Goal: Task Accomplishment & Management: Use online tool/utility

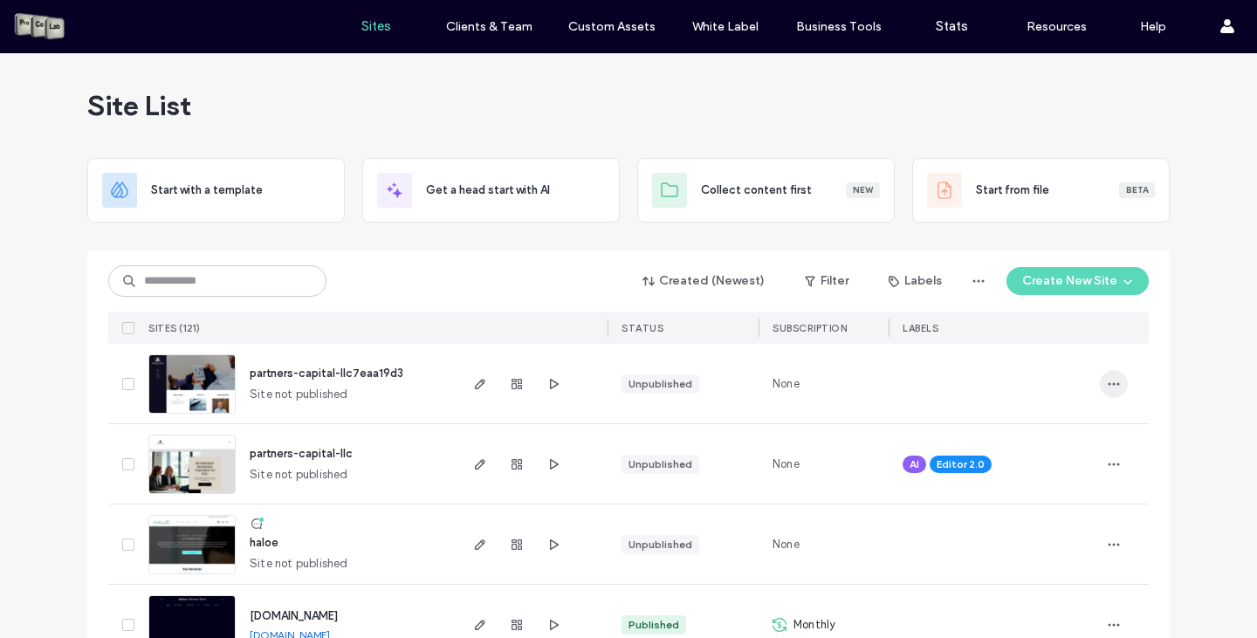
click at [1111, 380] on icon "button" at bounding box center [1114, 384] width 14 height 14
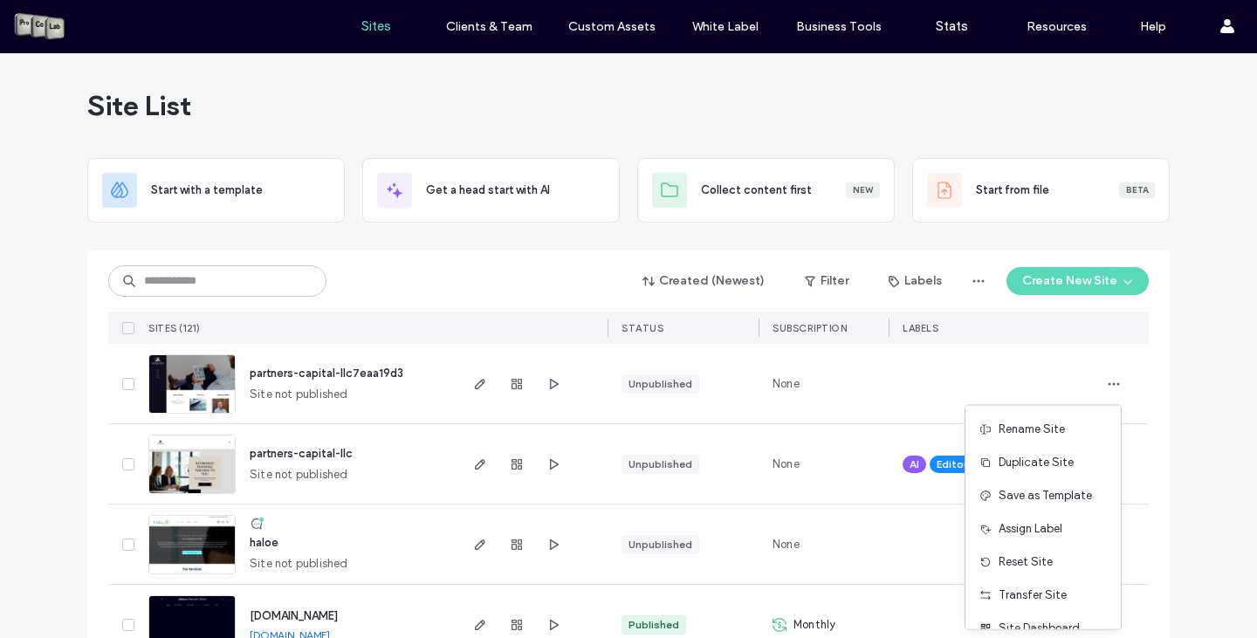
click at [1007, 382] on div at bounding box center [994, 384] width 182 height 38
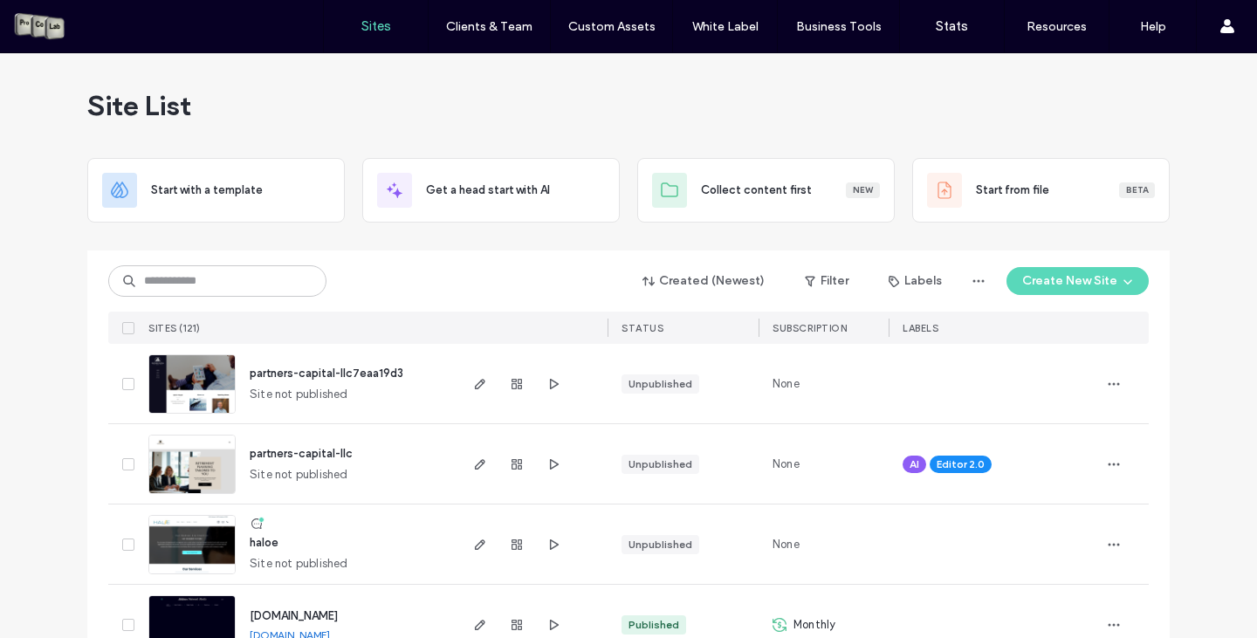
click at [316, 368] on span "partners-capital-llc7eaa19d3" at bounding box center [327, 373] width 154 height 13
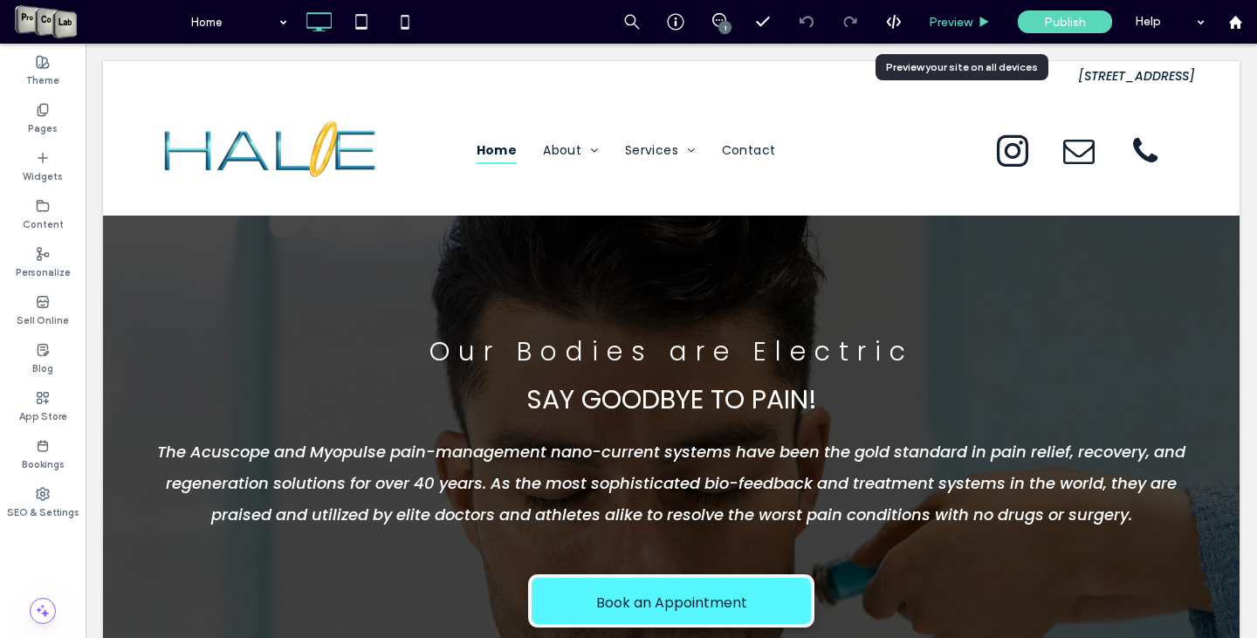
click at [974, 11] on div "Preview" at bounding box center [960, 22] width 89 height 44
click at [952, 20] on span "Preview" at bounding box center [951, 22] width 44 height 15
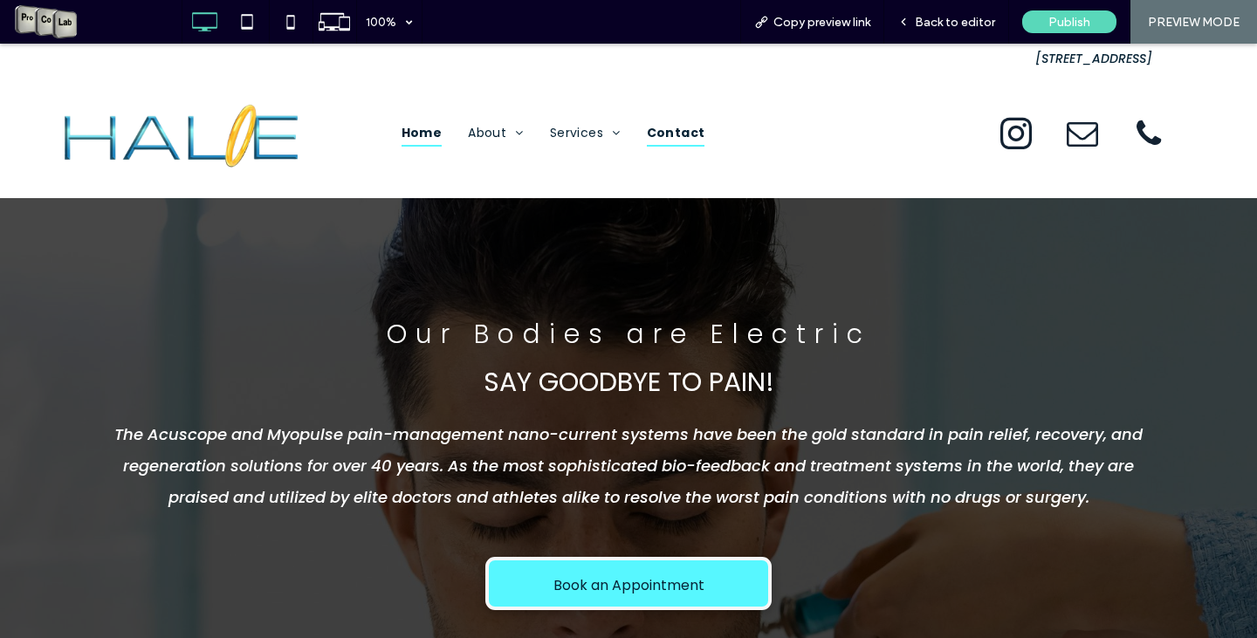
click at [685, 136] on span "Contact" at bounding box center [676, 133] width 58 height 27
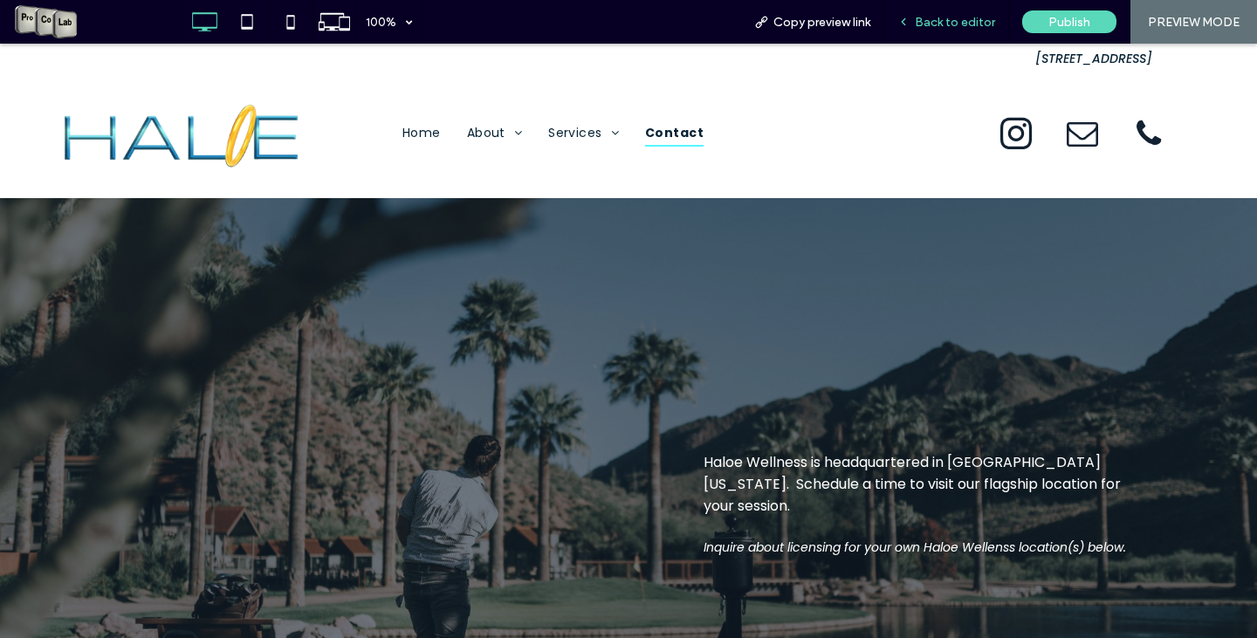
click at [951, 24] on span "Back to editor" at bounding box center [955, 22] width 80 height 15
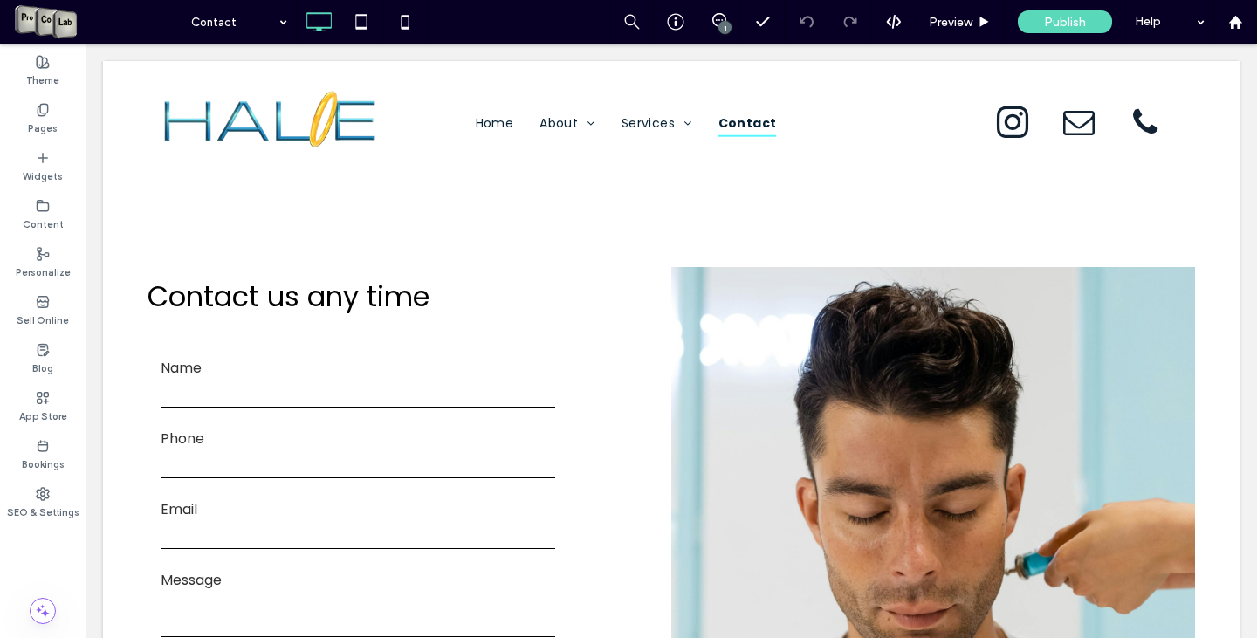
scroll to position [656, 0]
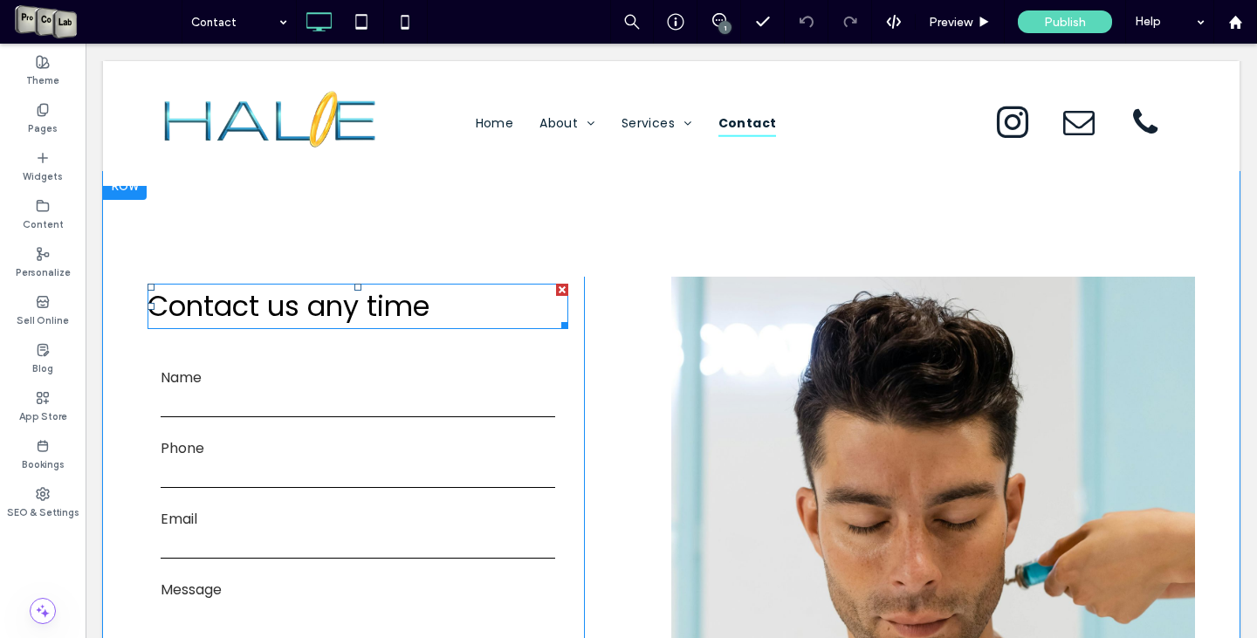
click at [285, 286] on span "Contact us any time" at bounding box center [289, 305] width 282 height 39
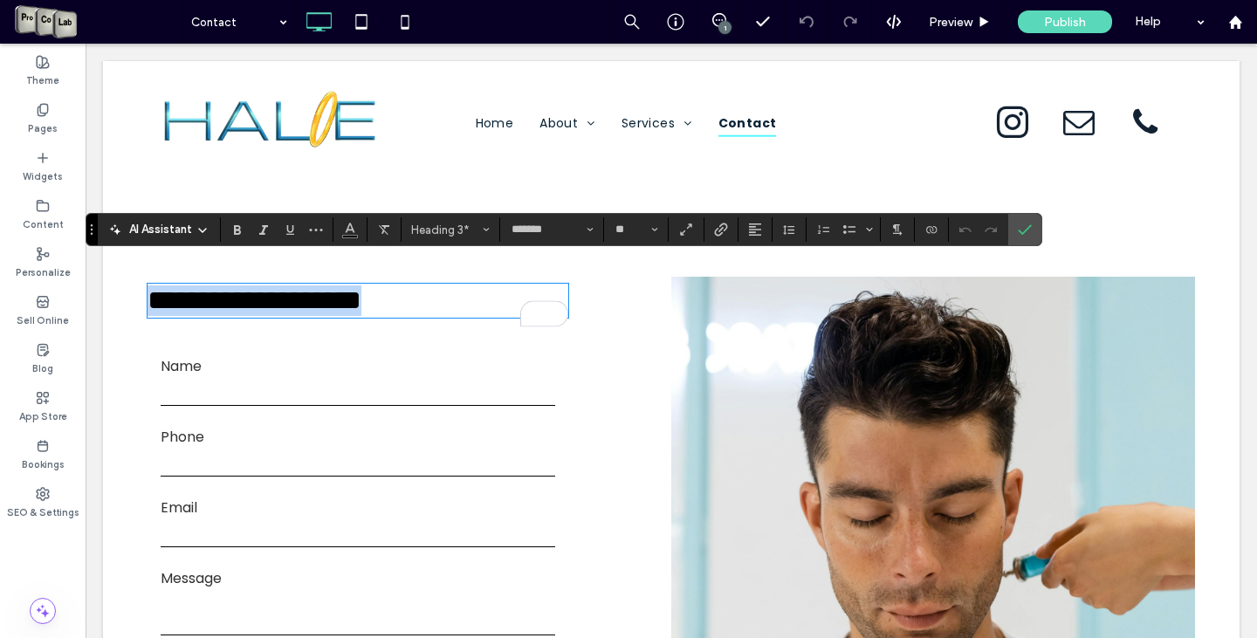
type input "**"
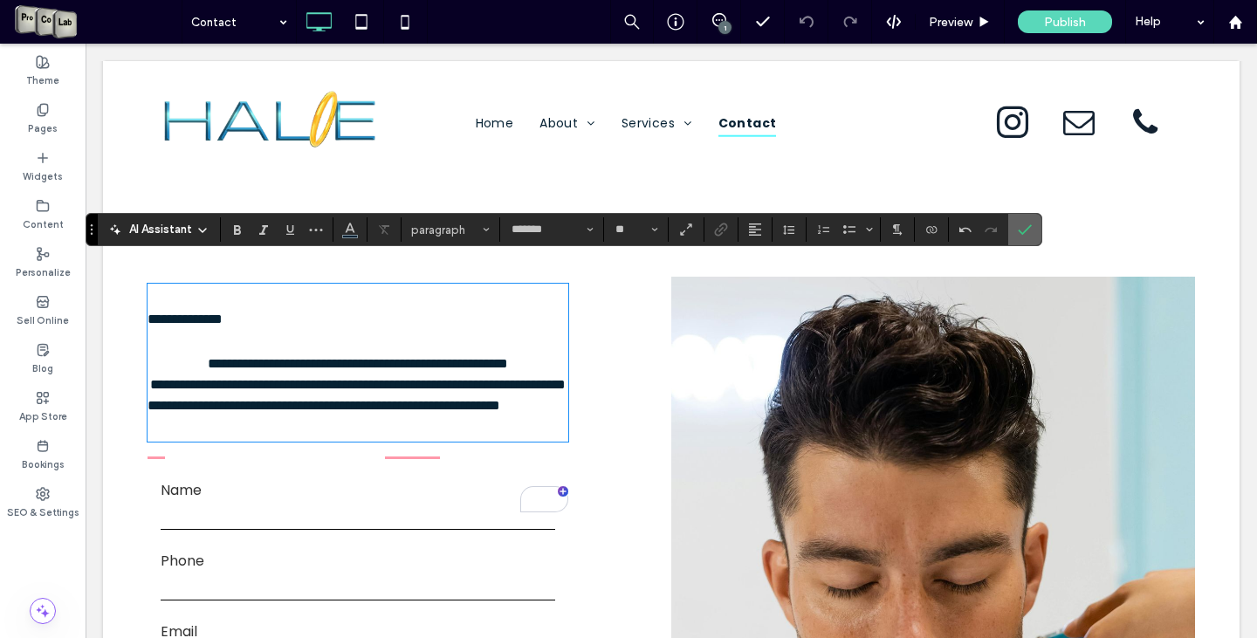
click at [1021, 231] on icon "Confirm" at bounding box center [1025, 230] width 14 height 14
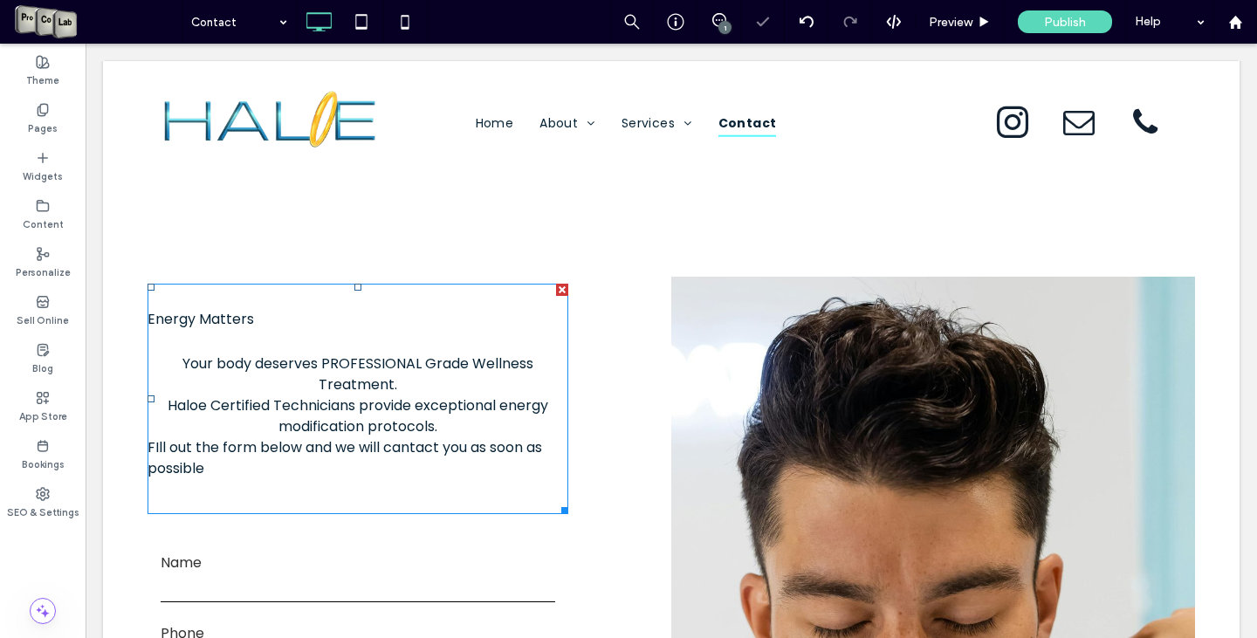
click at [166, 354] on p "Your body deserves PROFESSIONAL Grade Wellness Treatment." at bounding box center [358, 375] width 421 height 42
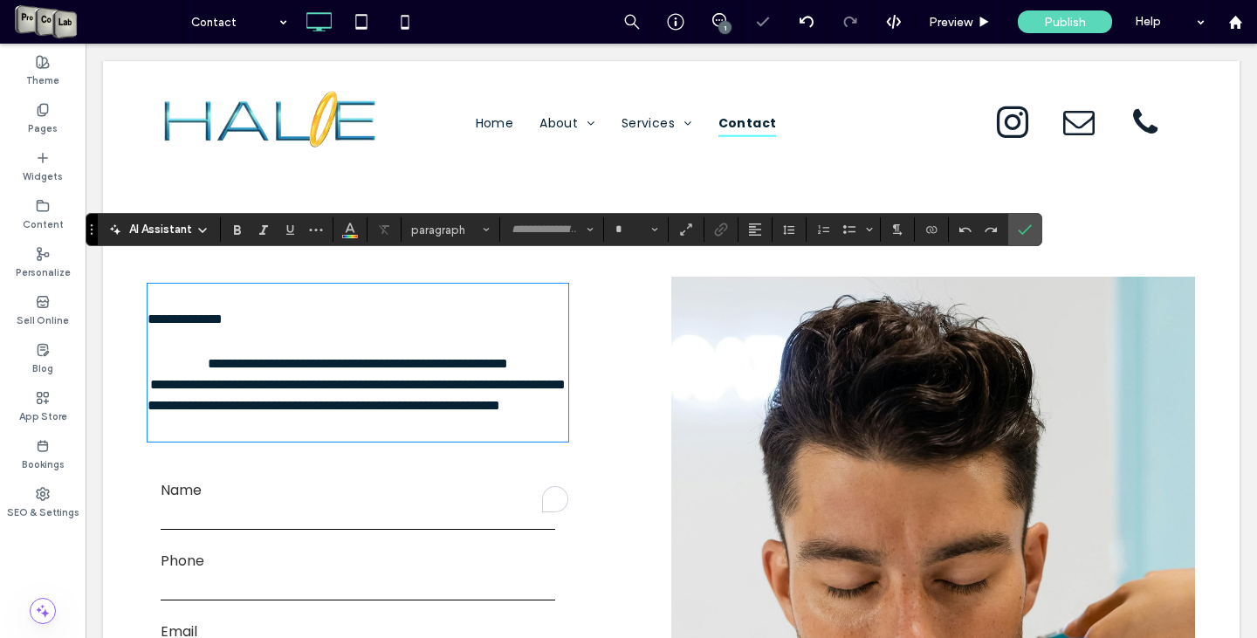
type input "*******"
type input "**"
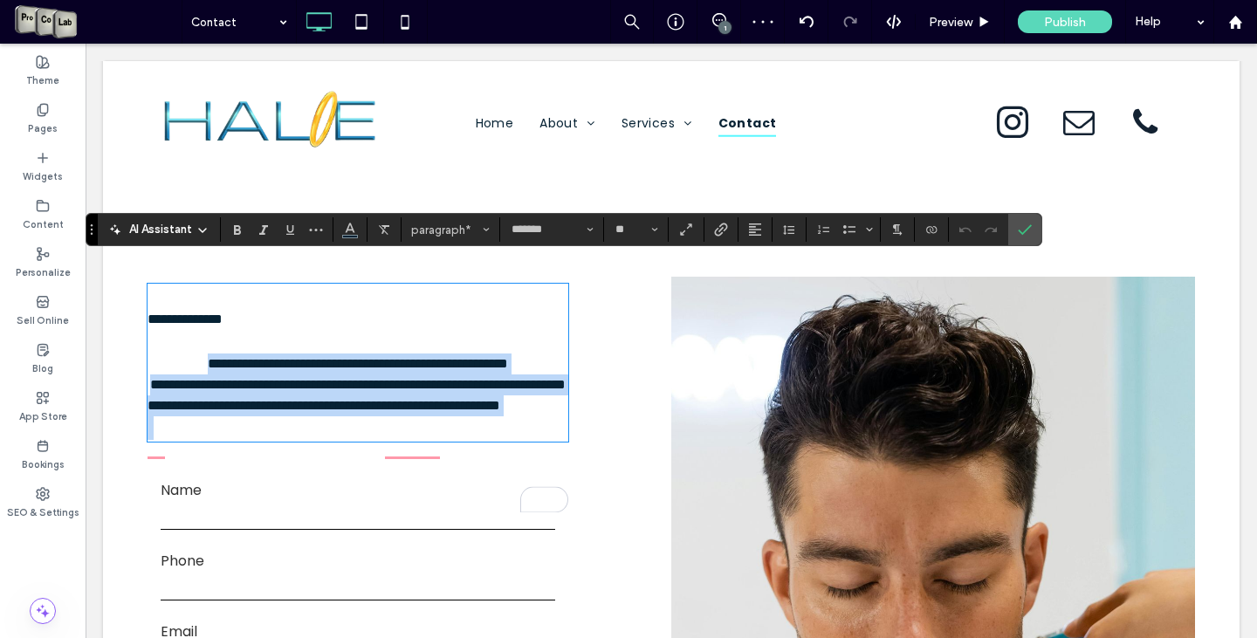
drag, startPoint x: 168, startPoint y: 334, endPoint x: 345, endPoint y: 462, distance: 218.8
click at [345, 440] on div "**********" at bounding box center [358, 363] width 421 height 155
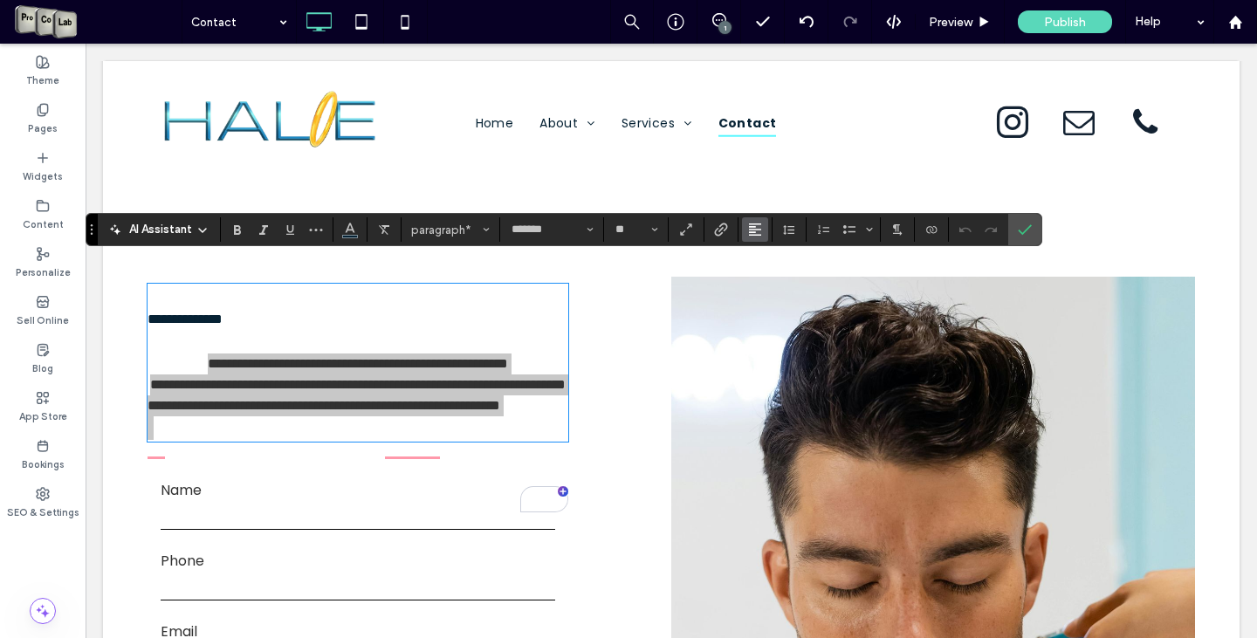
click at [755, 230] on use "Alignment" at bounding box center [755, 230] width 12 height 12
drag, startPoint x: 774, startPoint y: 257, endPoint x: 689, endPoint y: 216, distance: 94.9
click at [774, 257] on icon "ui.textEditor.alignment.left" at bounding box center [768, 258] width 14 height 14
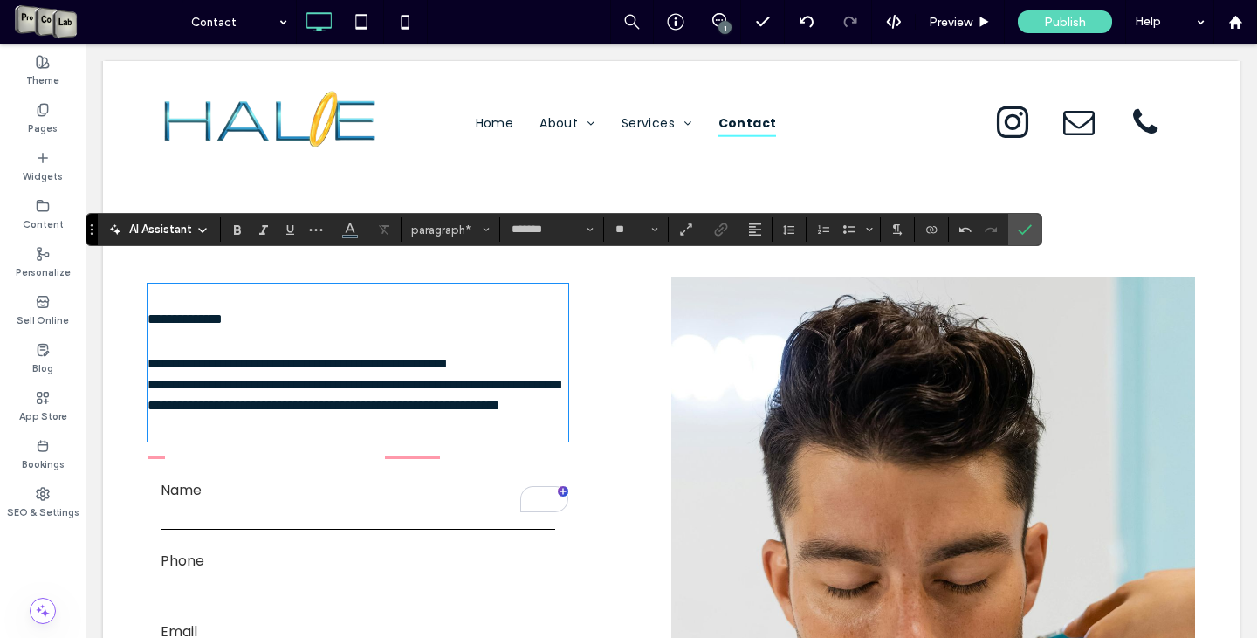
click at [275, 286] on p "**********" at bounding box center [358, 320] width 421 height 68
drag, startPoint x: 252, startPoint y: 292, endPoint x: 135, endPoint y: 301, distance: 117.4
click at [135, 301] on div "**********" at bounding box center [671, 507] width 1137 height 671
click at [148, 357] on span "**********" at bounding box center [298, 363] width 300 height 13
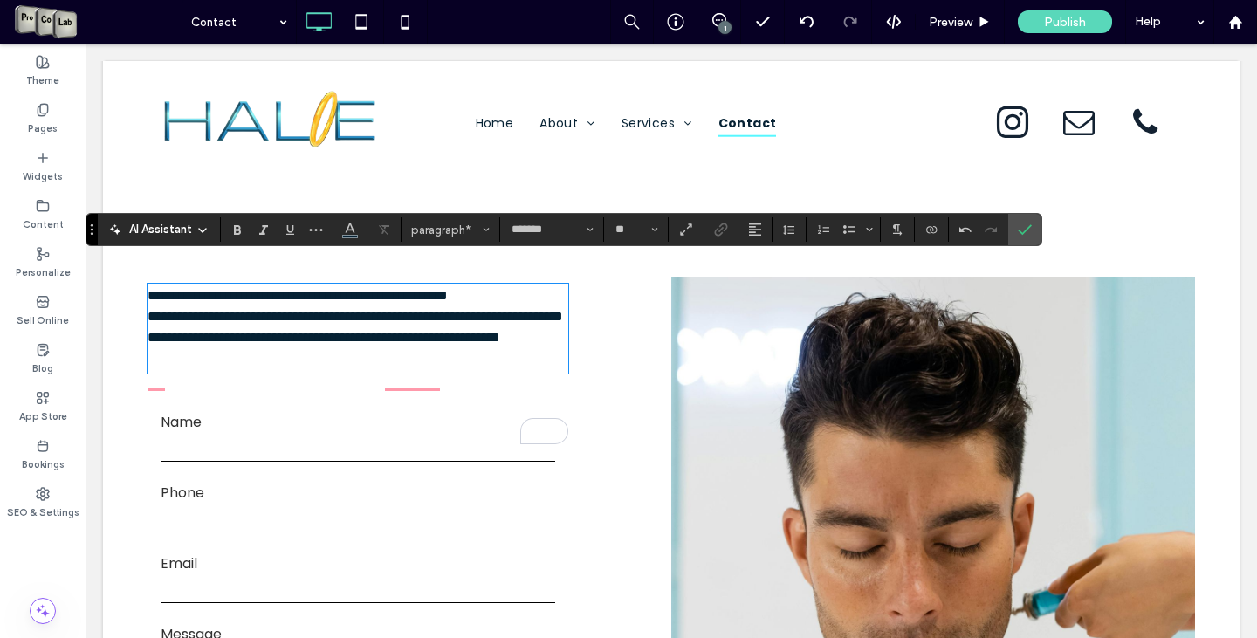
click at [218, 348] on p "**********" at bounding box center [358, 337] width 421 height 21
drag, startPoint x: 141, startPoint y: 358, endPoint x: 262, endPoint y: 380, distance: 122.5
click at [262, 348] on p "**********" at bounding box center [358, 337] width 421 height 21
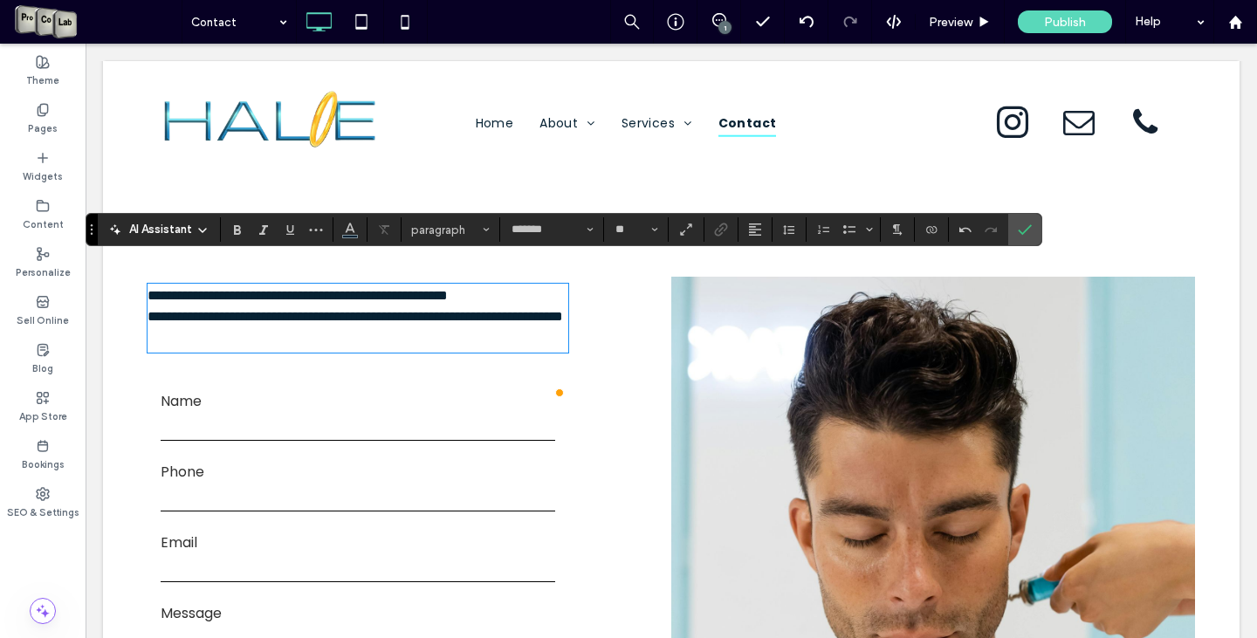
type input "**"
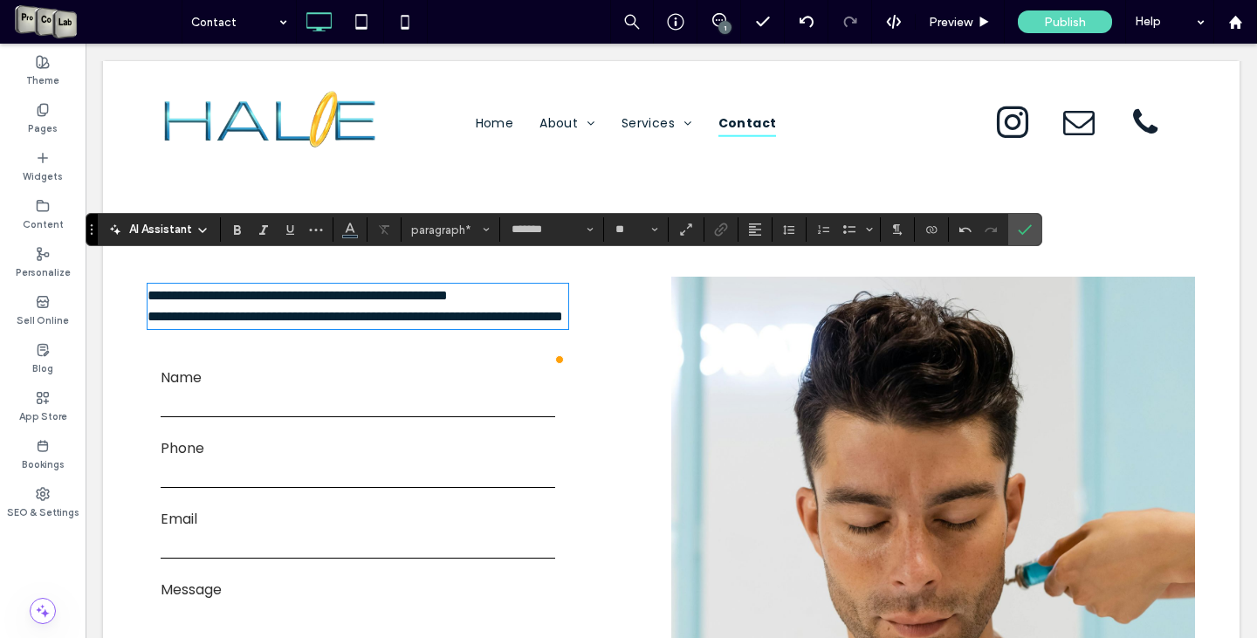
click at [273, 299] on p "**********" at bounding box center [358, 296] width 421 height 21
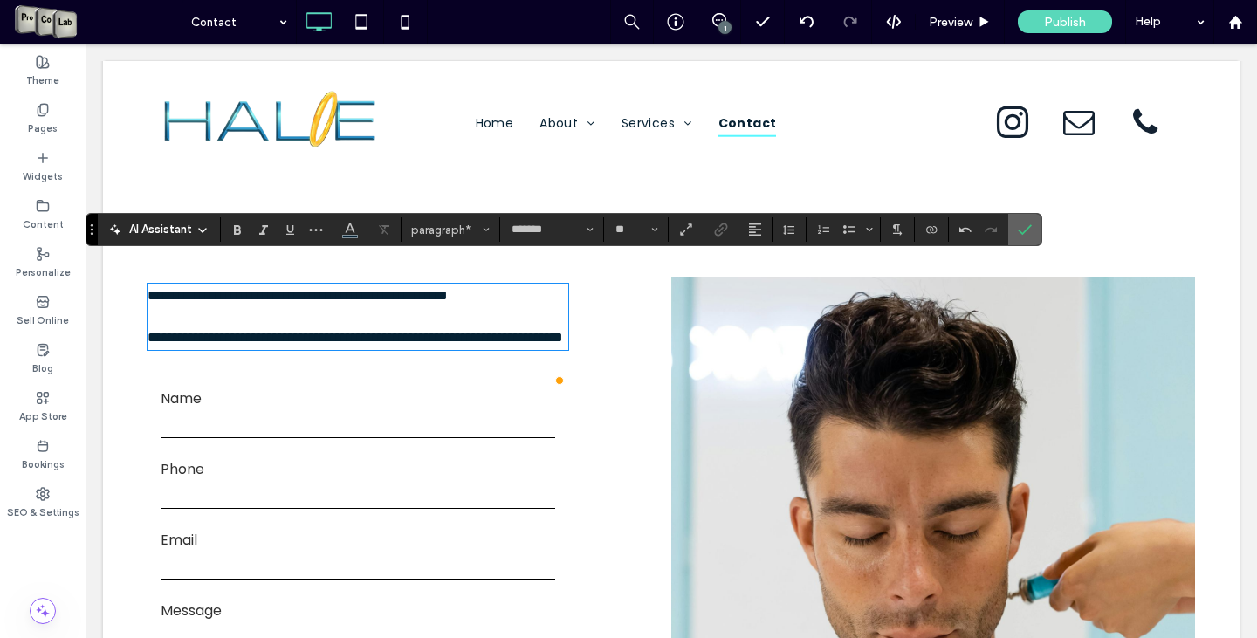
click at [1024, 229] on icon "Confirm" at bounding box center [1025, 230] width 14 height 14
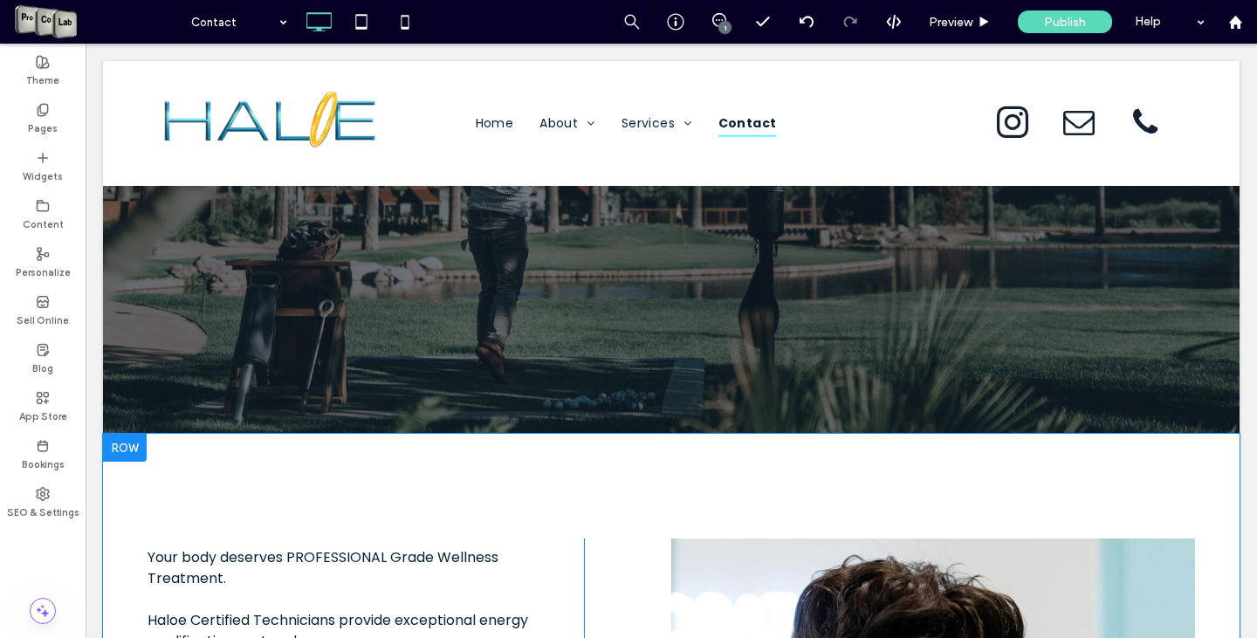
scroll to position [568, 0]
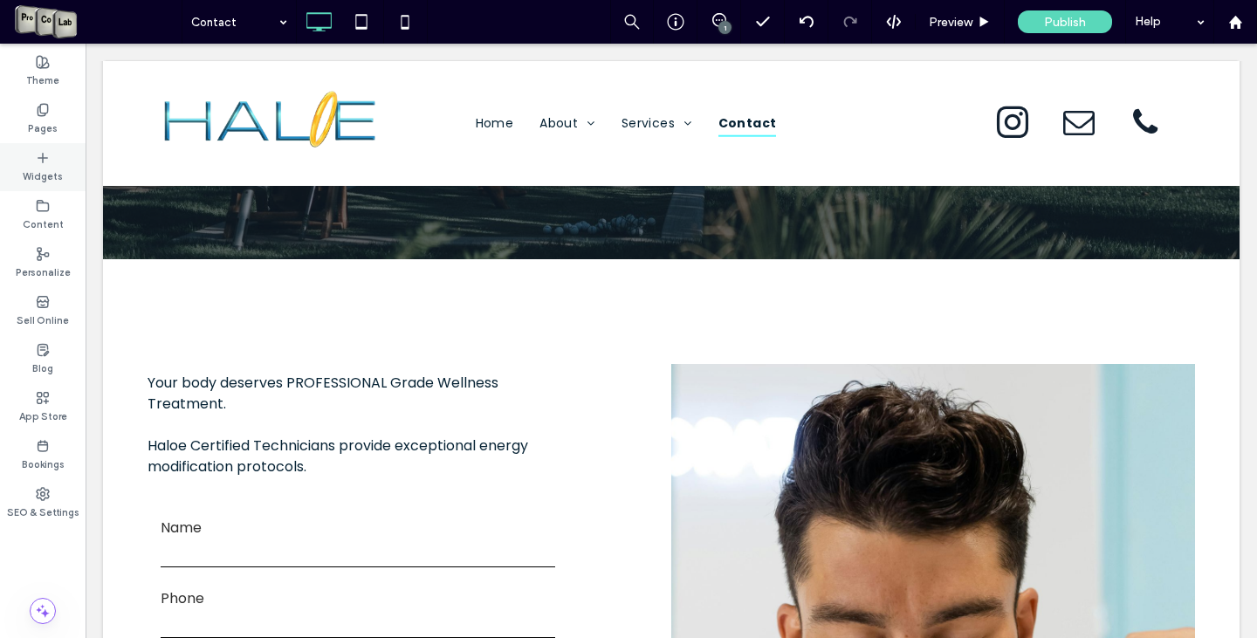
click at [42, 162] on icon at bounding box center [43, 158] width 14 height 14
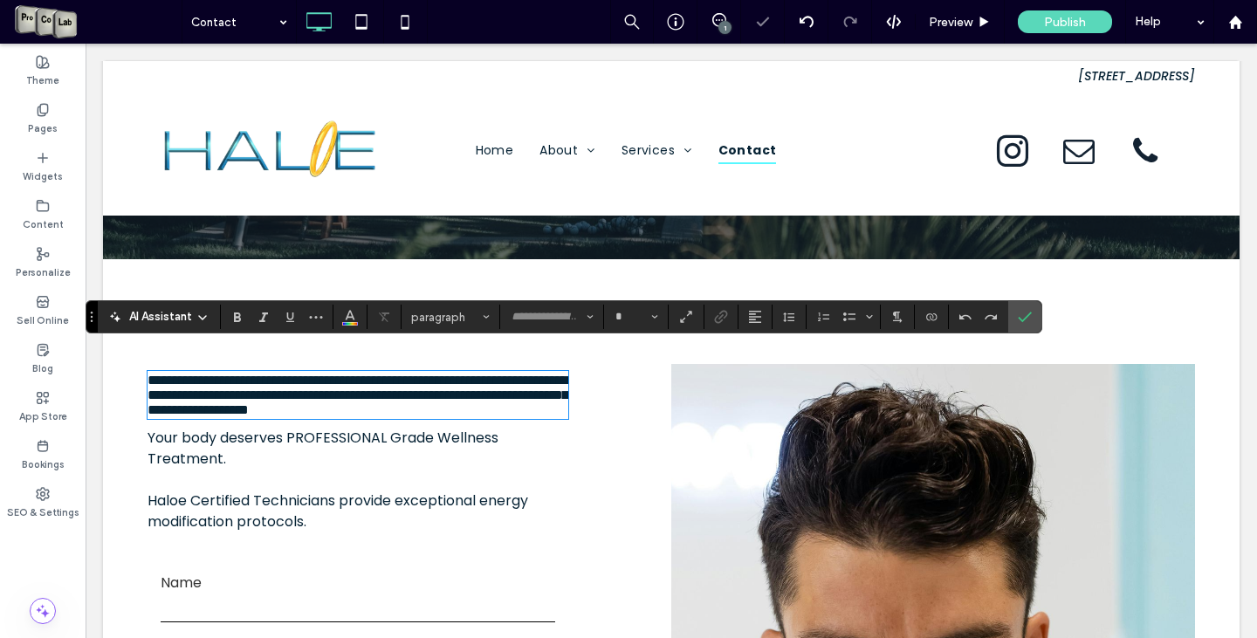
type input "*******"
type input "**"
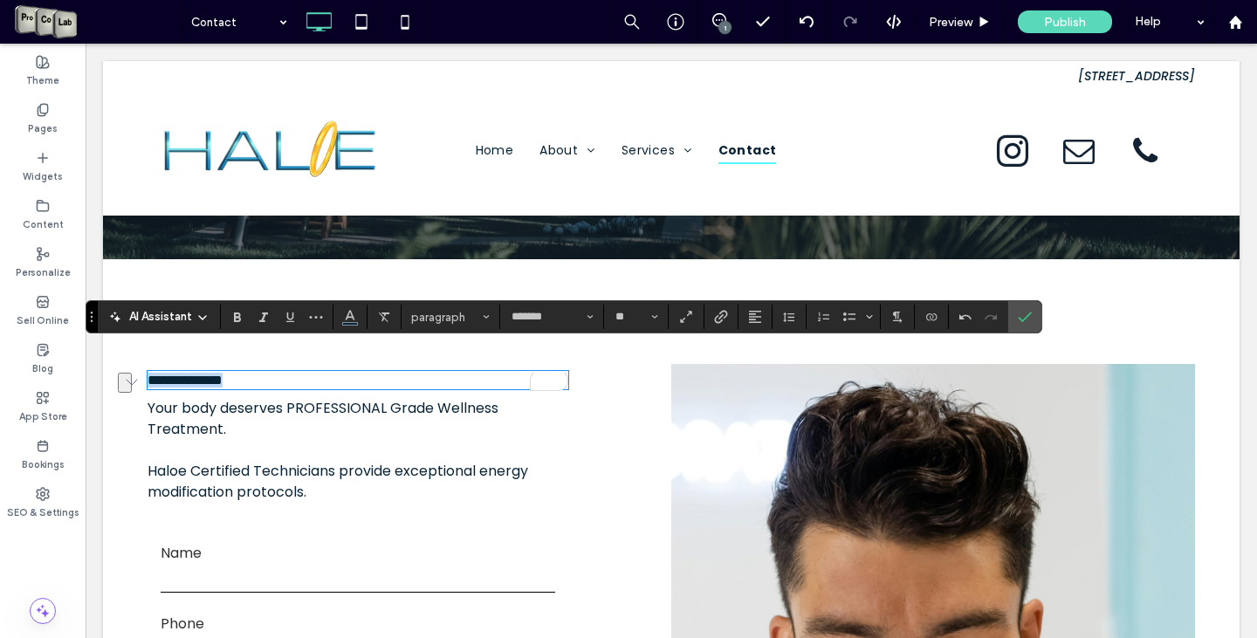
drag, startPoint x: 271, startPoint y: 354, endPoint x: 127, endPoint y: 359, distance: 143.3
click at [126, 359] on div "**********" at bounding box center [671, 582] width 1137 height 646
click at [587, 319] on icon "Font & Font weight" at bounding box center [590, 316] width 7 height 7
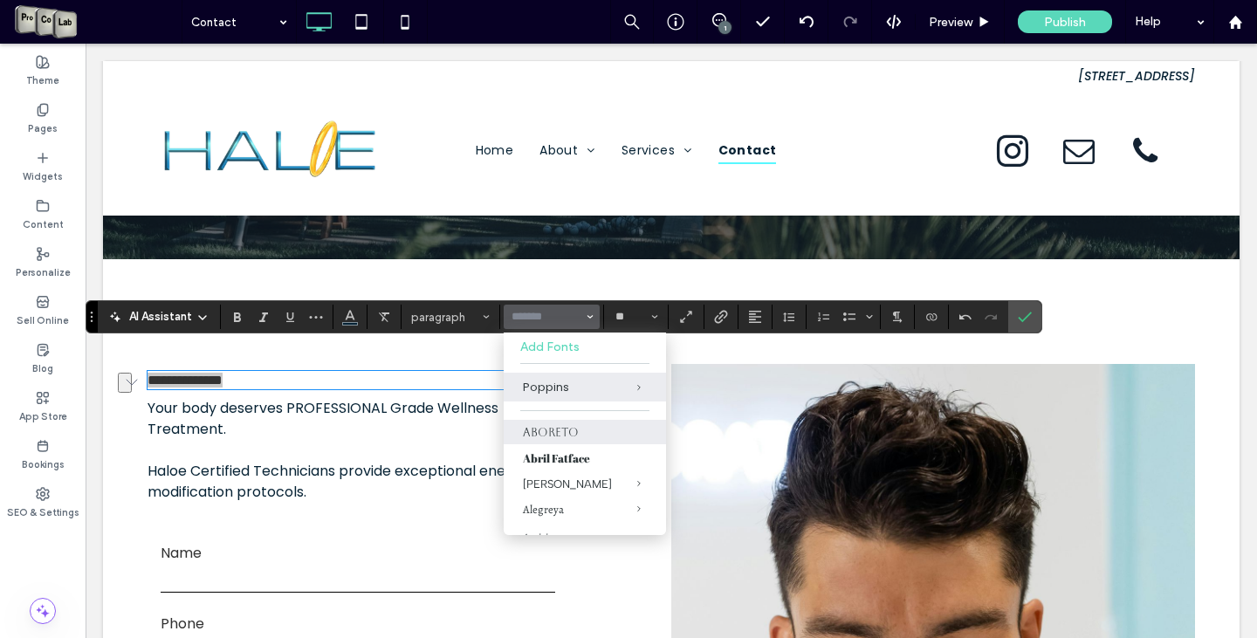
click at [574, 436] on label "Aboreto" at bounding box center [585, 432] width 162 height 24
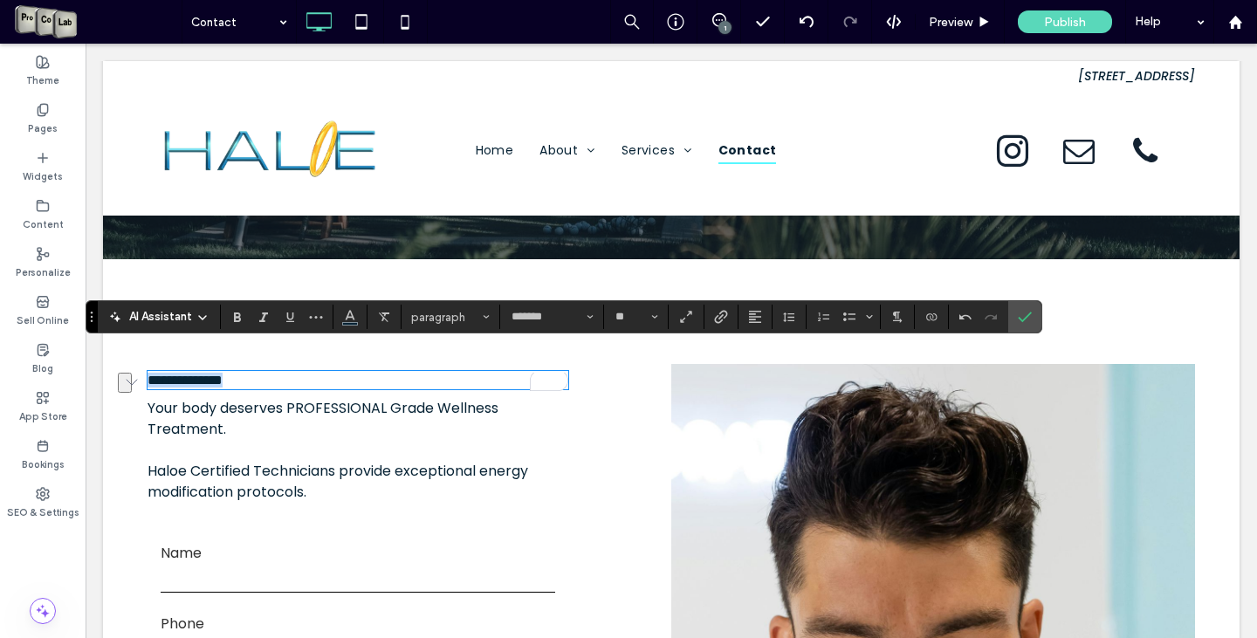
type input "*******"
click at [239, 322] on use "Bold" at bounding box center [237, 318] width 7 height 10
click at [659, 308] on button "**" at bounding box center [636, 317] width 57 height 24
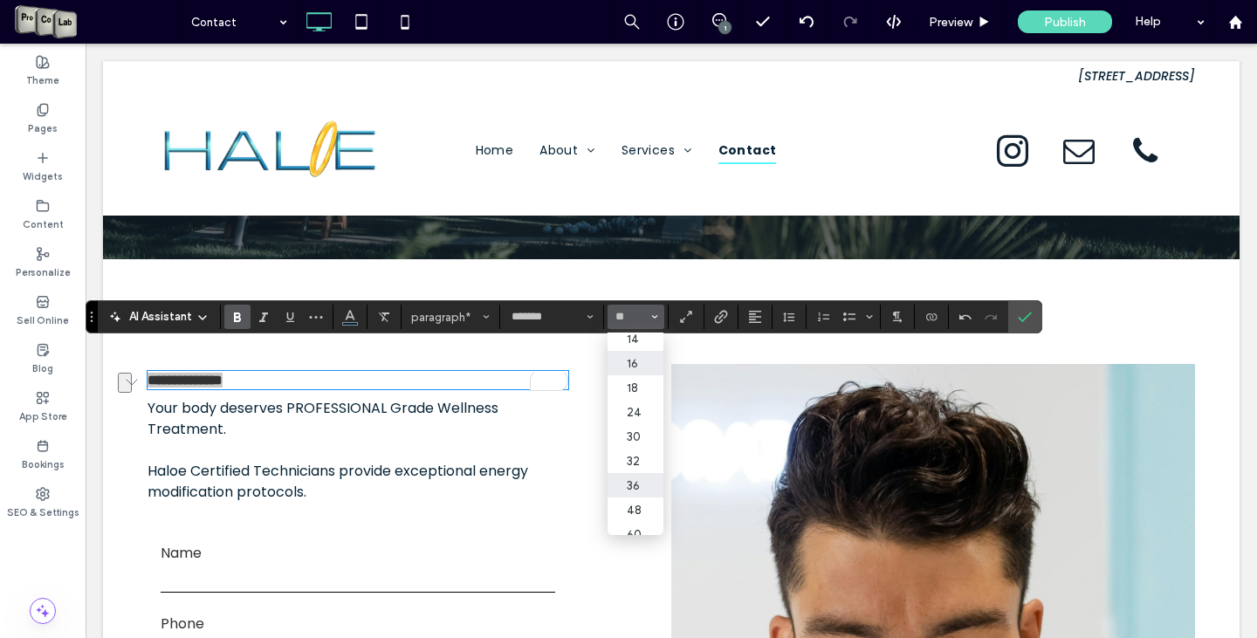
click at [637, 498] on label "36" at bounding box center [636, 485] width 56 height 24
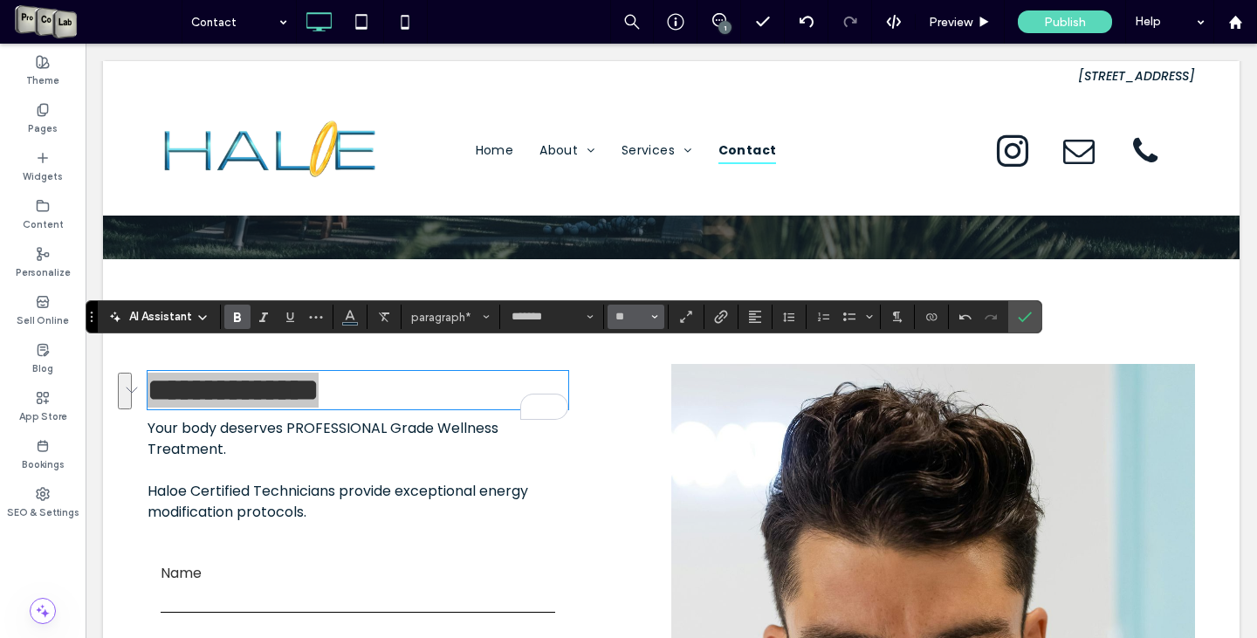
click at [663, 317] on button "**" at bounding box center [636, 317] width 57 height 24
click at [645, 470] on label "48" at bounding box center [636, 463] width 56 height 24
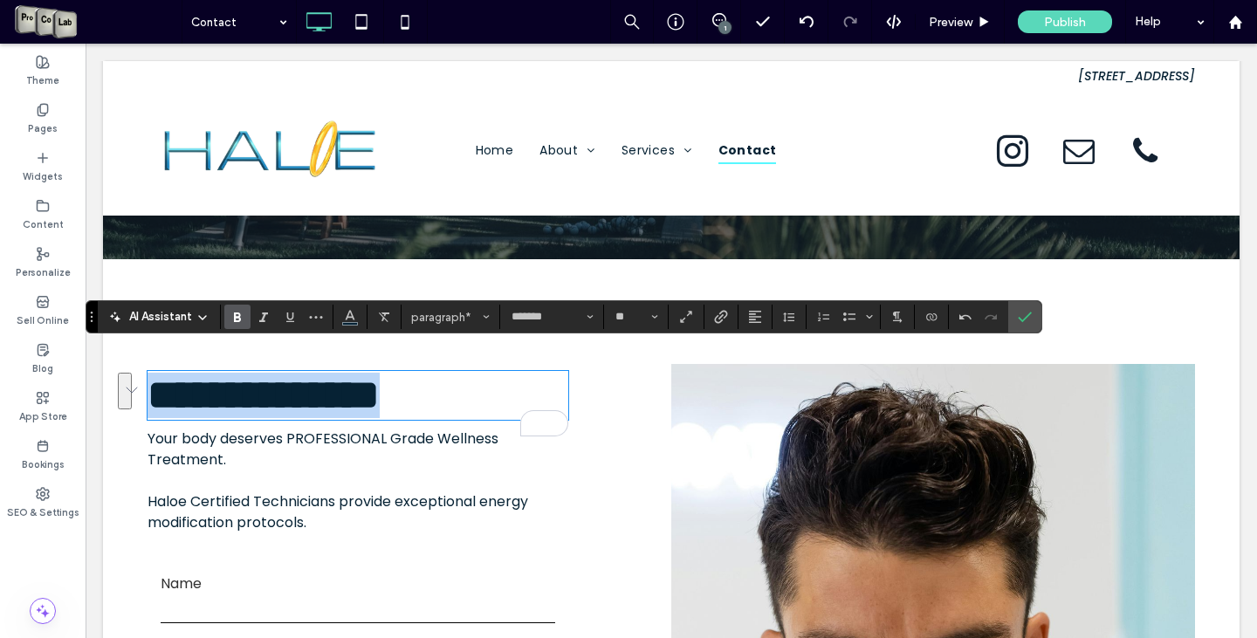
type input "**"
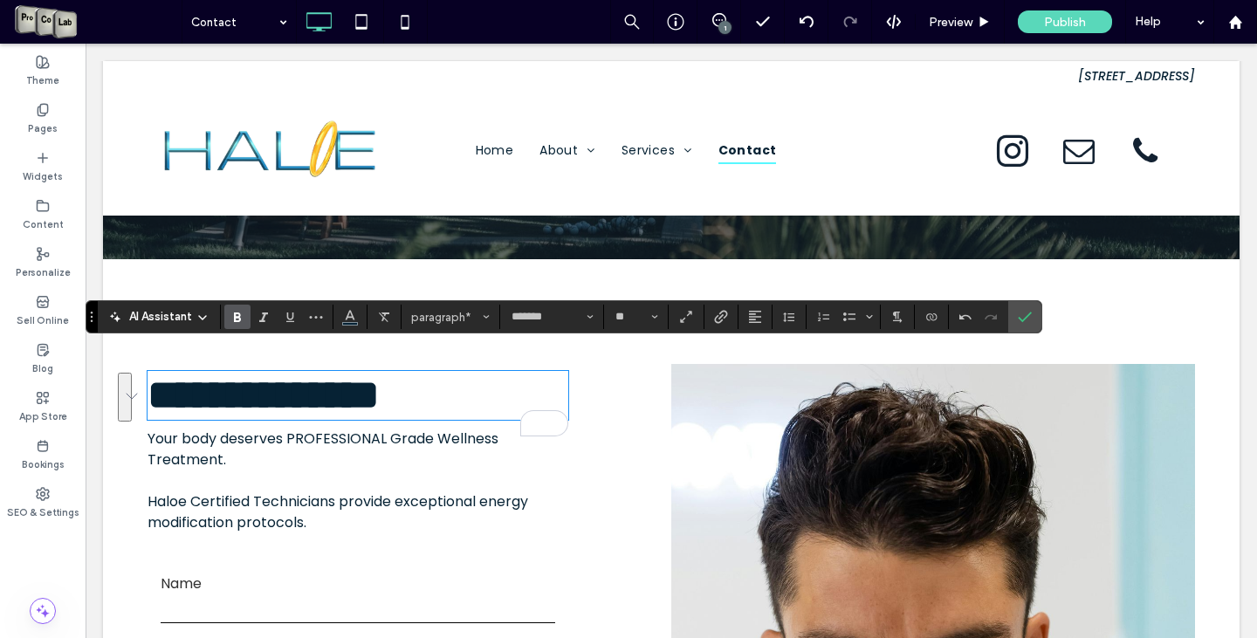
click at [626, 401] on div "Click To Paste" at bounding box center [627, 650] width 87 height 572
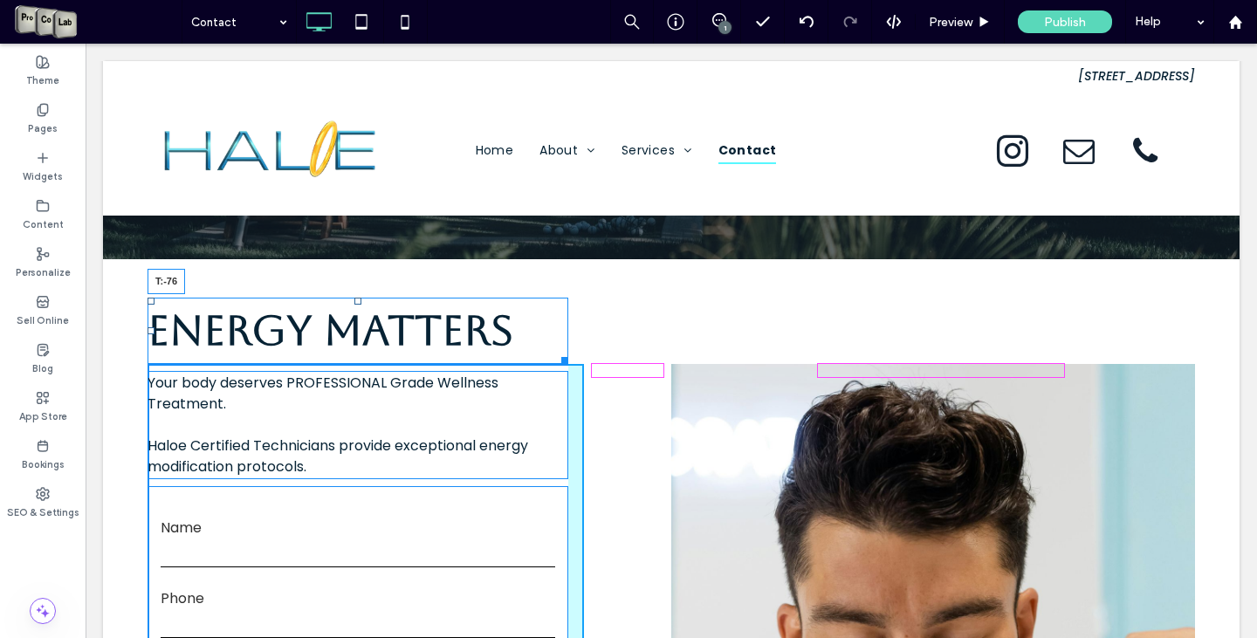
drag, startPoint x: 349, startPoint y: 350, endPoint x: 444, endPoint y: 316, distance: 100.3
click at [357, 298] on div "Energy Matters T:-76" at bounding box center [358, 331] width 421 height 67
drag, startPoint x: 556, startPoint y: 453, endPoint x: 592, endPoint y: 451, distance: 35.9
click at [592, 451] on div "Energy Matters Your body deserves PROFESSIONAL Grade Wellness Treatment. ﻿ Halo…" at bounding box center [672, 622] width 1048 height 516
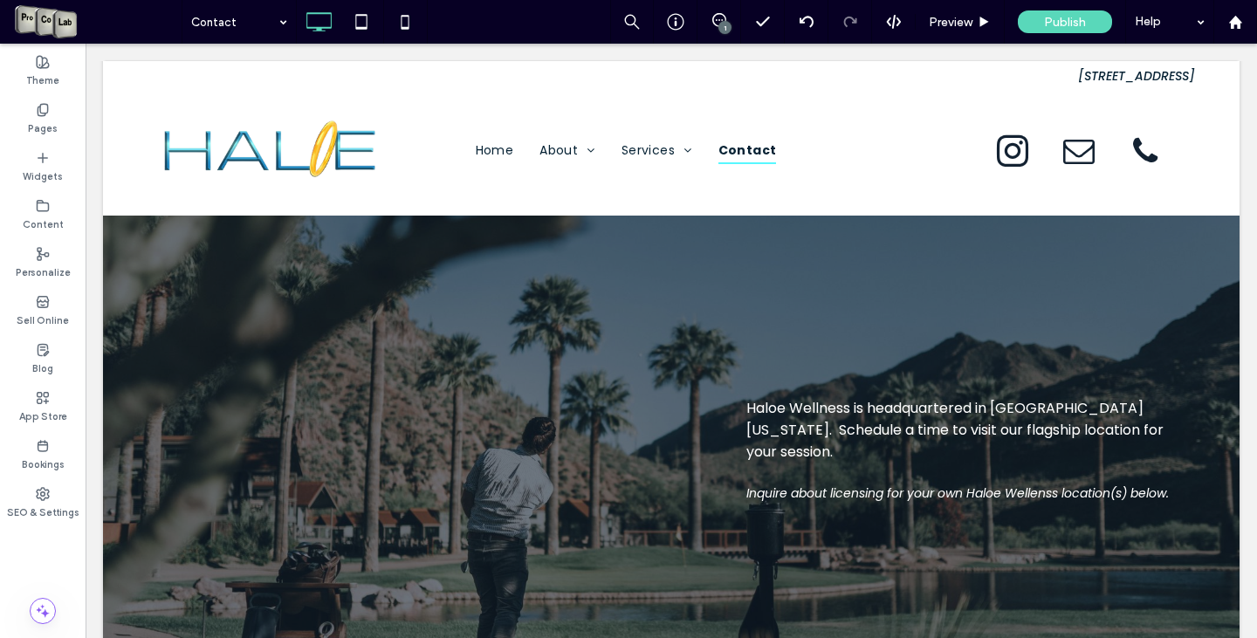
scroll to position [0, 0]
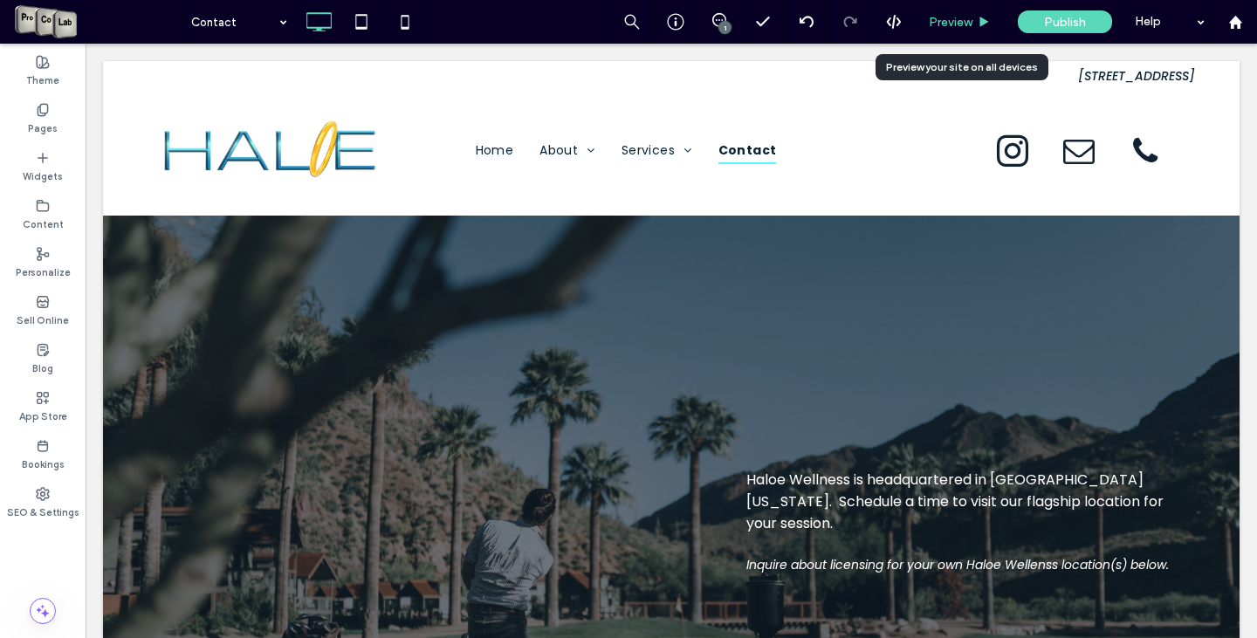
click at [967, 9] on div "Preview" at bounding box center [960, 22] width 89 height 44
click at [966, 19] on span "Preview" at bounding box center [951, 22] width 44 height 15
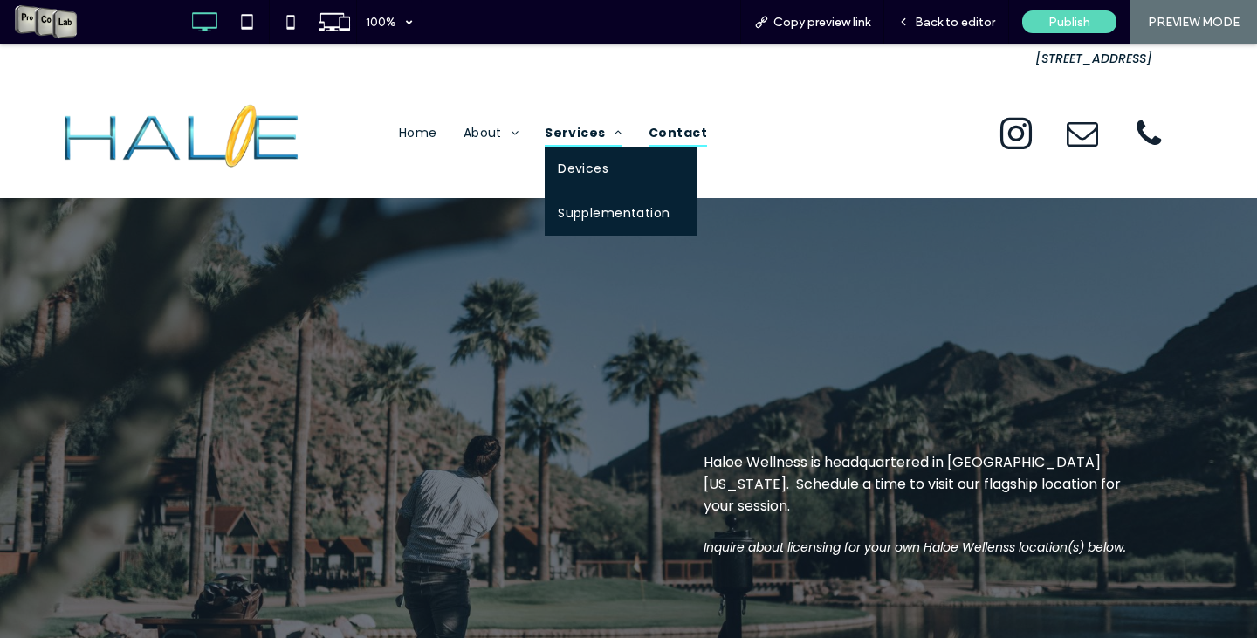
click at [569, 136] on span "Services" at bounding box center [584, 133] width 78 height 27
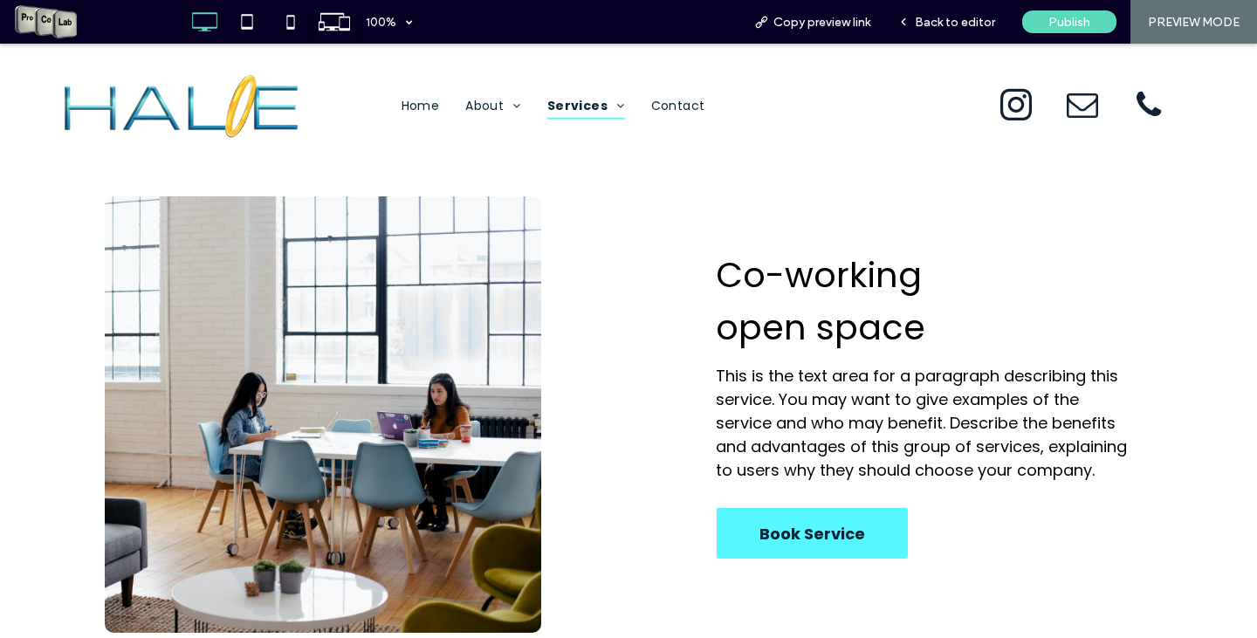
scroll to position [611, 0]
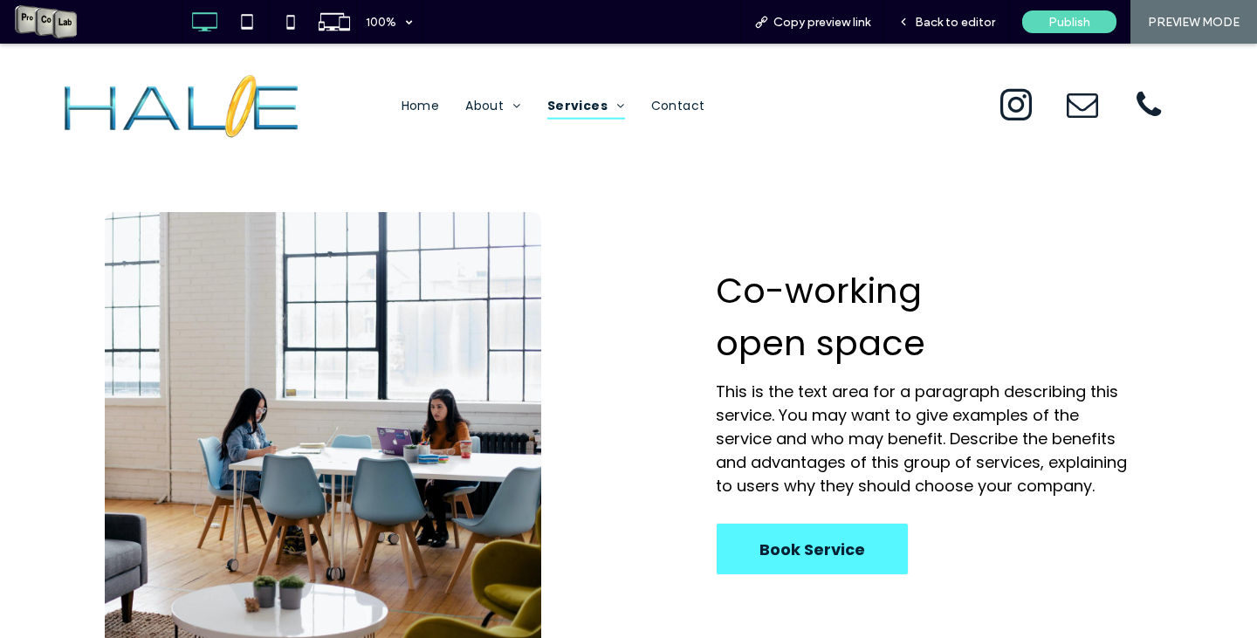
click at [743, 393] on span "This is the text area for a paragraph describing this service. You may want to …" at bounding box center [921, 439] width 411 height 116
click at [952, 10] on div "Back to editor" at bounding box center [946, 22] width 125 height 44
click at [734, 414] on span "This is the text area for a paragraph describing this service. You may want to …" at bounding box center [921, 439] width 411 height 116
click at [954, 23] on span "Back to editor" at bounding box center [955, 22] width 80 height 15
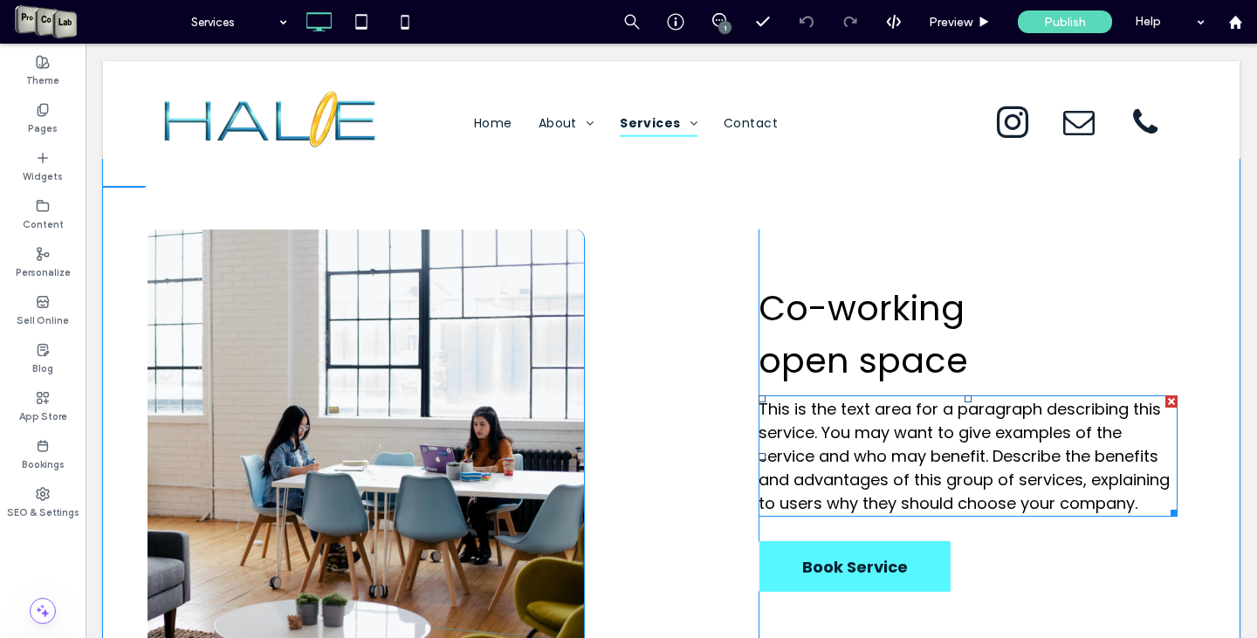
click at [813, 415] on span "This is the text area for a paragraph describing this service. You may want to …" at bounding box center [964, 456] width 411 height 116
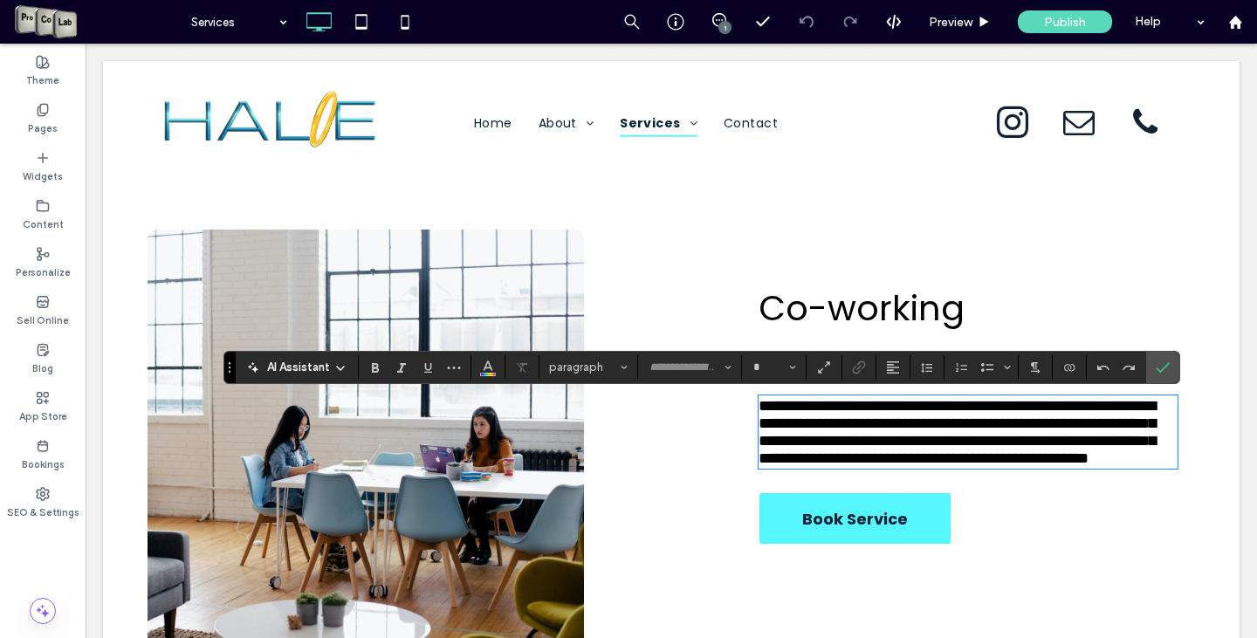
type input "*******"
type input "**"
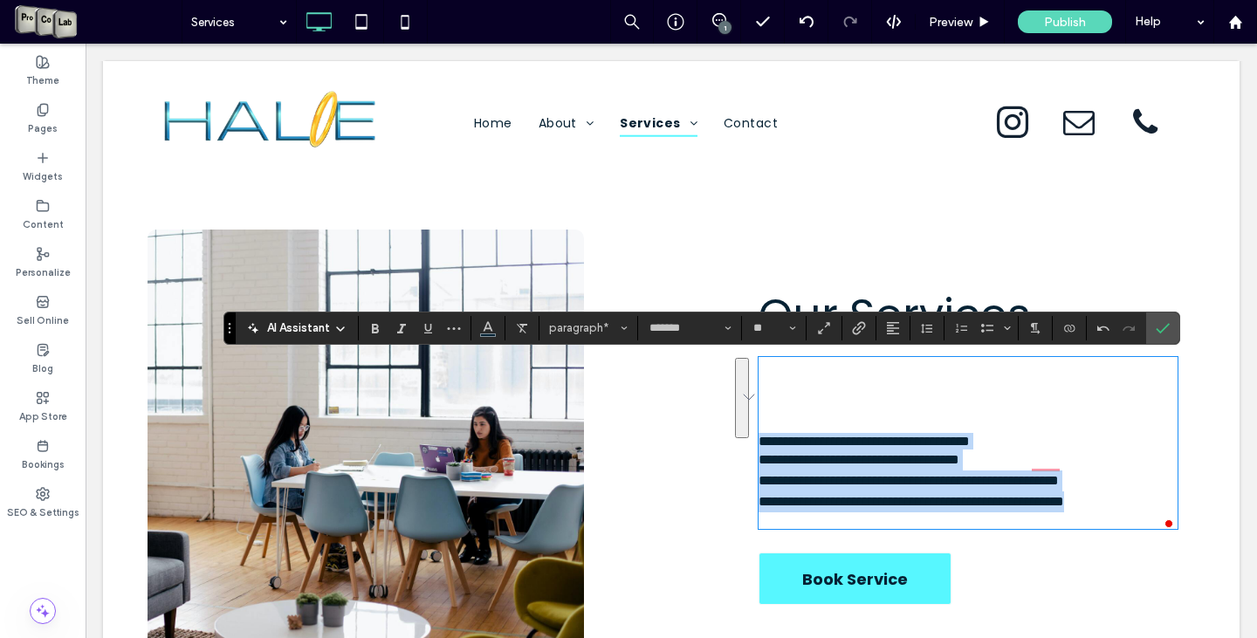
click at [760, 443] on span "**********" at bounding box center [864, 441] width 211 height 13
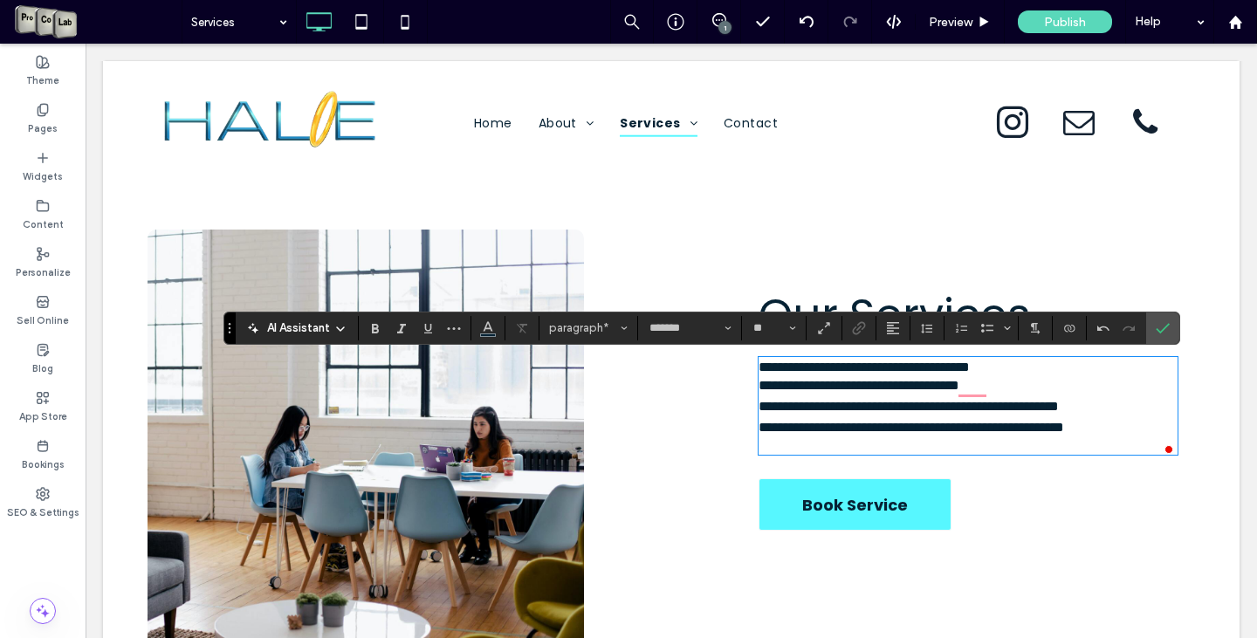
click at [1050, 366] on p "**********" at bounding box center [968, 367] width 419 height 17
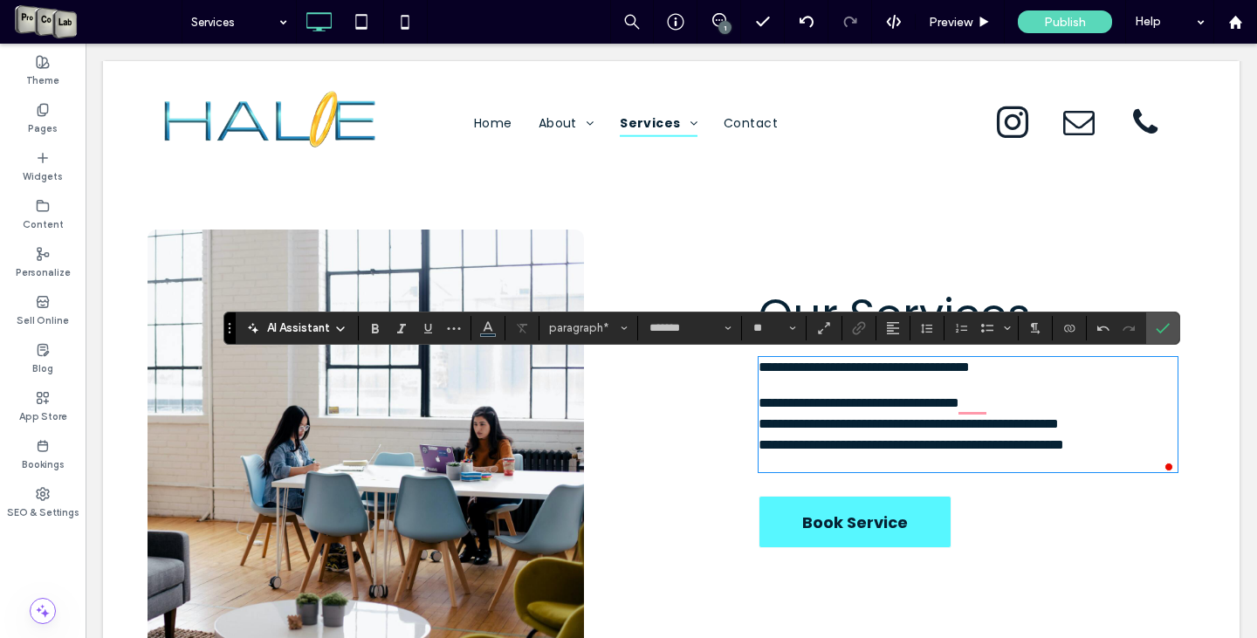
click at [1043, 402] on p "**********" at bounding box center [968, 403] width 419 height 21
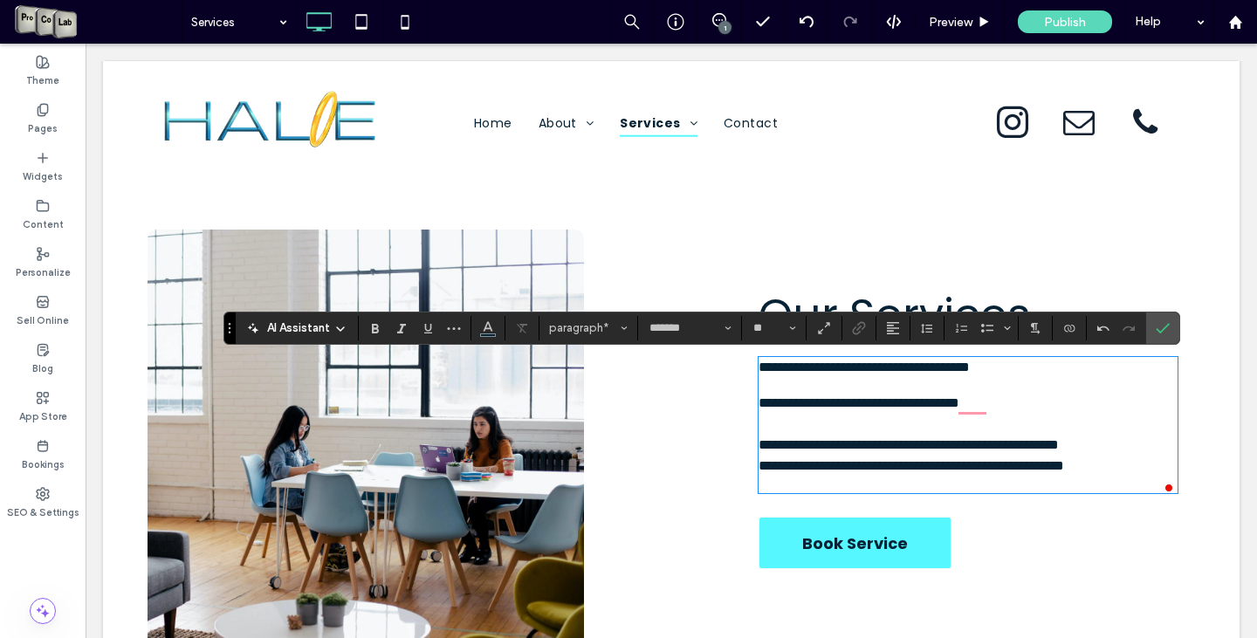
click at [1160, 444] on p "**********" at bounding box center [968, 445] width 419 height 21
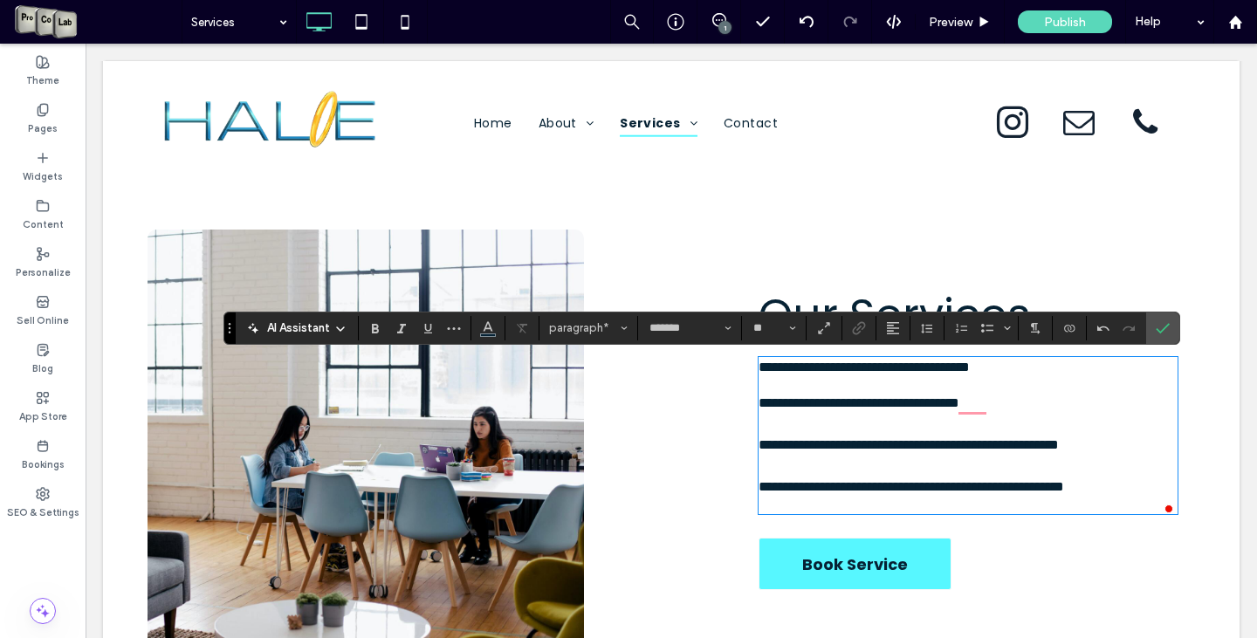
click at [1018, 482] on span "**********" at bounding box center [912, 486] width 306 height 13
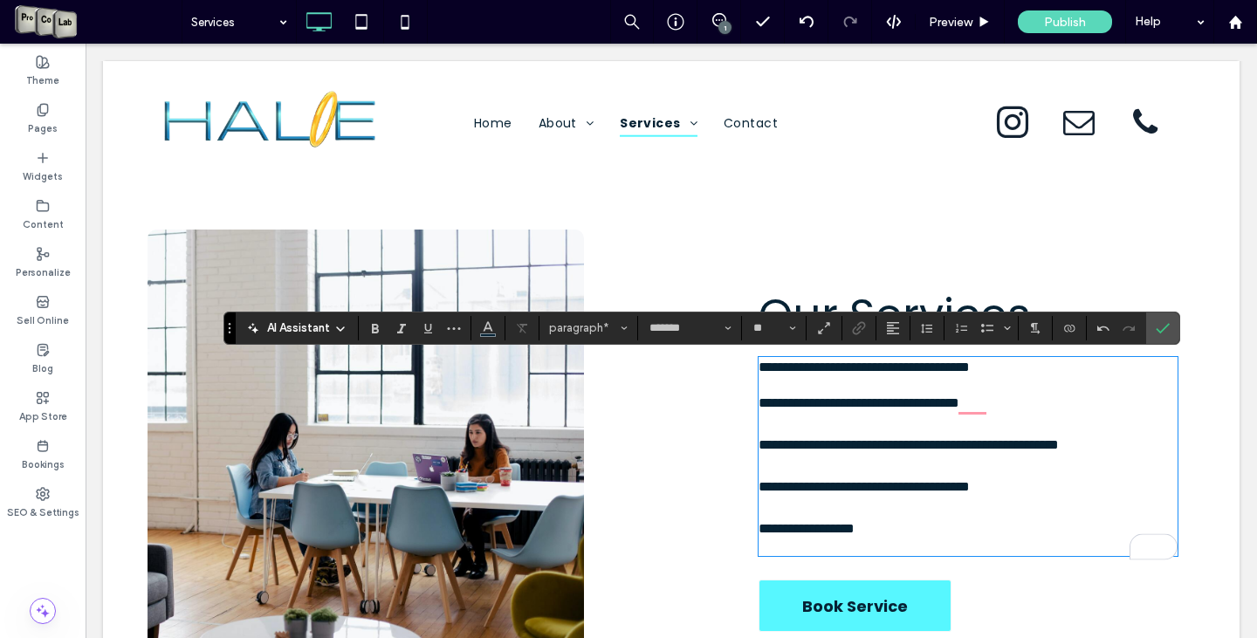
click at [898, 543] on p "To enrich screen reader interactions, please activate Accessibility in Grammarl…" at bounding box center [968, 547] width 419 height 15
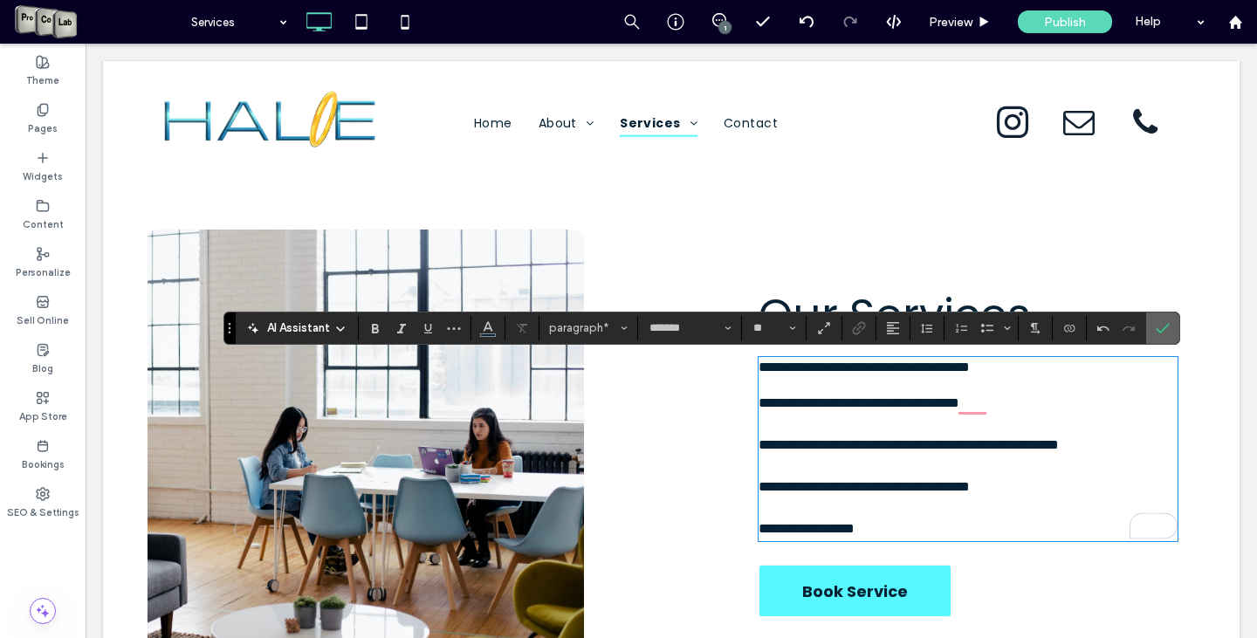
drag, startPoint x: 1094, startPoint y: 290, endPoint x: 1162, endPoint y: 325, distance: 76.5
click at [1162, 325] on icon "Confirm" at bounding box center [1163, 328] width 14 height 14
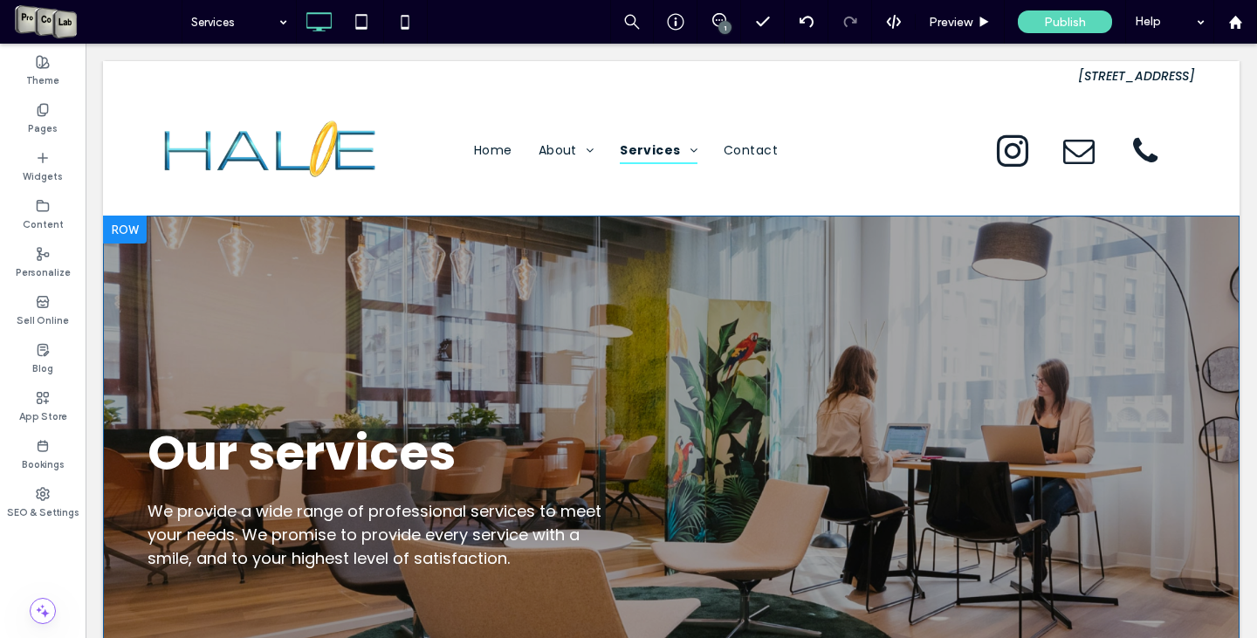
click at [116, 228] on div at bounding box center [125, 230] width 44 height 28
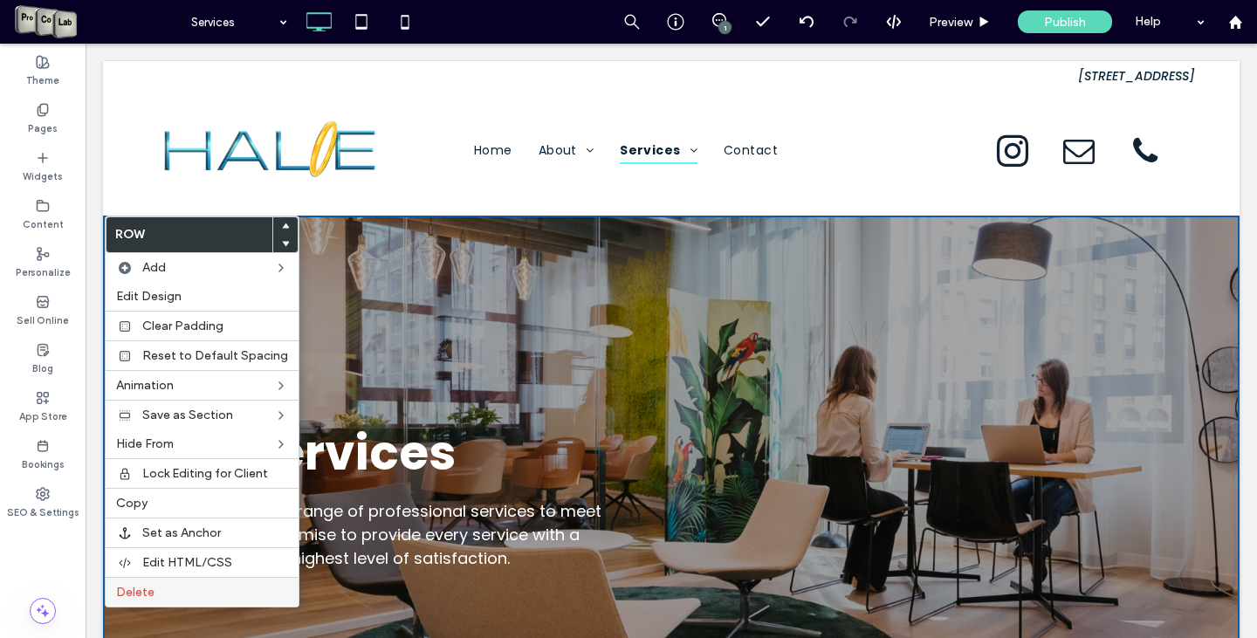
click at [173, 594] on label "Delete" at bounding box center [202, 592] width 172 height 15
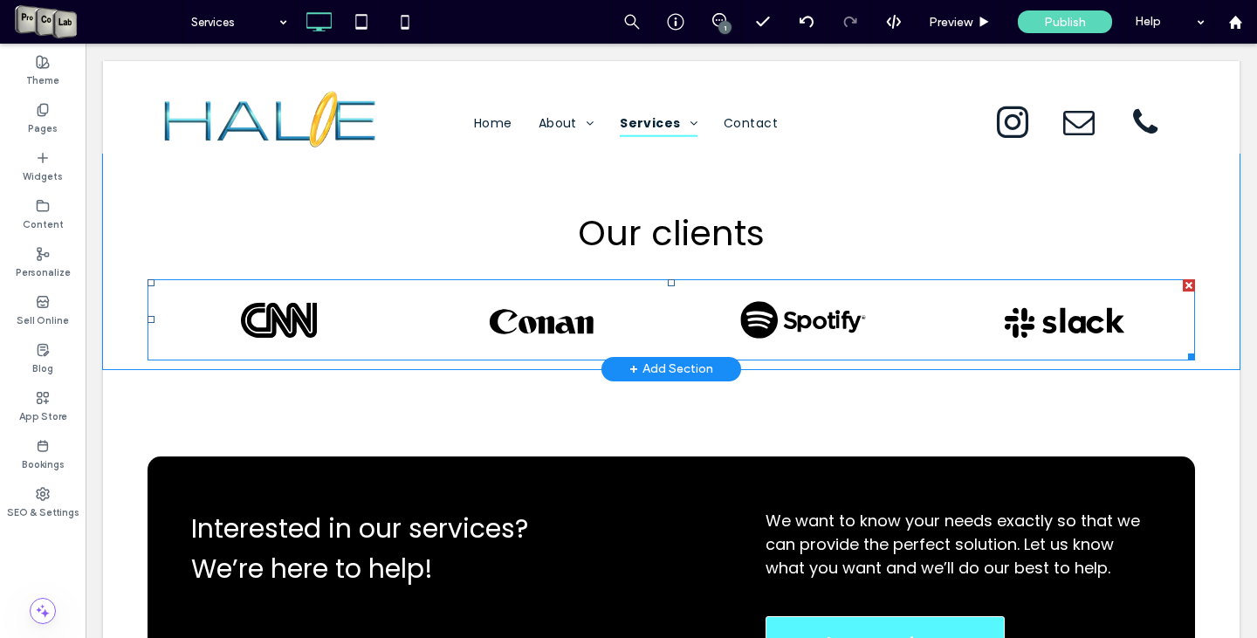
scroll to position [1572, 0]
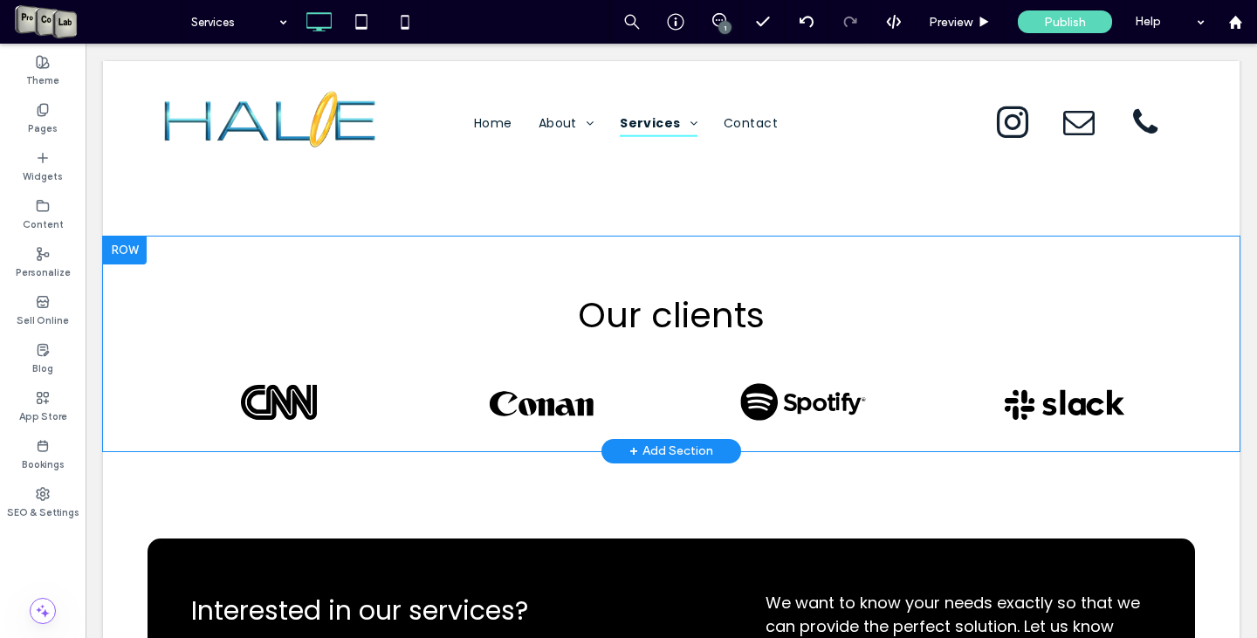
click at [127, 241] on div at bounding box center [125, 251] width 44 height 28
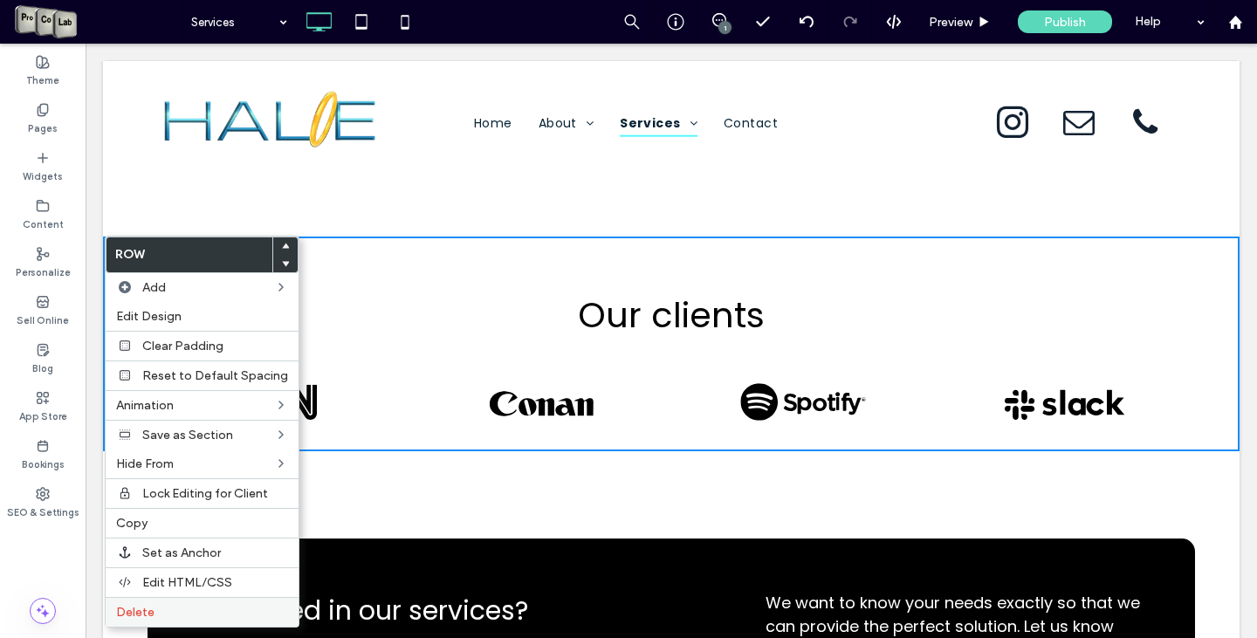
click at [169, 603] on div "Delete" at bounding box center [202, 612] width 193 height 30
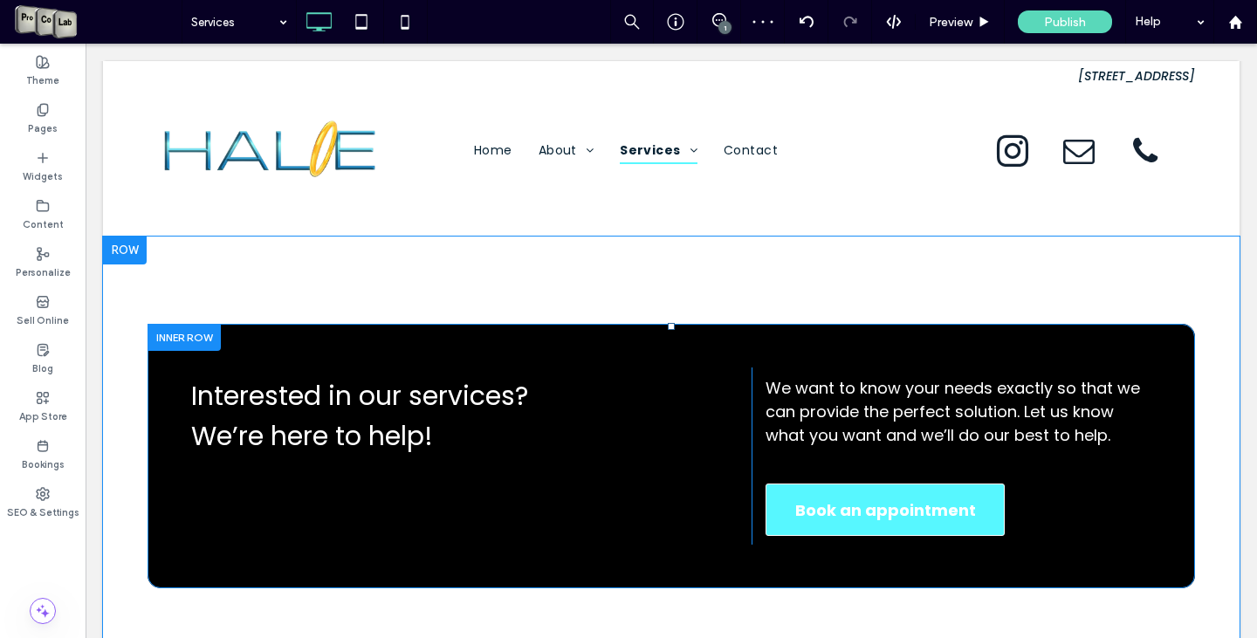
click at [747, 343] on div "Interested in our services? We’re here to help! Click To Paste We want to know …" at bounding box center [672, 456] width 1048 height 265
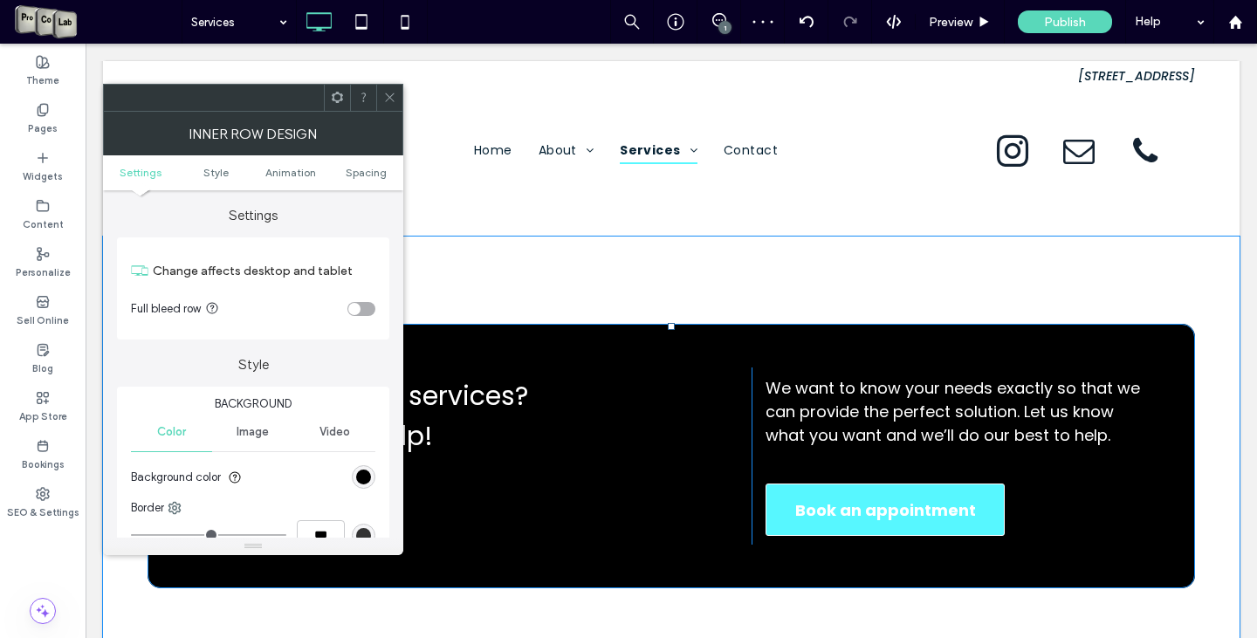
type input "**"
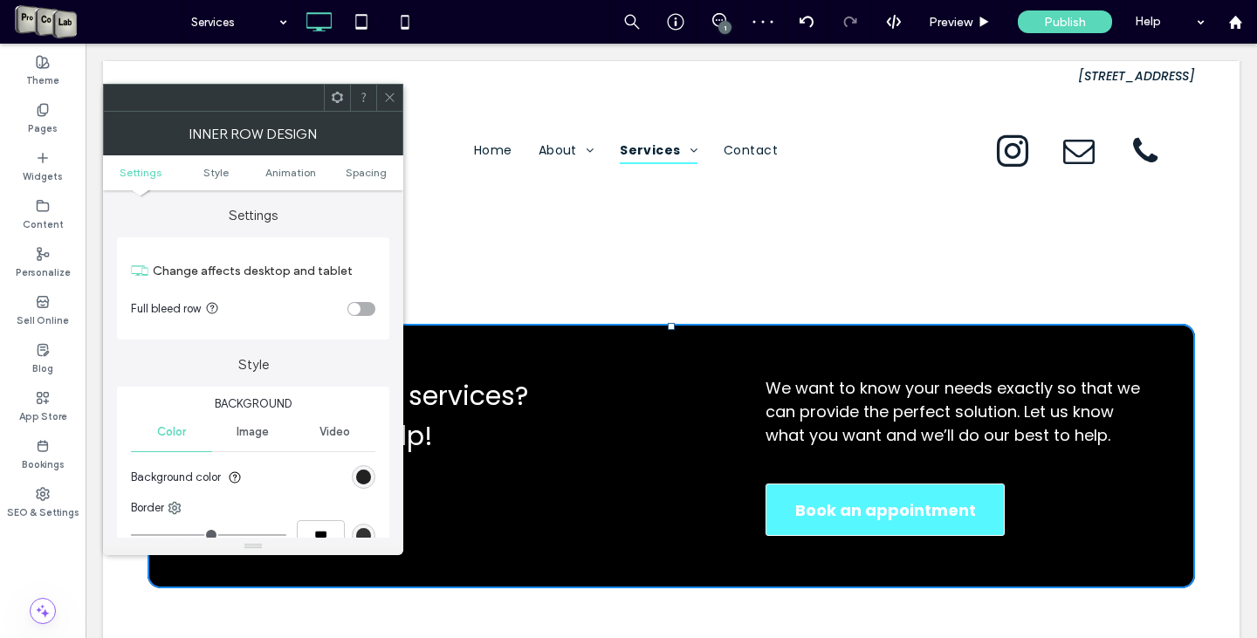
click at [364, 472] on div "rgb(0, 0, 0)" at bounding box center [363, 477] width 15 height 15
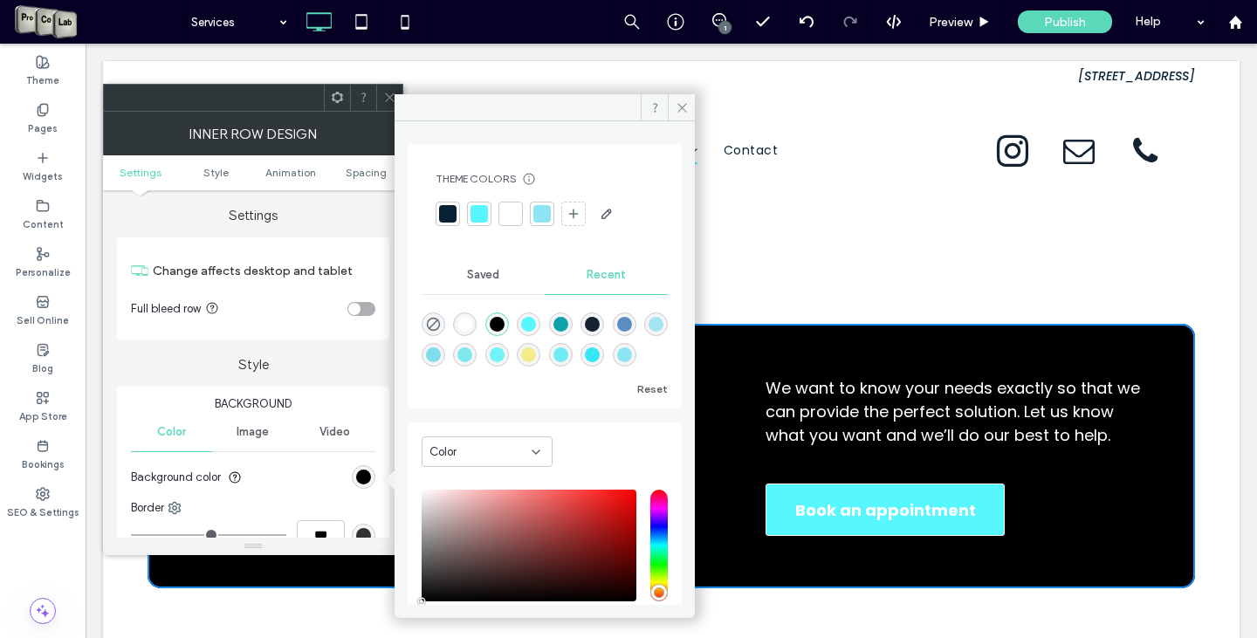
click at [597, 323] on div "rgba(19, 34, 50, 1)" at bounding box center [592, 324] width 15 height 15
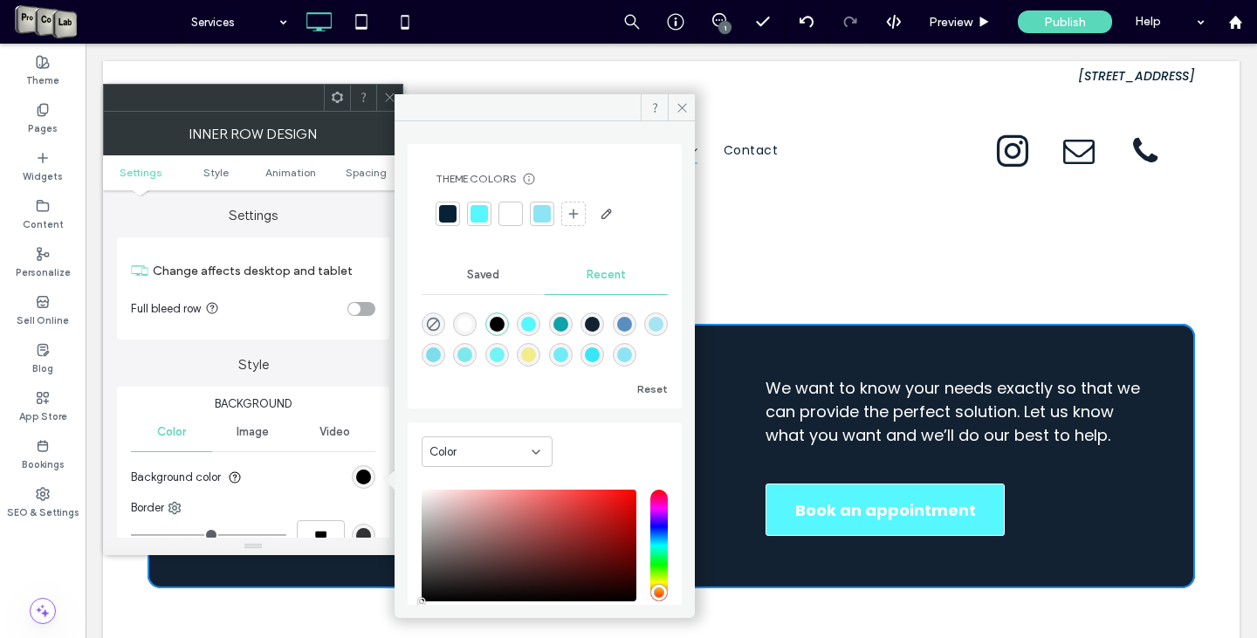
type input "*******"
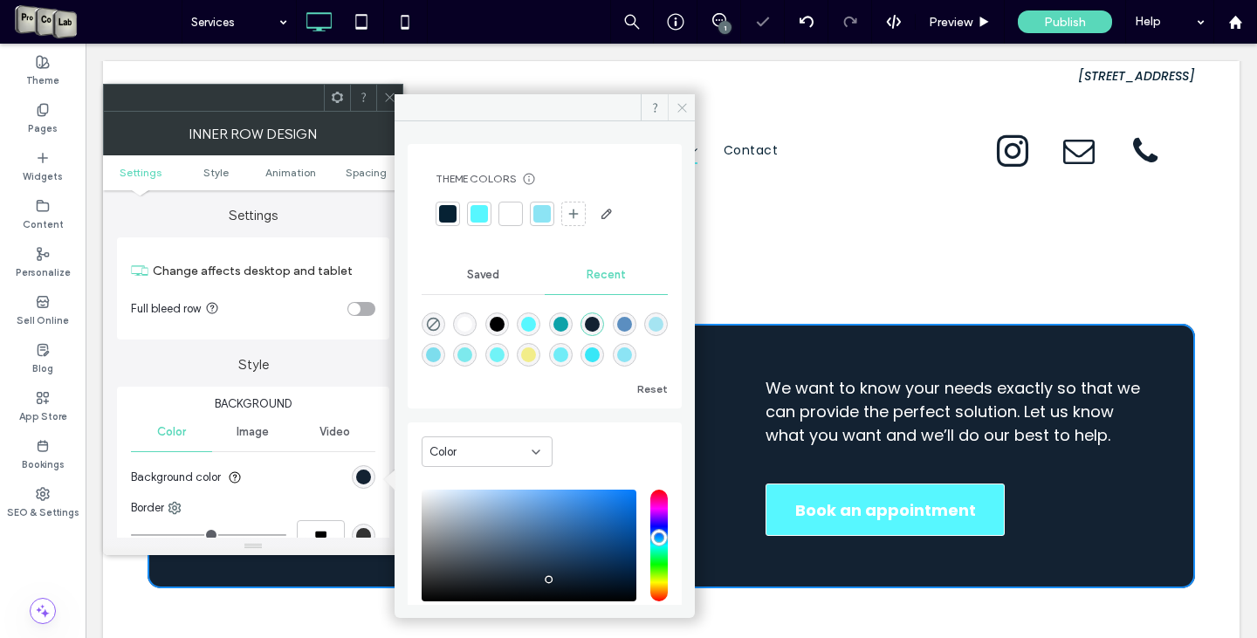
drag, startPoint x: 683, startPoint y: 107, endPoint x: 387, endPoint y: 67, distance: 298.6
click at [683, 107] on icon at bounding box center [682, 107] width 13 height 13
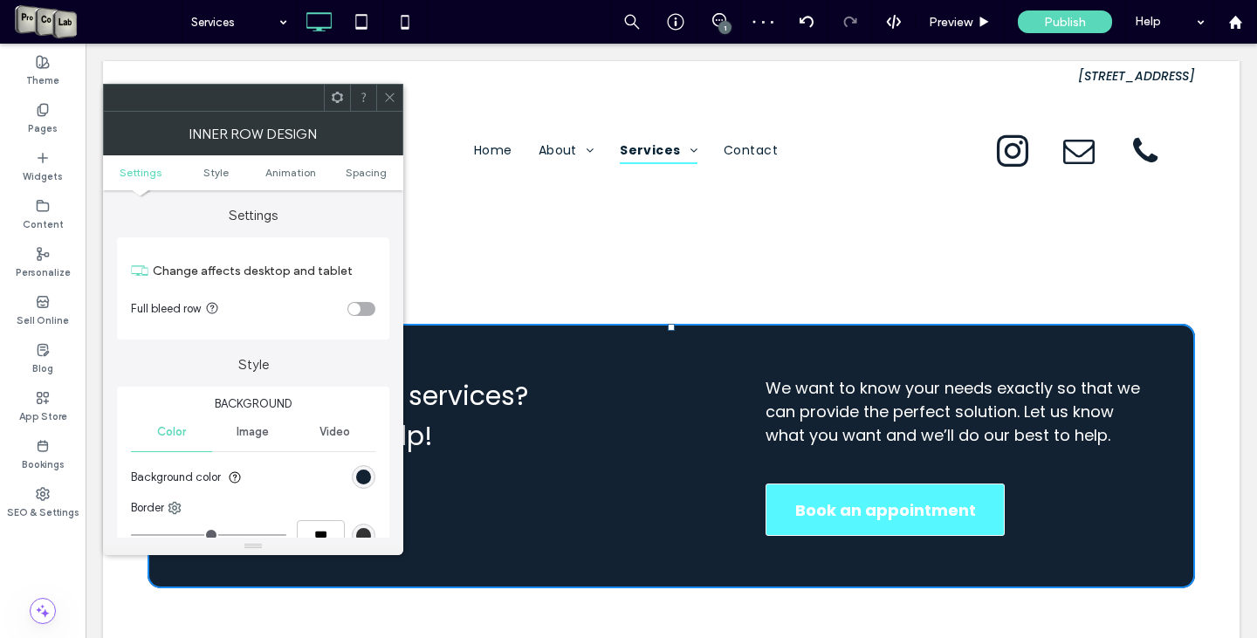
click at [389, 110] on span at bounding box center [389, 98] width 13 height 26
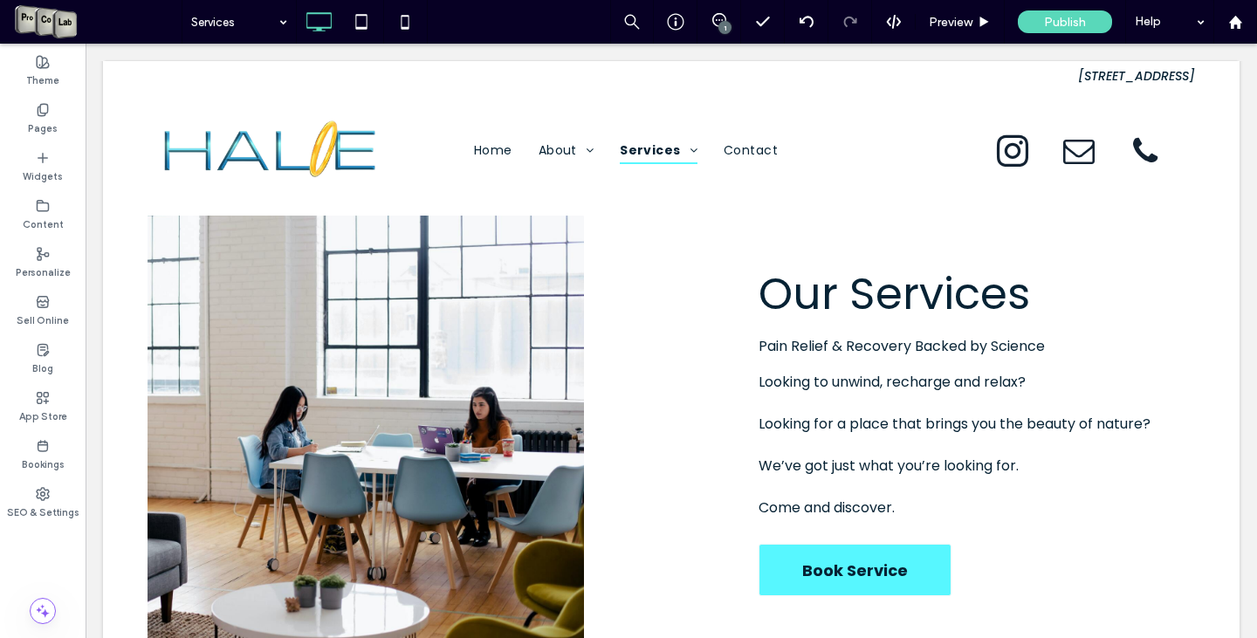
scroll to position [0, 0]
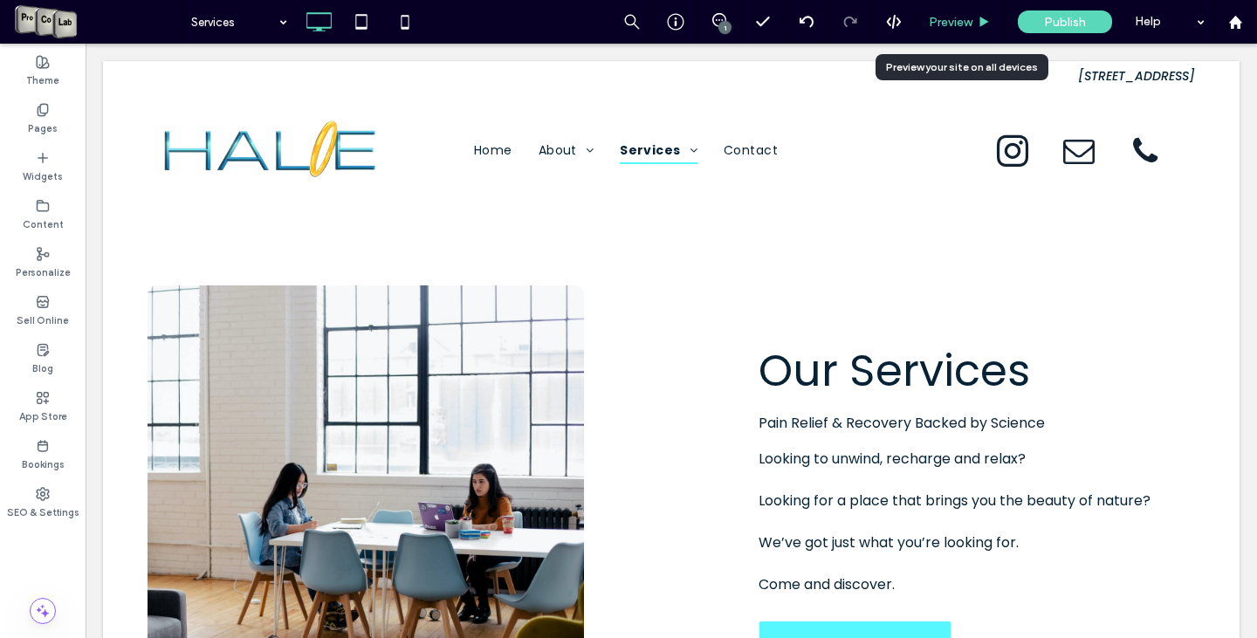
click at [973, 29] on div "Preview" at bounding box center [960, 22] width 89 height 44
click at [940, 26] on span "Preview" at bounding box center [951, 22] width 44 height 15
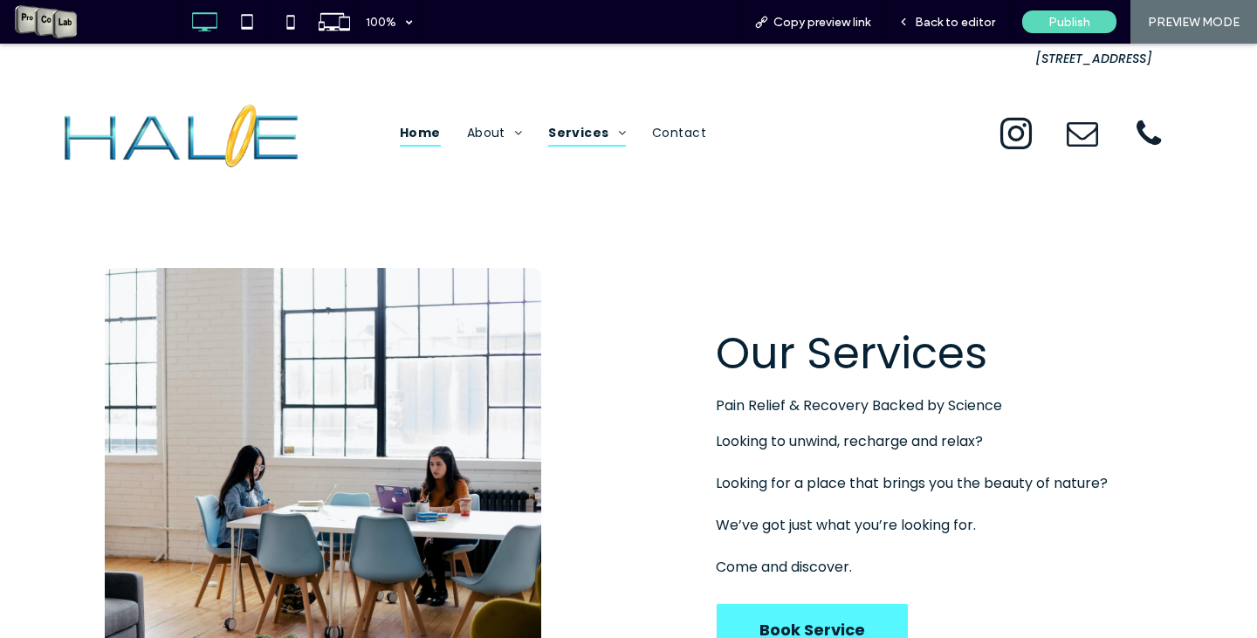
click at [423, 131] on span "Home" at bounding box center [420, 133] width 41 height 27
click at [960, 19] on span "Back to editor" at bounding box center [955, 22] width 80 height 15
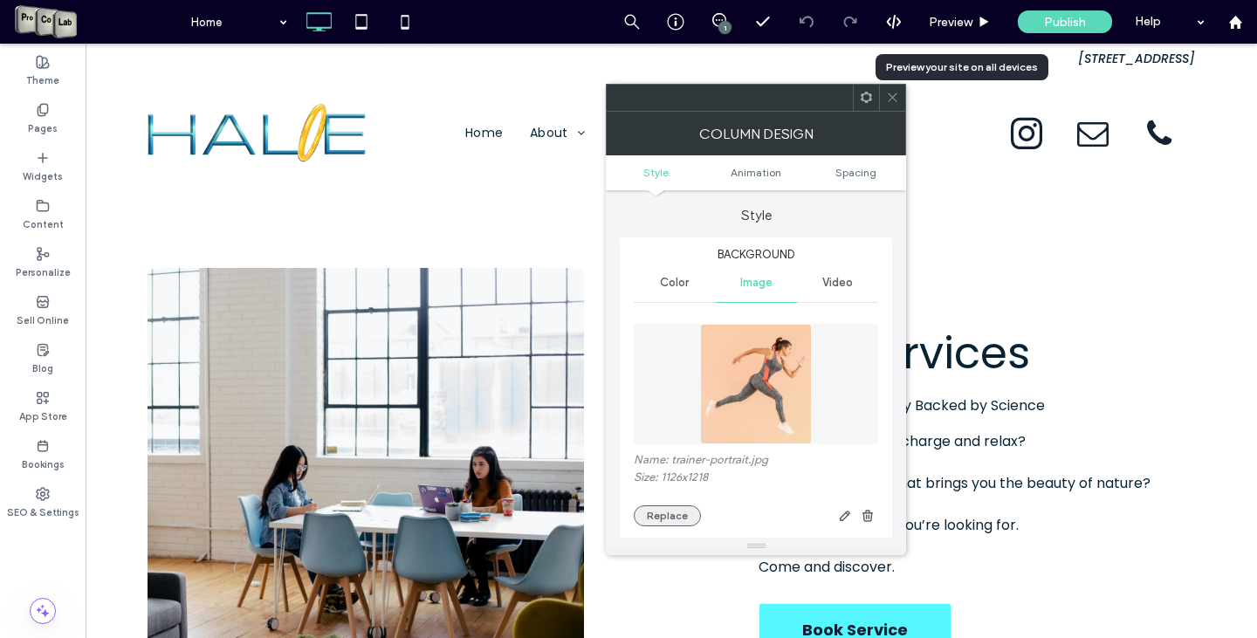
click at [676, 518] on button "Replace" at bounding box center [667, 516] width 67 height 21
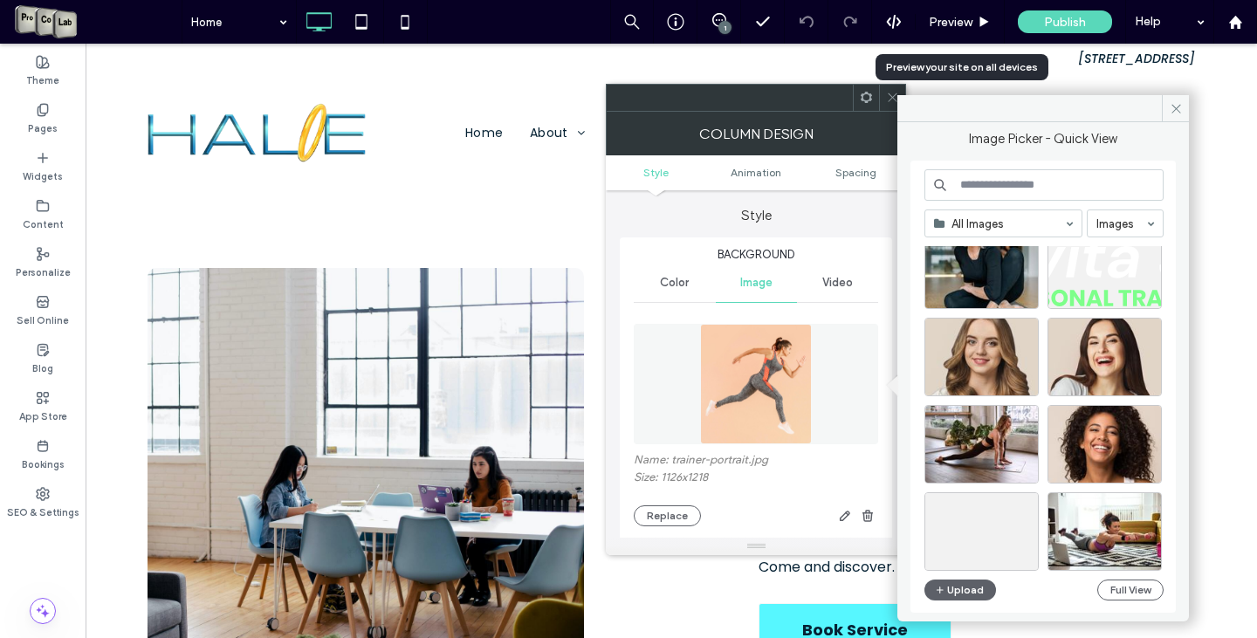
scroll to position [611, 0]
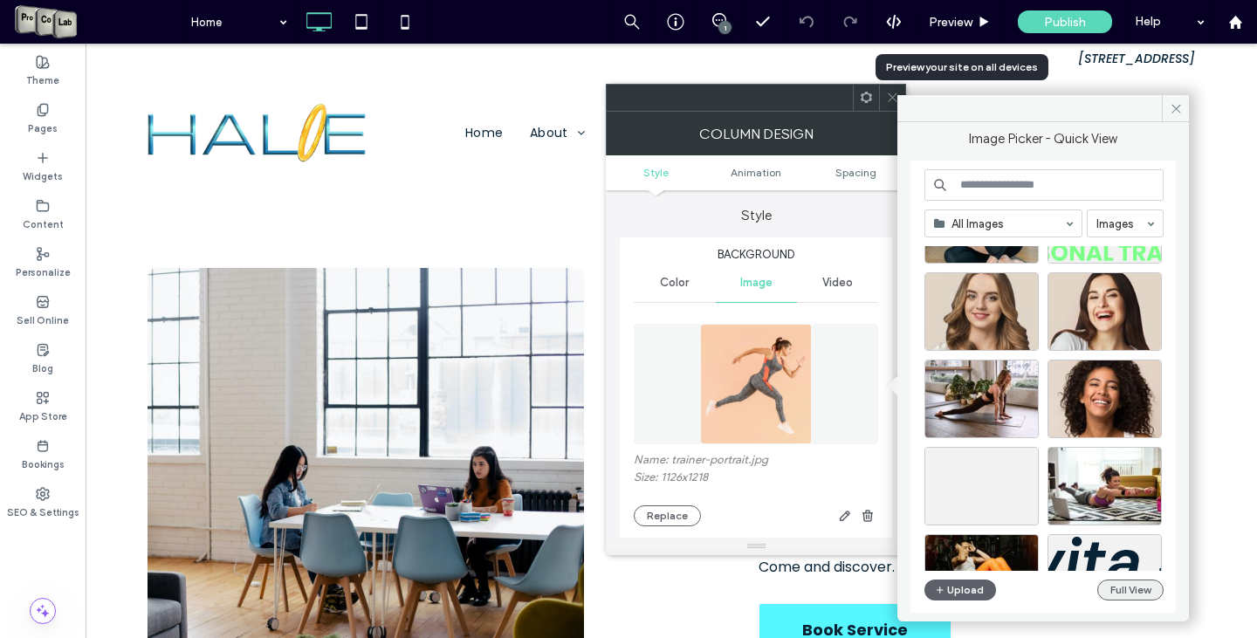
click at [1112, 589] on button "Full View" at bounding box center [1131, 590] width 66 height 21
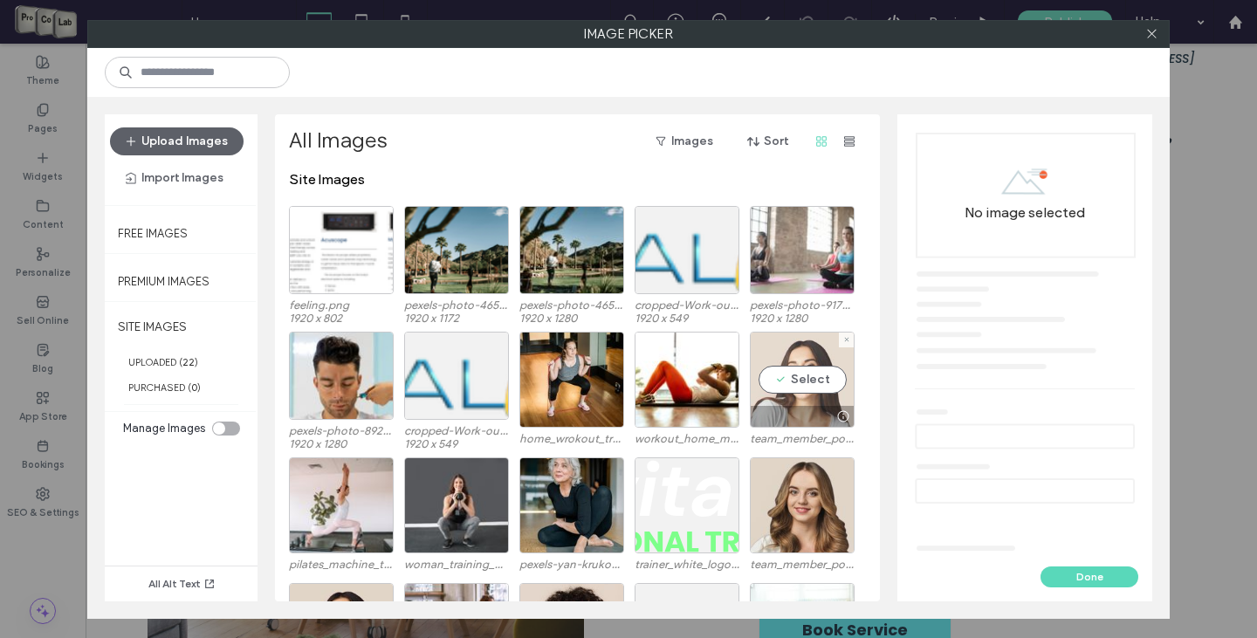
click at [804, 380] on div "Select" at bounding box center [802, 380] width 105 height 96
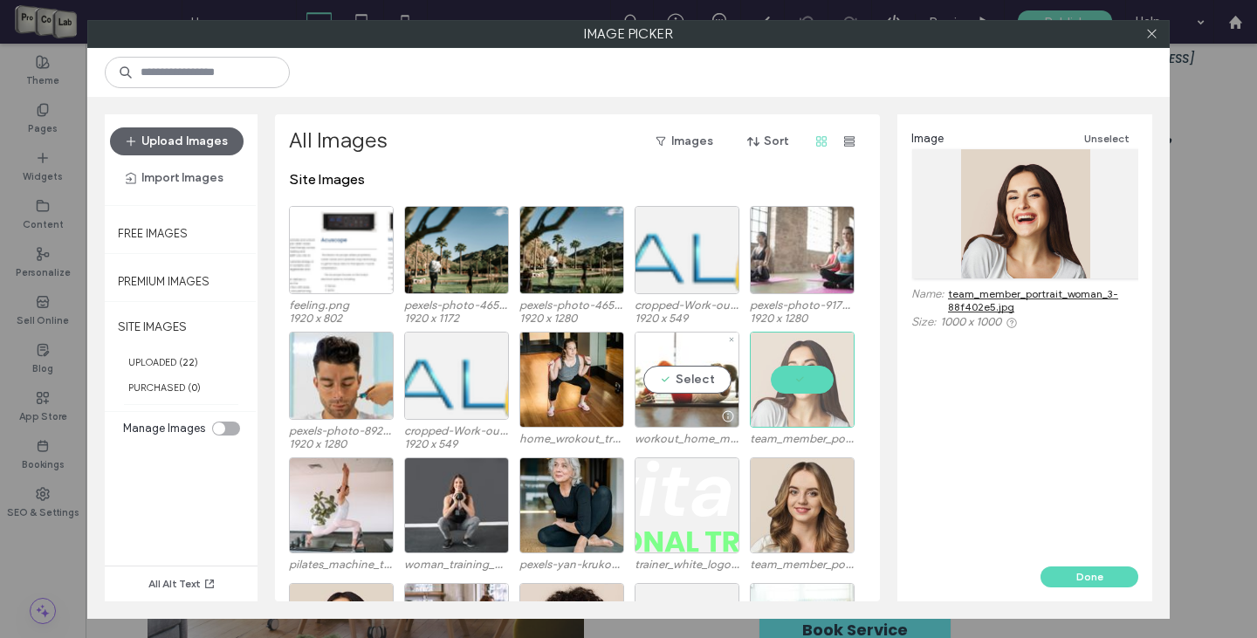
click at [707, 368] on div "Select" at bounding box center [687, 380] width 105 height 96
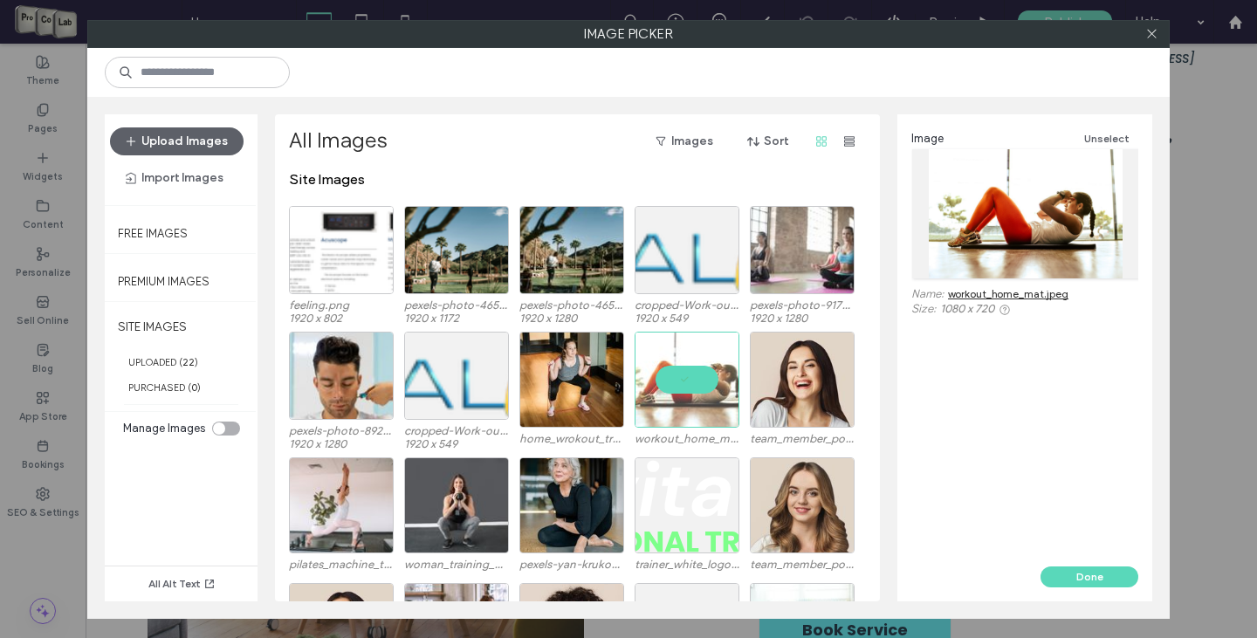
click at [231, 430] on div "toggle" at bounding box center [226, 429] width 28 height 14
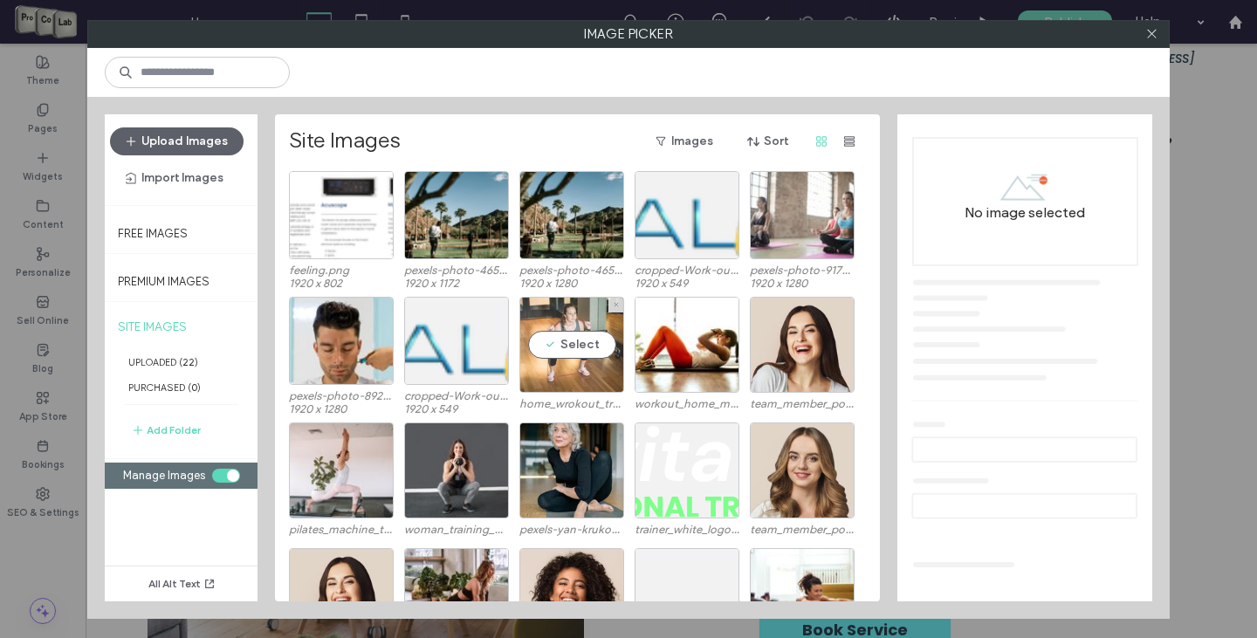
click at [569, 345] on div "Select" at bounding box center [572, 345] width 105 height 96
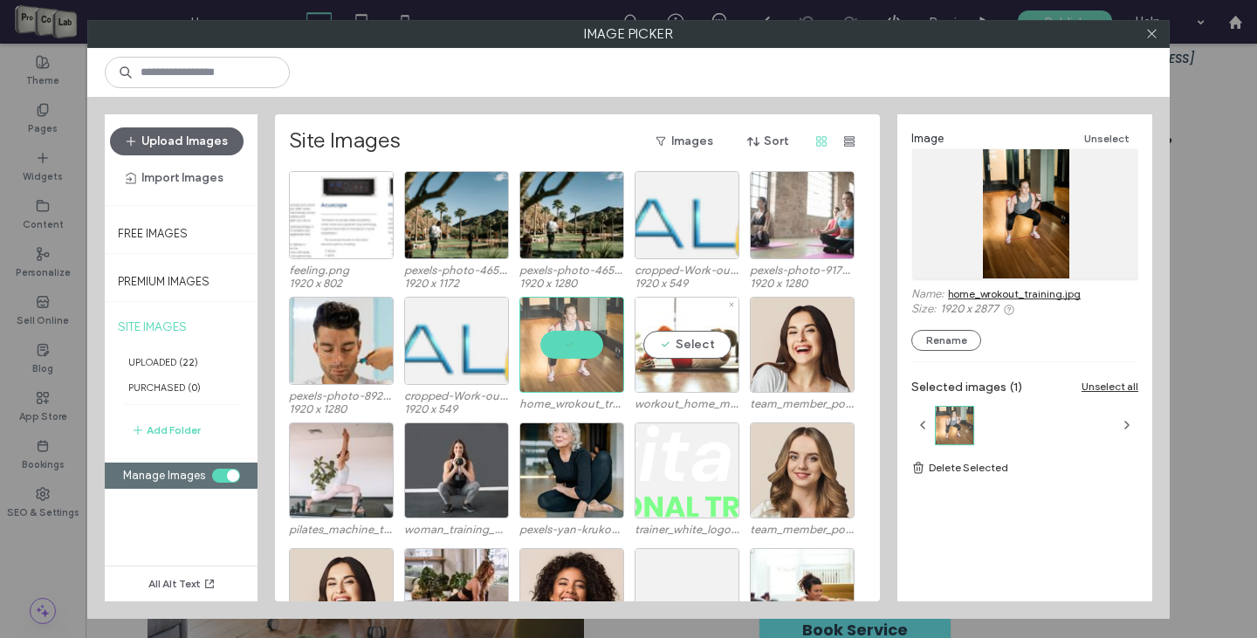
click at [668, 339] on div "Select" at bounding box center [687, 345] width 105 height 96
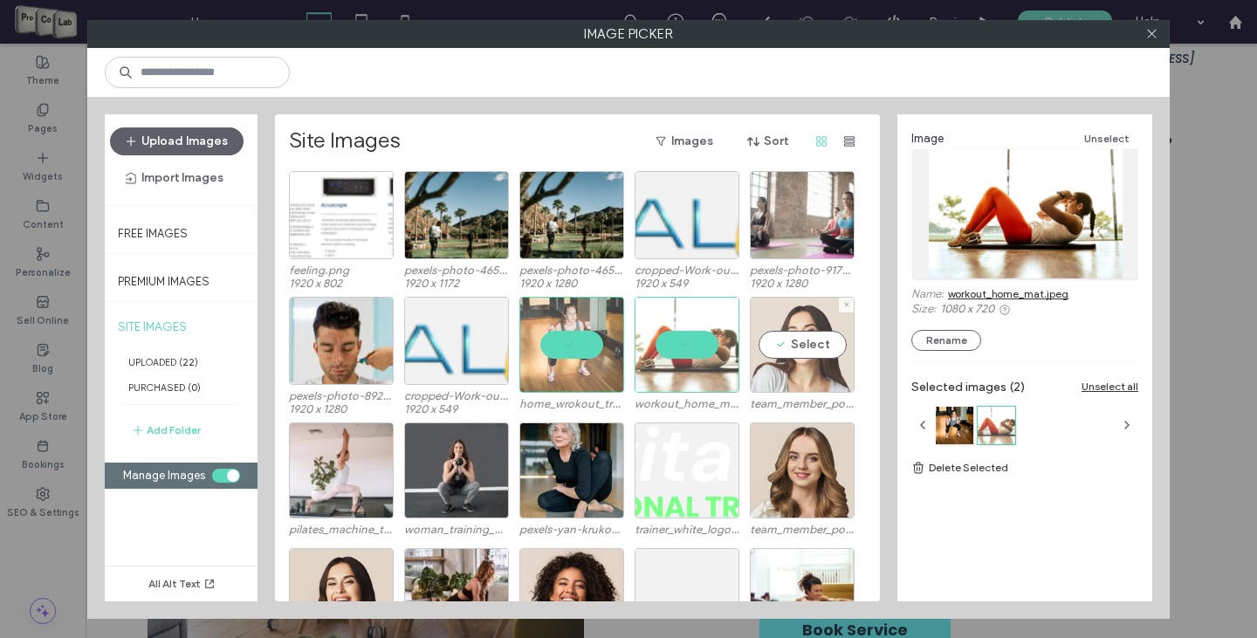
click at [795, 351] on div "Select" at bounding box center [802, 345] width 105 height 96
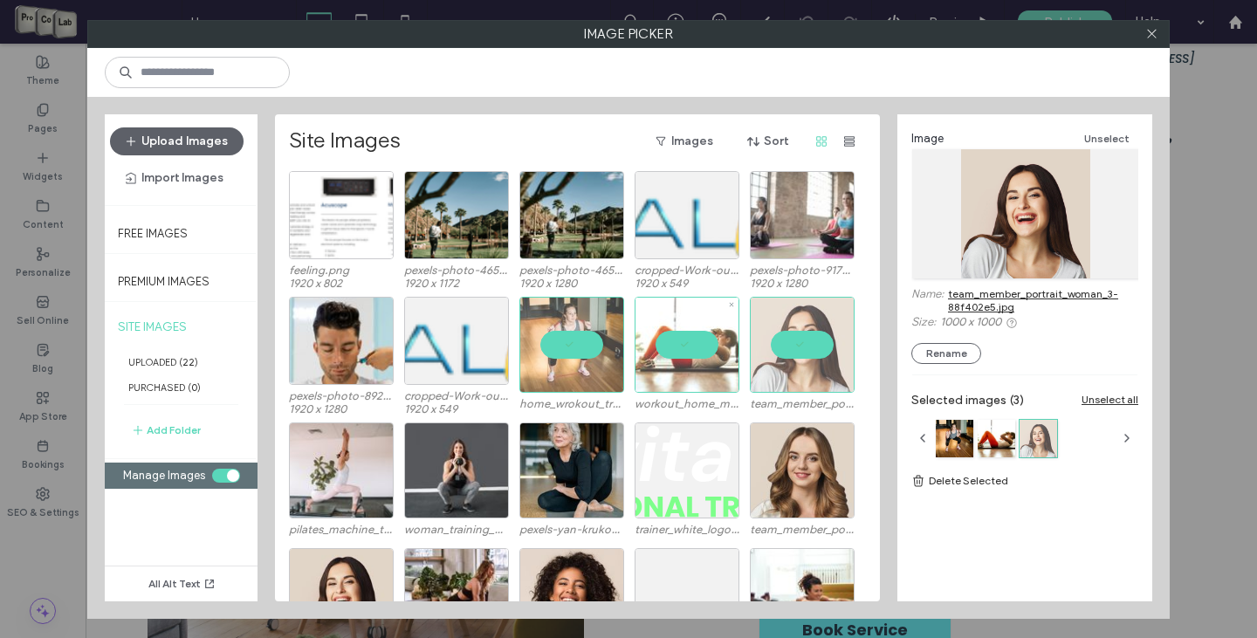
drag, startPoint x: 675, startPoint y: 345, endPoint x: 664, endPoint y: 345, distance: 11.4
click at [675, 345] on div at bounding box center [687, 345] width 105 height 96
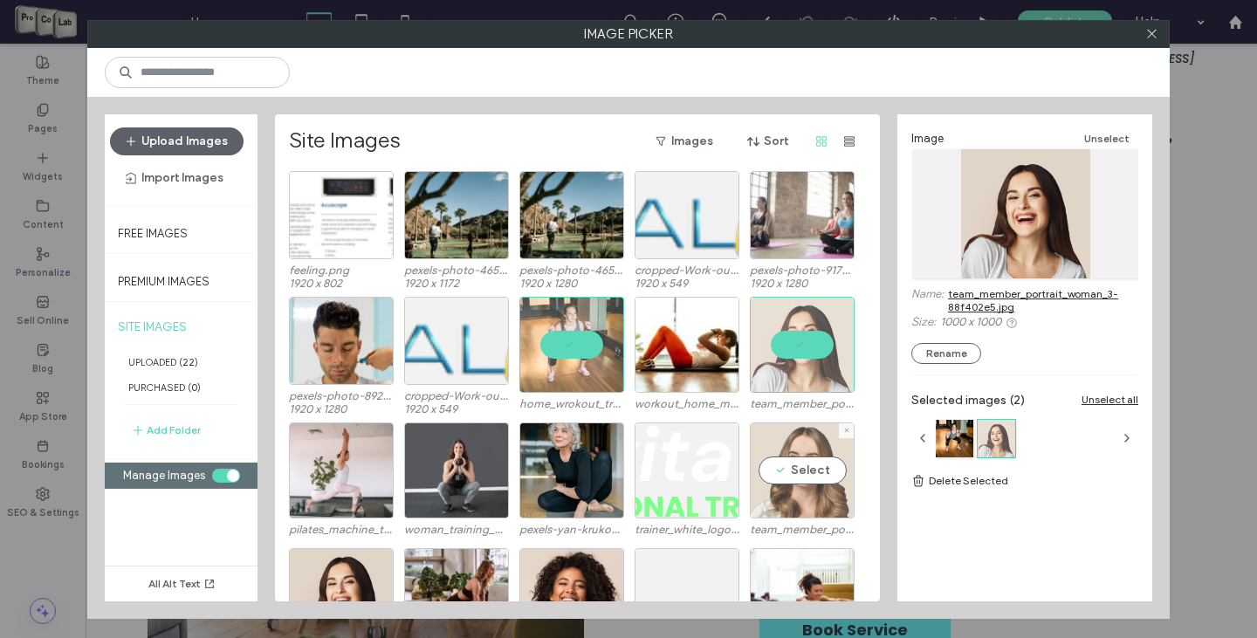
click at [795, 472] on div "Select" at bounding box center [802, 471] width 105 height 96
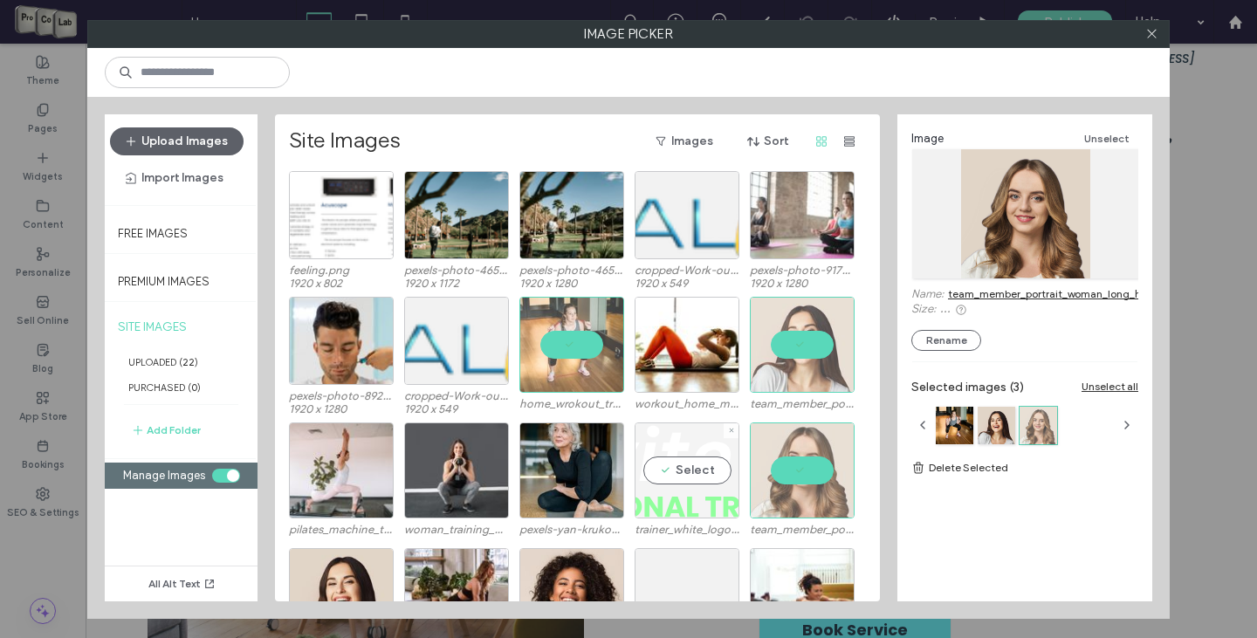
click at [701, 473] on div "Select" at bounding box center [687, 471] width 105 height 96
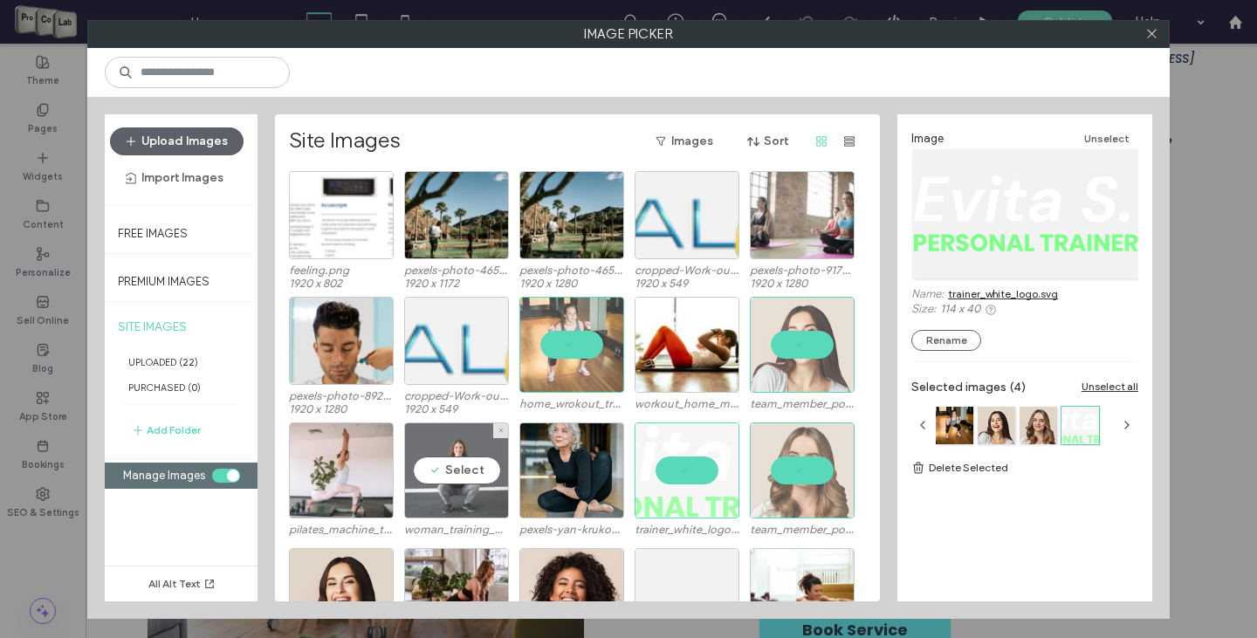
click at [429, 475] on div "Select" at bounding box center [456, 471] width 105 height 96
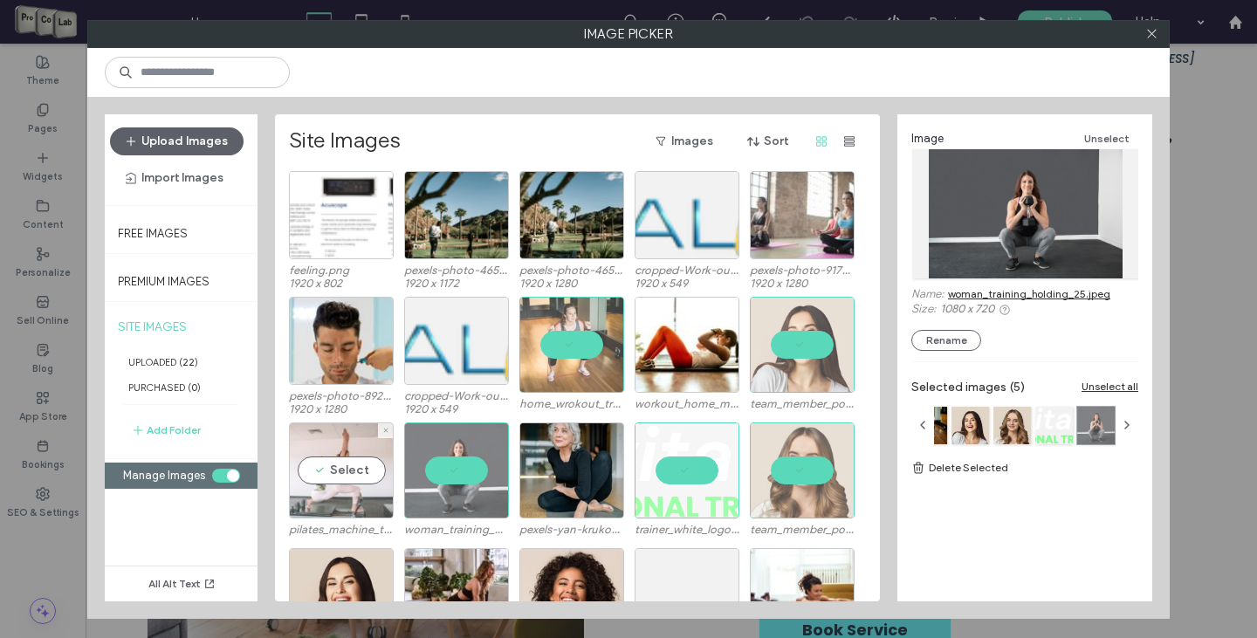
click at [323, 466] on div "Select" at bounding box center [341, 471] width 105 height 96
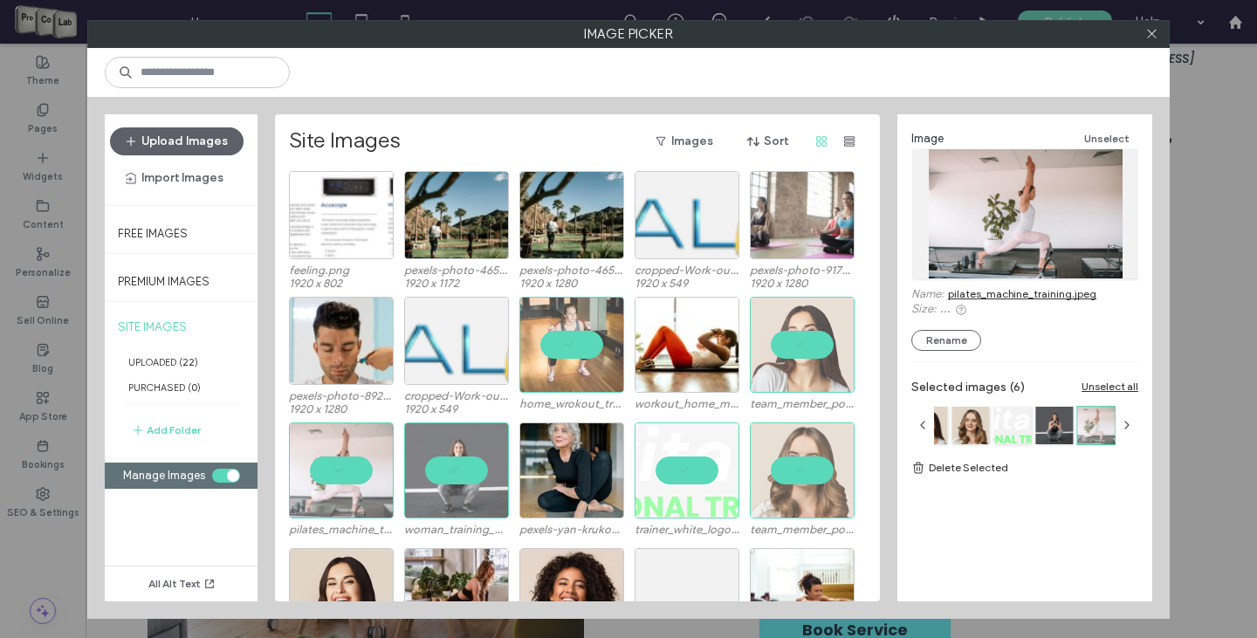
scroll to position [72, 0]
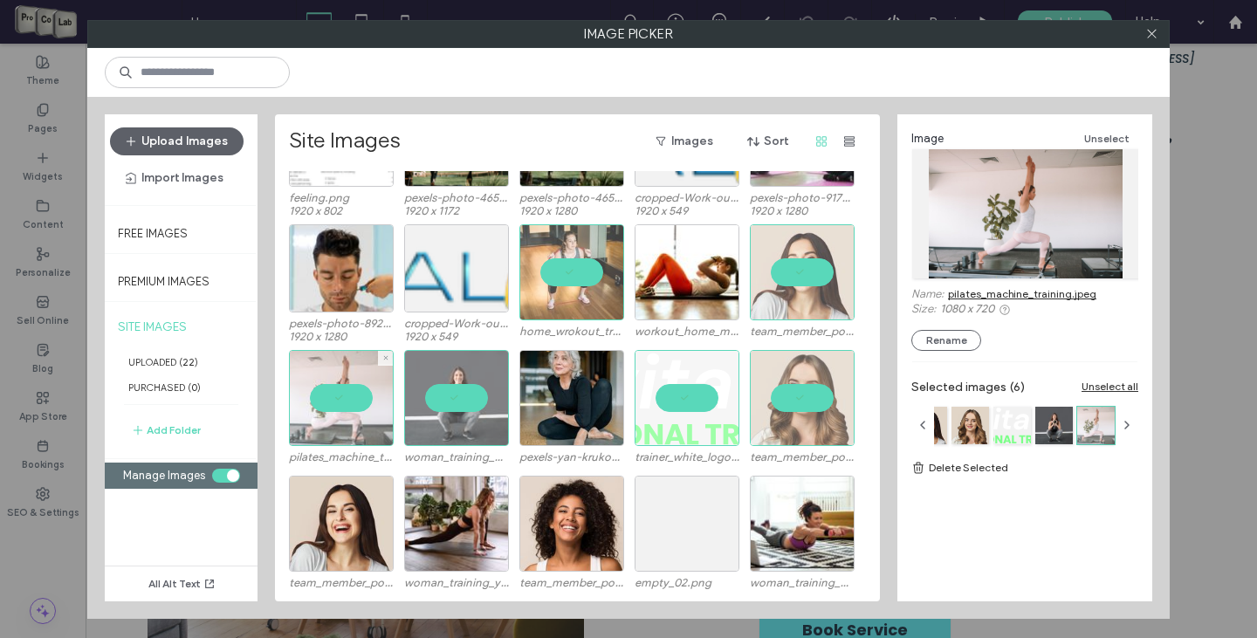
click at [341, 402] on div at bounding box center [341, 398] width 105 height 96
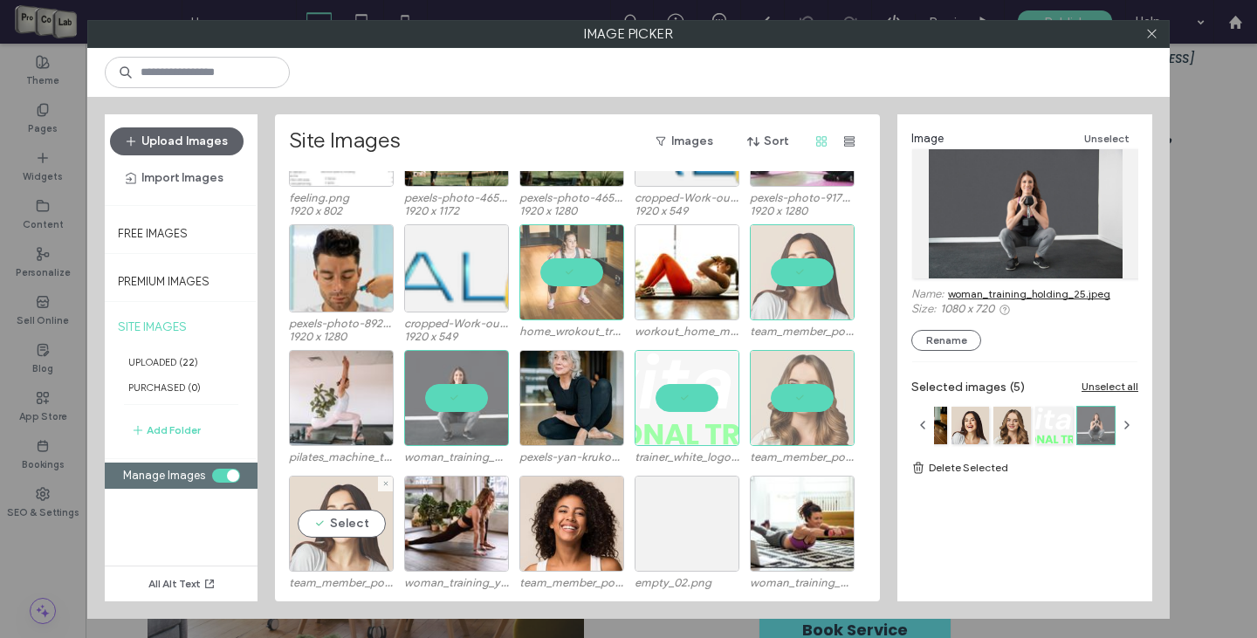
click at [360, 515] on div "Select" at bounding box center [341, 524] width 105 height 96
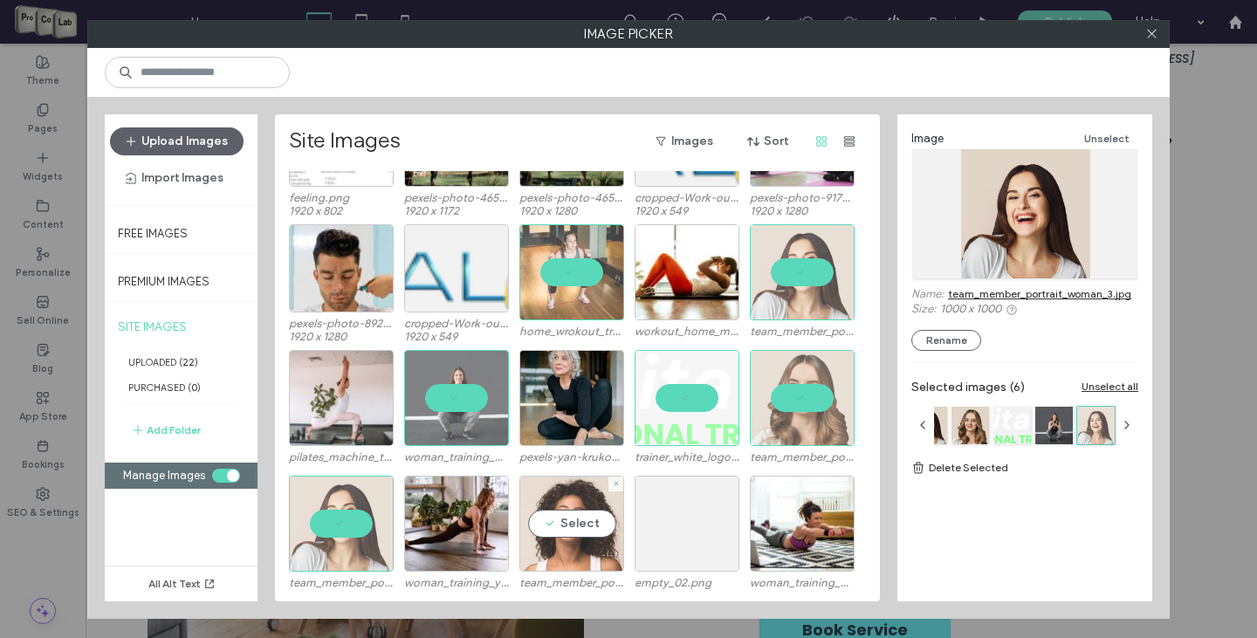
click at [573, 520] on div "Select" at bounding box center [572, 524] width 105 height 96
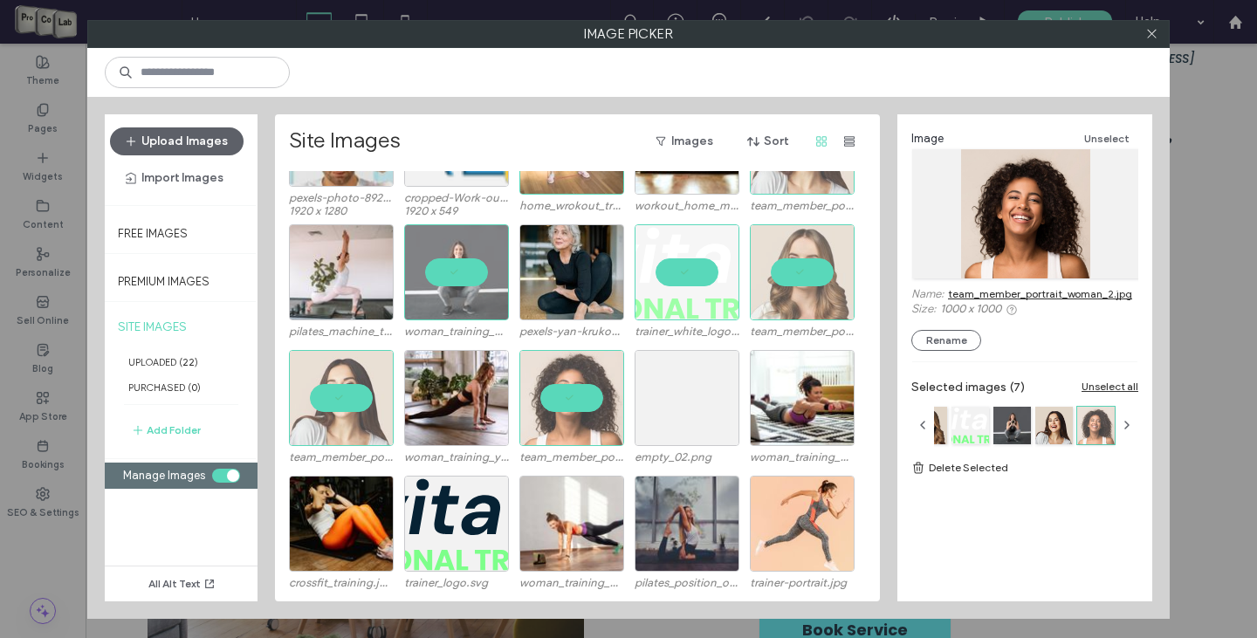
scroll to position [0, 0]
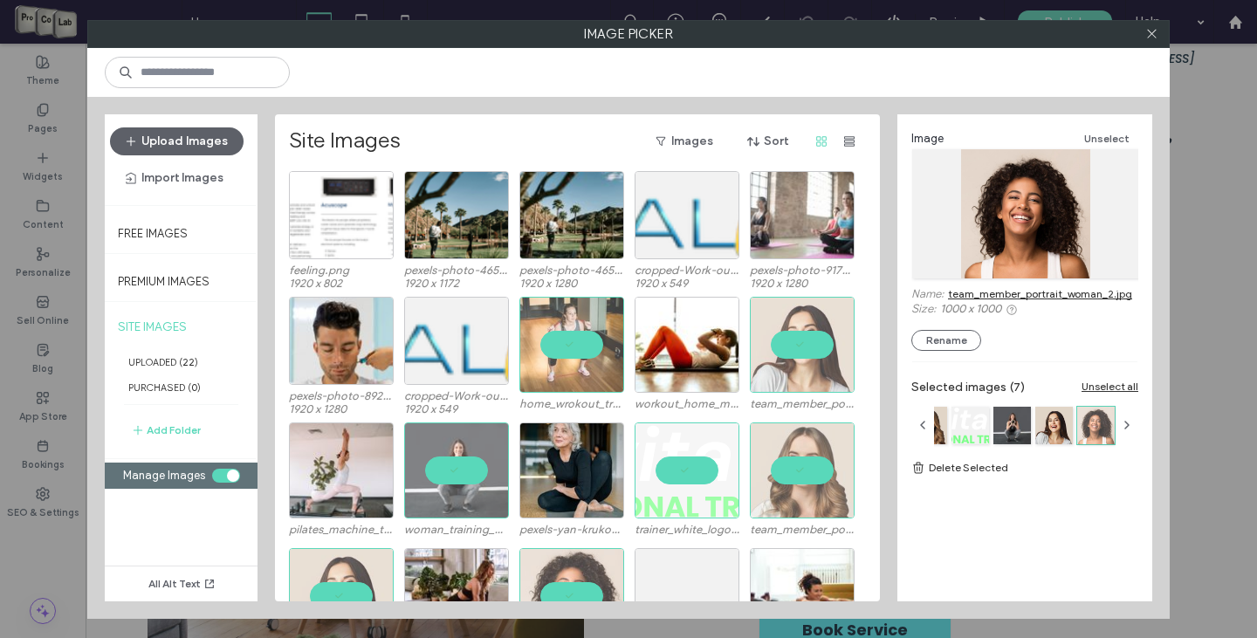
click at [949, 467] on link "Delete Selected" at bounding box center [1025, 467] width 227 height 17
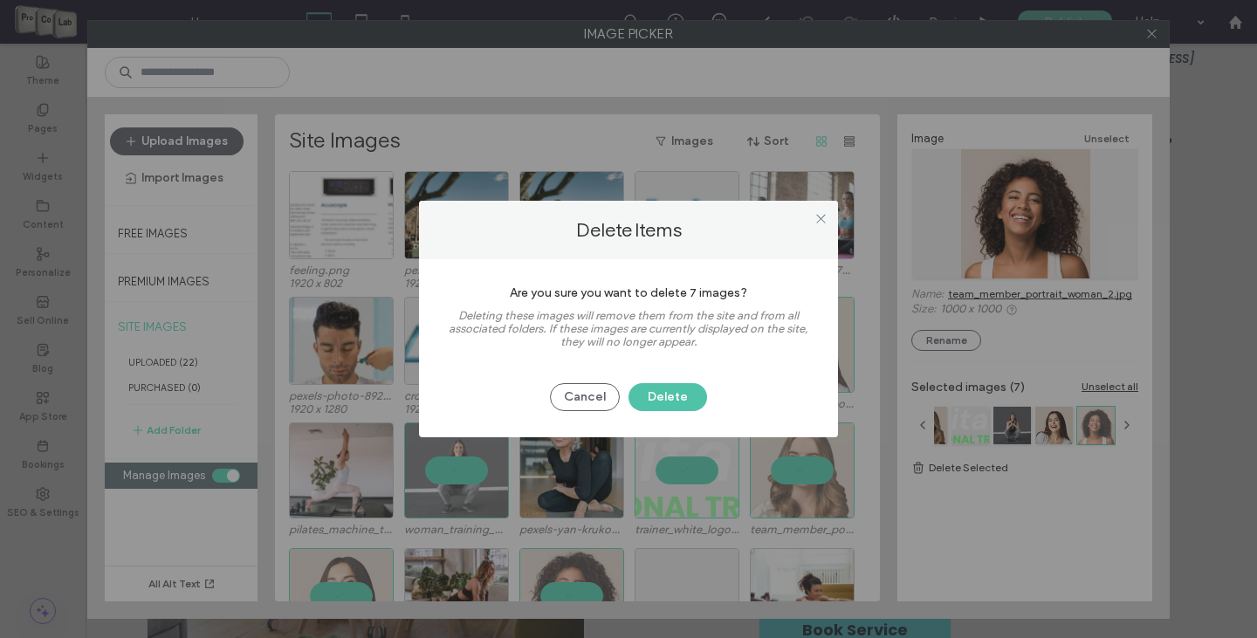
click at [664, 397] on button "Delete" at bounding box center [668, 397] width 79 height 28
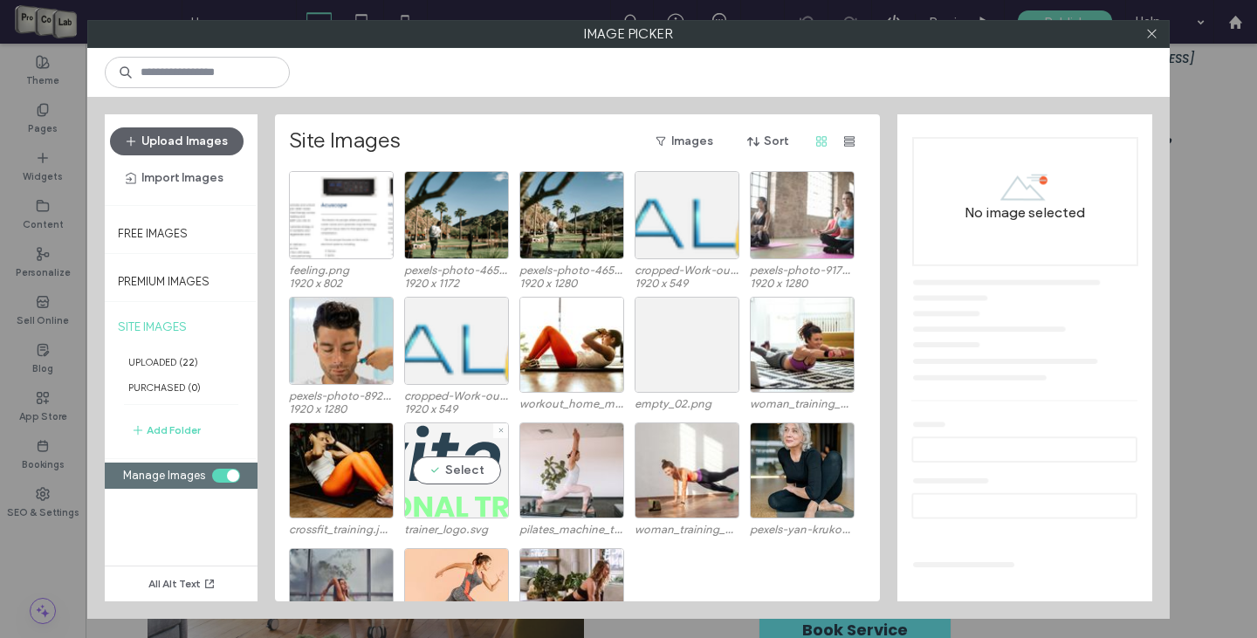
click at [448, 467] on div "Select" at bounding box center [456, 471] width 105 height 96
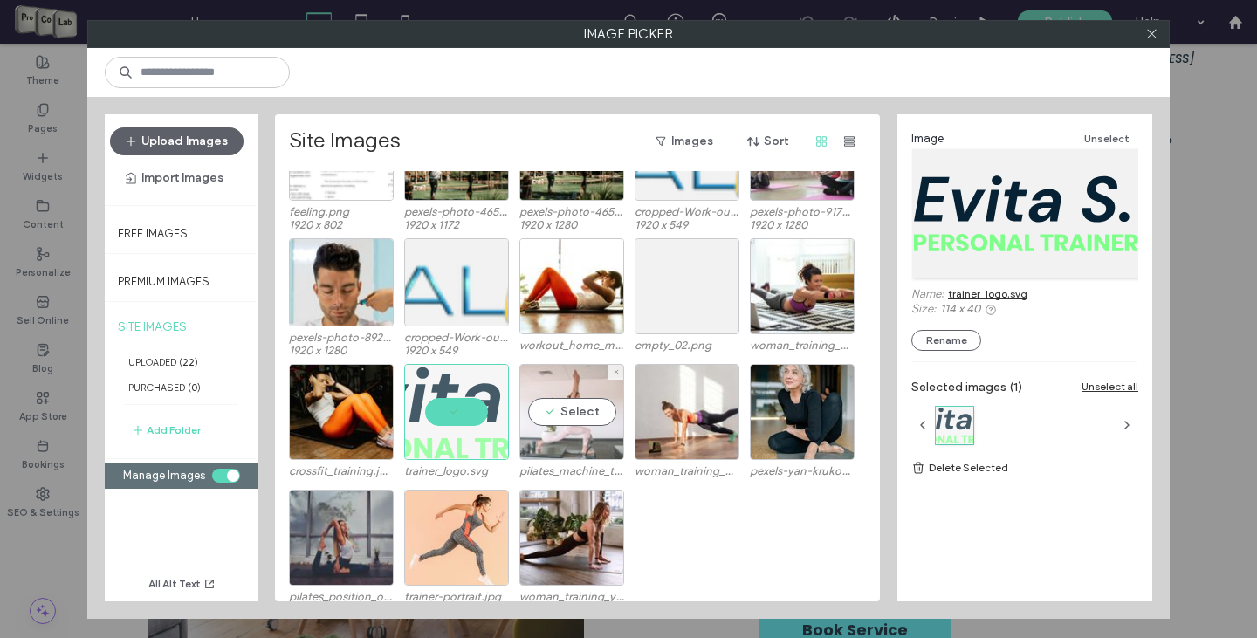
scroll to position [72, 0]
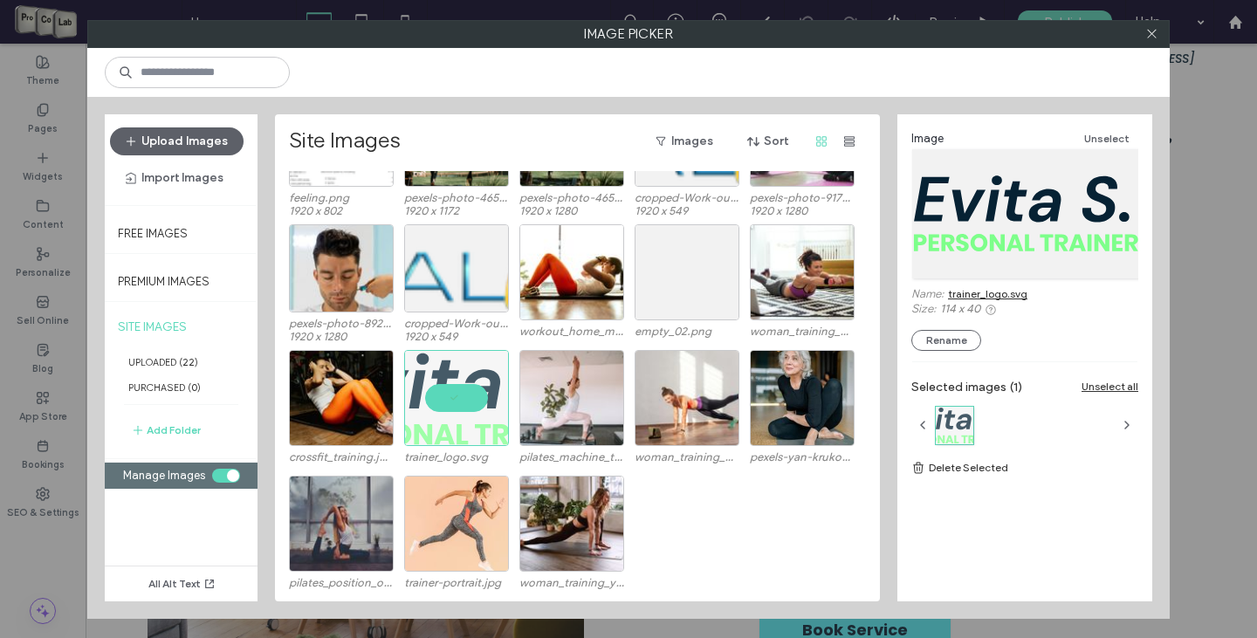
click at [969, 467] on link "Delete Selected" at bounding box center [1025, 467] width 227 height 17
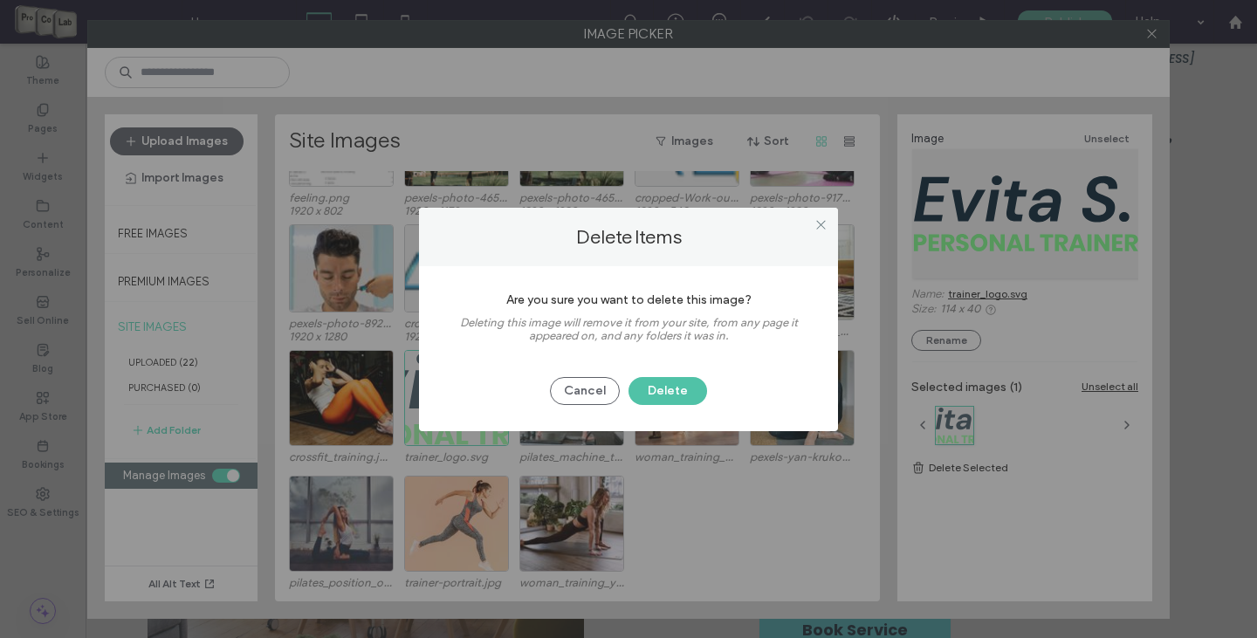
click at [674, 397] on button "Delete" at bounding box center [668, 391] width 79 height 28
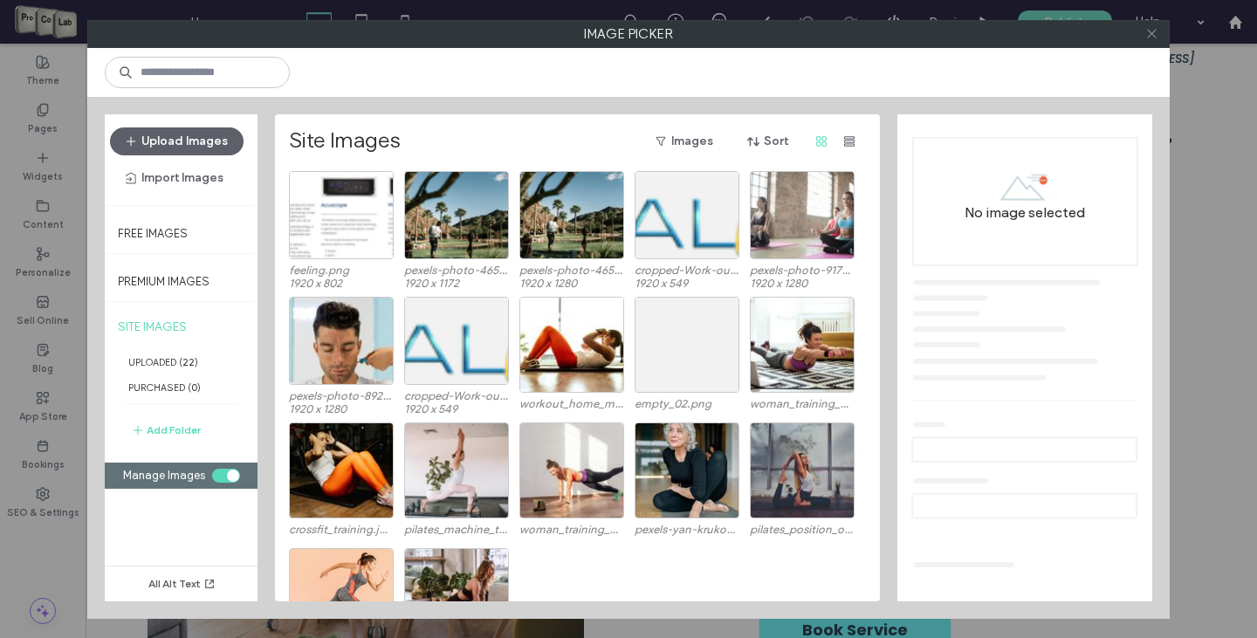
click at [1153, 37] on icon at bounding box center [1152, 33] width 13 height 13
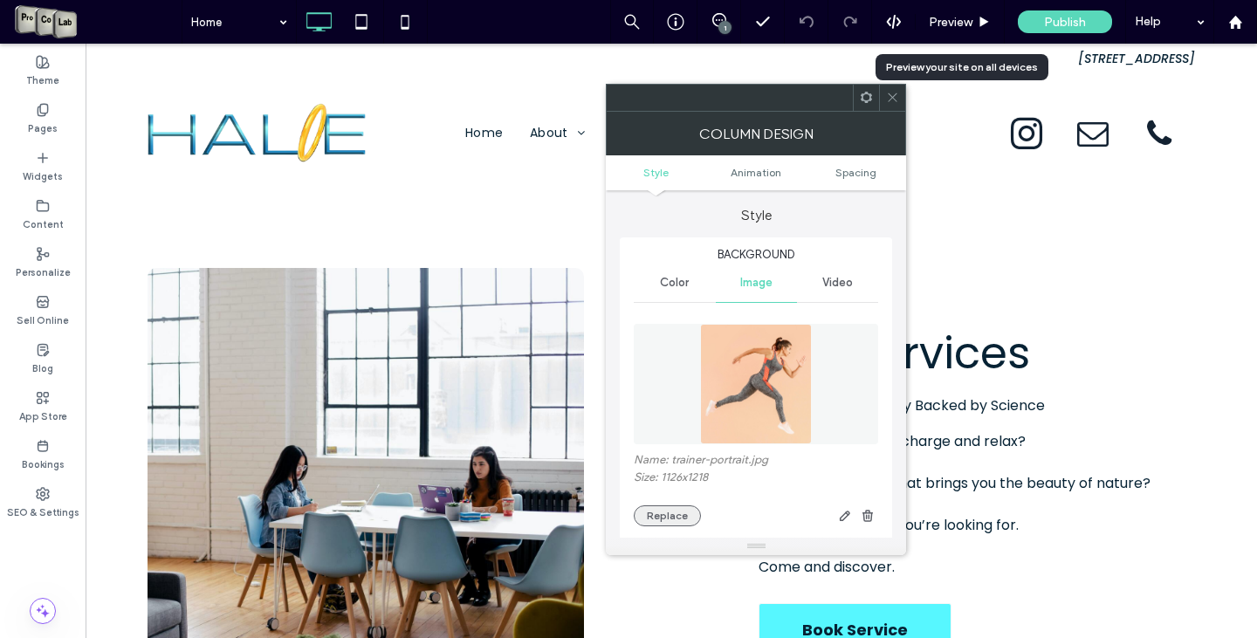
click at [685, 526] on button "Replace" at bounding box center [667, 516] width 67 height 21
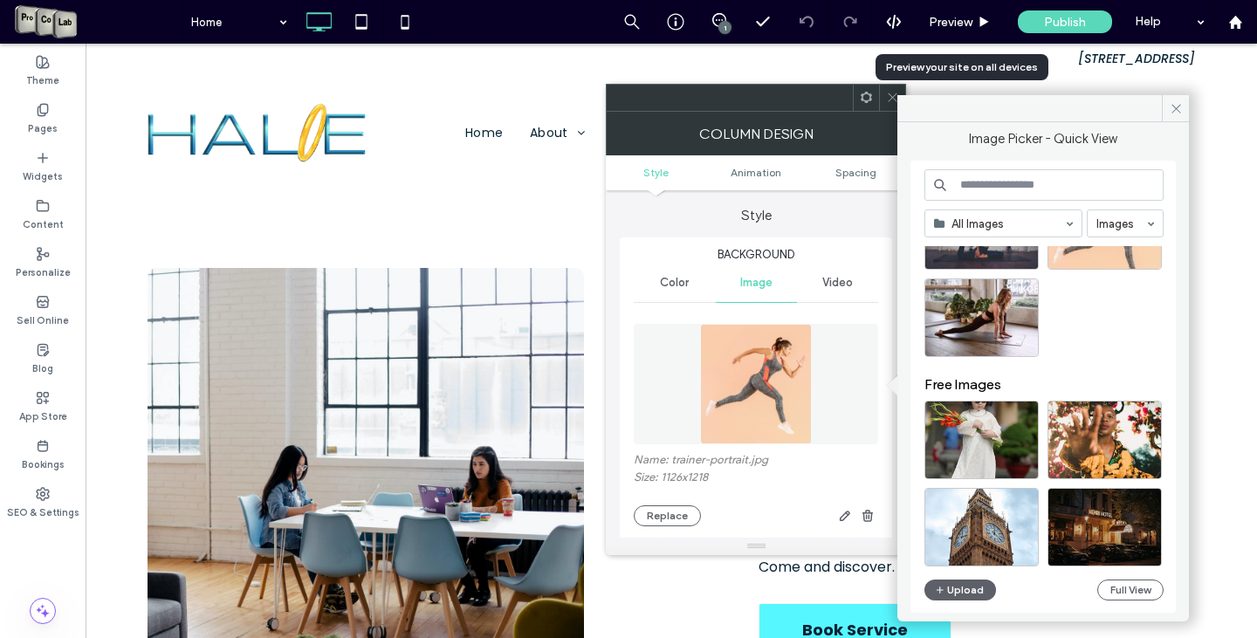
scroll to position [698, 0]
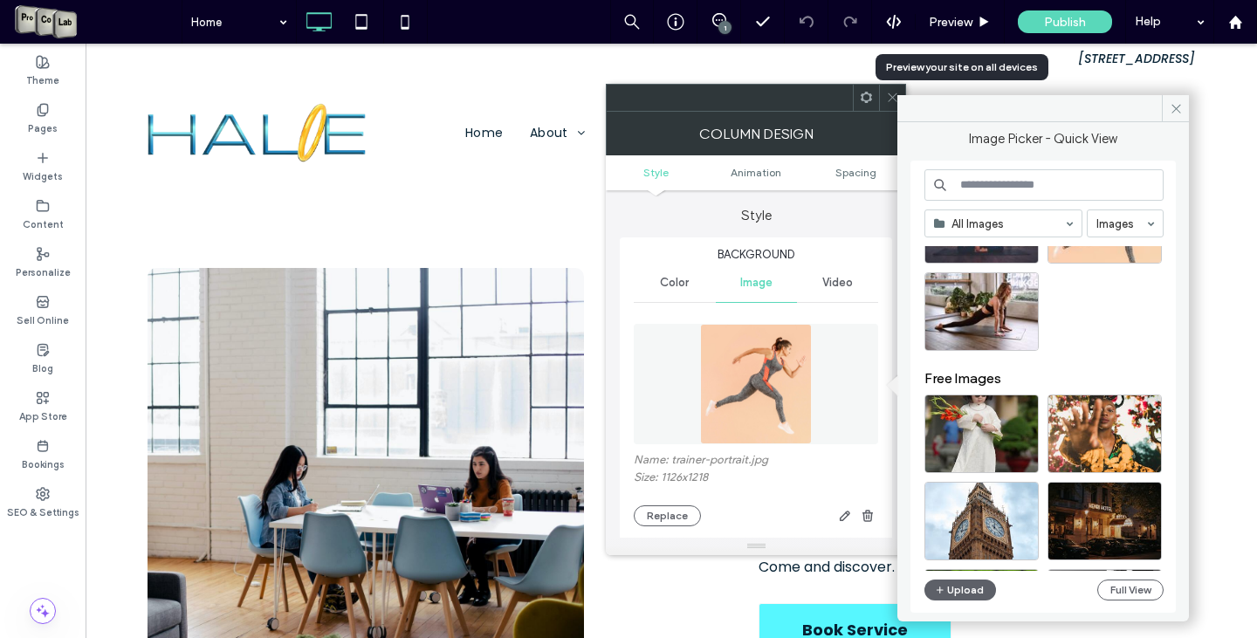
click at [1005, 197] on input at bounding box center [1044, 184] width 239 height 31
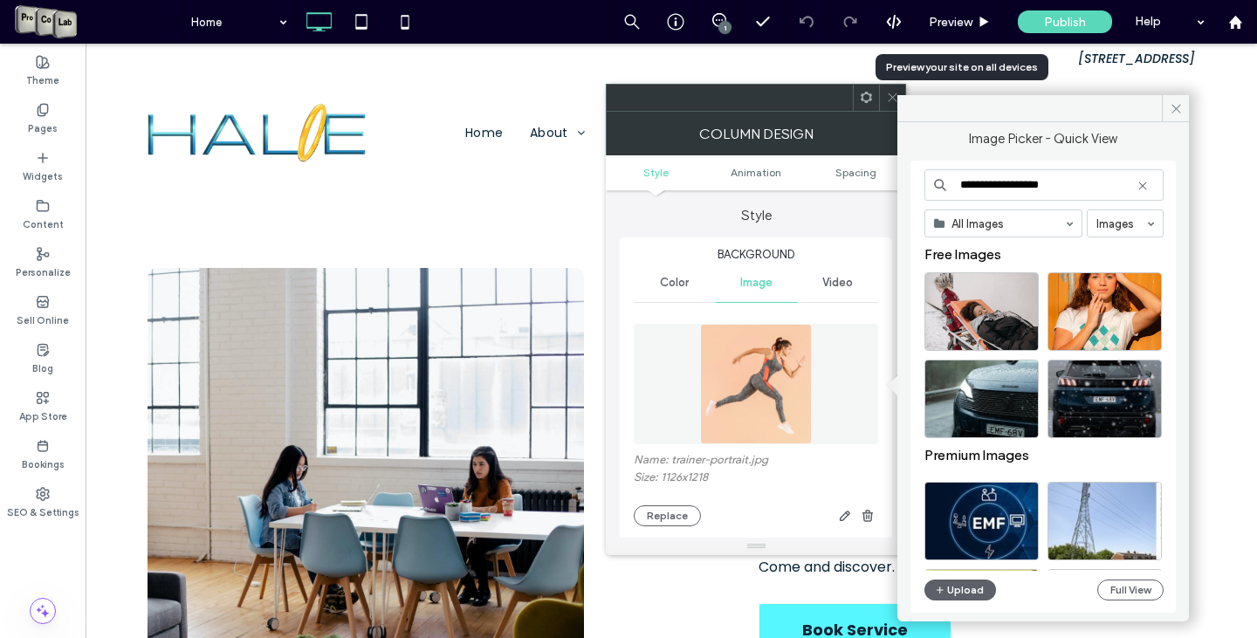
type input "**********"
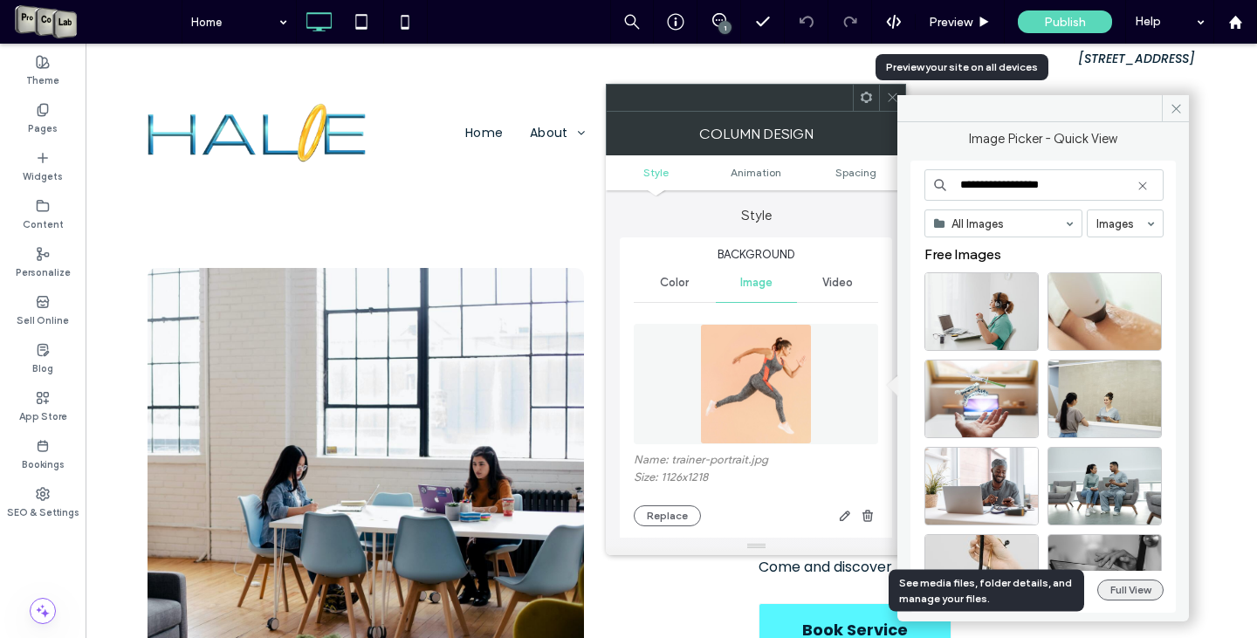
click at [1115, 591] on button "Full View" at bounding box center [1131, 590] width 66 height 21
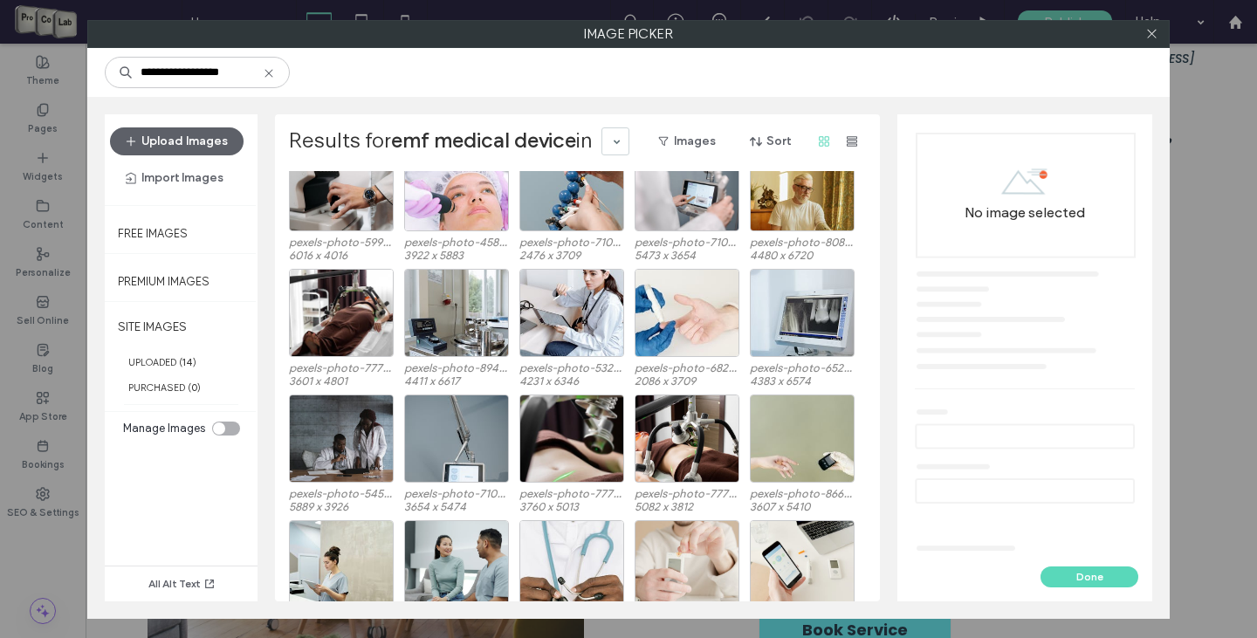
scroll to position [1347, 0]
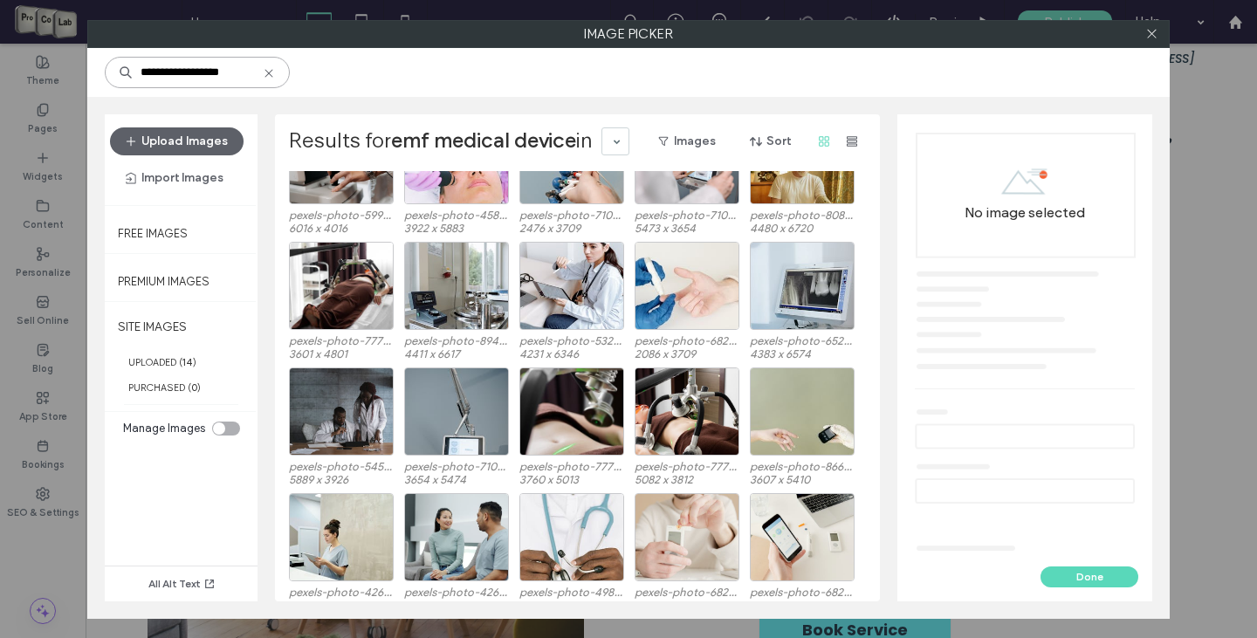
drag, startPoint x: 163, startPoint y: 72, endPoint x: 124, endPoint y: 77, distance: 39.5
click at [124, 77] on div "**********" at bounding box center [197, 72] width 185 height 31
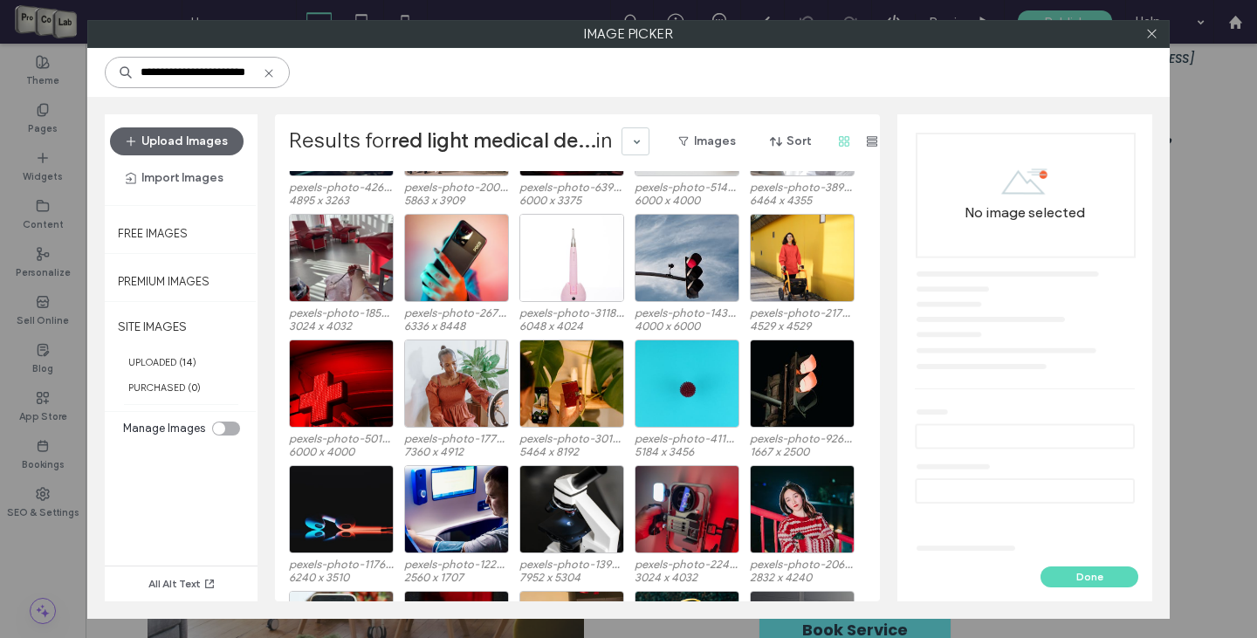
scroll to position [0, 2]
drag, startPoint x: 260, startPoint y: 72, endPoint x: 184, endPoint y: 73, distance: 76.0
click at [184, 73] on input "**********" at bounding box center [199, 72] width 188 height 31
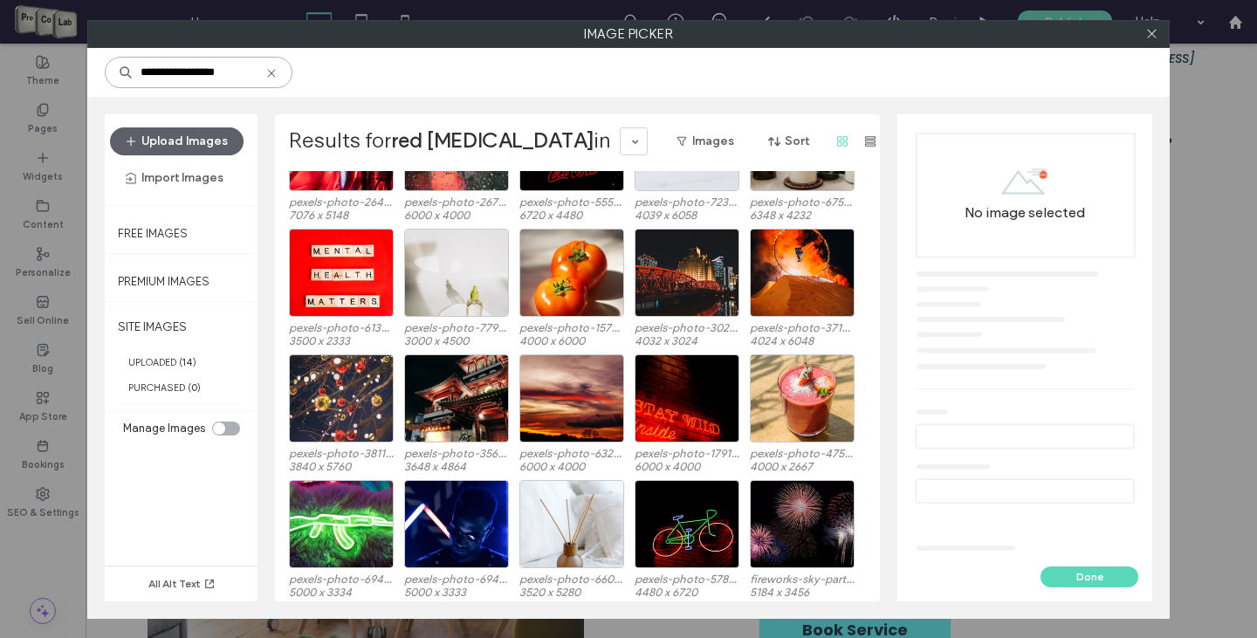
scroll to position [4260, 0]
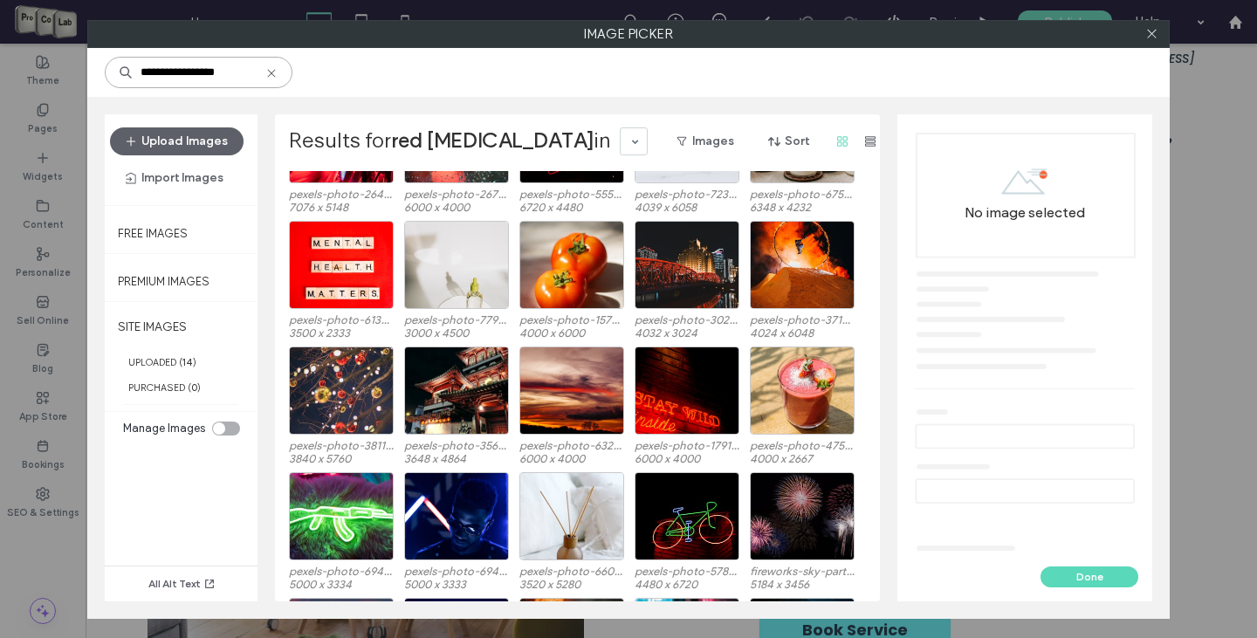
drag, startPoint x: 224, startPoint y: 72, endPoint x: 87, endPoint y: 79, distance: 137.3
click at [87, 79] on div "**********" at bounding box center [628, 72] width 1083 height 49
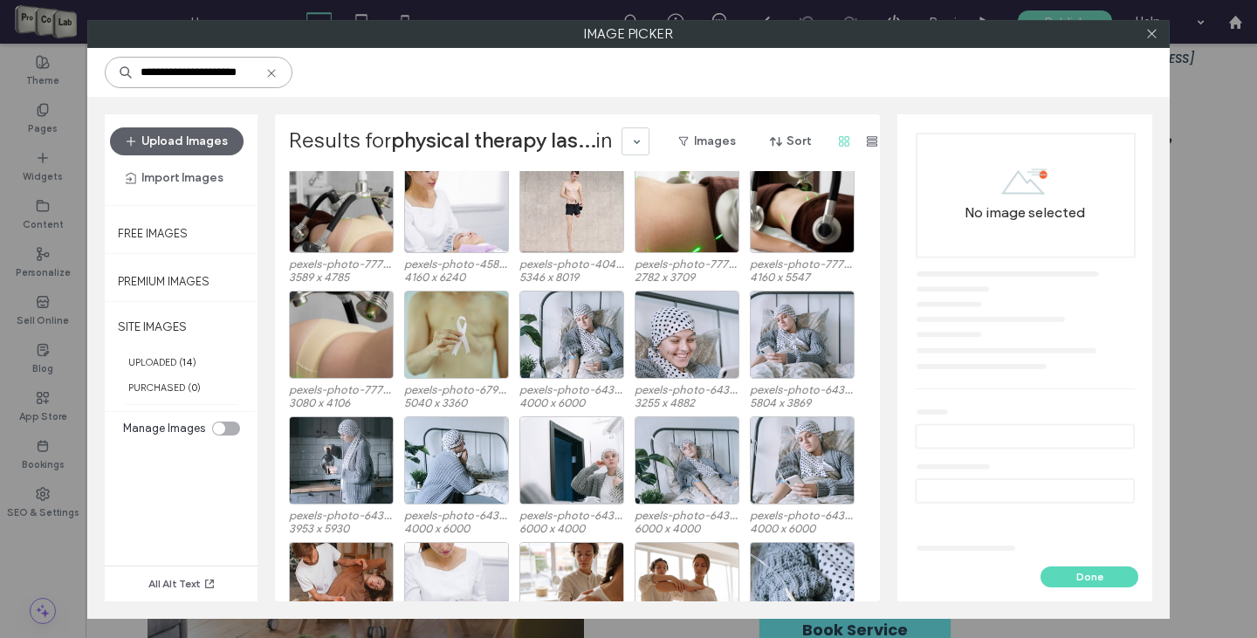
scroll to position [1993, 0]
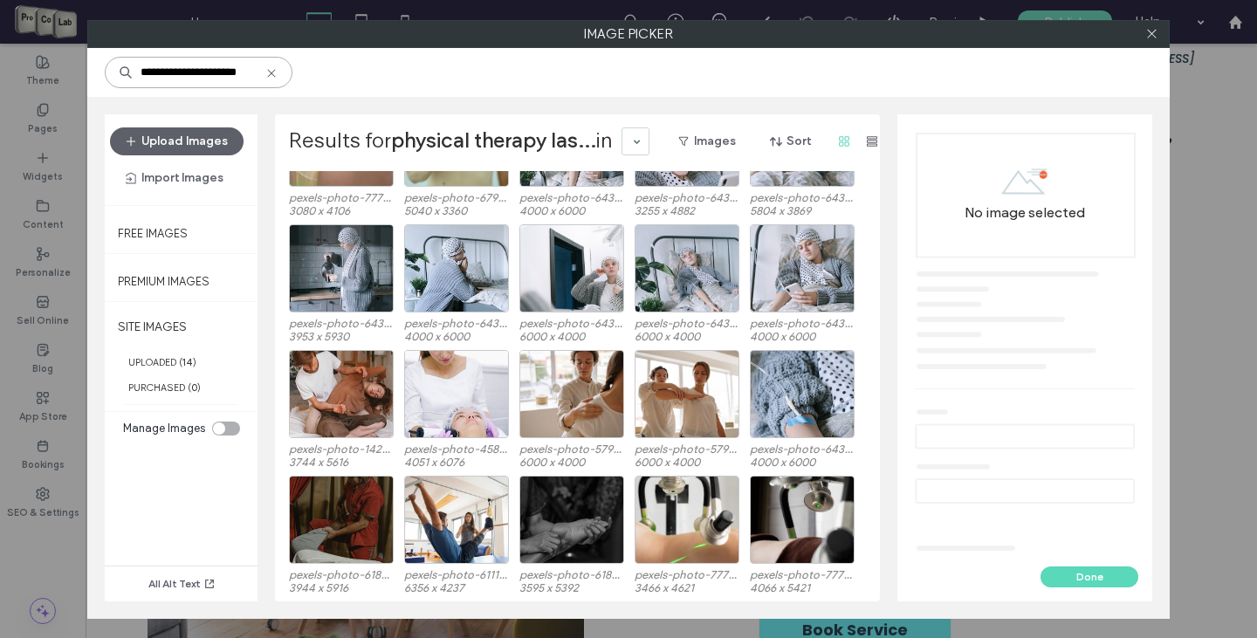
click at [227, 71] on input "**********" at bounding box center [199, 72] width 188 height 31
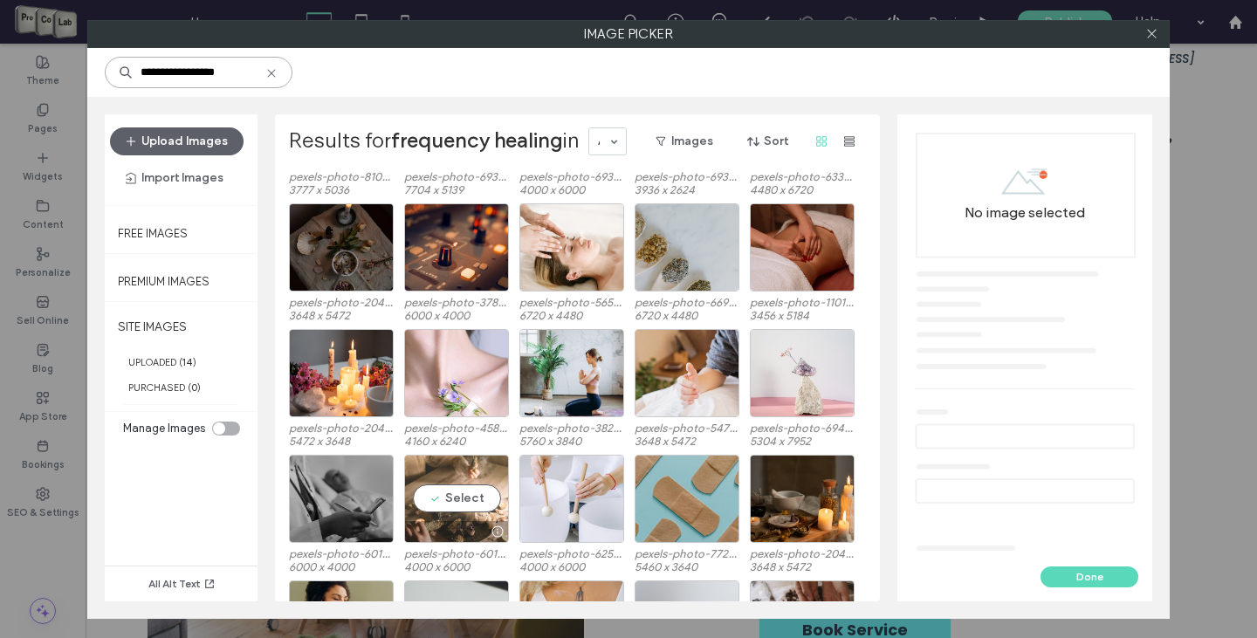
scroll to position [5011, 0]
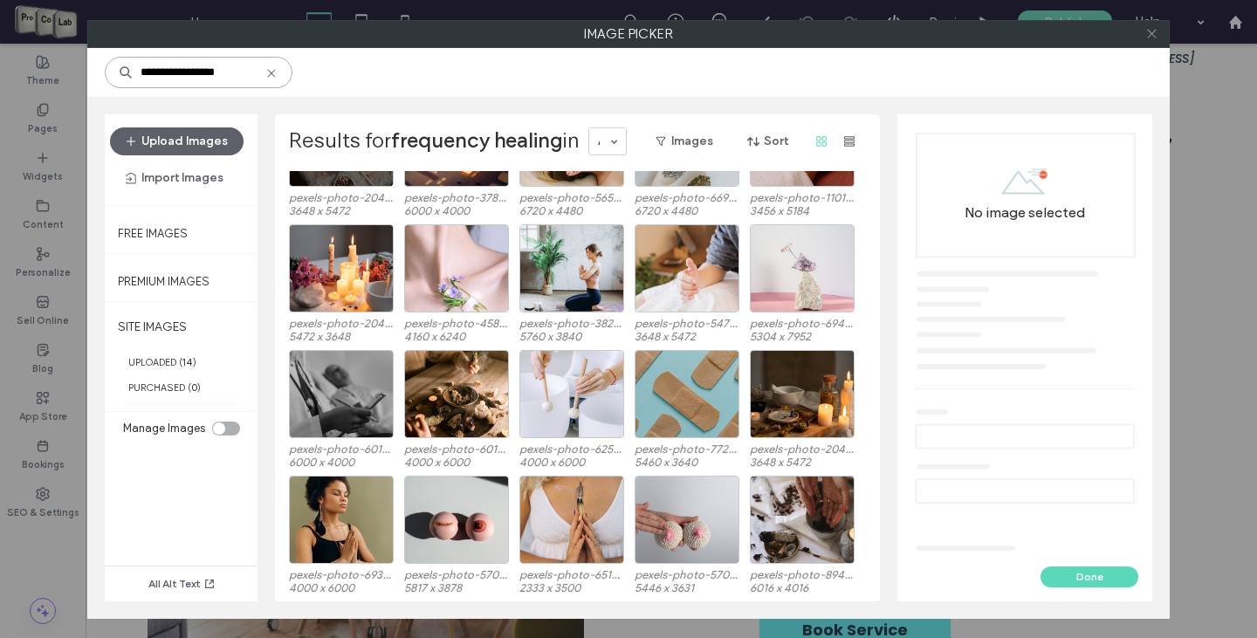
type input "**********"
click at [1147, 34] on icon at bounding box center [1152, 33] width 13 height 13
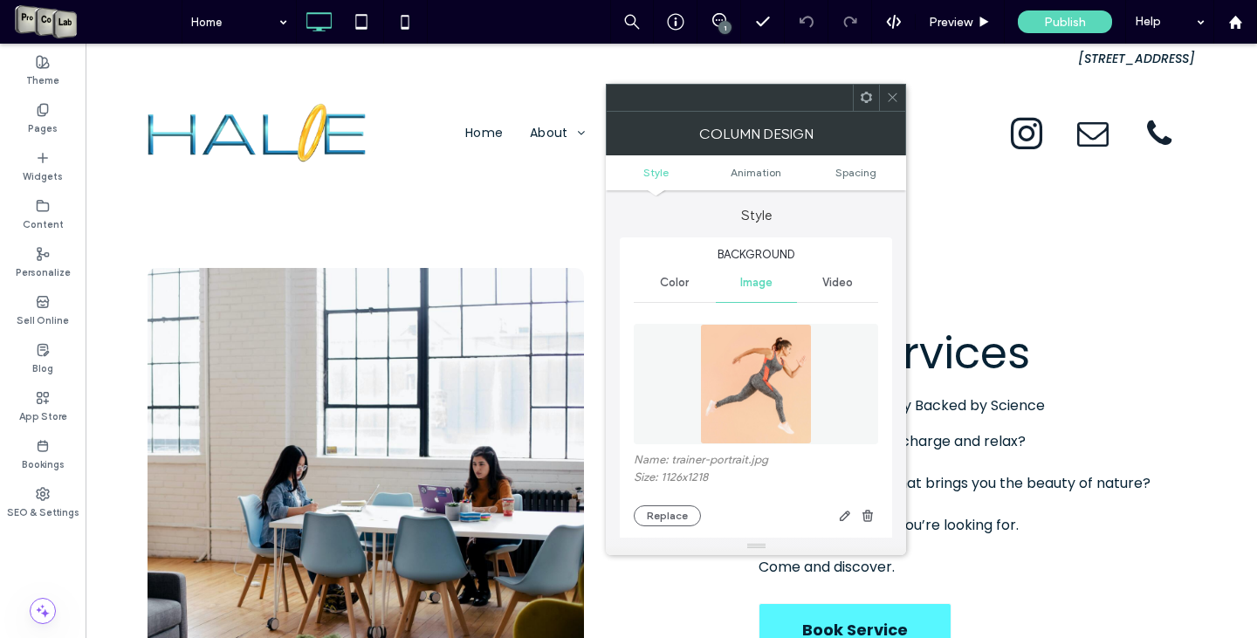
click at [896, 98] on icon at bounding box center [892, 97] width 13 height 13
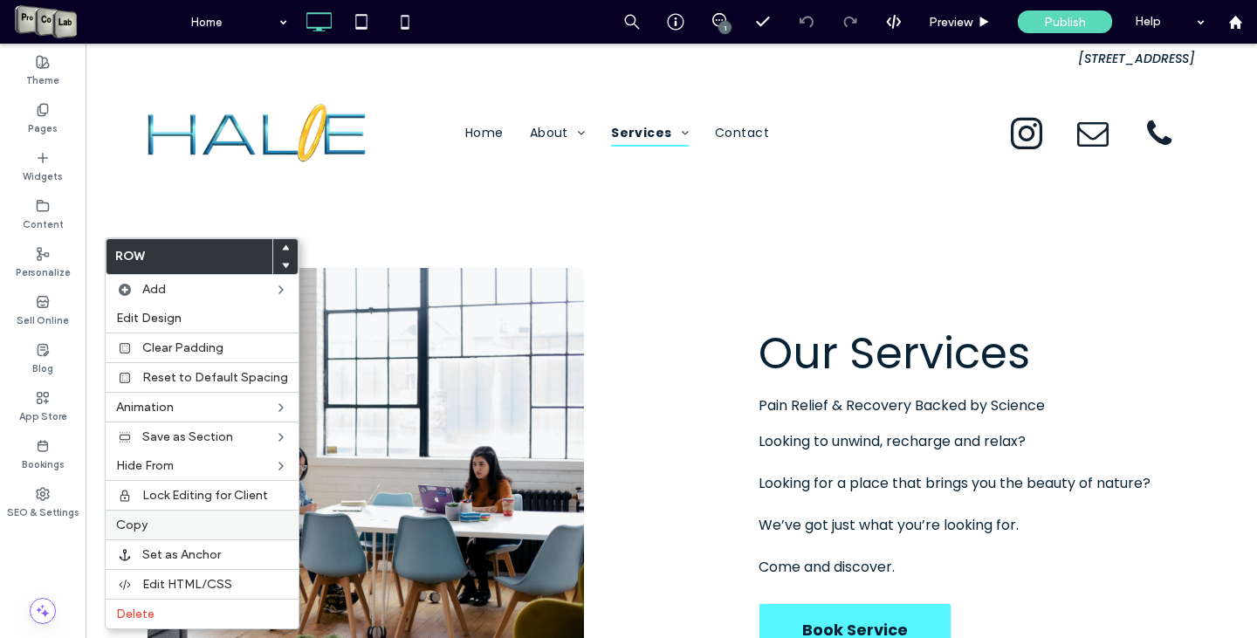
click at [162, 517] on div "Copy" at bounding box center [202, 525] width 193 height 30
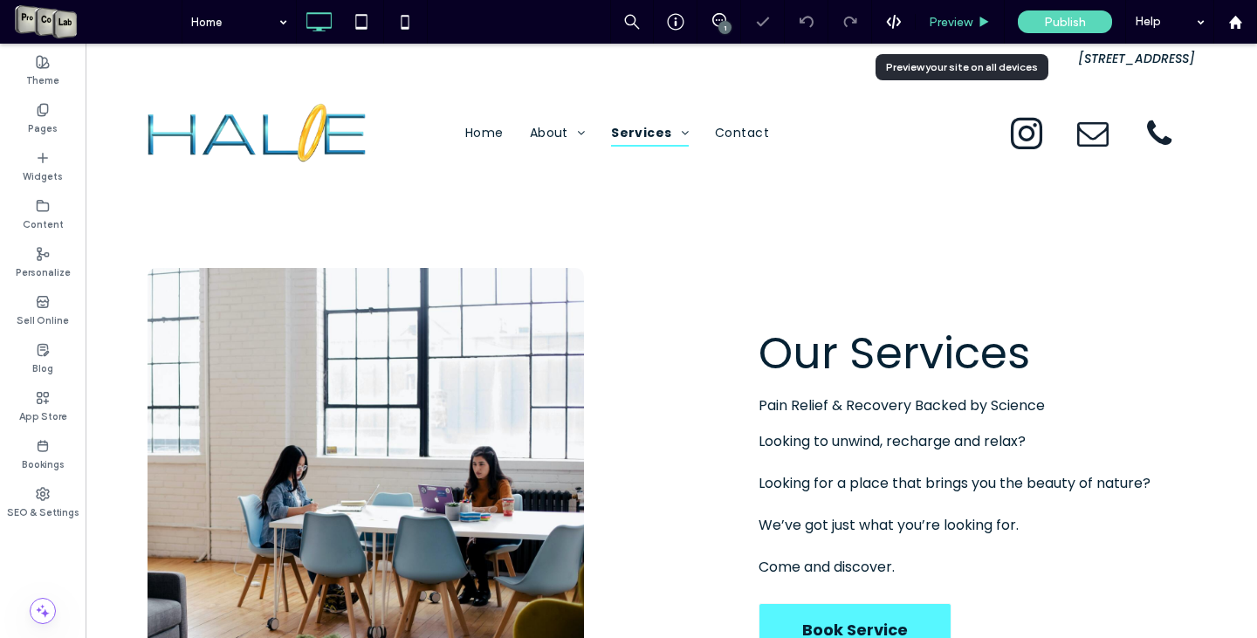
click at [954, 18] on span "Preview" at bounding box center [951, 22] width 44 height 15
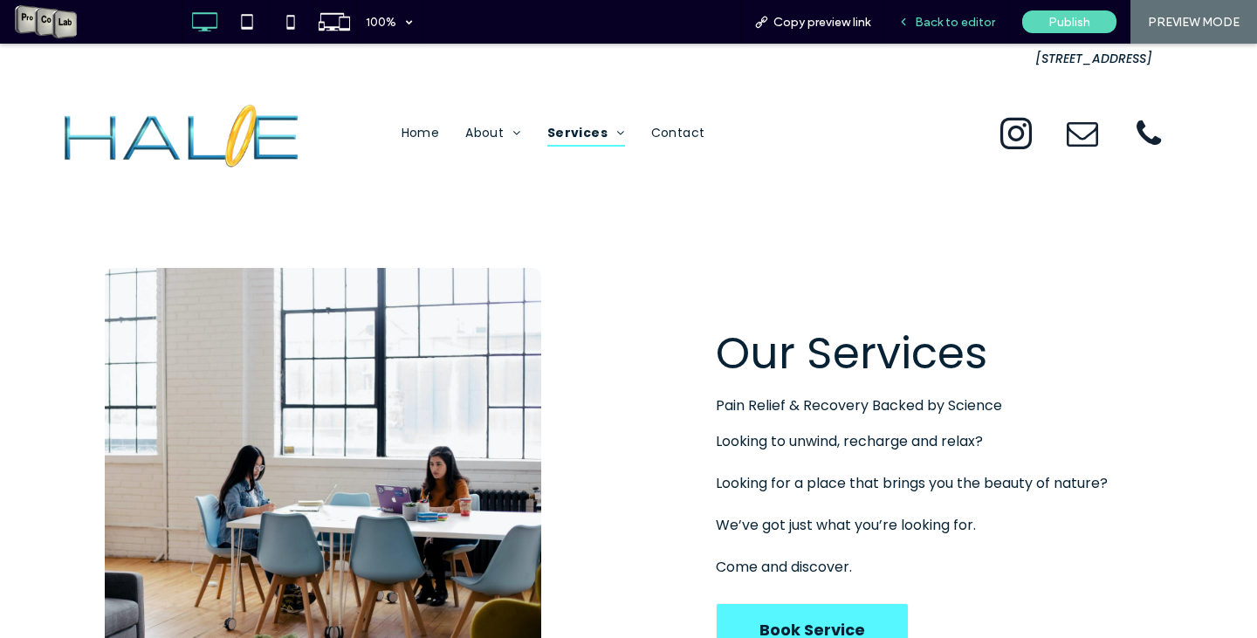
click at [960, 29] on div "Back to editor" at bounding box center [946, 22] width 125 height 44
click at [930, 22] on span "Back to editor" at bounding box center [955, 22] width 80 height 15
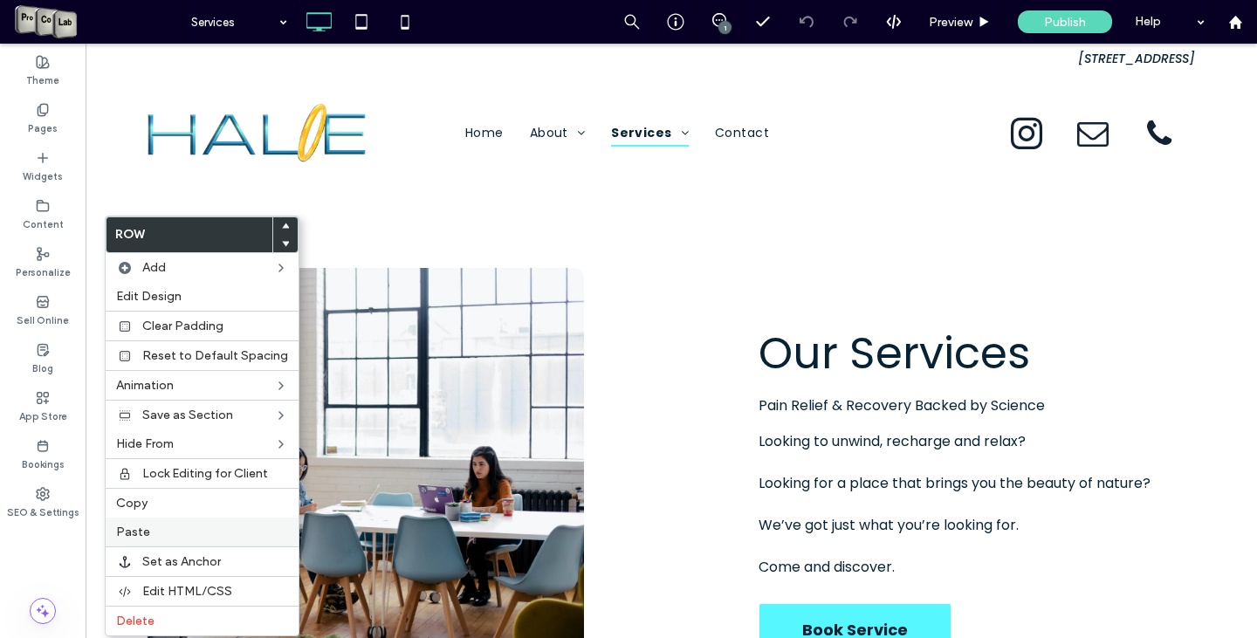
click at [187, 540] on div "Paste" at bounding box center [202, 532] width 193 height 29
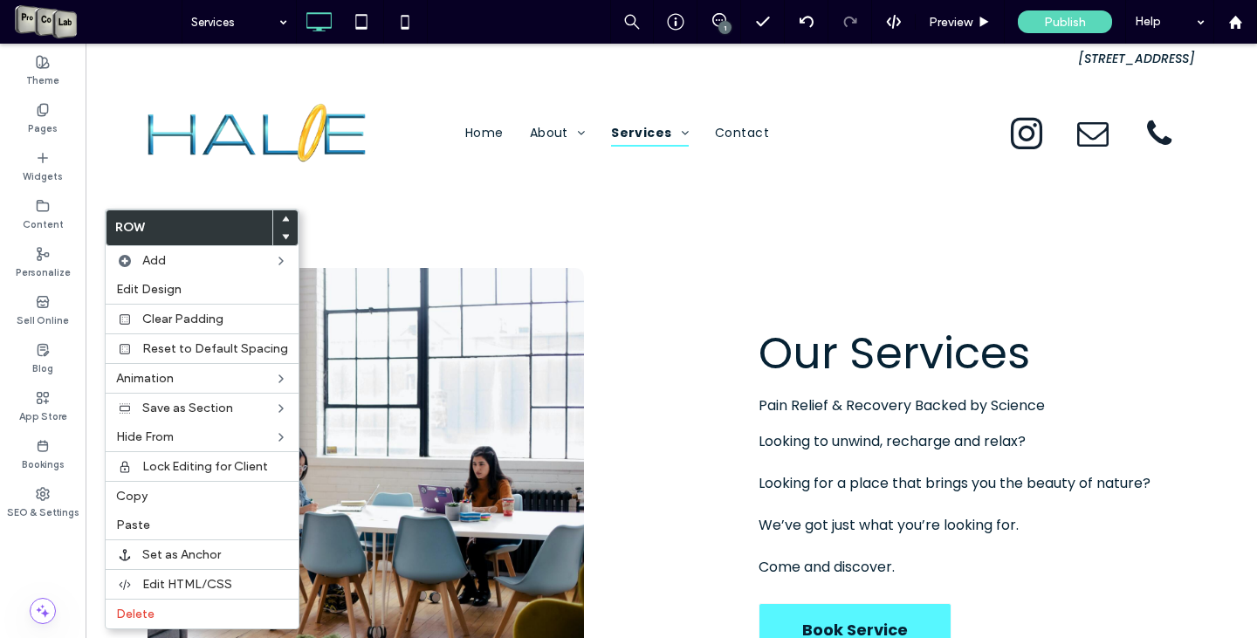
click at [282, 215] on span at bounding box center [285, 218] width 7 height 17
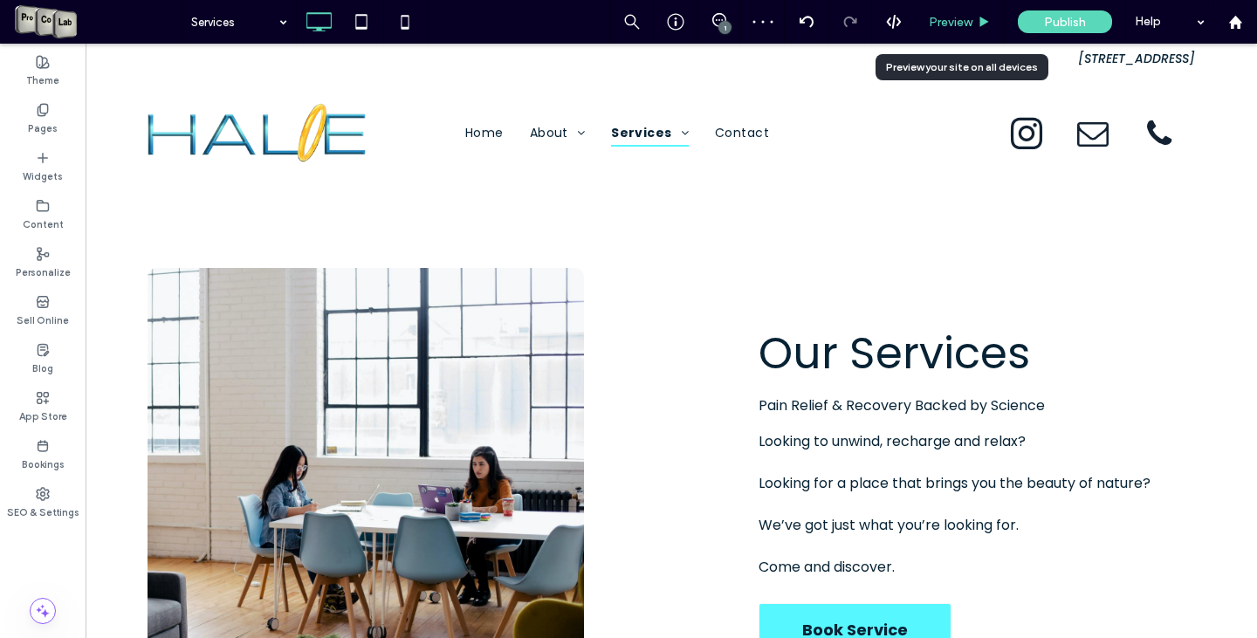
click at [950, 17] on span "Preview" at bounding box center [951, 22] width 44 height 15
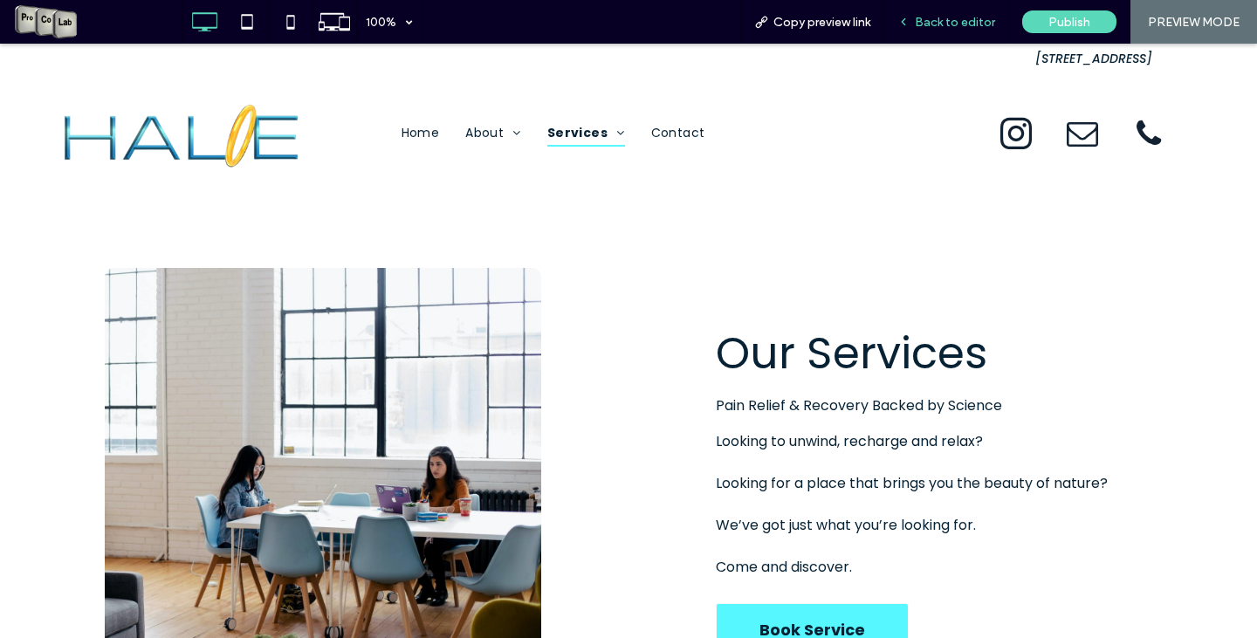
click at [936, 26] on span "Back to editor" at bounding box center [955, 22] width 80 height 15
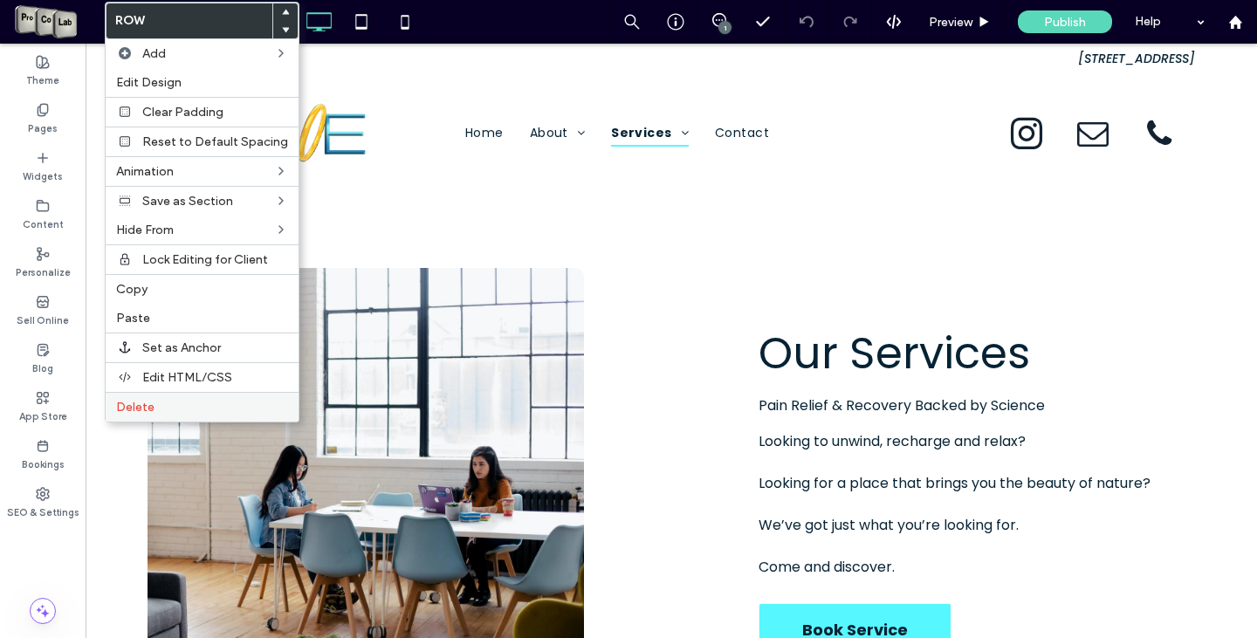
click at [163, 416] on div "Delete" at bounding box center [202, 407] width 193 height 30
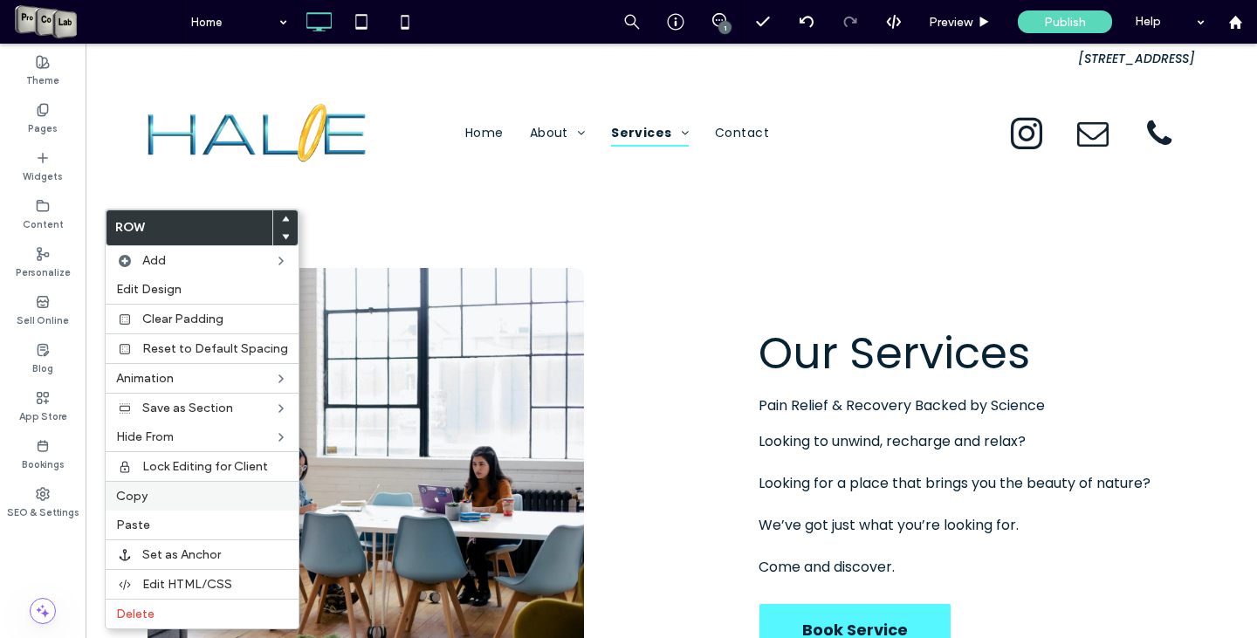
click at [150, 485] on div "Copy" at bounding box center [202, 496] width 193 height 30
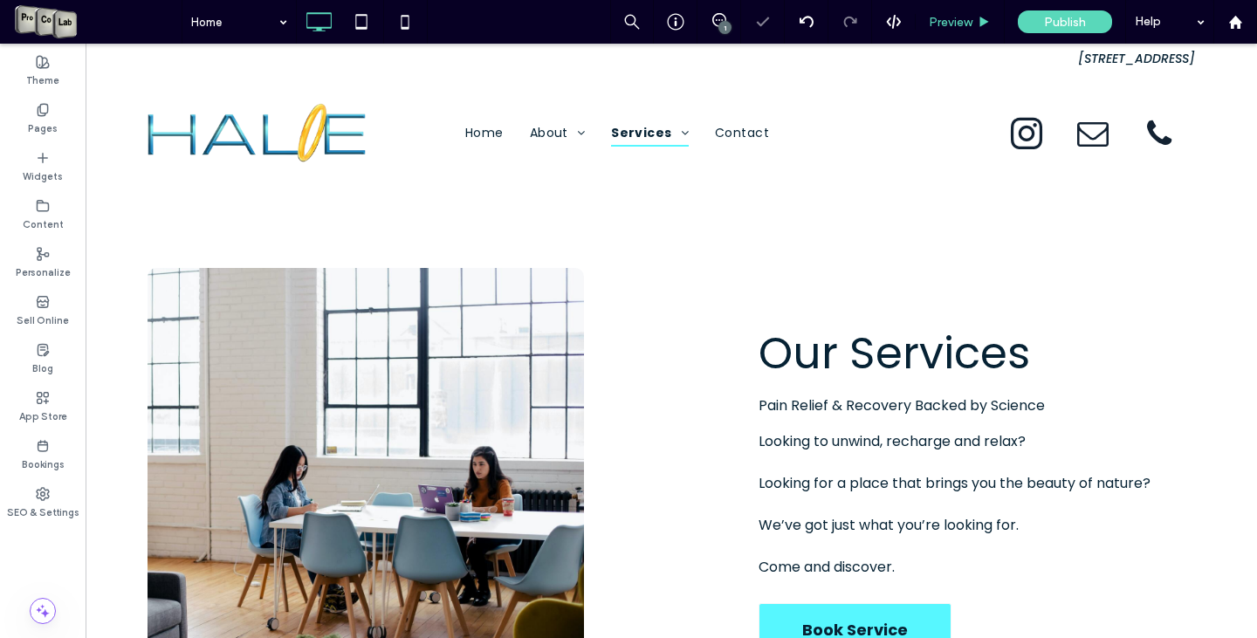
click at [954, 26] on span "Preview" at bounding box center [951, 22] width 44 height 15
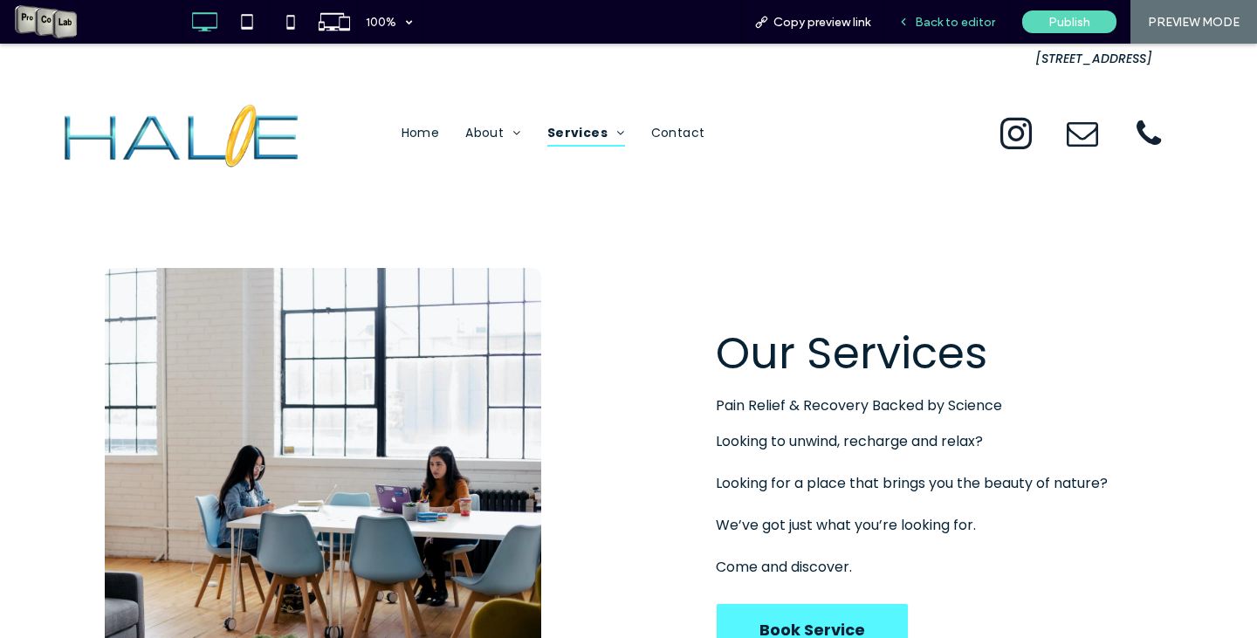
click at [980, 24] on span "Back to editor" at bounding box center [955, 22] width 80 height 15
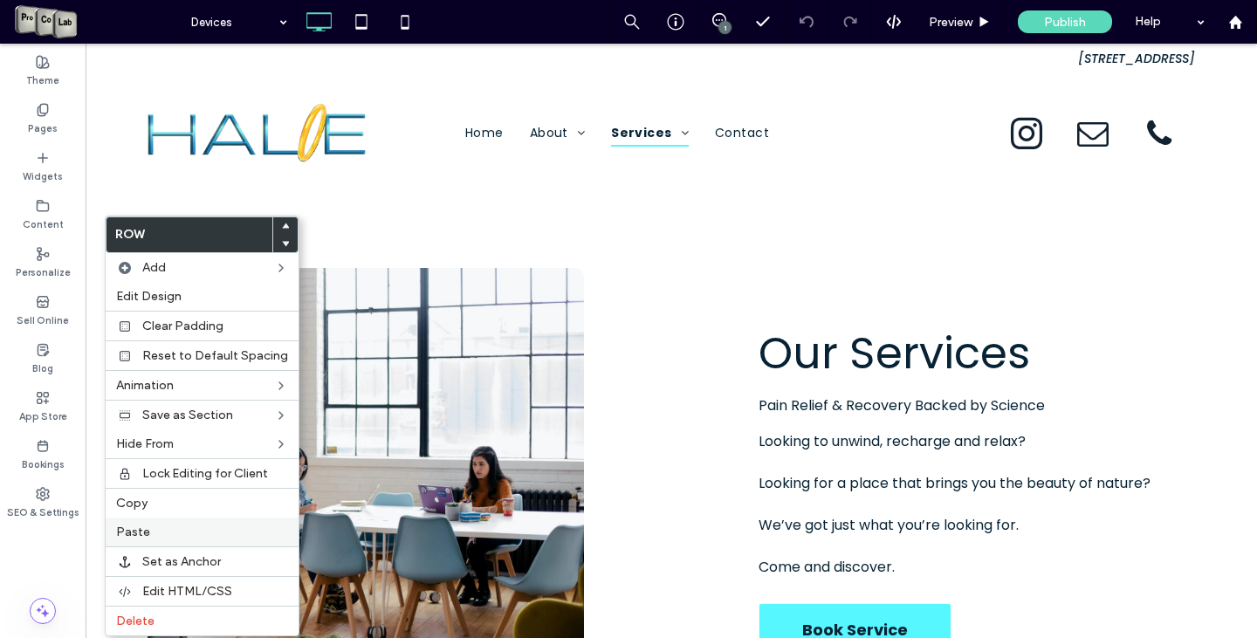
click at [189, 533] on label "Paste" at bounding box center [202, 532] width 172 height 15
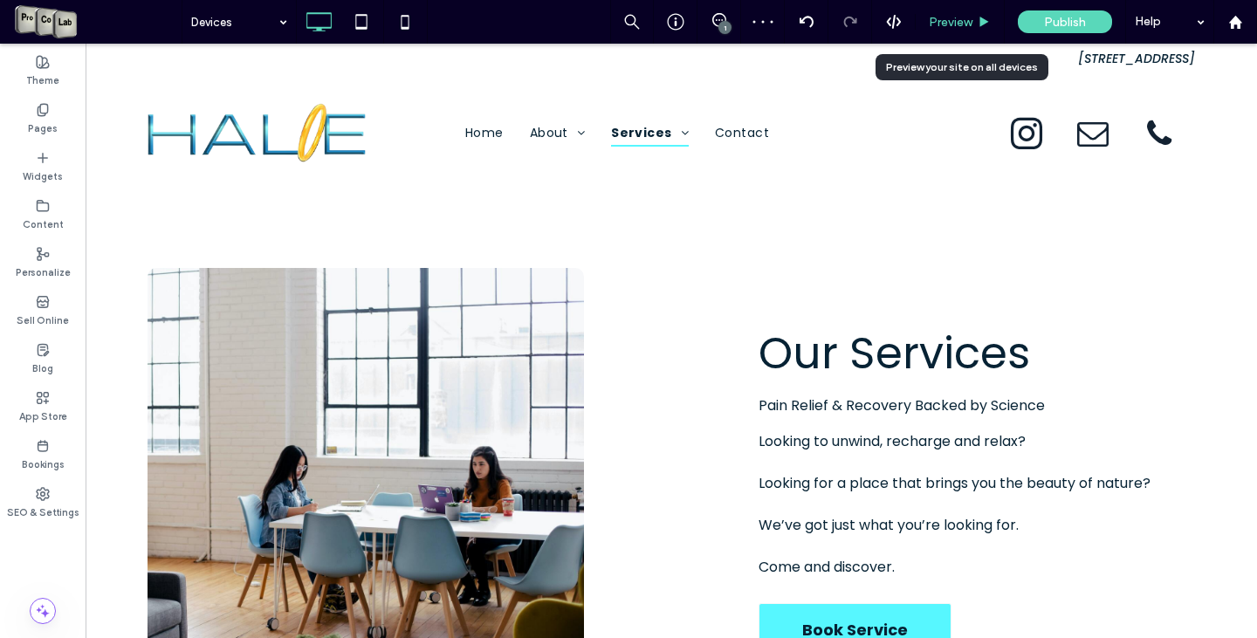
click at [946, 16] on span "Preview" at bounding box center [951, 22] width 44 height 15
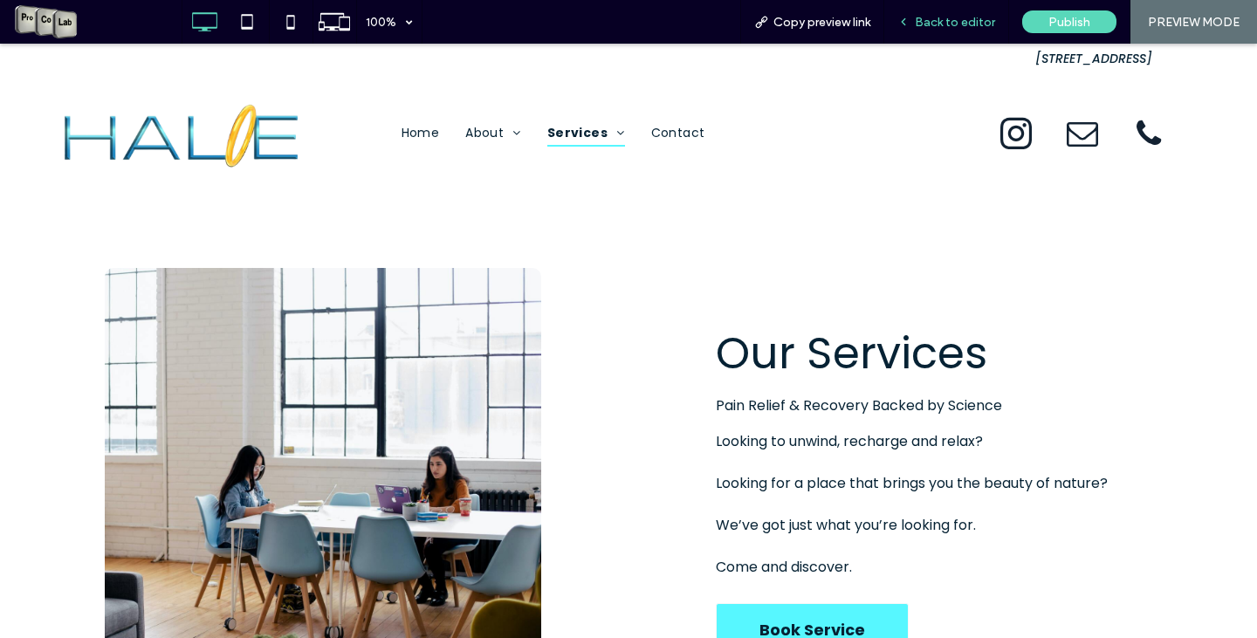
click at [910, 21] on icon at bounding box center [904, 22] width 12 height 12
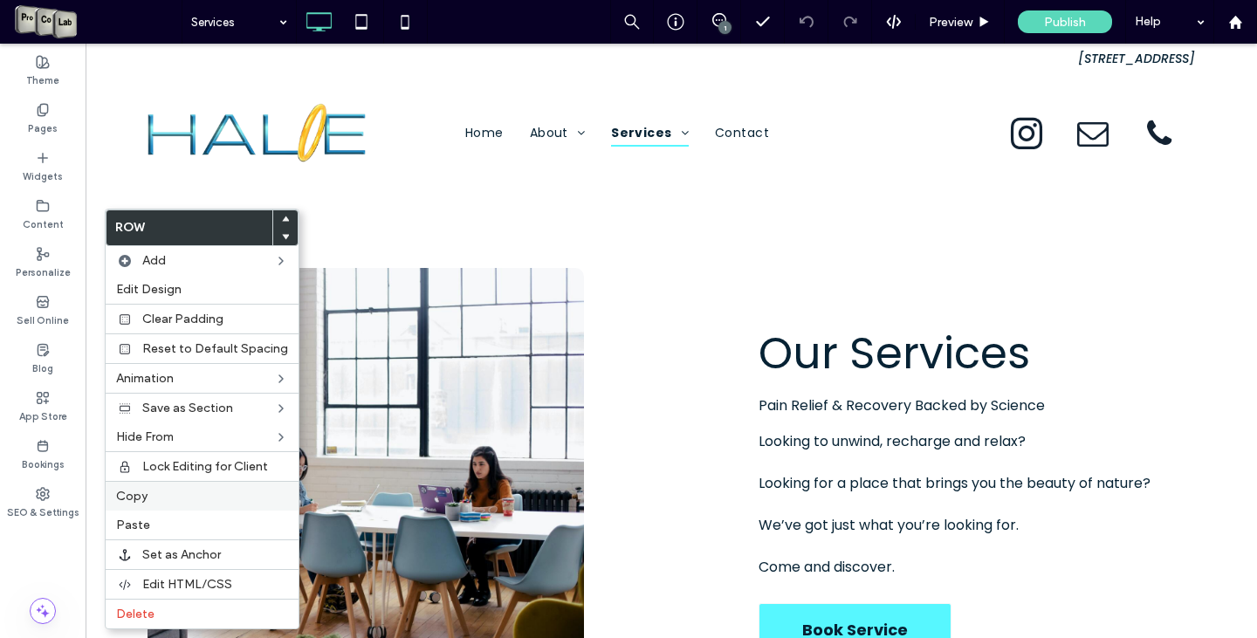
click at [185, 495] on label "Copy" at bounding box center [202, 496] width 172 height 15
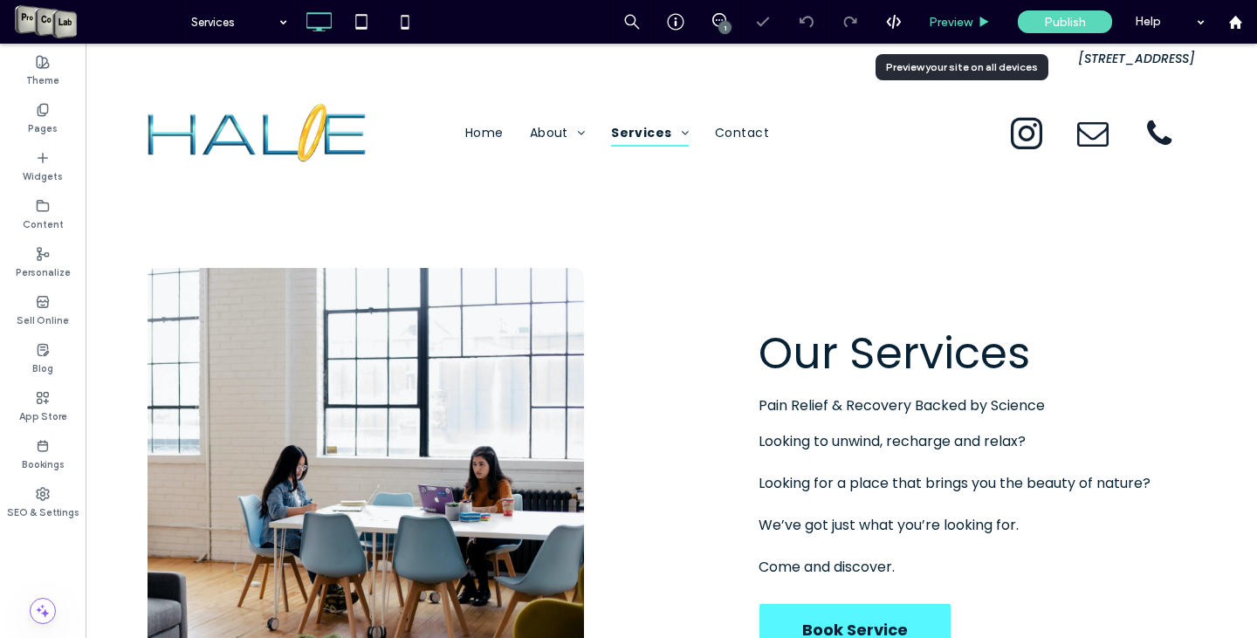
click at [953, 19] on span "Preview" at bounding box center [951, 22] width 44 height 15
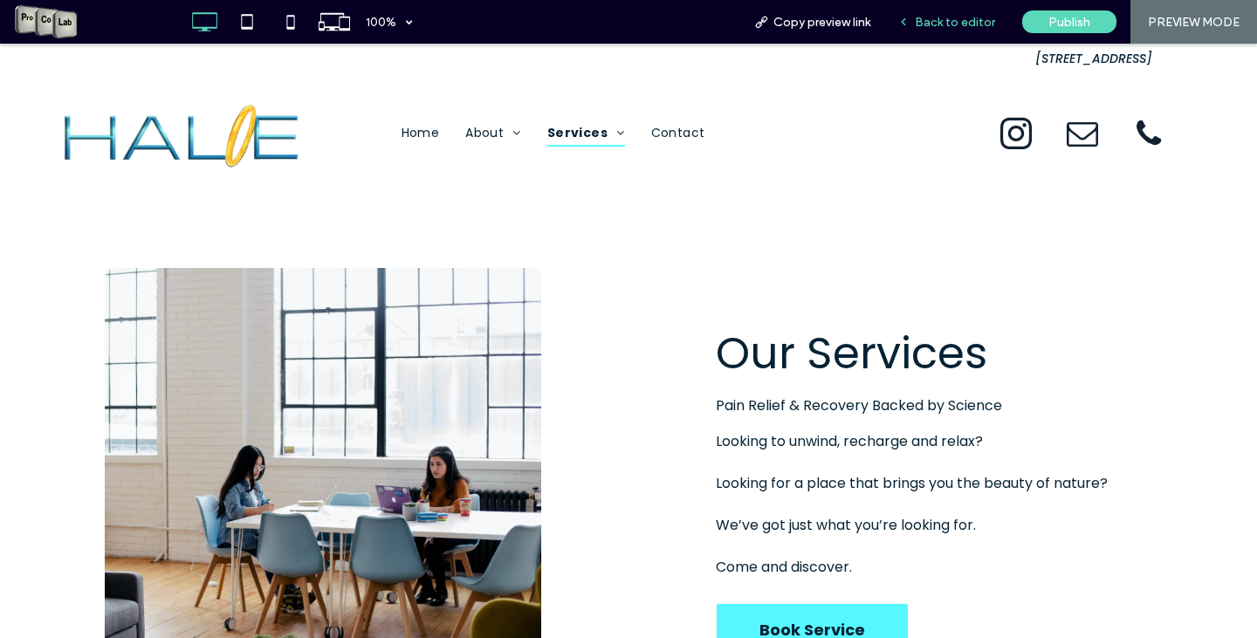
click at [957, 25] on span "Back to editor" at bounding box center [955, 22] width 80 height 15
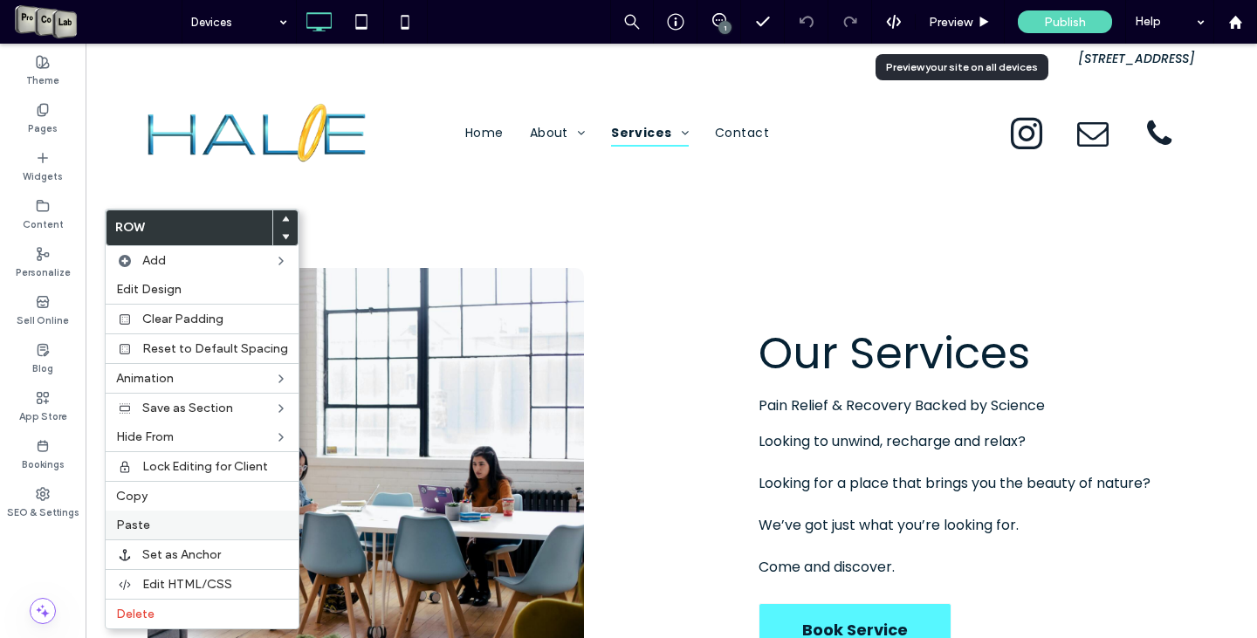
click at [171, 520] on label "Paste" at bounding box center [202, 525] width 172 height 15
click at [162, 621] on label "Delete" at bounding box center [202, 614] width 172 height 15
click at [188, 624] on div "Delete" at bounding box center [202, 614] width 193 height 30
click at [140, 610] on span "Delete" at bounding box center [135, 614] width 38 height 15
click at [150, 620] on span "Delete" at bounding box center [135, 614] width 38 height 15
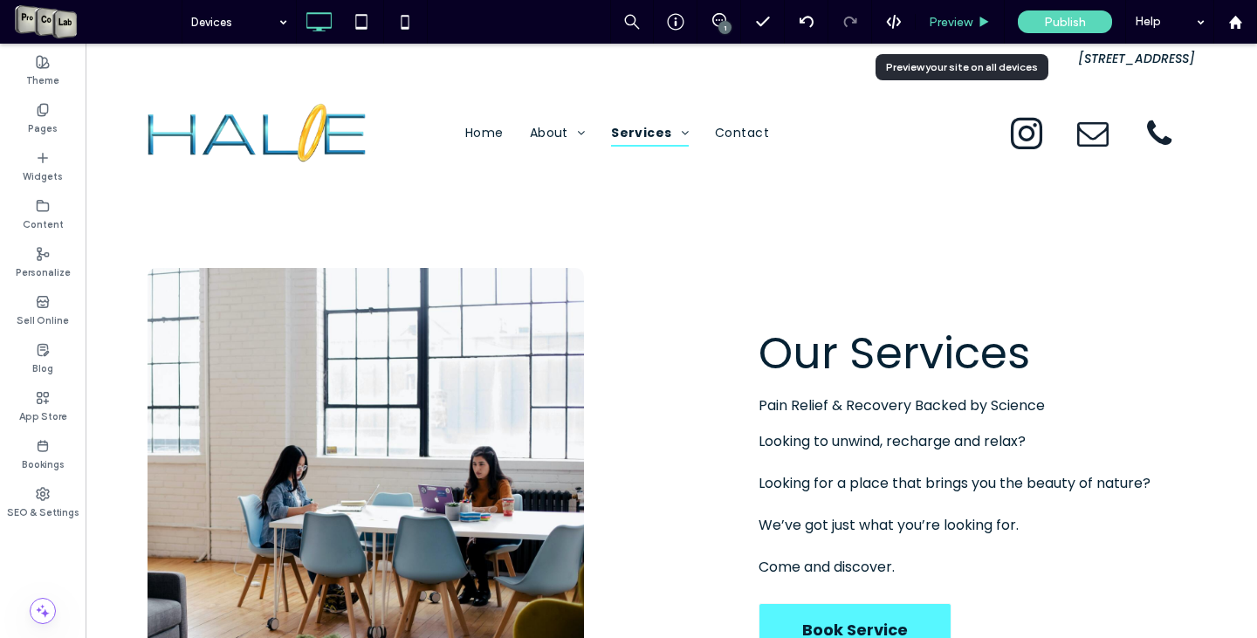
click at [942, 17] on span "Preview" at bounding box center [951, 22] width 44 height 15
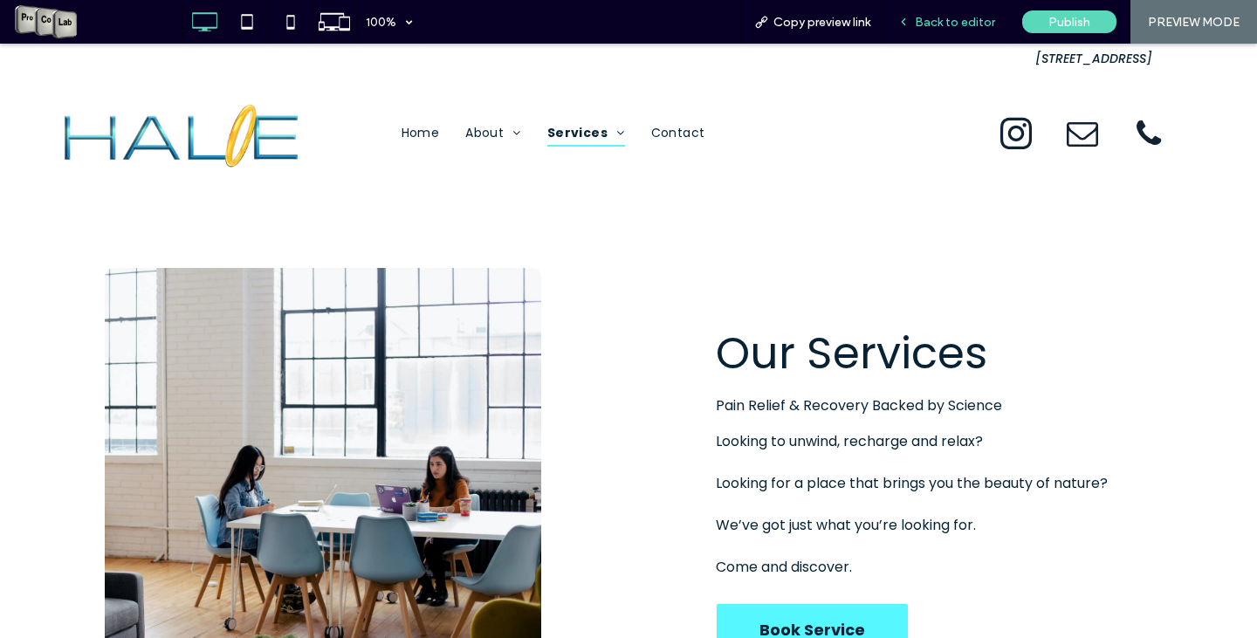
click at [961, 24] on span "Back to editor" at bounding box center [955, 22] width 80 height 15
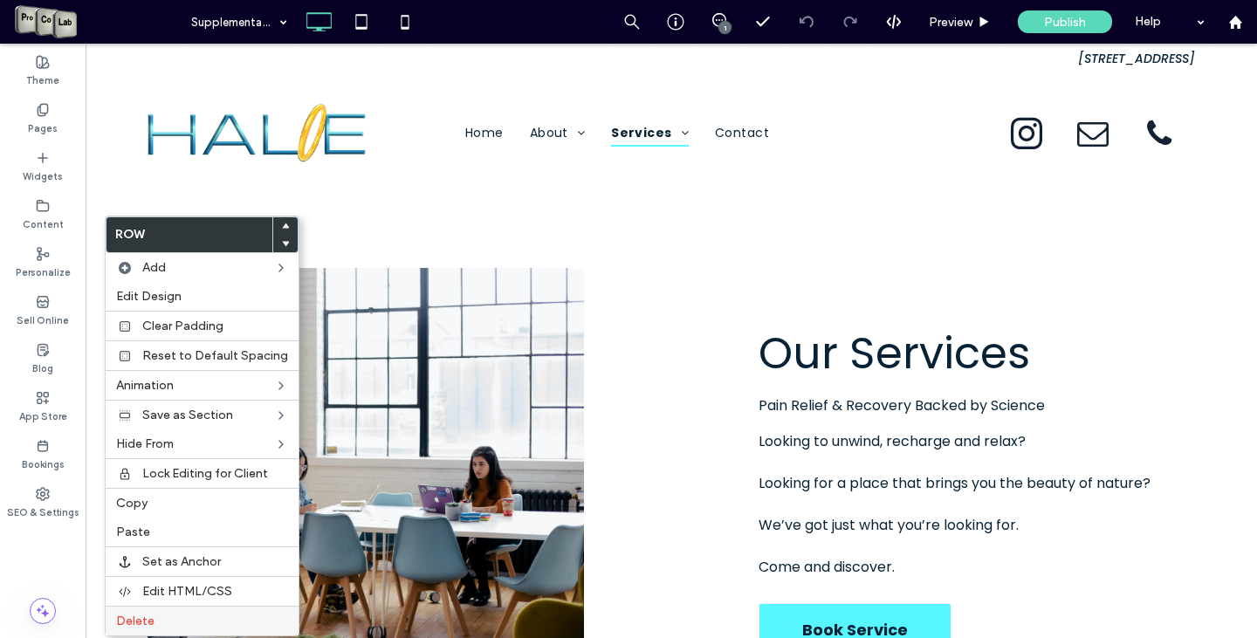
click at [114, 614] on div "Delete" at bounding box center [202, 621] width 193 height 30
click at [149, 617] on span "Delete" at bounding box center [135, 621] width 38 height 15
click at [150, 620] on span "Delete" at bounding box center [135, 621] width 38 height 15
click at [135, 617] on span "Delete" at bounding box center [135, 621] width 38 height 15
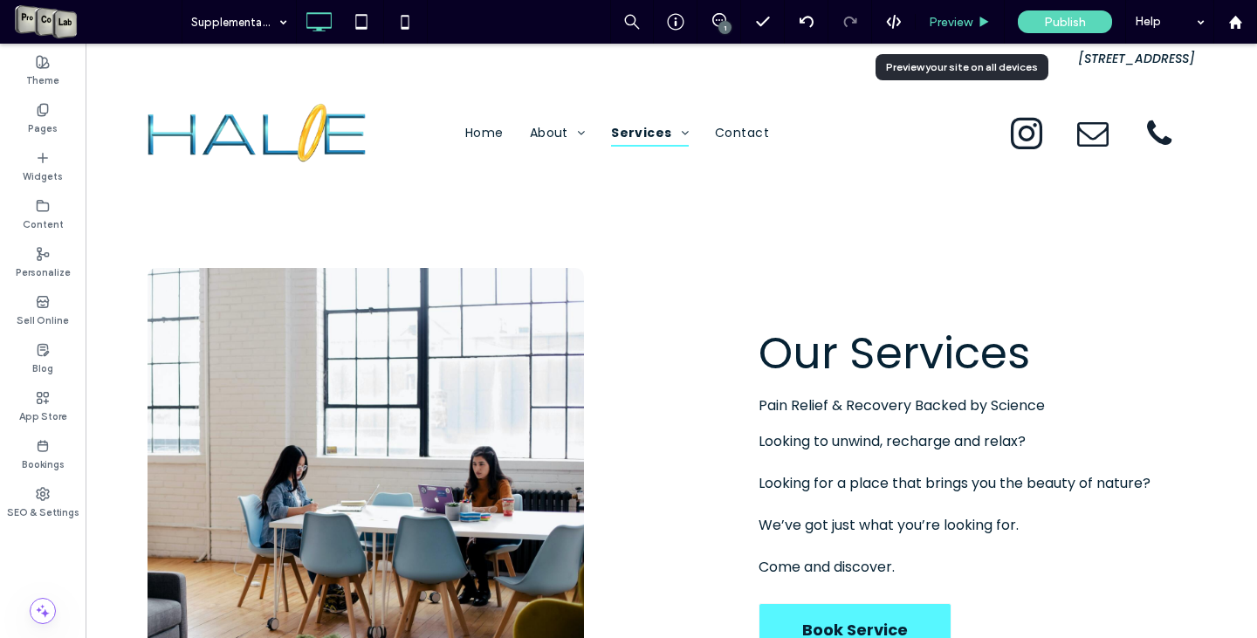
click at [960, 23] on span "Preview" at bounding box center [951, 22] width 44 height 15
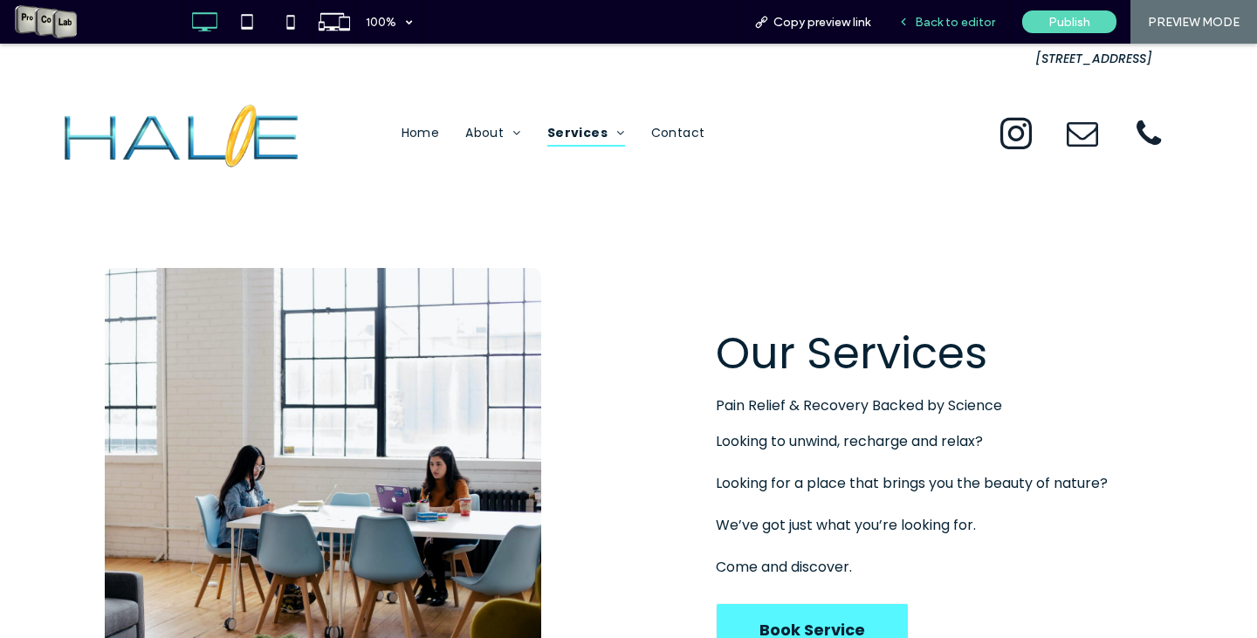
click at [939, 24] on span "Back to editor" at bounding box center [955, 22] width 80 height 15
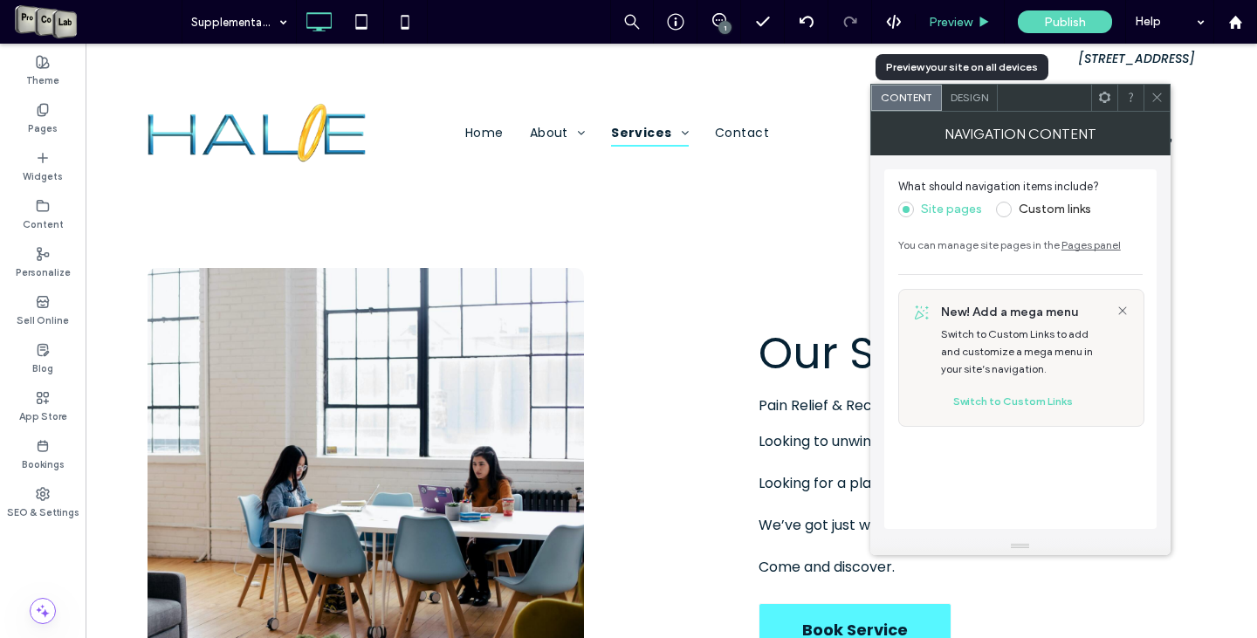
click at [951, 13] on div "Preview" at bounding box center [960, 22] width 89 height 44
click at [1164, 98] on div at bounding box center [1157, 98] width 26 height 26
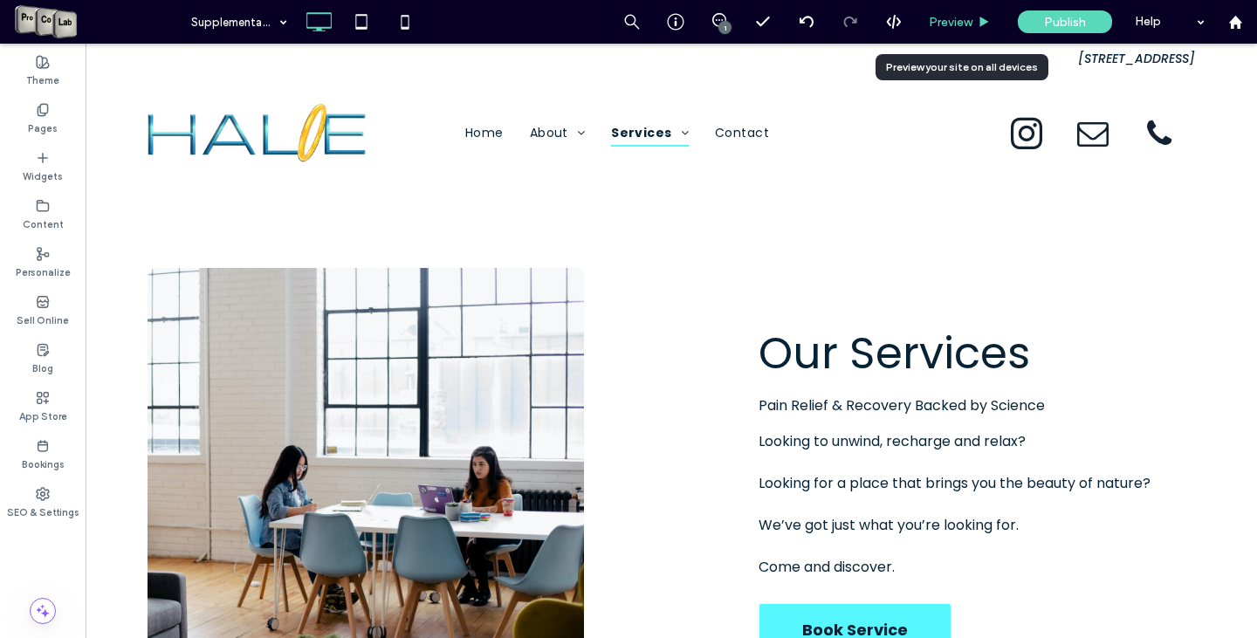
click at [946, 13] on div "Preview" at bounding box center [960, 22] width 89 height 44
click at [943, 24] on span "Preview" at bounding box center [951, 22] width 44 height 15
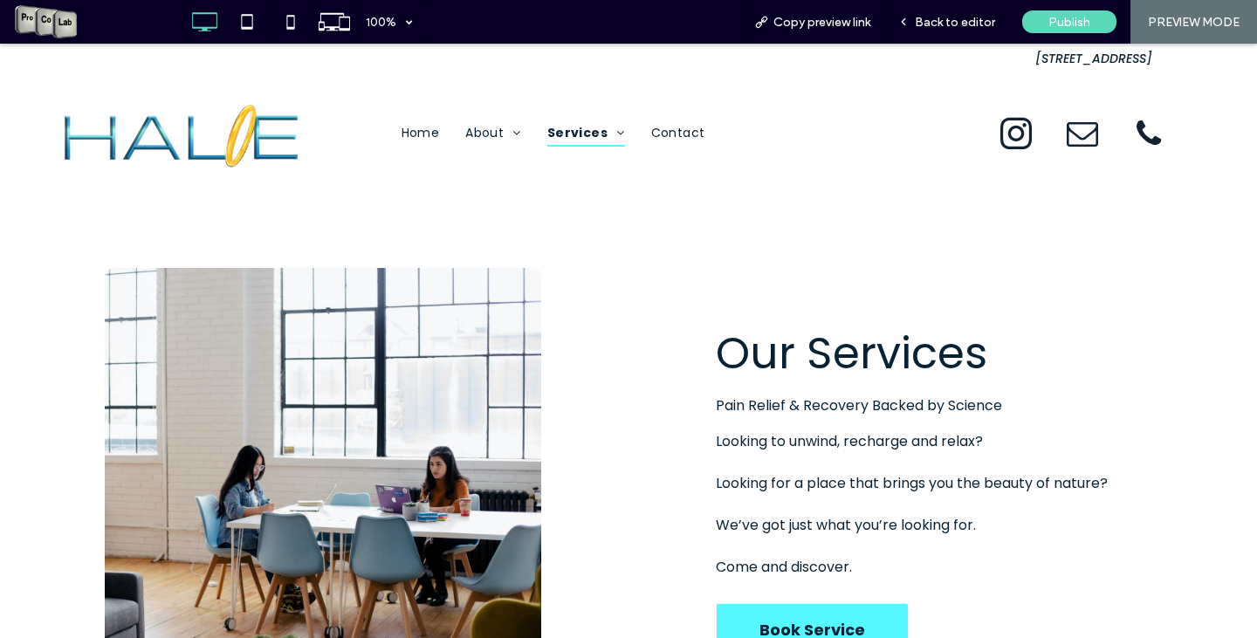
click at [943, 24] on span "Back to editor" at bounding box center [955, 22] width 80 height 15
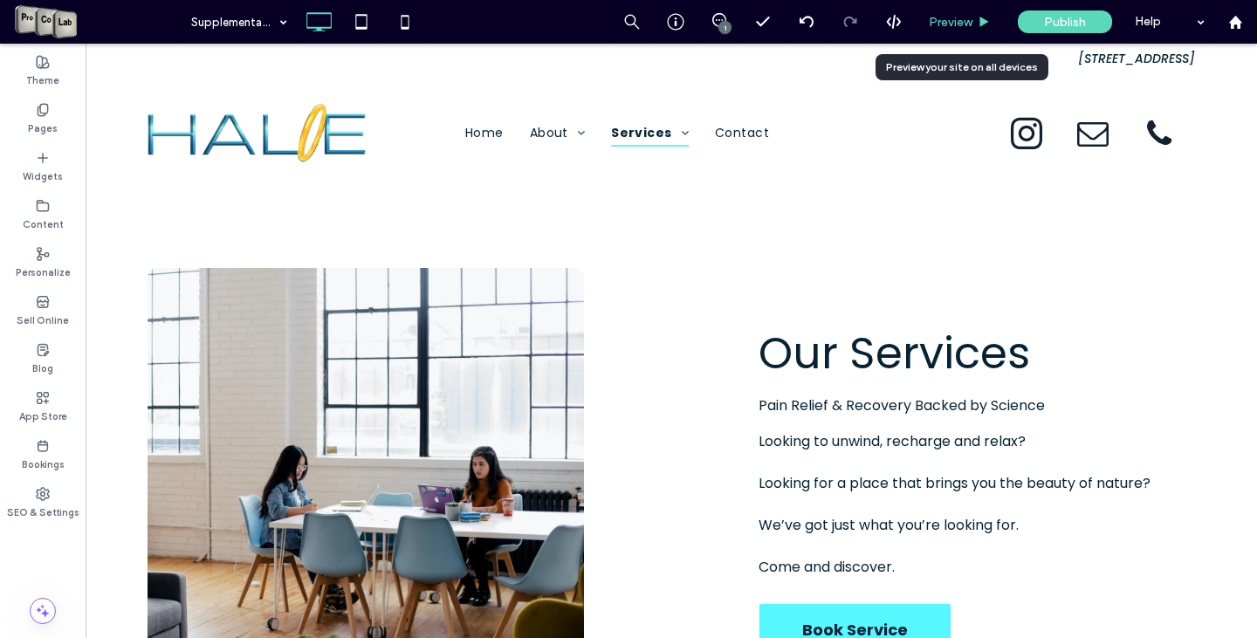
click at [961, 30] on div "Preview" at bounding box center [960, 22] width 89 height 44
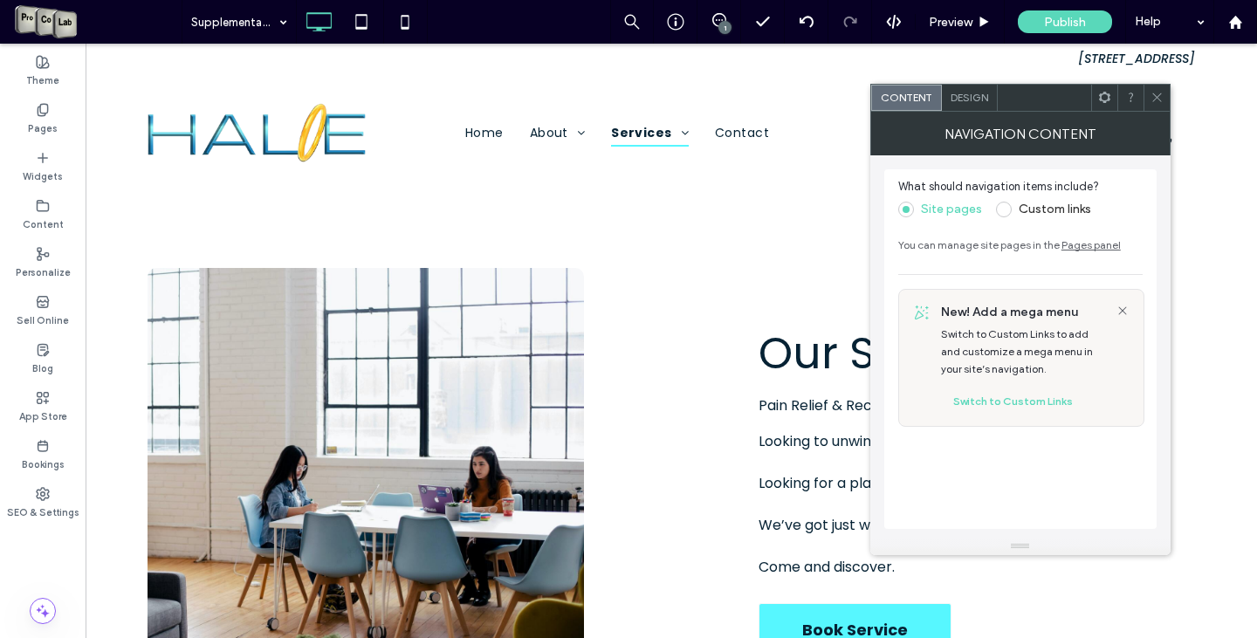
click at [1155, 93] on icon at bounding box center [1157, 97] width 13 height 13
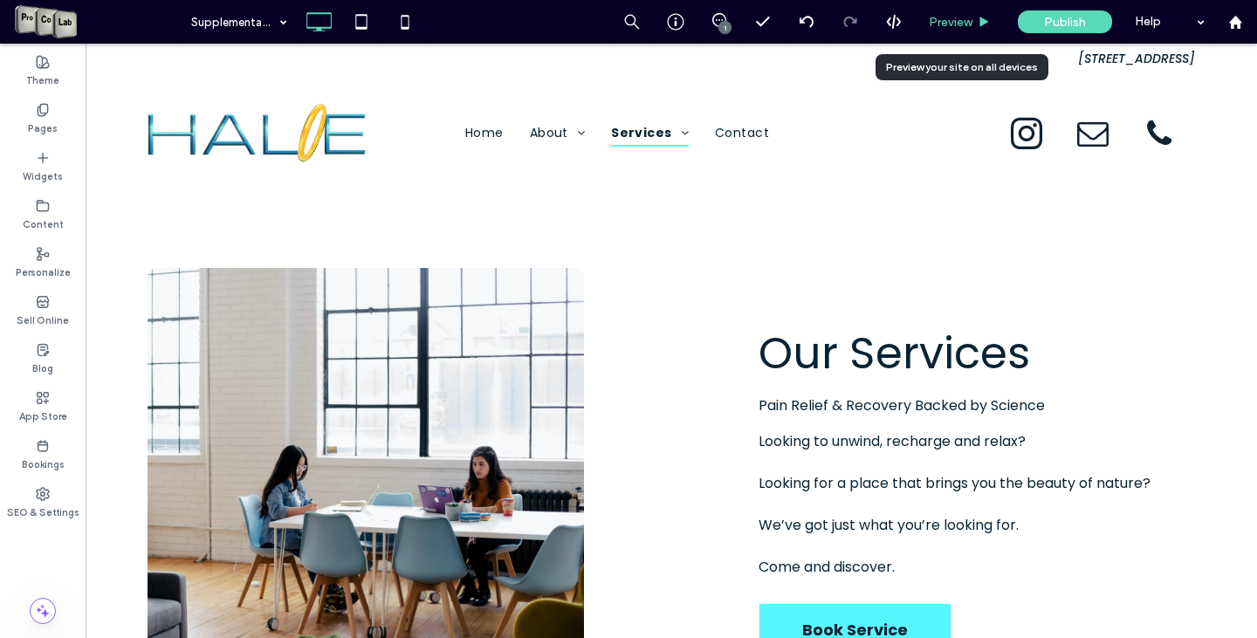
click at [940, 18] on span "Preview" at bounding box center [951, 22] width 44 height 15
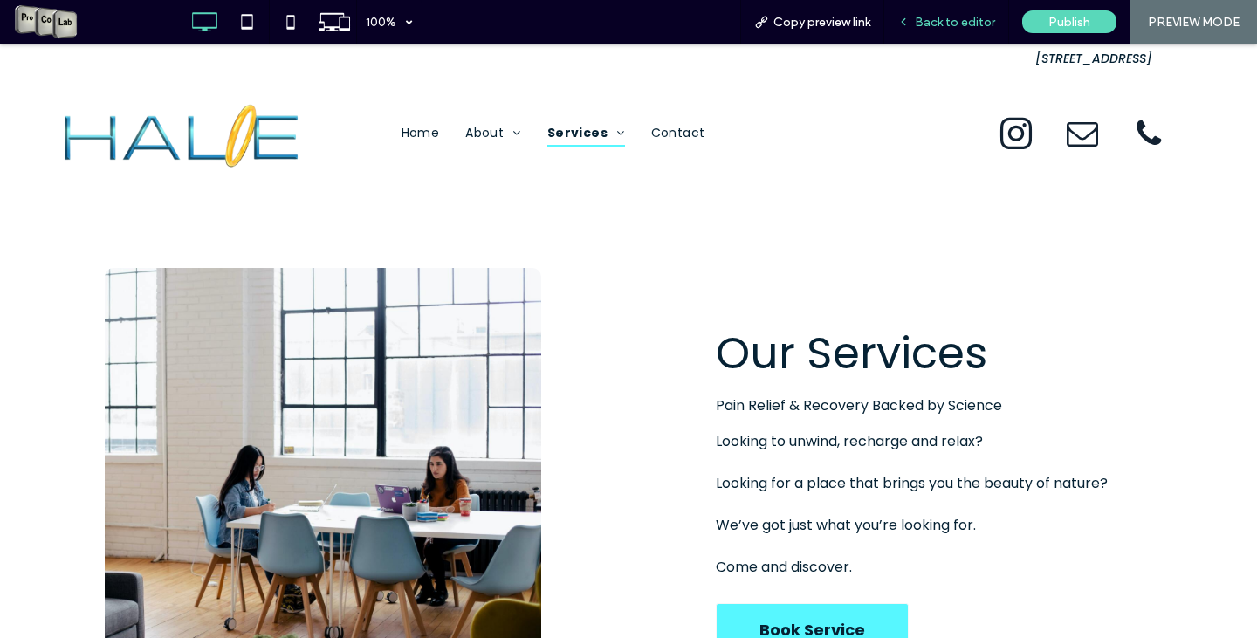
click at [978, 16] on span "Back to editor" at bounding box center [955, 22] width 80 height 15
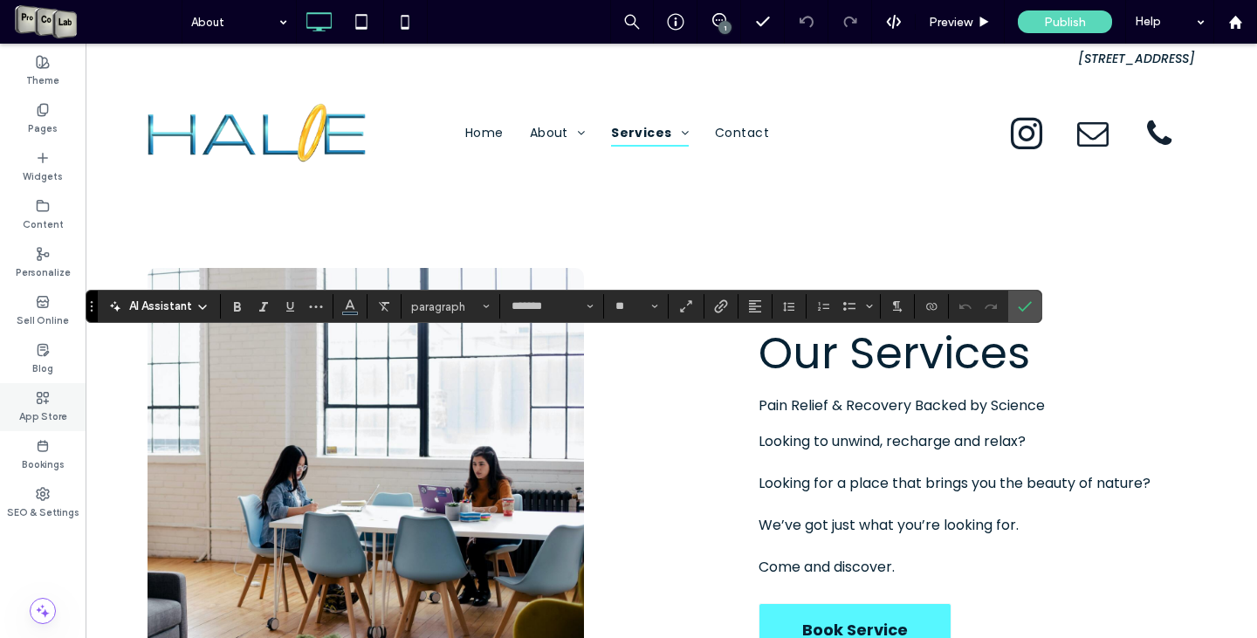
type input "*******"
type input "**"
click at [791, 299] on icon "Line Height" at bounding box center [789, 306] width 14 height 14
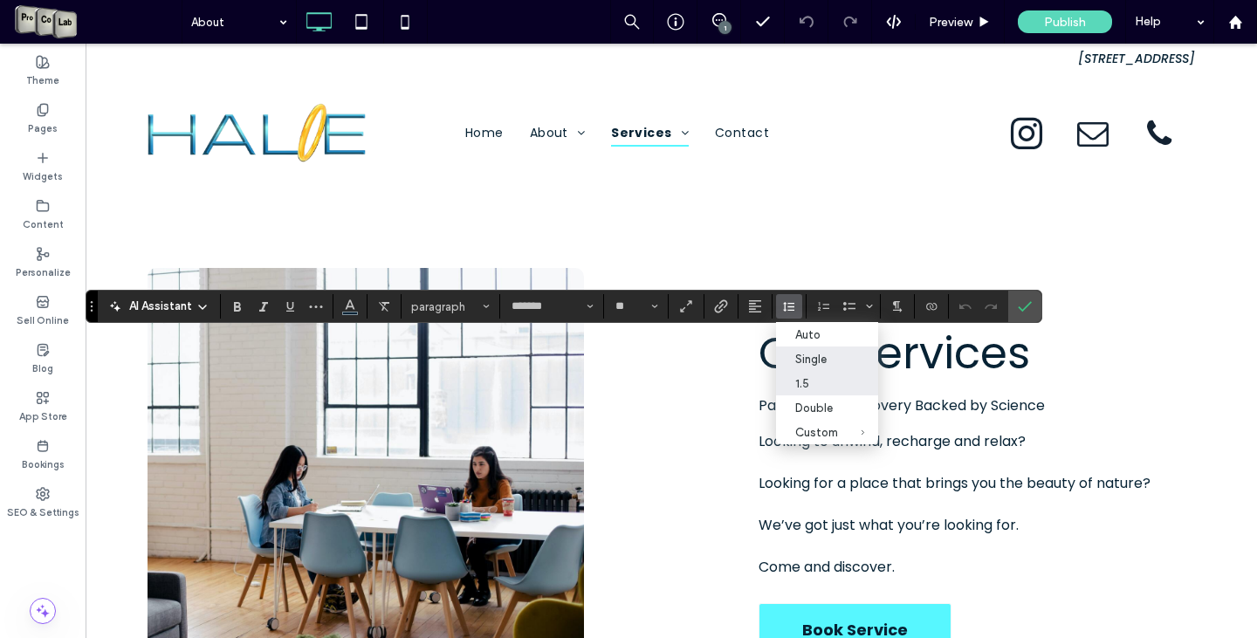
click at [829, 385] on div "1.5" at bounding box center [816, 383] width 43 height 13
click at [781, 307] on button "Line Height" at bounding box center [789, 306] width 26 height 24
click at [827, 415] on div "Double" at bounding box center [816, 408] width 43 height 13
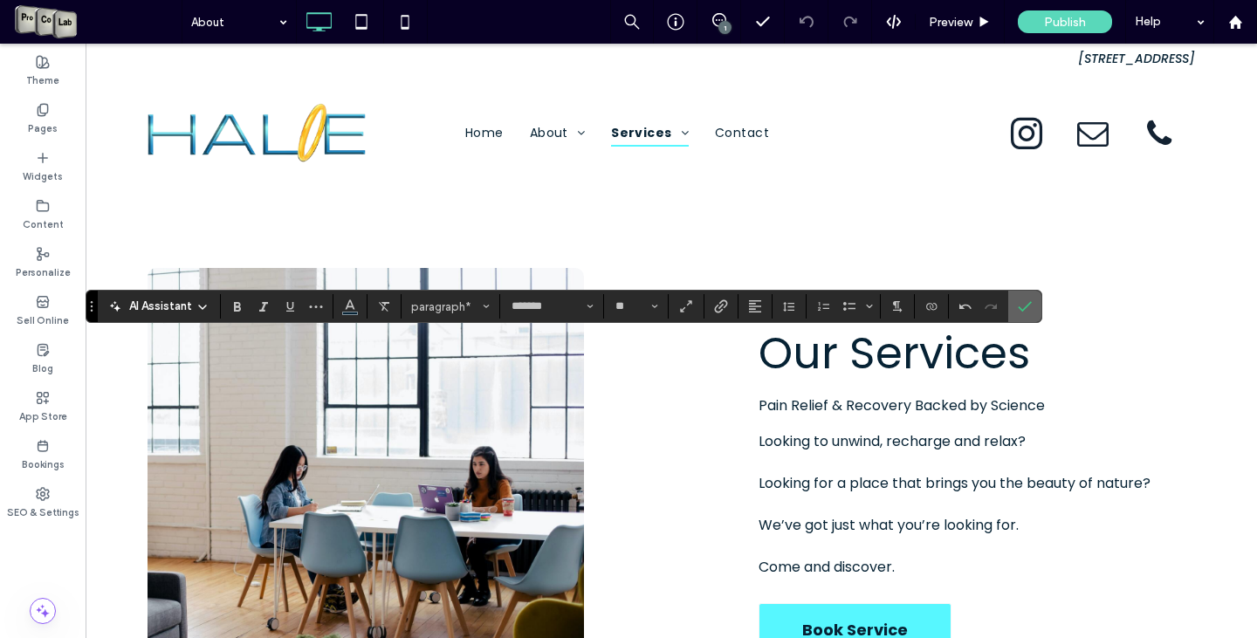
click at [1025, 305] on icon "Confirm" at bounding box center [1025, 306] width 14 height 14
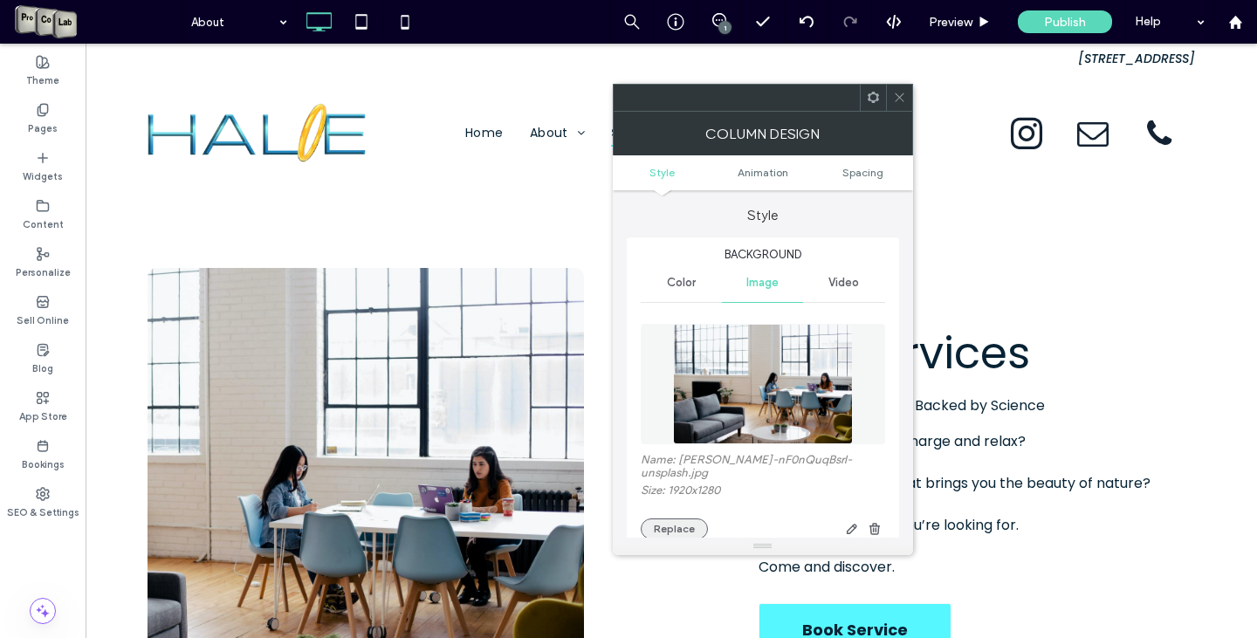
click at [692, 522] on button "Replace" at bounding box center [674, 529] width 67 height 21
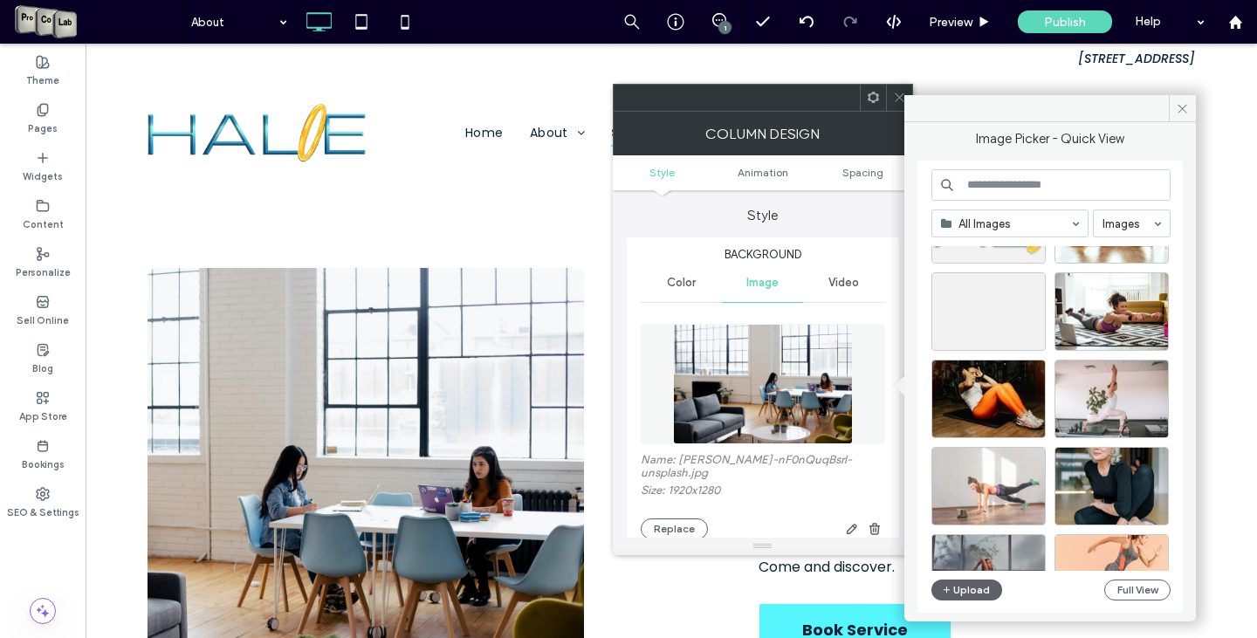
scroll to position [611, 0]
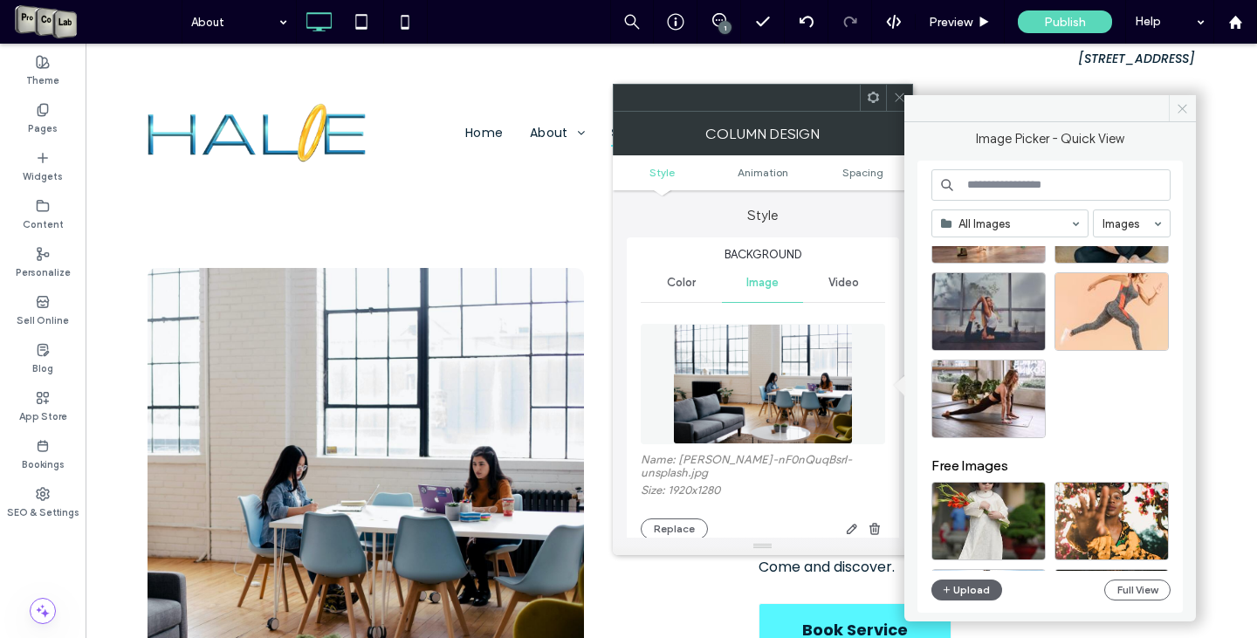
click at [1186, 105] on use at bounding box center [1182, 108] width 9 height 9
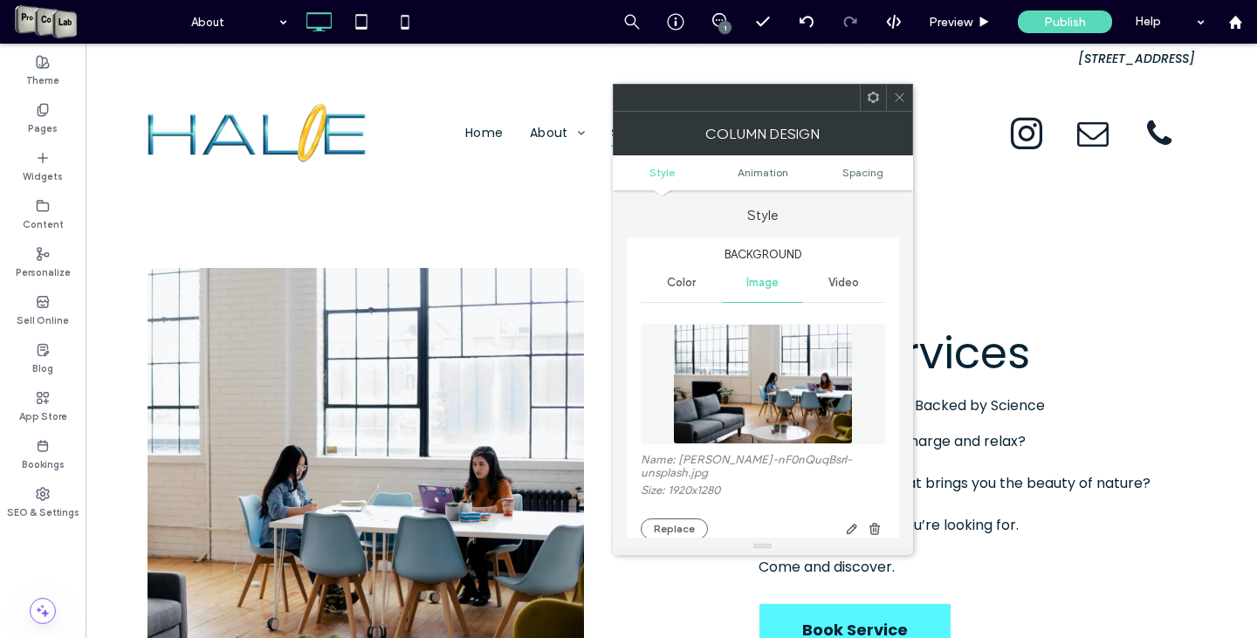
click at [901, 94] on icon at bounding box center [899, 97] width 13 height 13
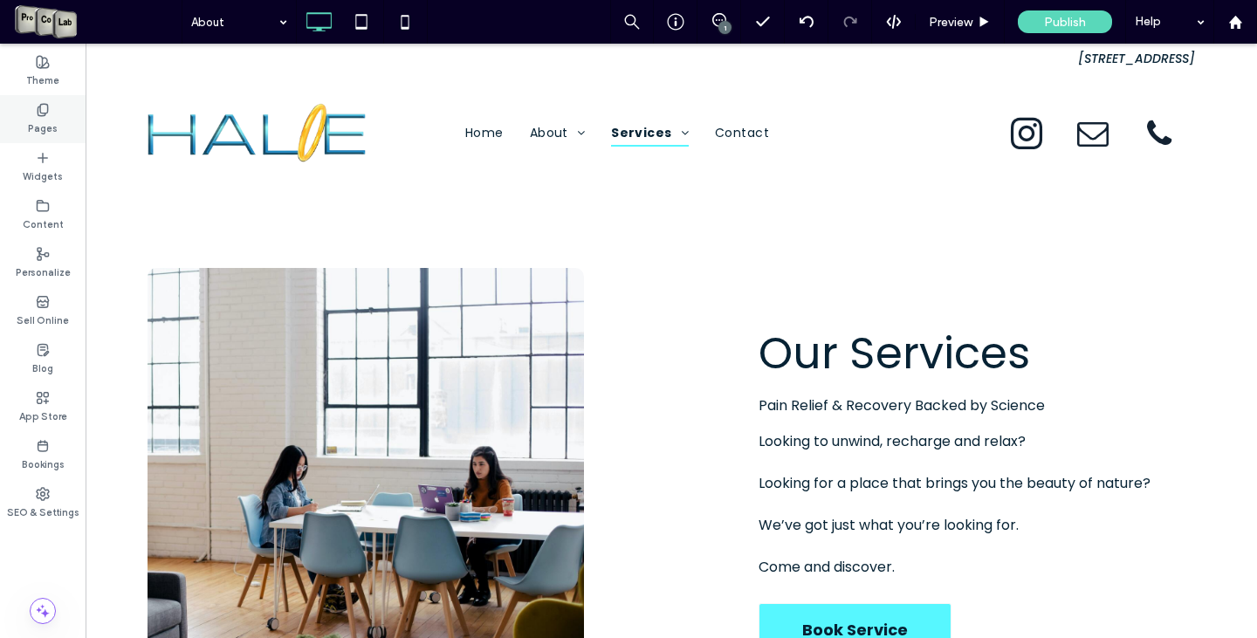
click at [50, 114] on div "Pages" at bounding box center [43, 119] width 86 height 48
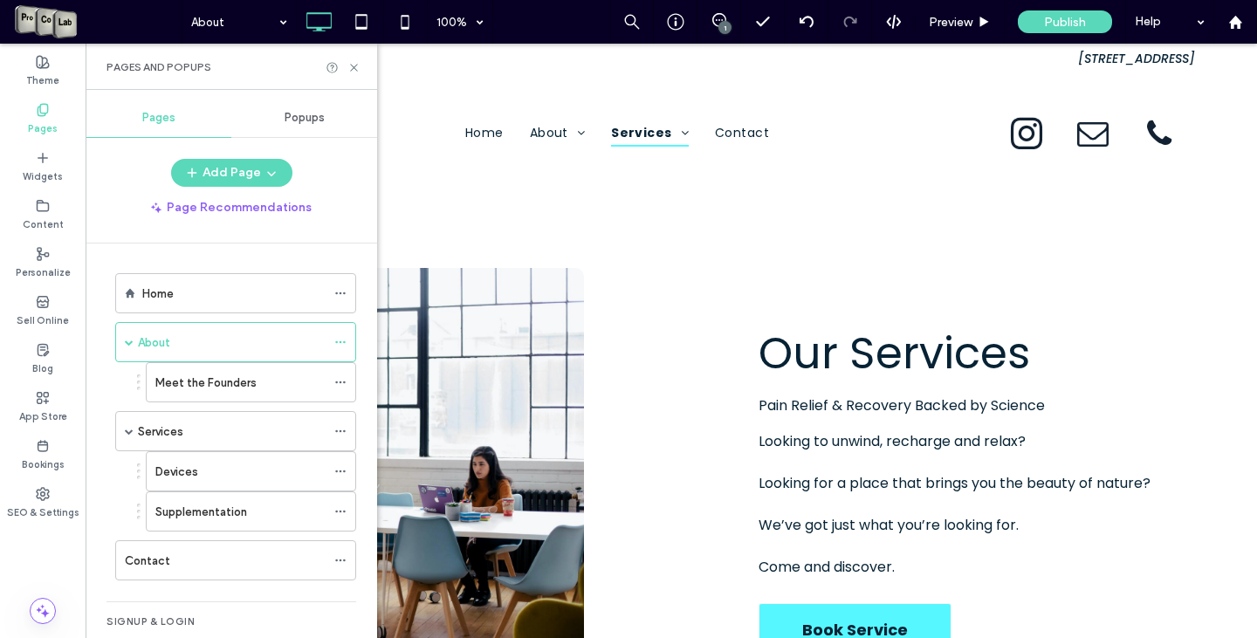
click at [50, 114] on div "Pages" at bounding box center [43, 119] width 86 height 48
click at [355, 66] on icon at bounding box center [354, 67] width 13 height 13
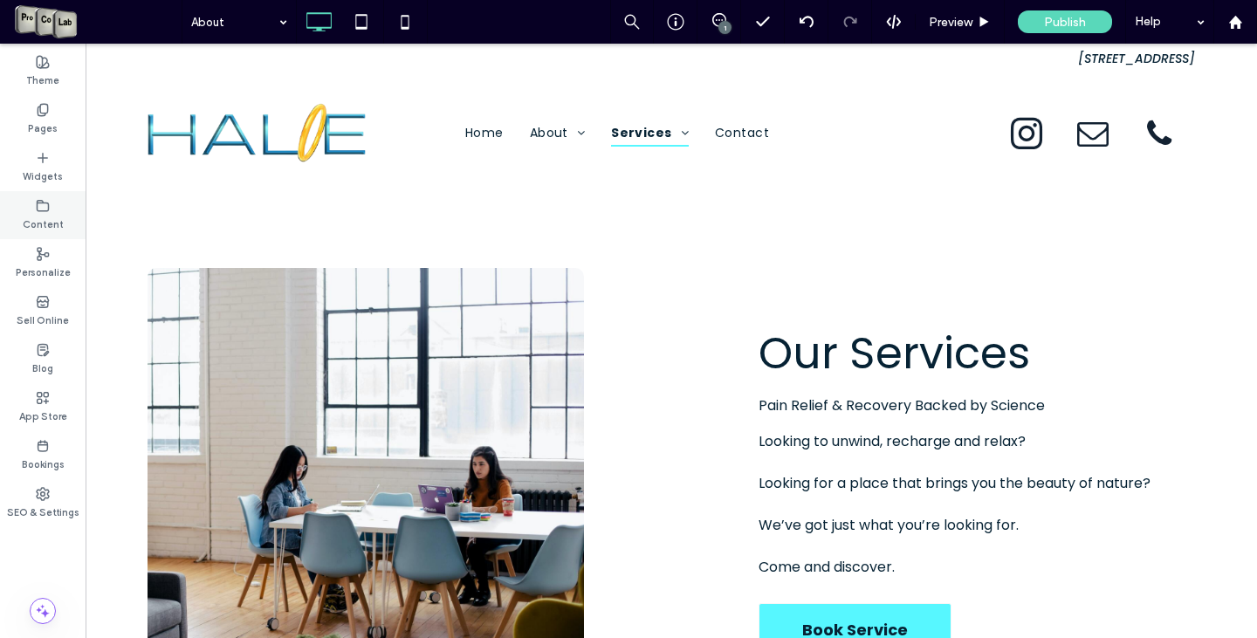
click at [47, 217] on label "Content" at bounding box center [43, 222] width 41 height 19
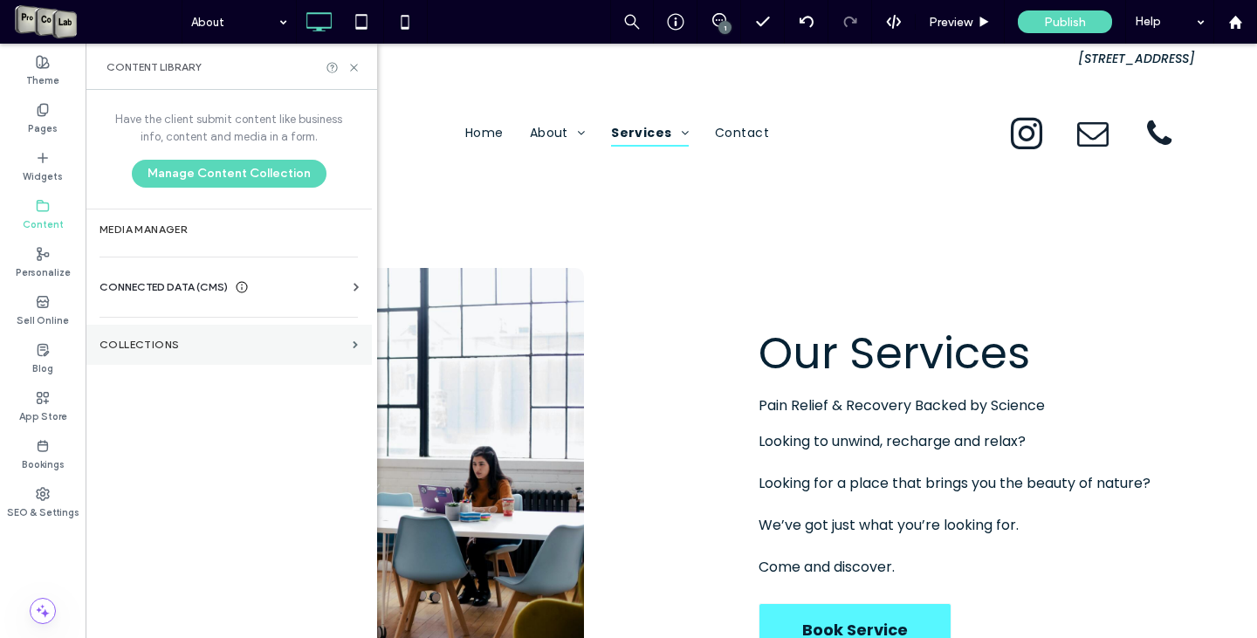
click at [169, 342] on label "Collections" at bounding box center [223, 345] width 246 height 12
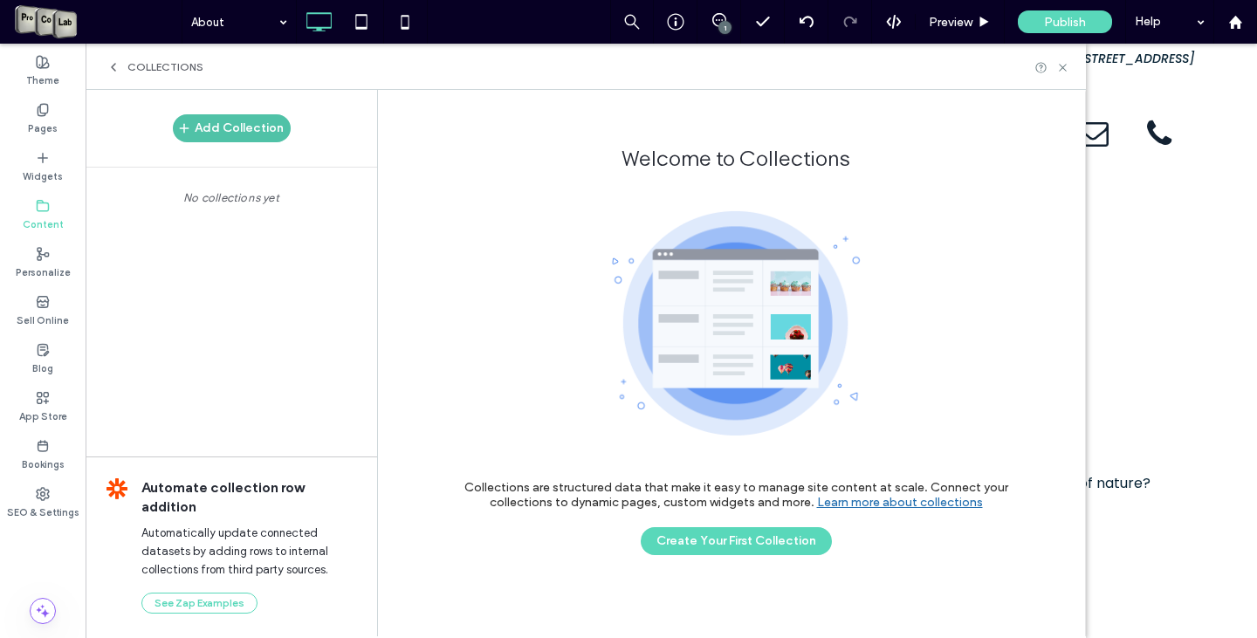
click at [242, 134] on button "Add Collection" at bounding box center [232, 128] width 118 height 28
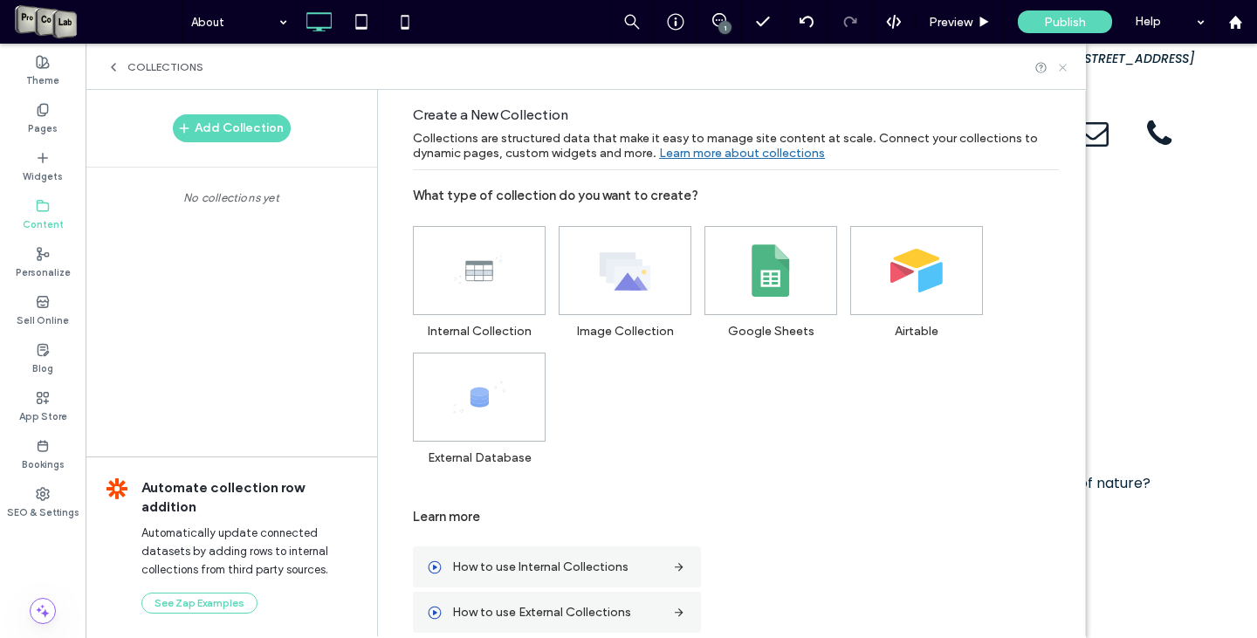
click at [1065, 68] on icon at bounding box center [1062, 67] width 13 height 13
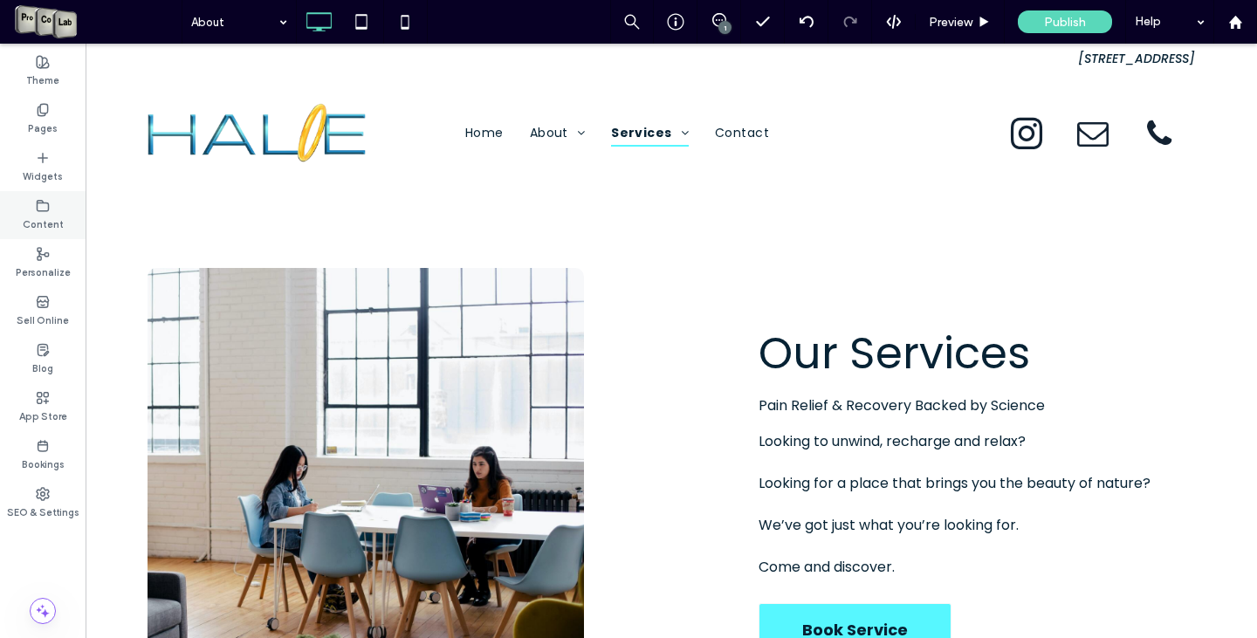
click at [48, 205] on use at bounding box center [43, 205] width 11 height 10
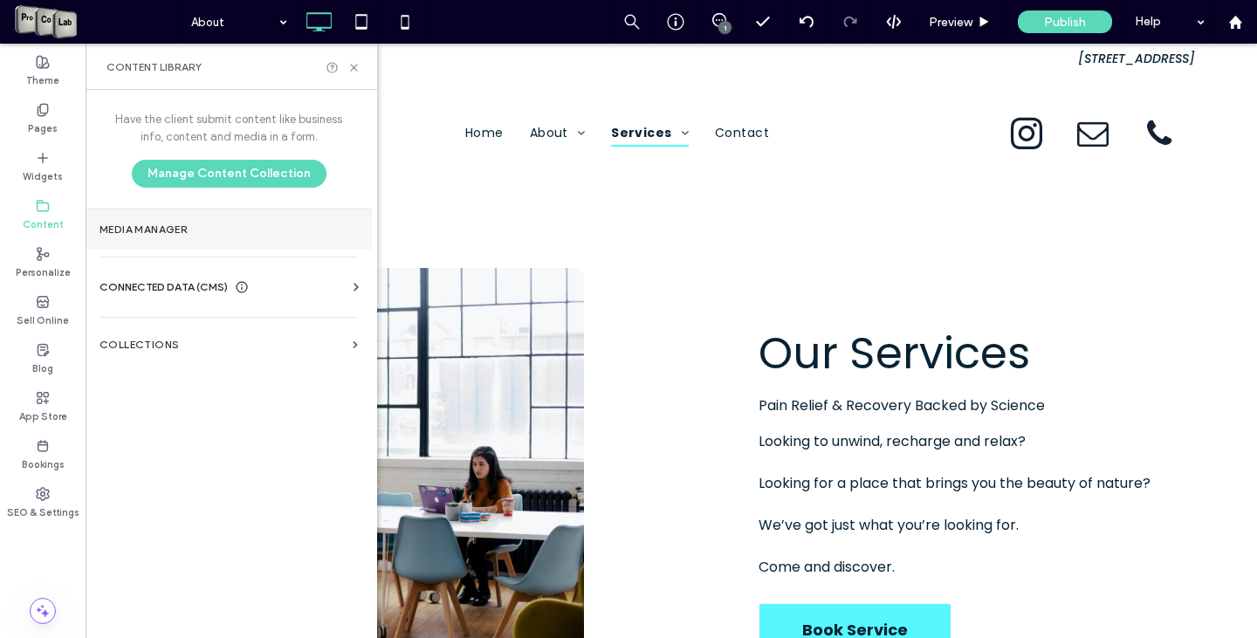
click at [194, 236] on section "Media Manager" at bounding box center [229, 230] width 286 height 40
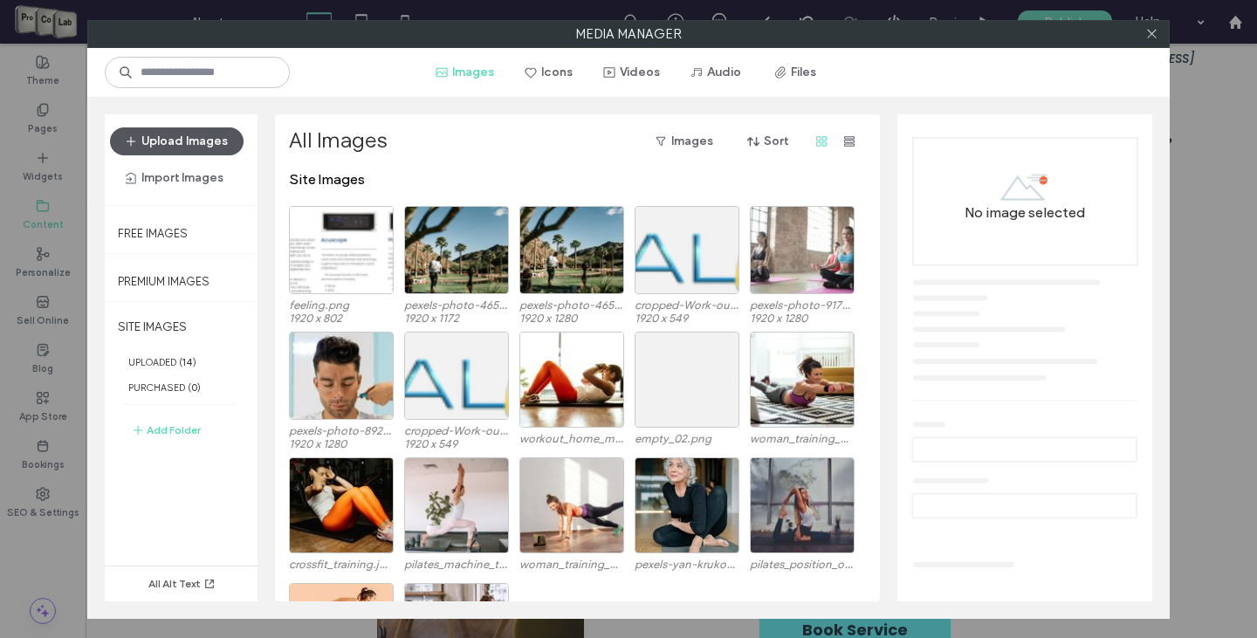
click at [171, 134] on button "Upload Images" at bounding box center [177, 141] width 134 height 28
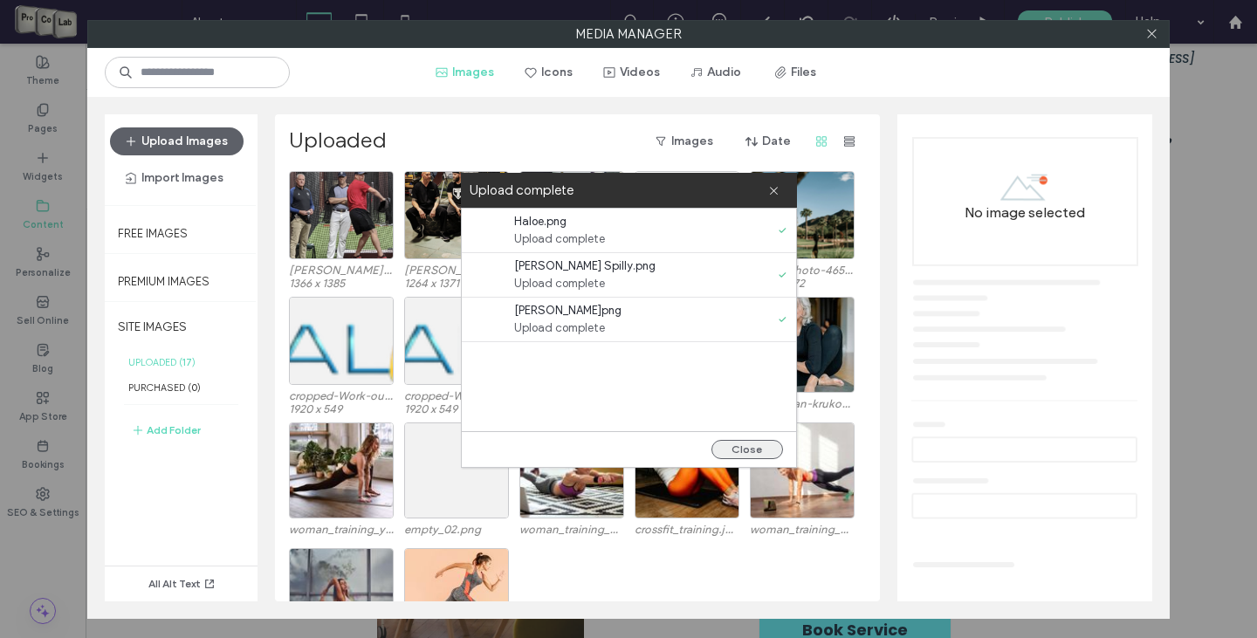
click at [752, 448] on button "Close" at bounding box center [748, 449] width 72 height 19
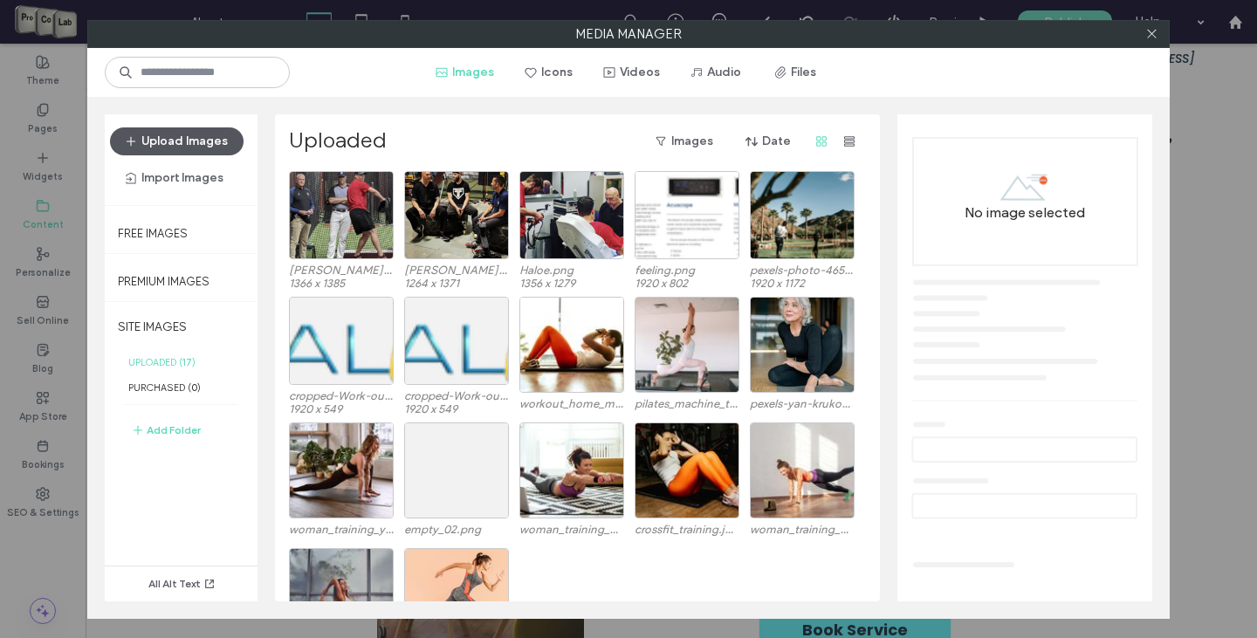
click at [159, 151] on button "Upload Images" at bounding box center [177, 141] width 134 height 28
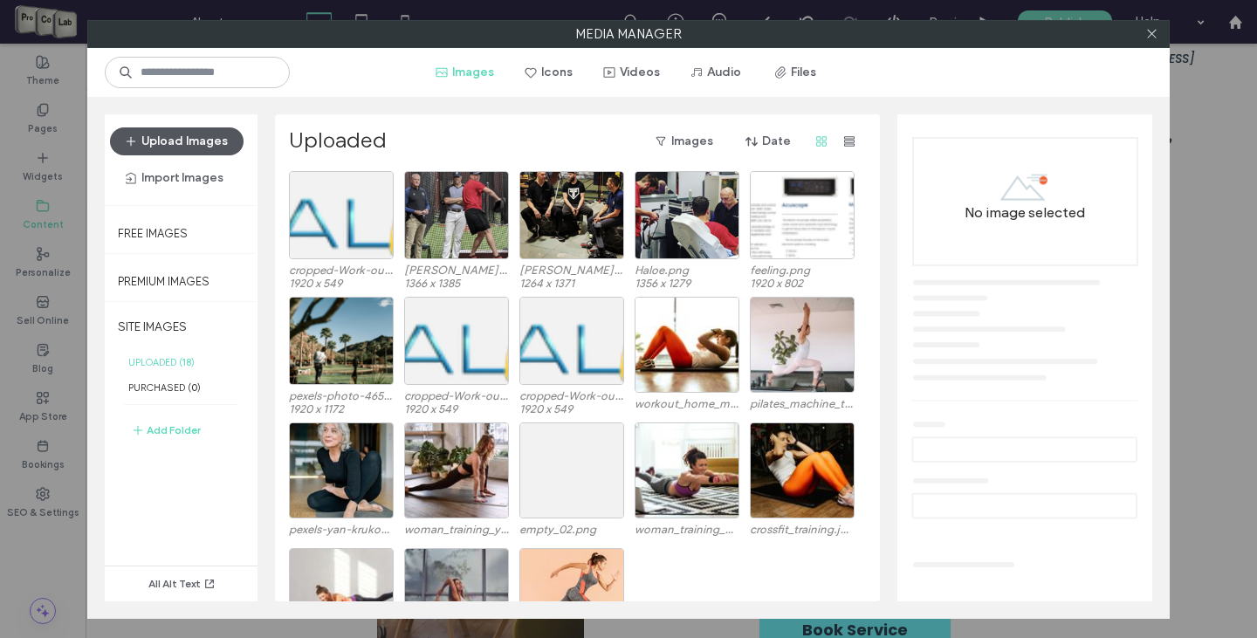
click at [159, 139] on button "Upload Images" at bounding box center [177, 141] width 134 height 28
click at [1153, 36] on icon at bounding box center [1152, 33] width 13 height 13
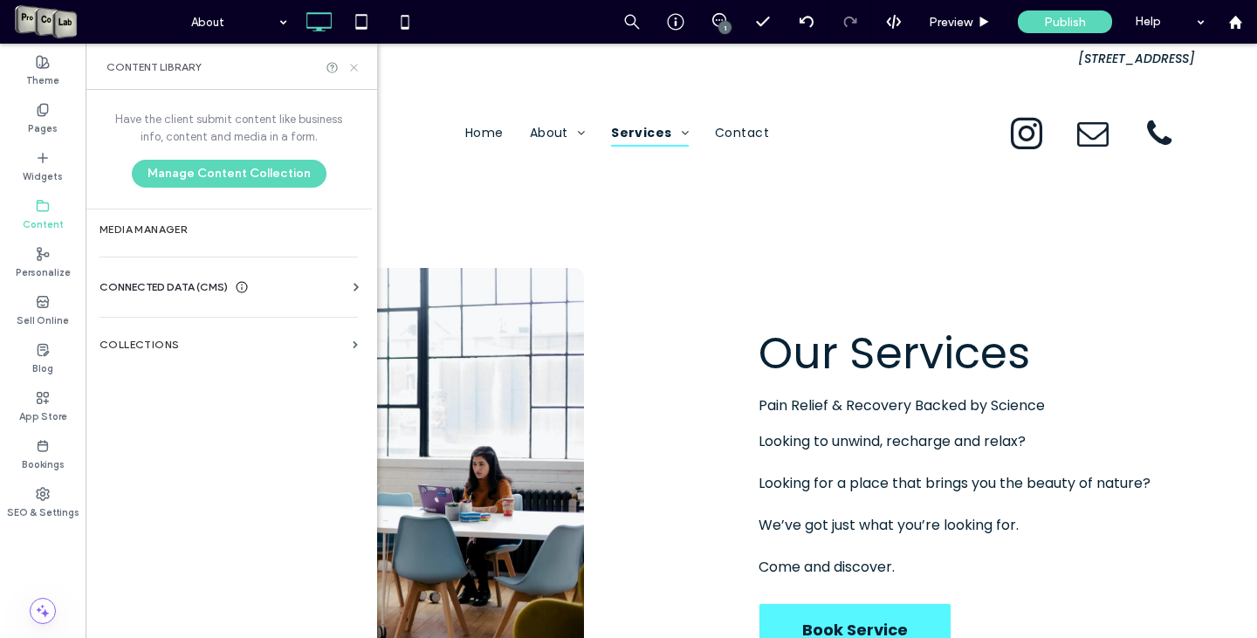
click at [352, 71] on icon at bounding box center [354, 67] width 13 height 13
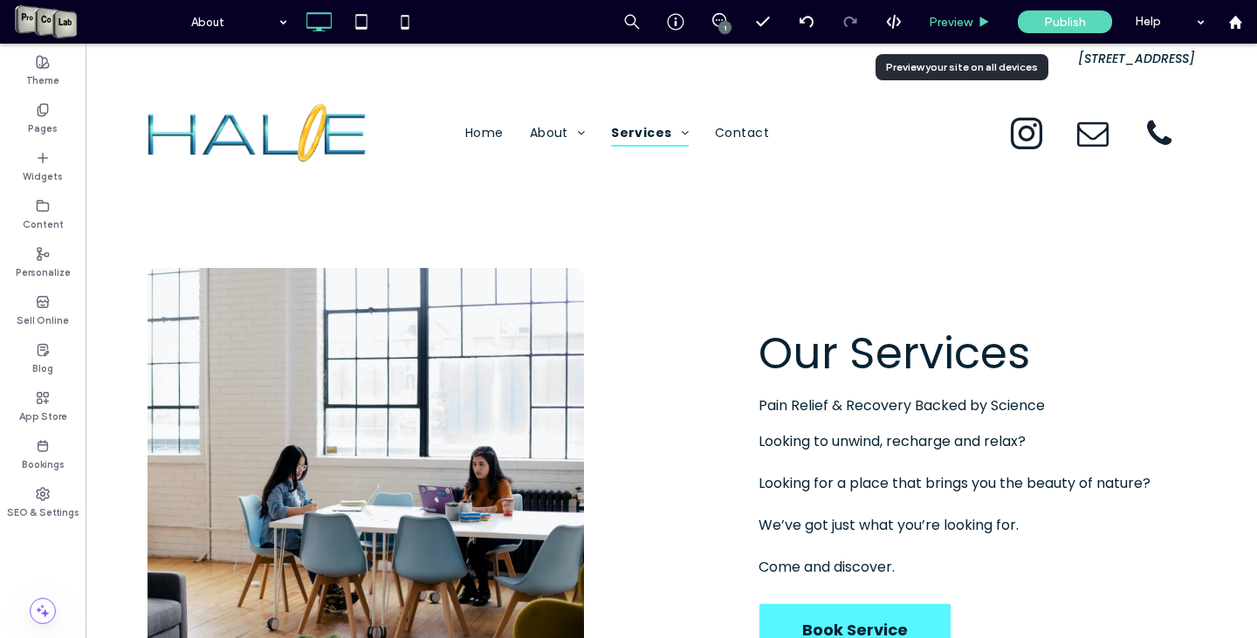
click at [945, 22] on span "Preview" at bounding box center [951, 22] width 44 height 15
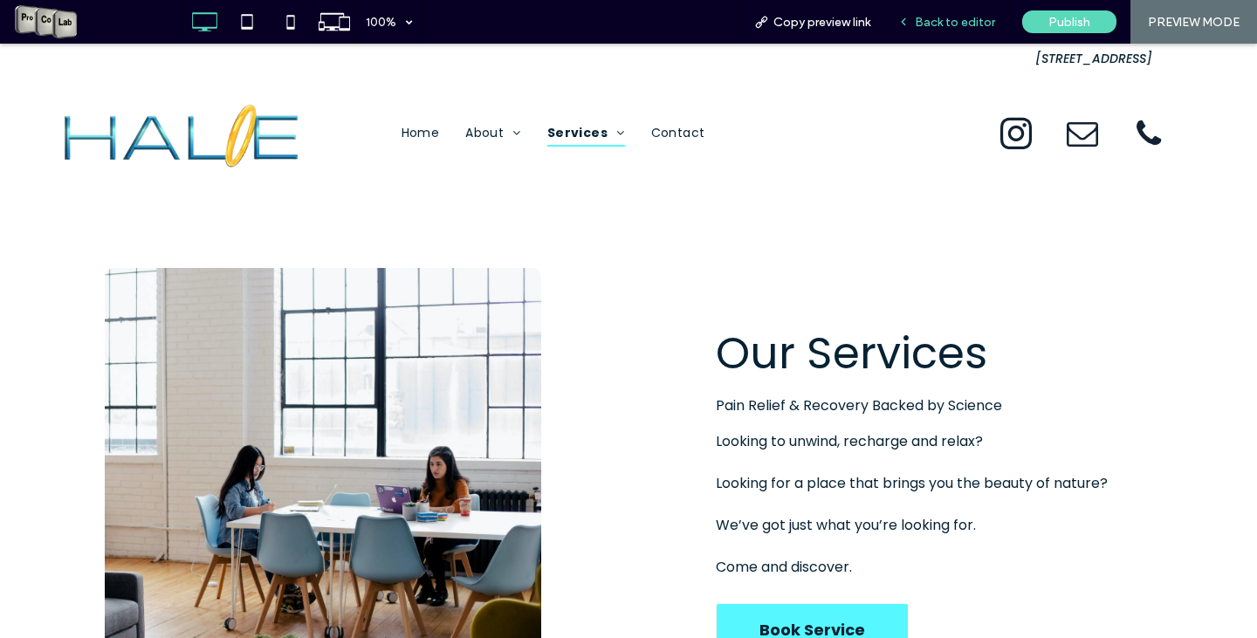
click at [974, 20] on span "Back to editor" at bounding box center [955, 22] width 80 height 15
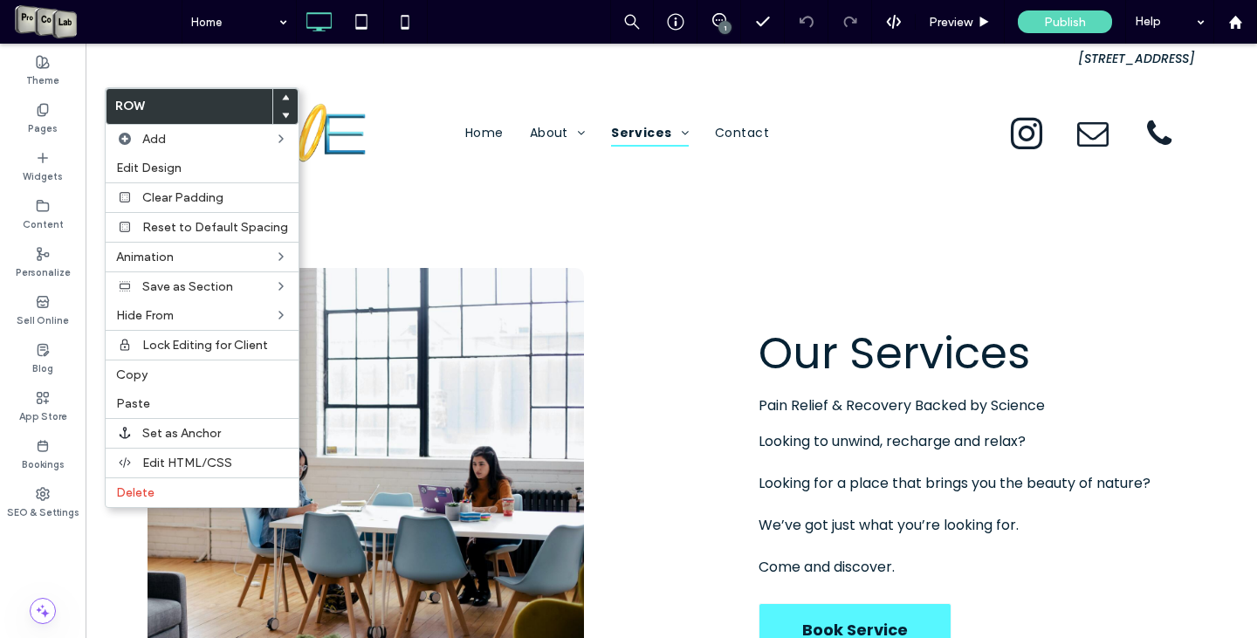
click at [279, 96] on div at bounding box center [285, 97] width 24 height 17
click at [282, 98] on icon at bounding box center [285, 97] width 7 height 7
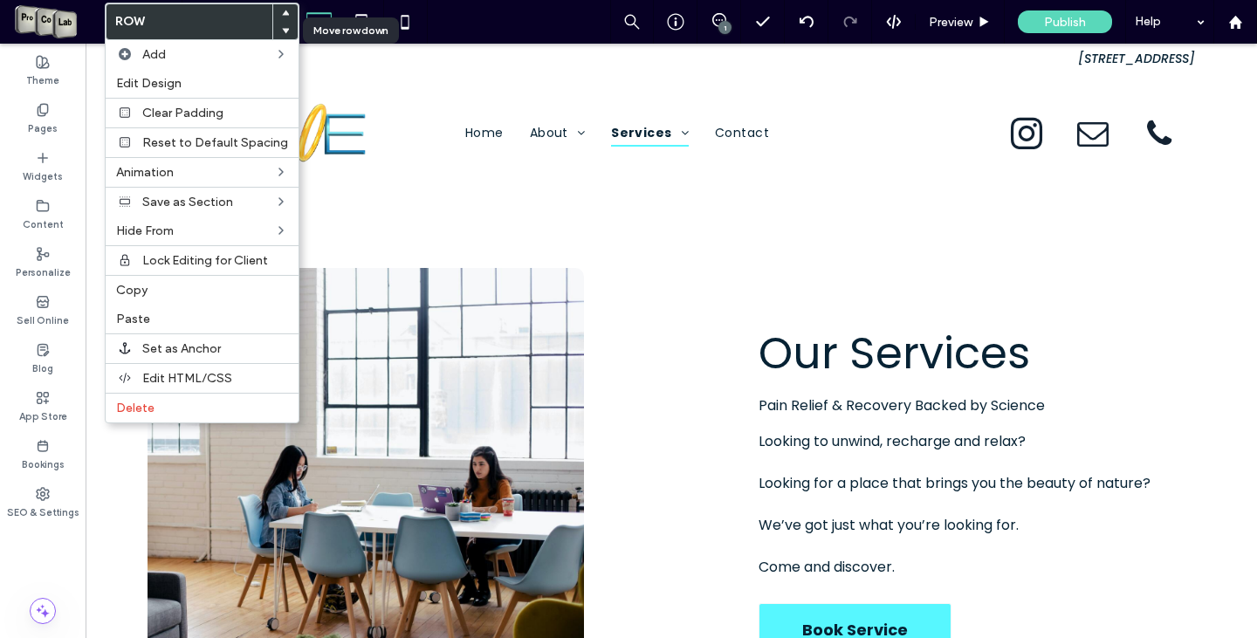
click at [282, 35] on span at bounding box center [285, 30] width 7 height 17
click at [282, 28] on use at bounding box center [286, 30] width 8 height 5
click at [174, 292] on label "Copy" at bounding box center [202, 290] width 172 height 15
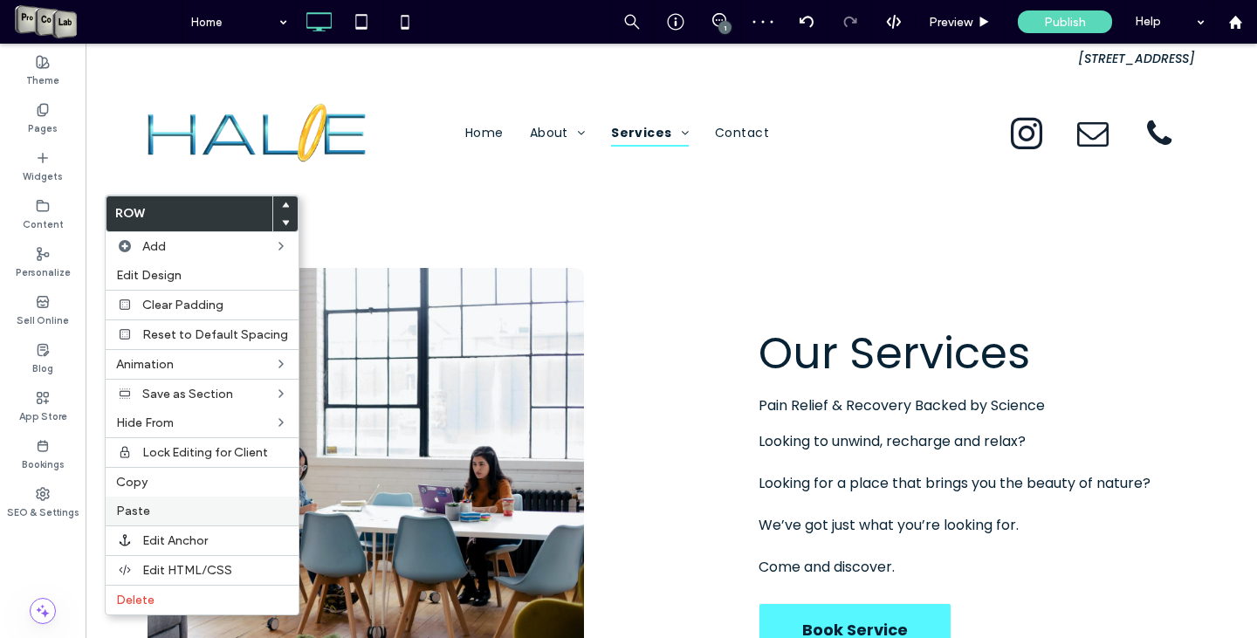
click at [162, 511] on label "Paste" at bounding box center [202, 511] width 172 height 15
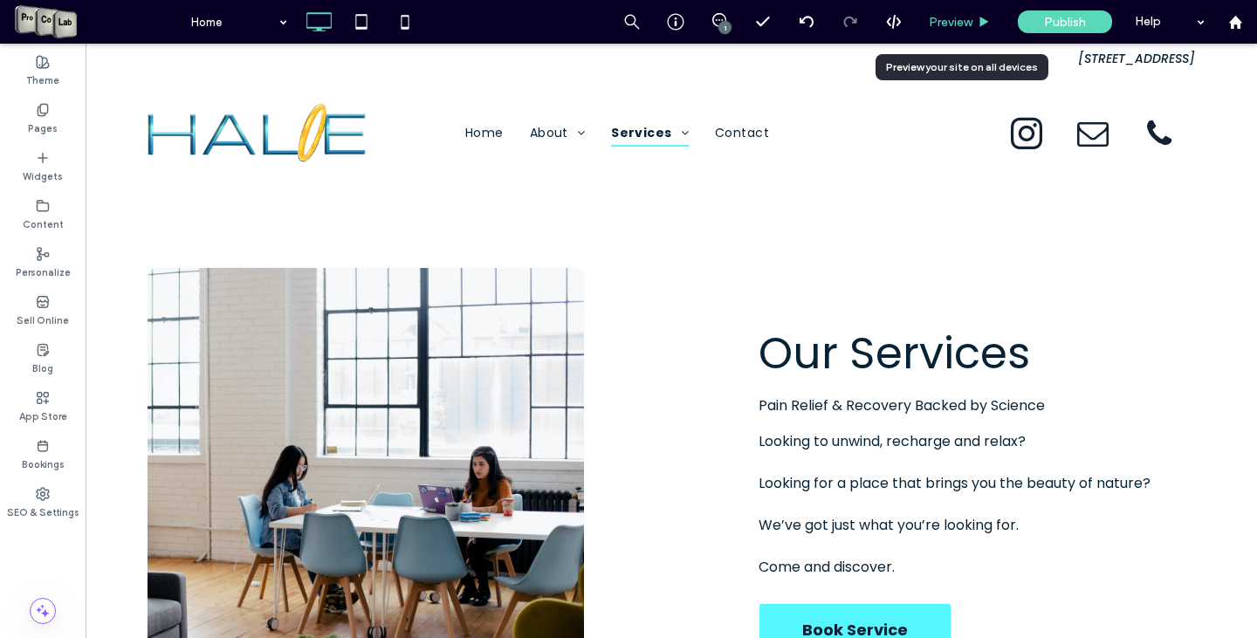
click at [978, 17] on div "Preview" at bounding box center [960, 22] width 88 height 15
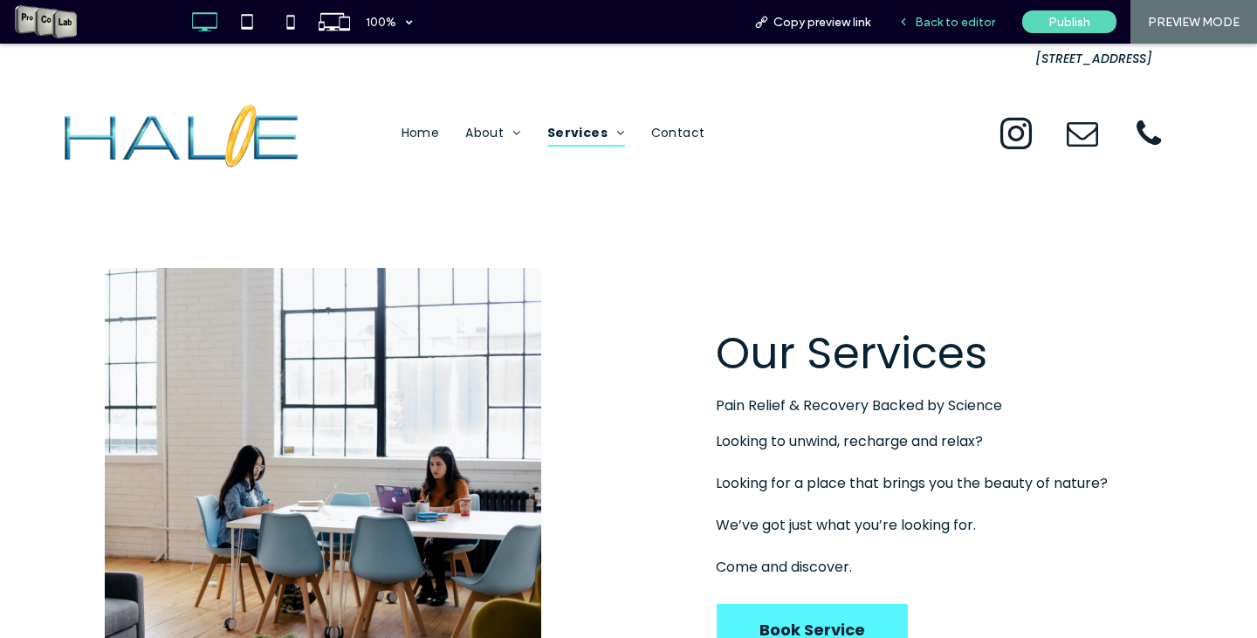
click at [959, 28] on span "Back to editor" at bounding box center [955, 22] width 80 height 15
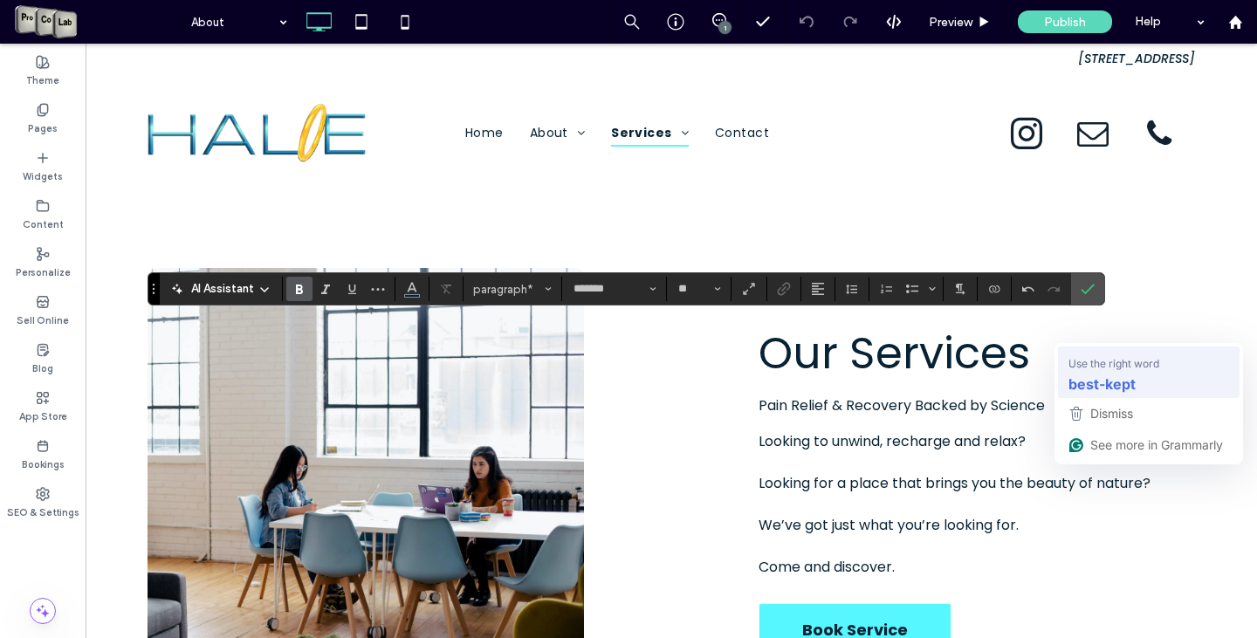
click at [1114, 382] on strong "best-kept" at bounding box center [1102, 384] width 67 height 22
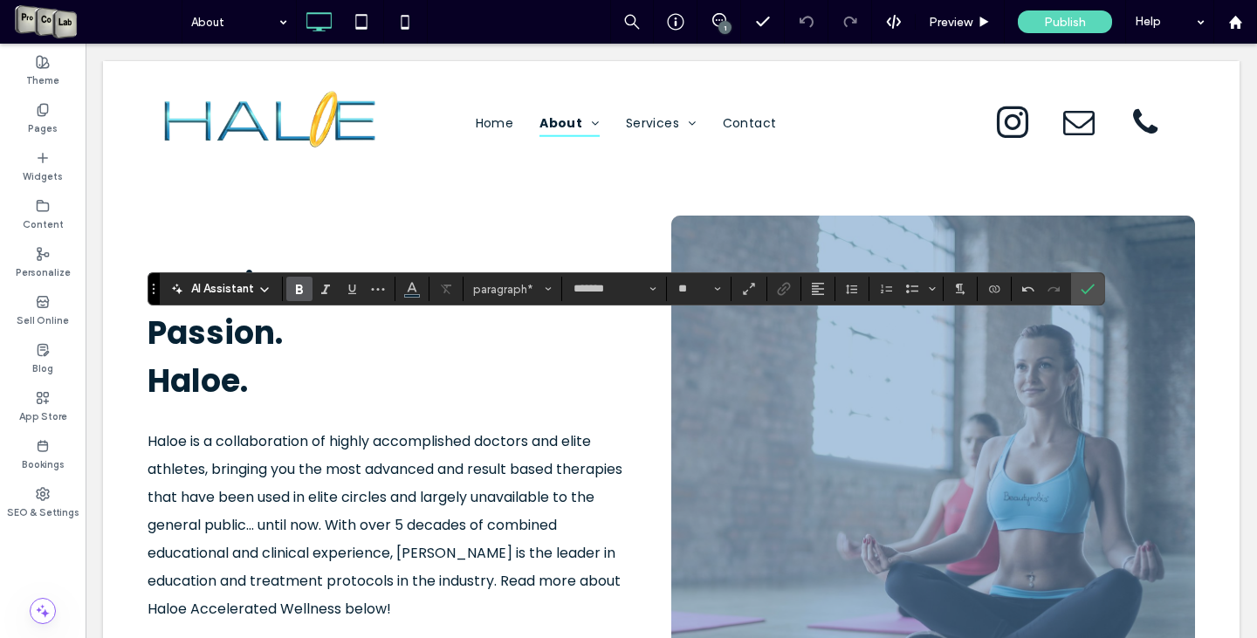
scroll to position [664, 0]
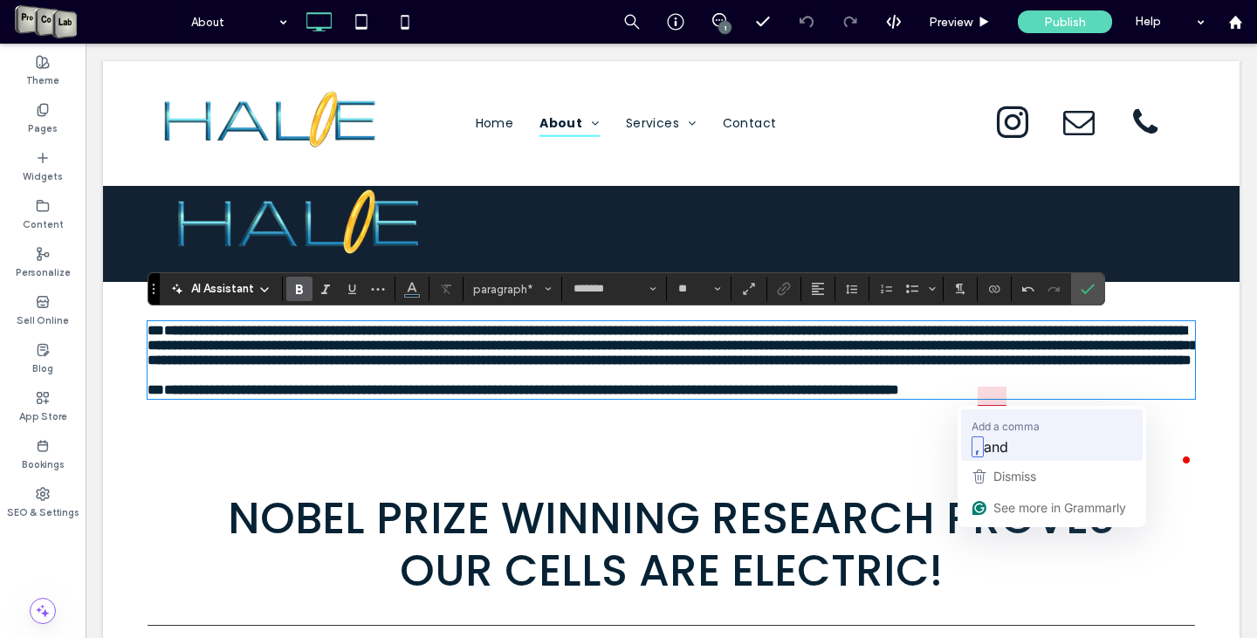
click at [985, 440] on span "and" at bounding box center [996, 447] width 24 height 22
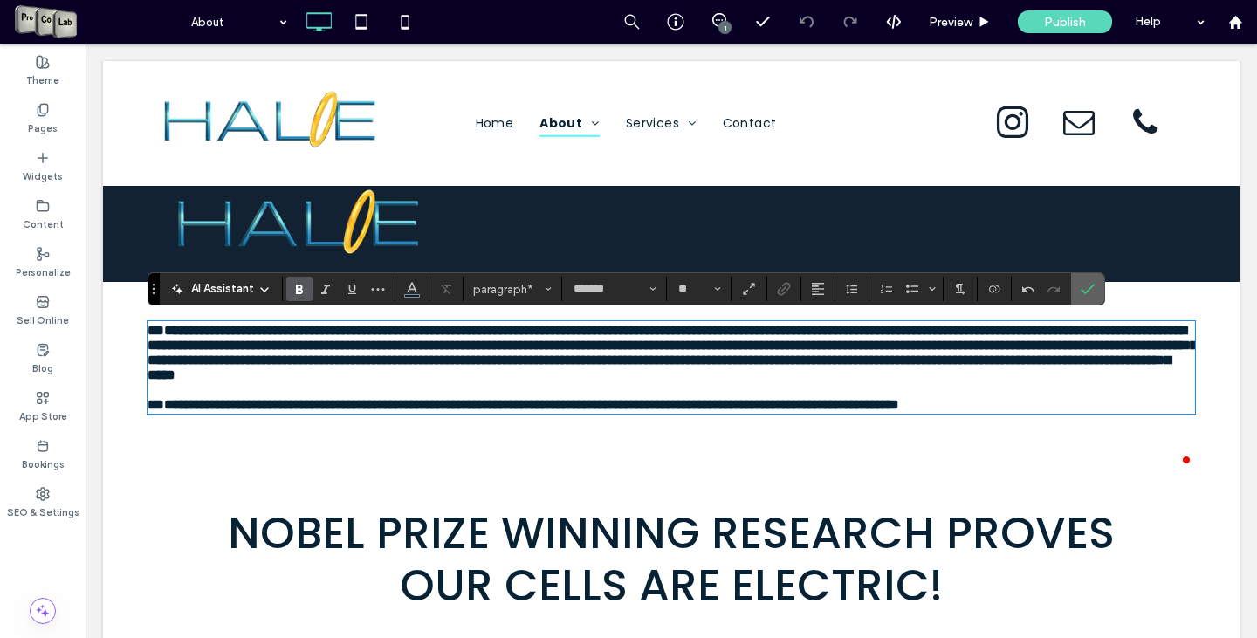
click at [1073, 282] on section at bounding box center [1087, 288] width 33 height 31
click at [1091, 288] on icon "Confirm" at bounding box center [1088, 289] width 14 height 14
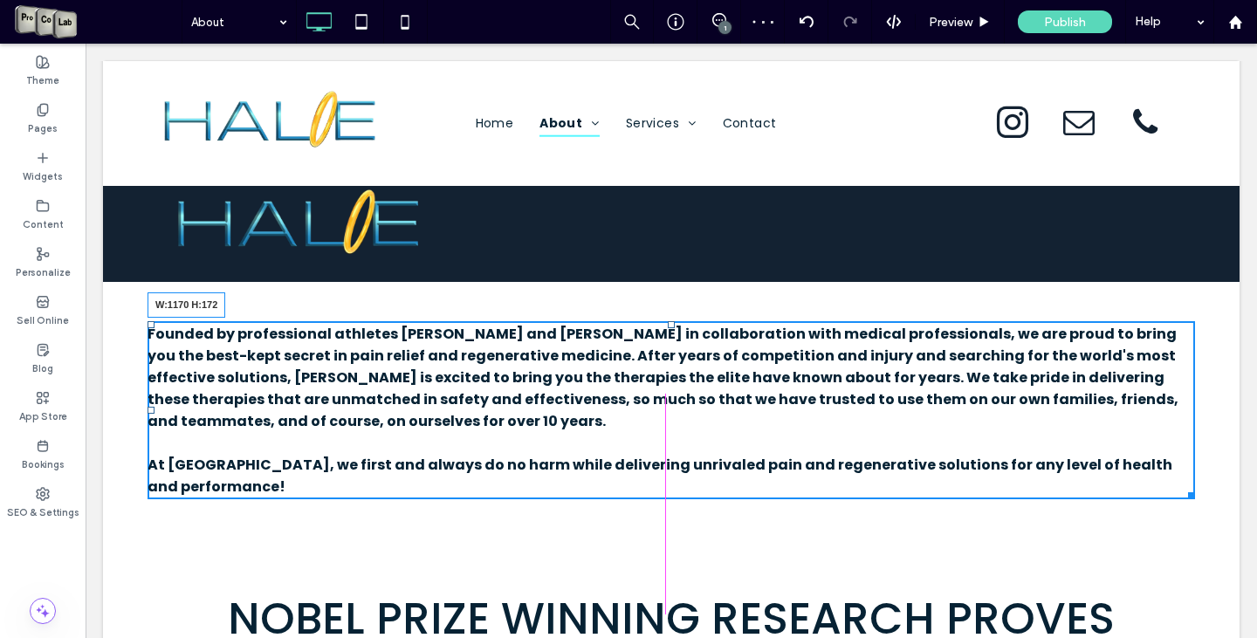
drag, startPoint x: 1187, startPoint y: 461, endPoint x: 1174, endPoint y: 462, distance: 13.1
click at [1182, 486] on div at bounding box center [1188, 492] width 13 height 13
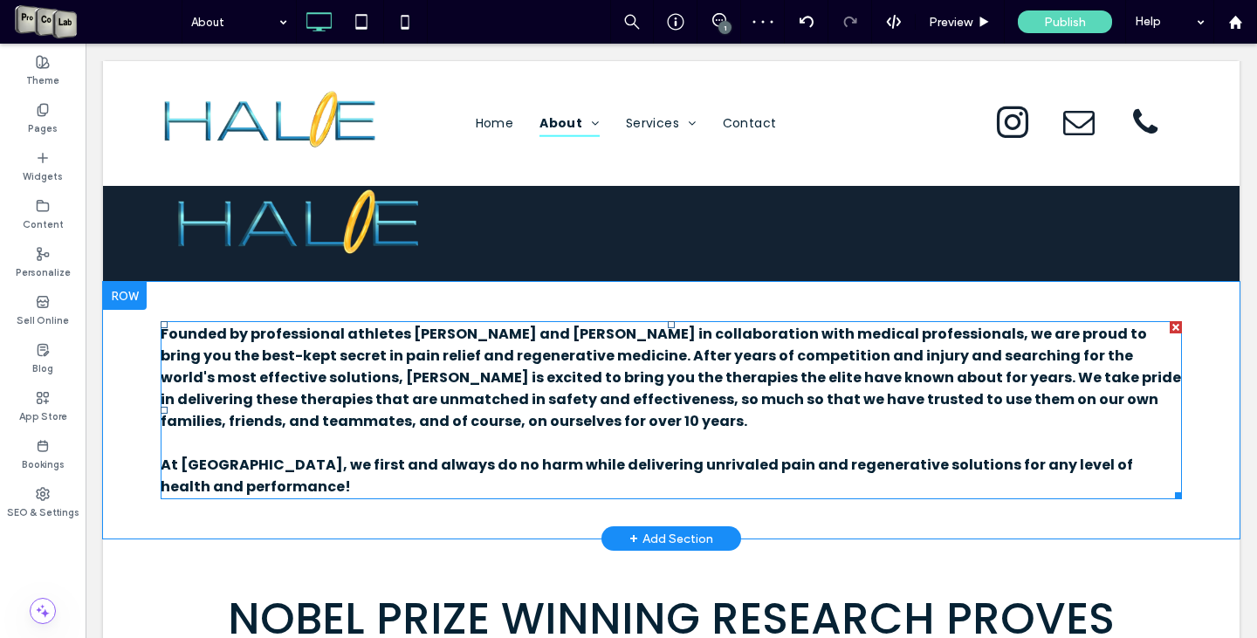
click at [323, 339] on strong "Founded by professional athletes Kameron Loe and Cody Loe in collaboration with…" at bounding box center [671, 377] width 1021 height 107
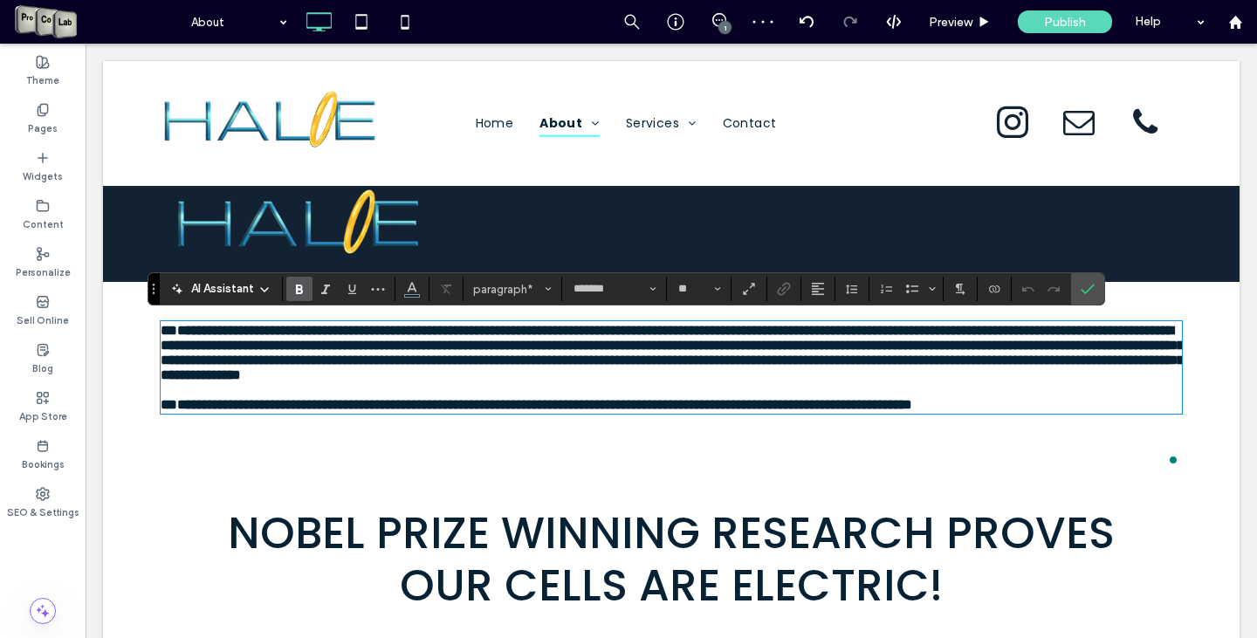
click at [162, 330] on strong "**********" at bounding box center [672, 353] width 1023 height 58
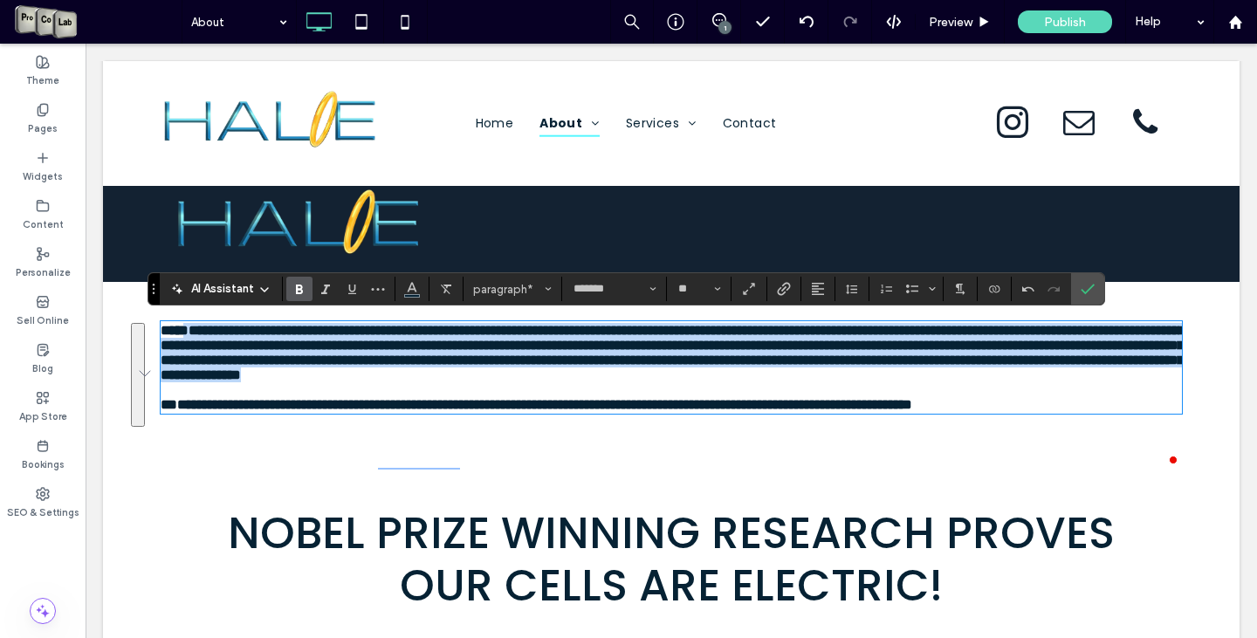
drag, startPoint x: 165, startPoint y: 331, endPoint x: 457, endPoint y: 422, distance: 305.4
click at [457, 382] on p "**********" at bounding box center [672, 352] width 1022 height 59
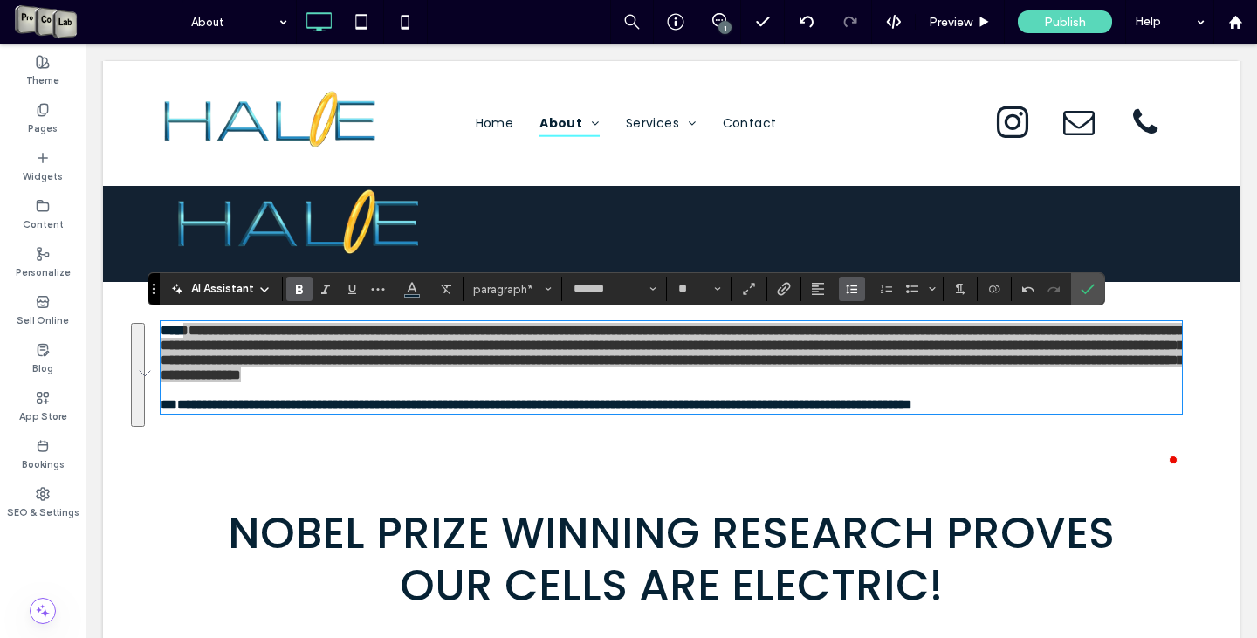
click at [847, 296] on icon "Line Height" at bounding box center [852, 289] width 14 height 14
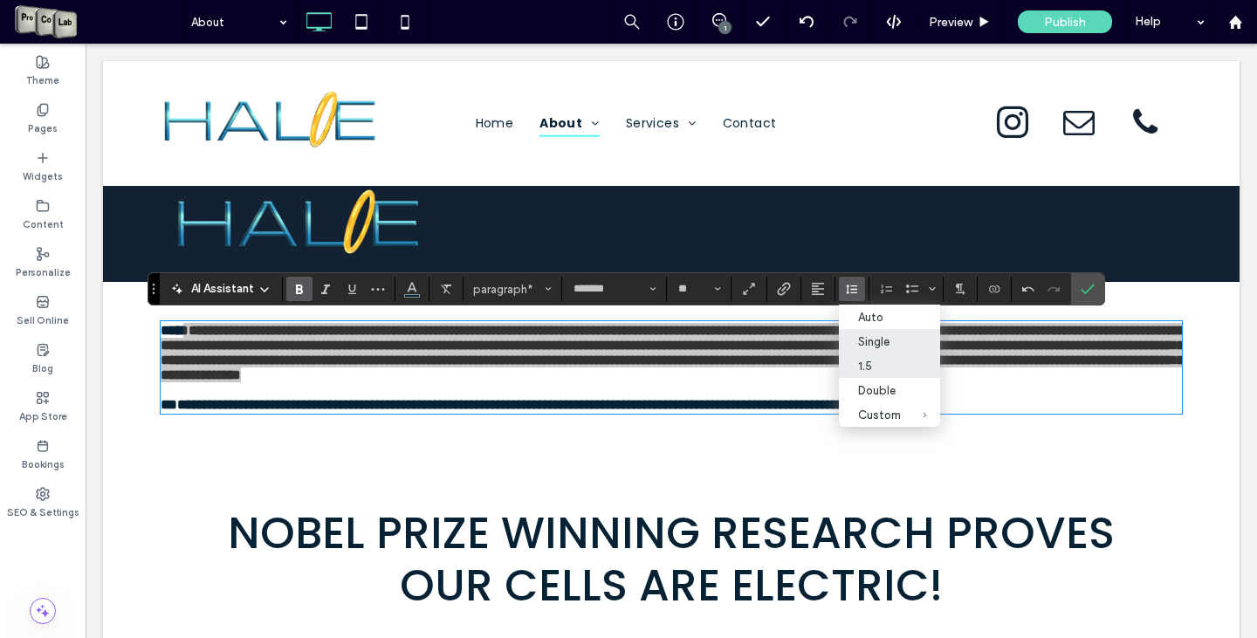
click at [880, 355] on label "1.5" at bounding box center [890, 366] width 102 height 24
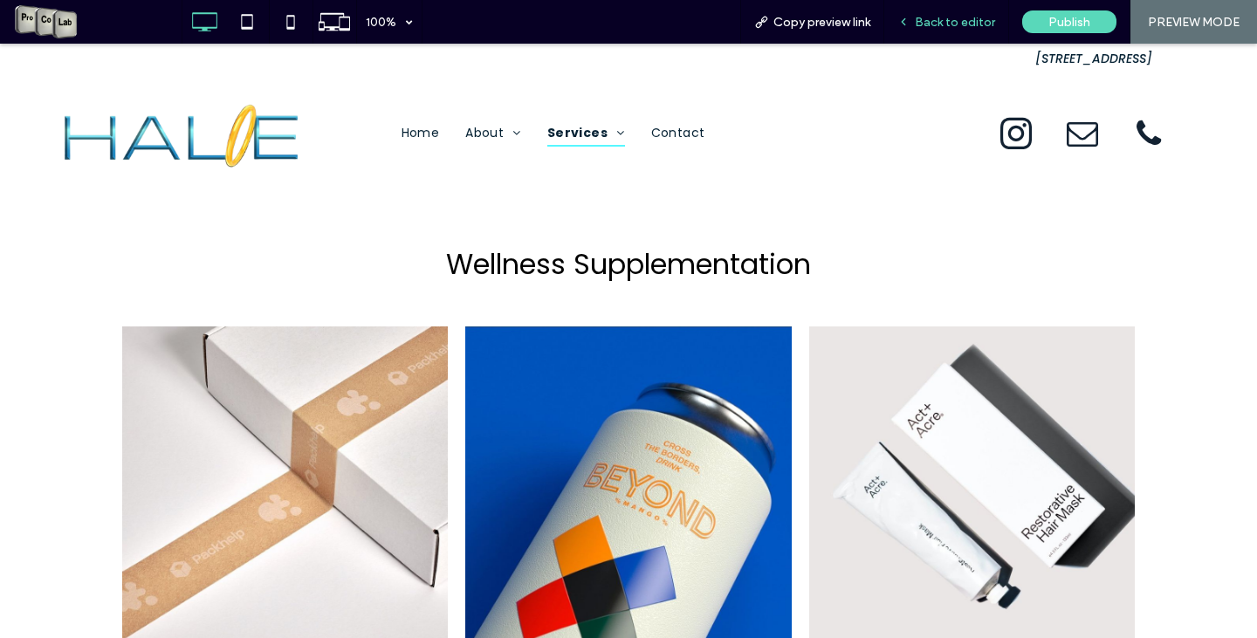
click at [959, 22] on span "Back to editor" at bounding box center [955, 22] width 80 height 15
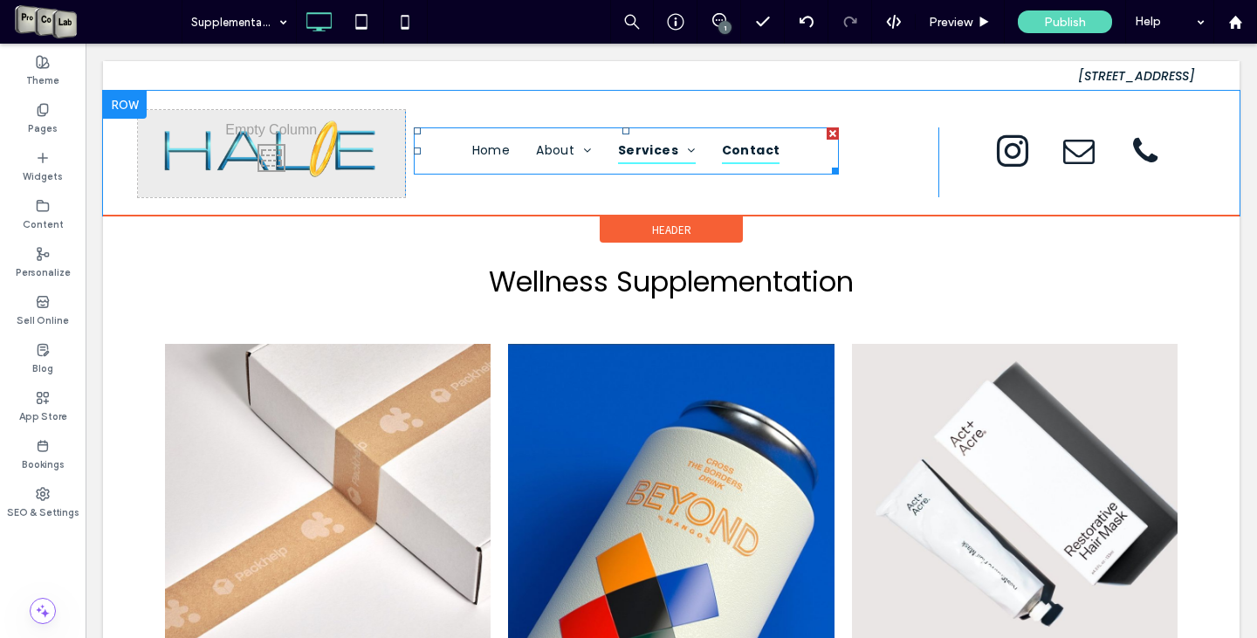
click at [740, 153] on span "Contact" at bounding box center [751, 151] width 58 height 27
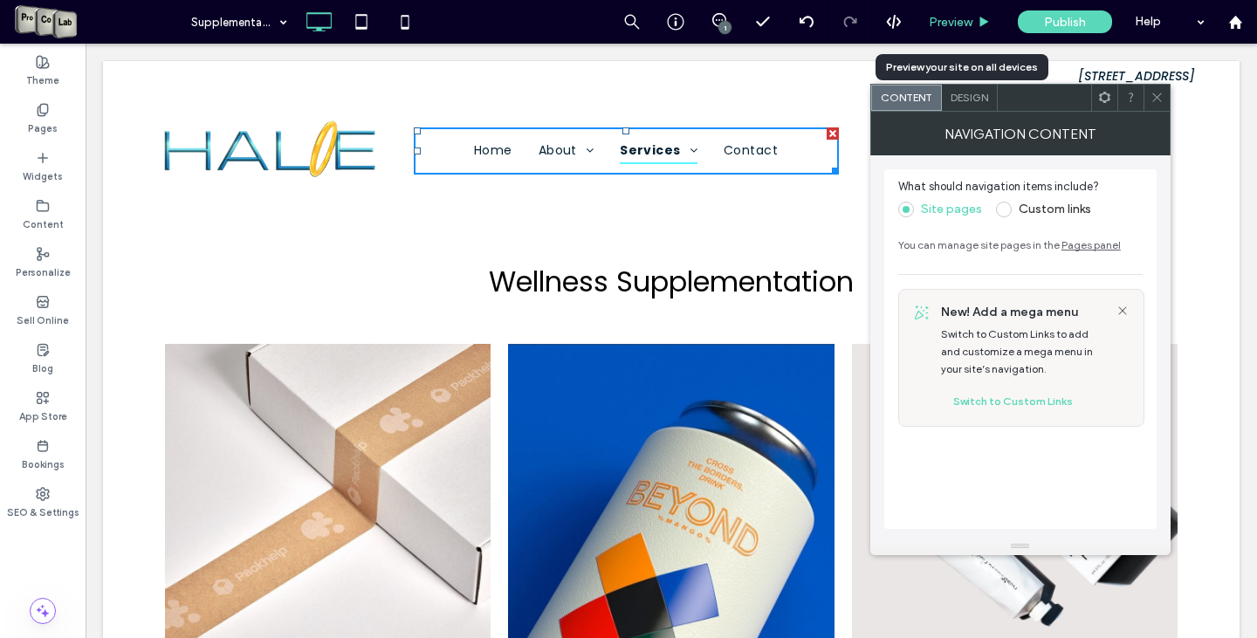
click at [960, 26] on span "Preview" at bounding box center [951, 22] width 44 height 15
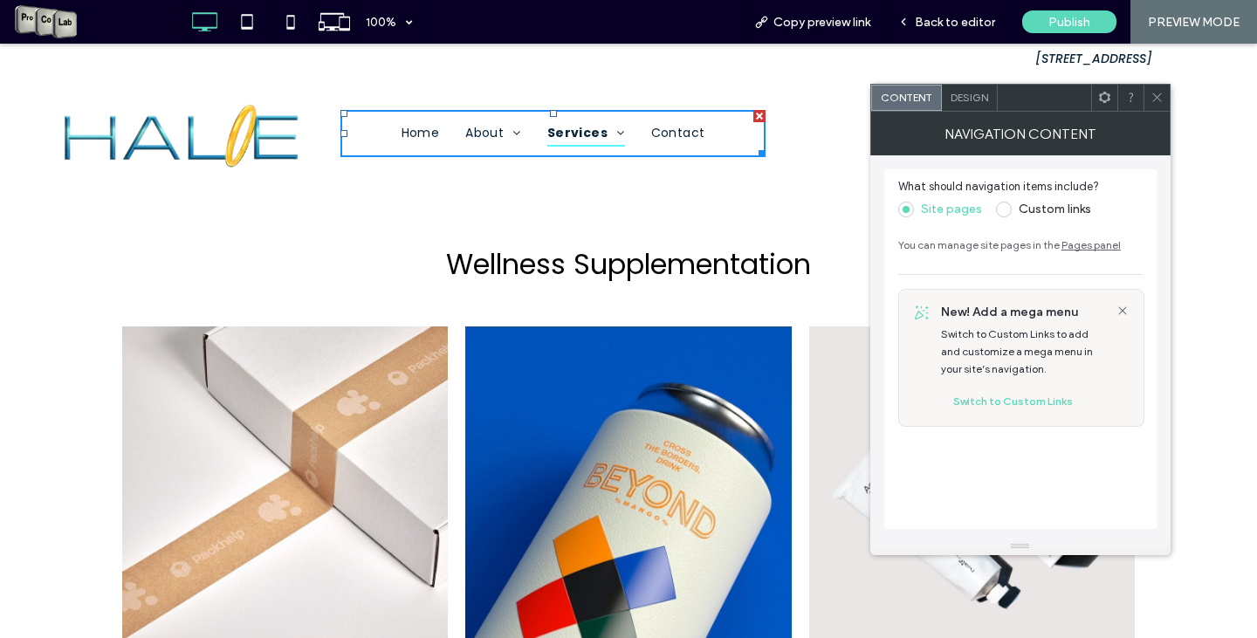
click at [1165, 103] on div at bounding box center [1157, 98] width 26 height 26
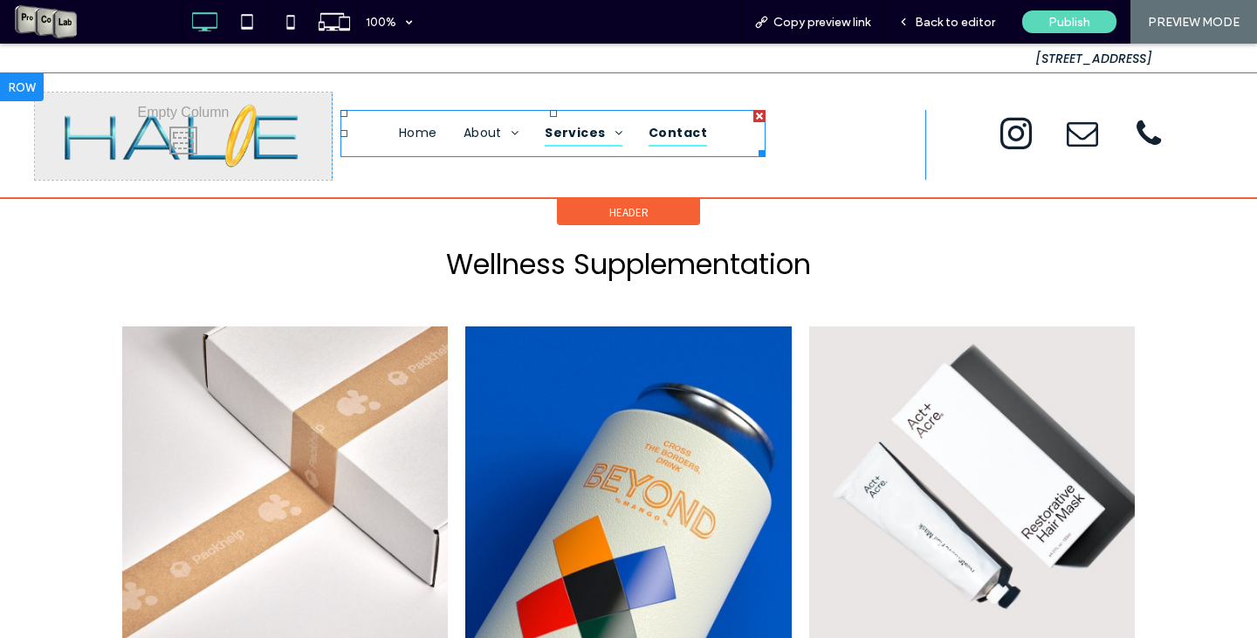
click at [688, 130] on span "Contact" at bounding box center [678, 133] width 58 height 27
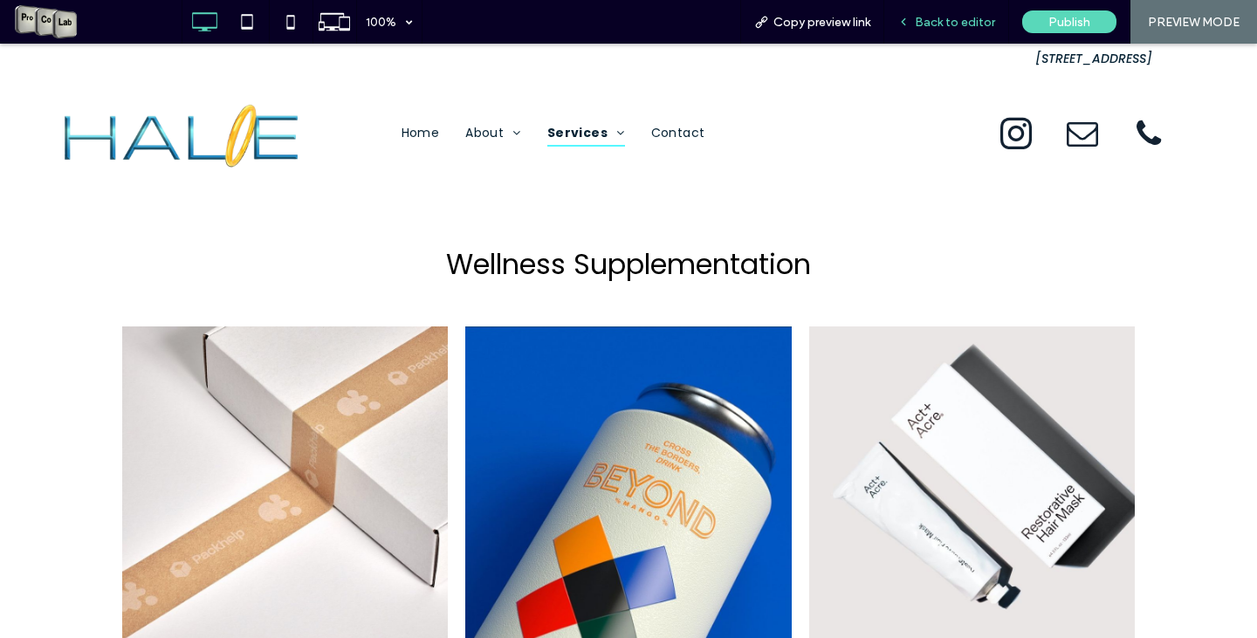
click at [967, 22] on span "Back to editor" at bounding box center [955, 22] width 80 height 15
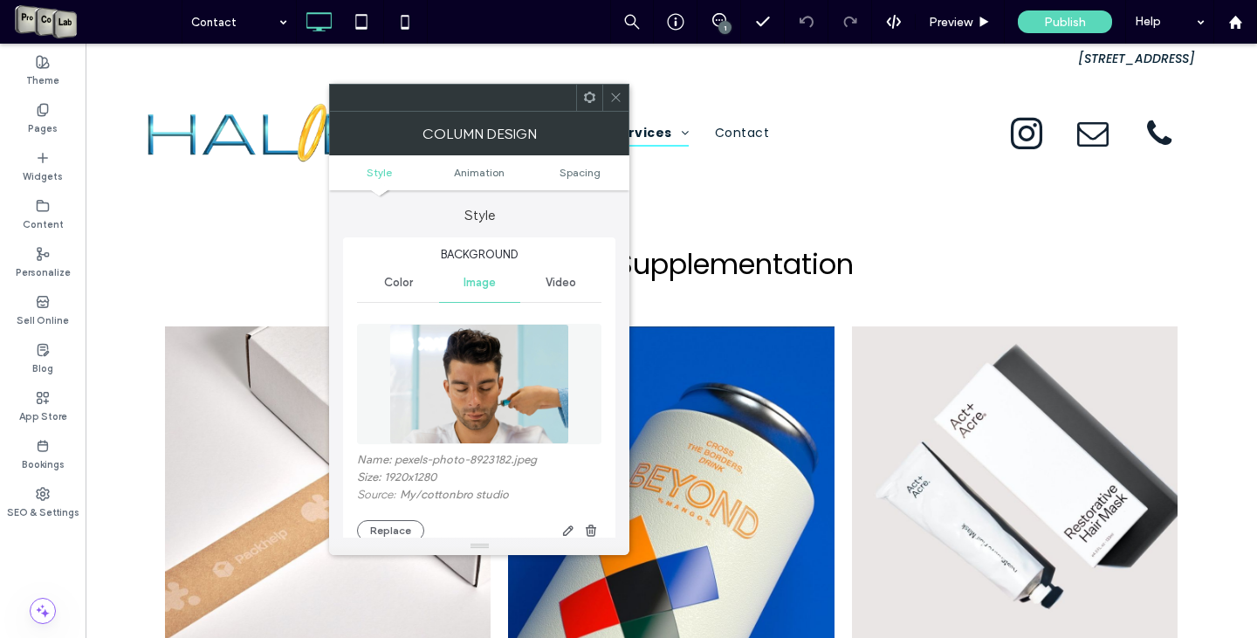
click at [610, 94] on icon at bounding box center [615, 97] width 13 height 13
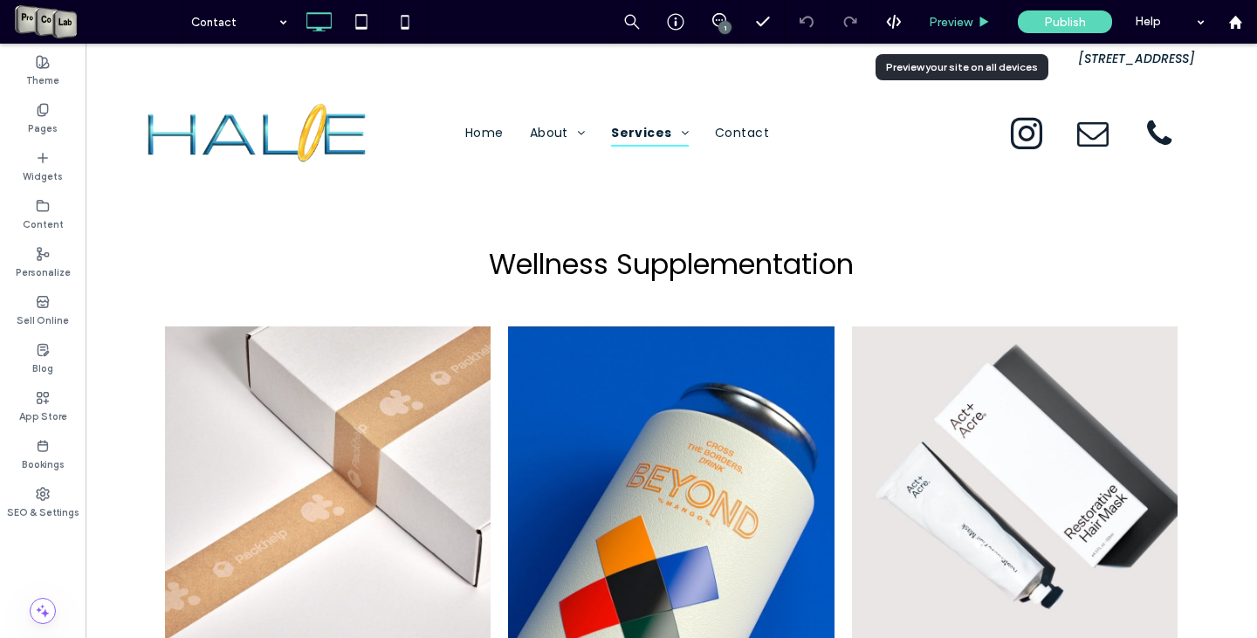
click at [952, 20] on span "Preview" at bounding box center [951, 22] width 44 height 15
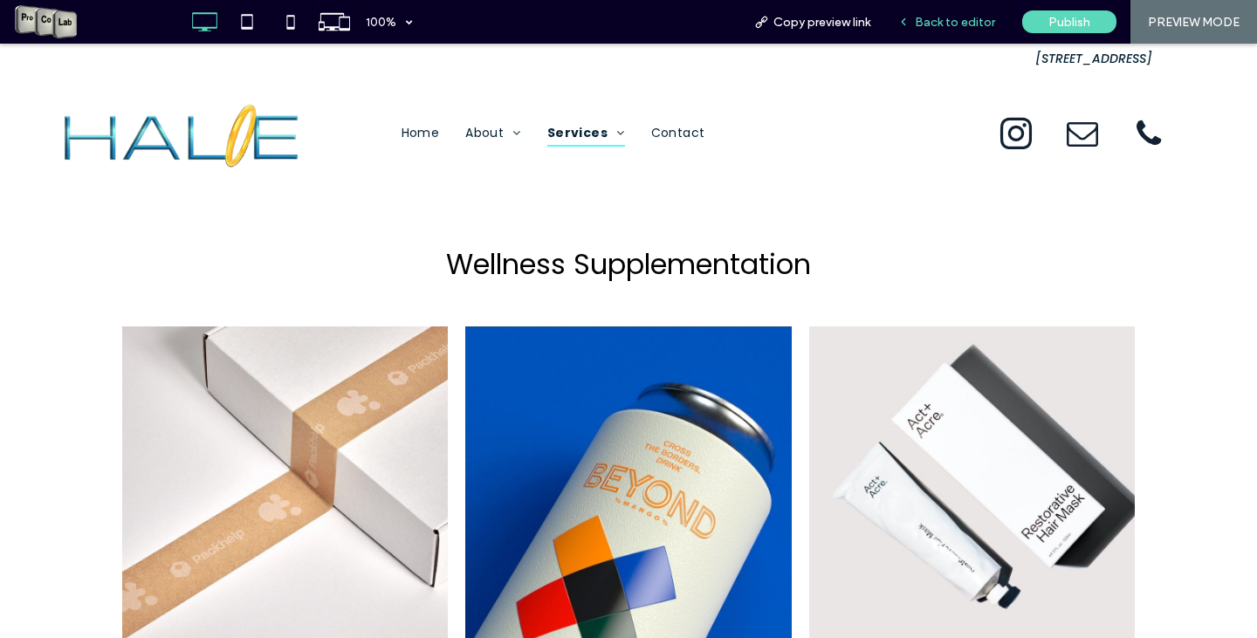
click at [953, 26] on span "Back to editor" at bounding box center [955, 22] width 80 height 15
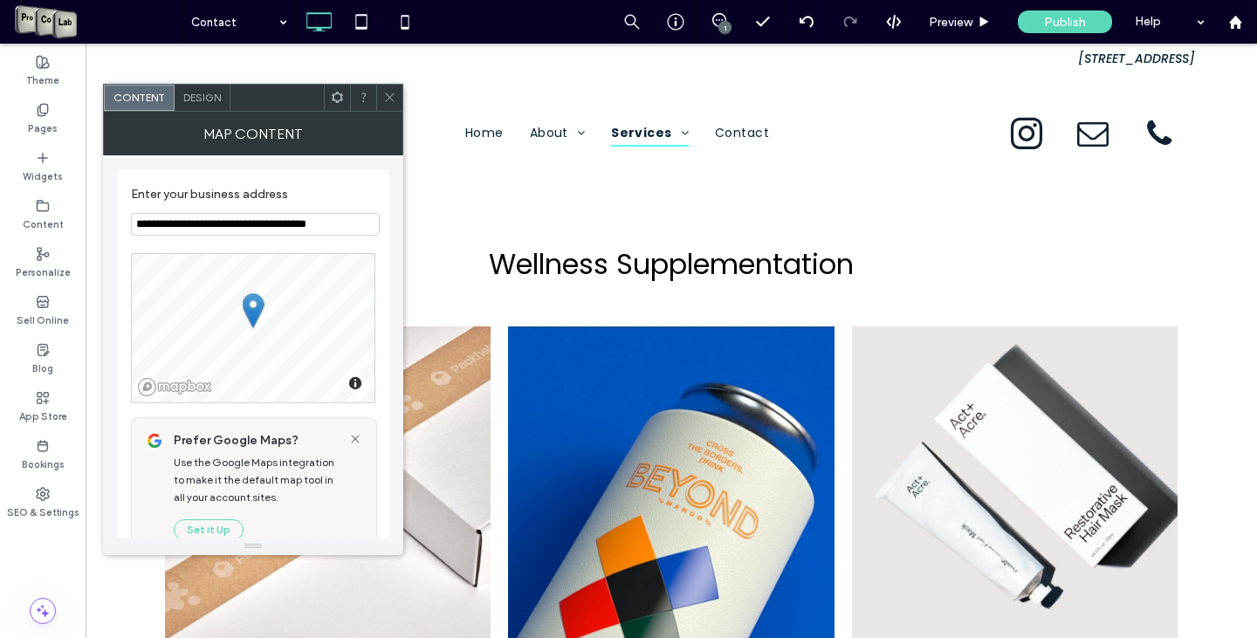
click at [387, 93] on icon at bounding box center [389, 97] width 13 height 13
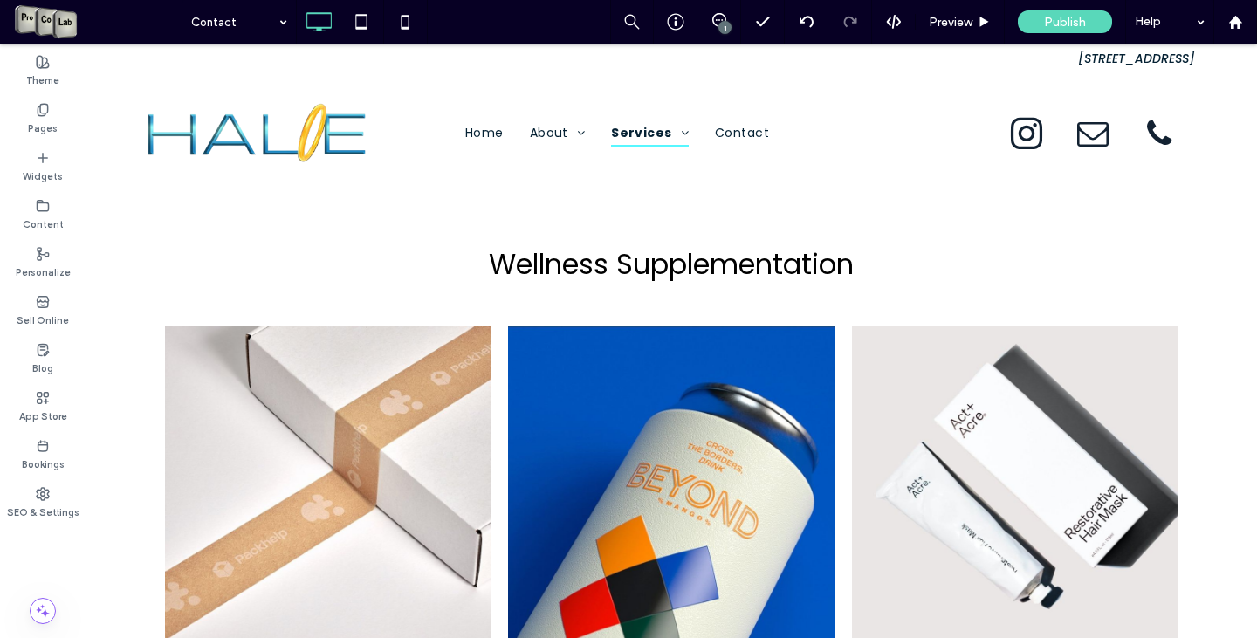
type input "*******"
type input "**"
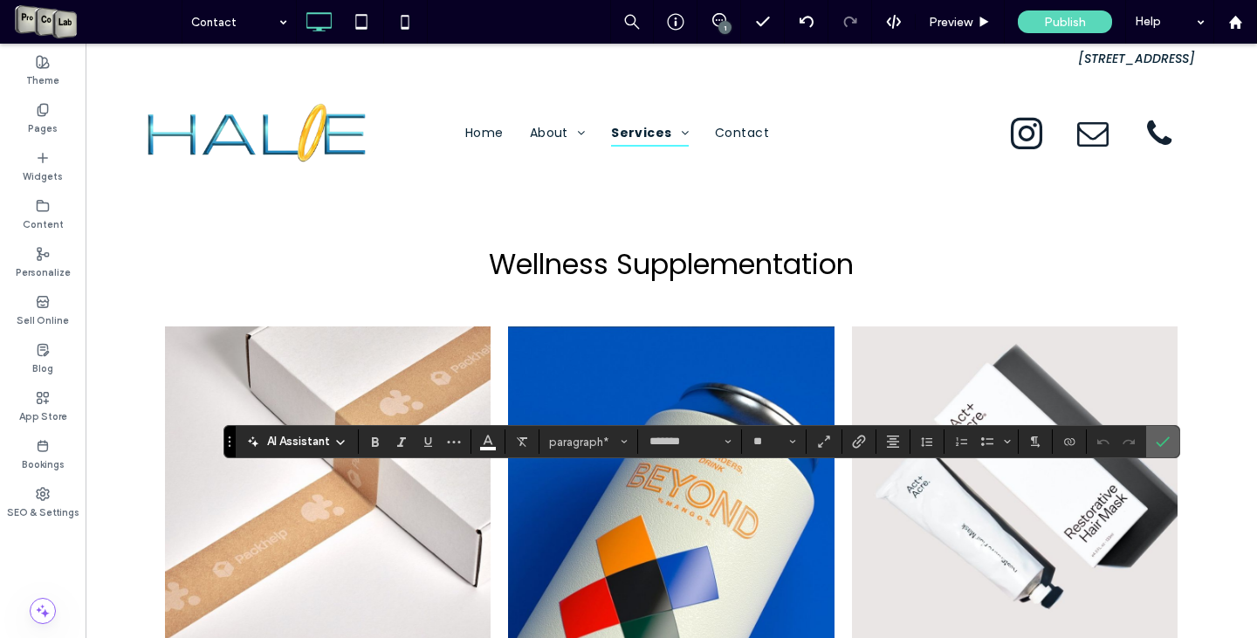
click at [1166, 446] on icon "Confirm" at bounding box center [1163, 442] width 14 height 14
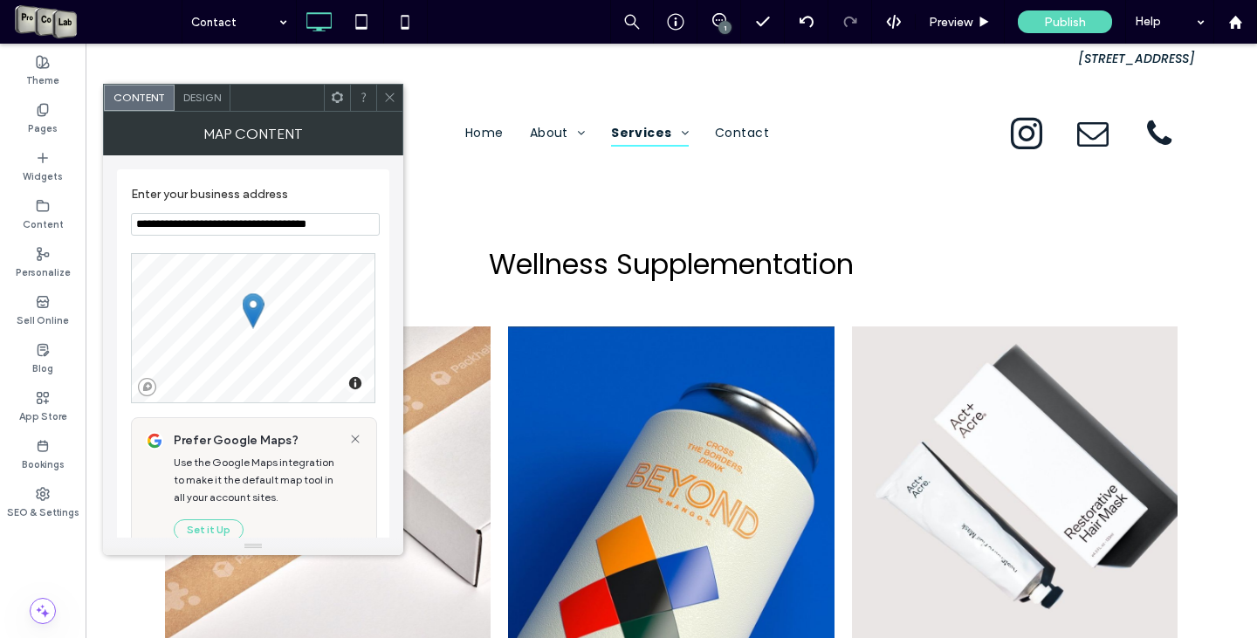
click at [240, 228] on input "**********" at bounding box center [255, 224] width 249 height 23
click at [241, 227] on input "**********" at bounding box center [255, 224] width 249 height 23
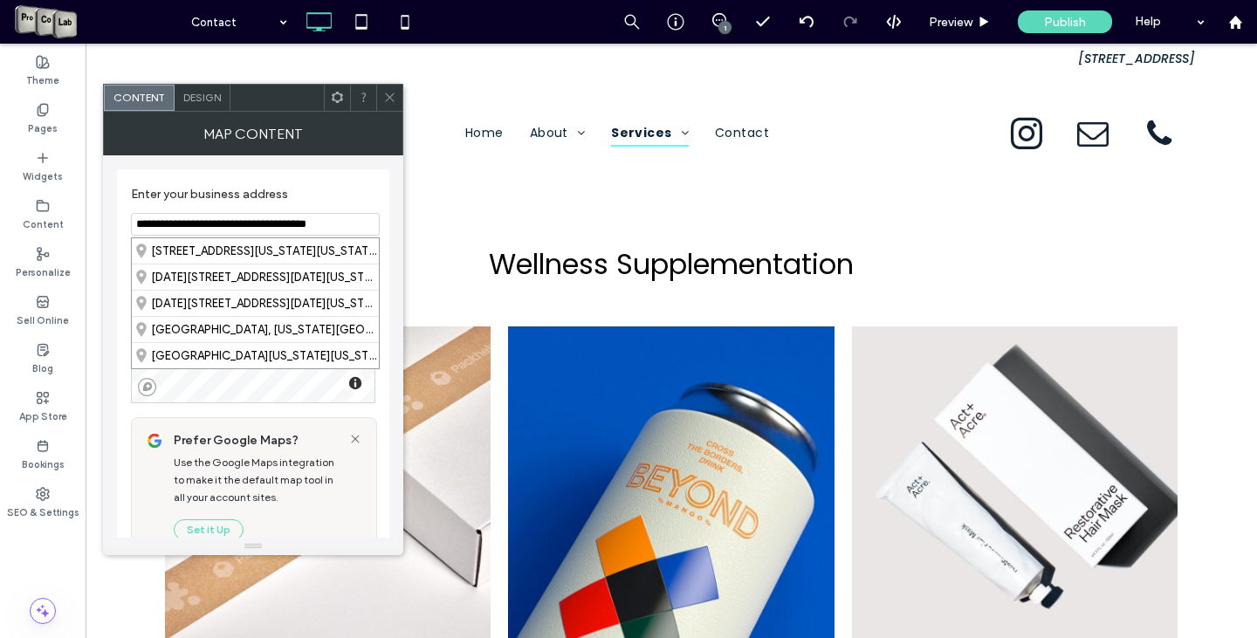
click at [241, 227] on input "**********" at bounding box center [255, 224] width 249 height 23
paste input "**********"
click at [301, 244] on div "9364 East Raintree Drive, Scottsdale, Arizona 85260, United States" at bounding box center [255, 250] width 247 height 25
type input "**********"
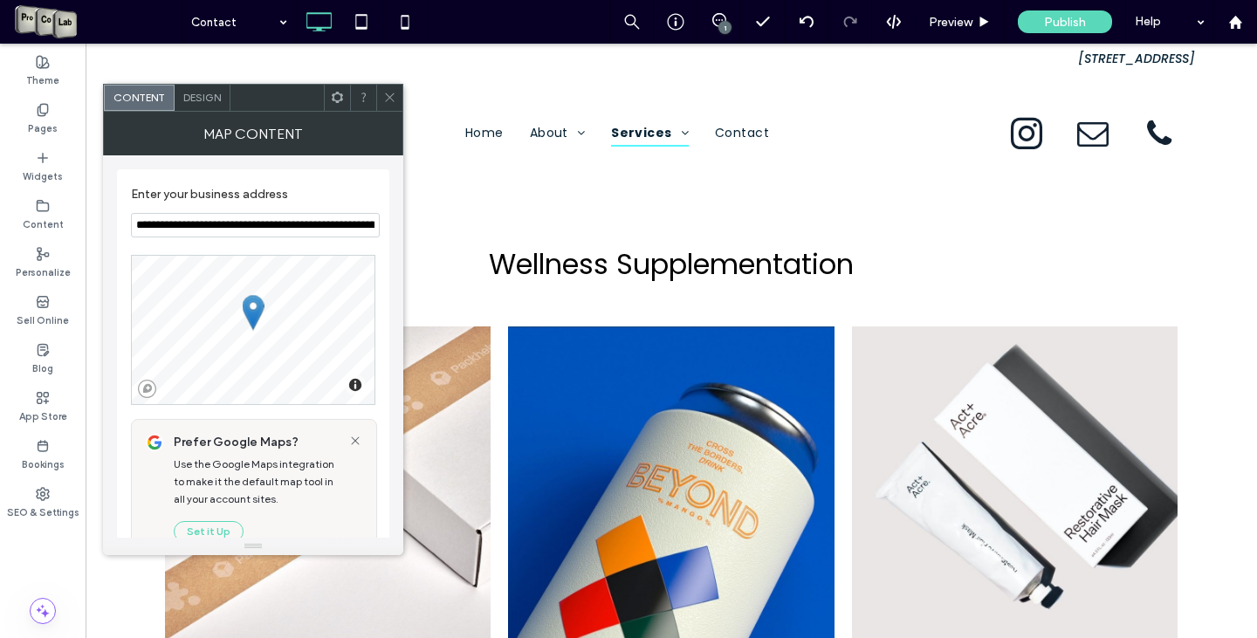
click at [396, 95] on icon at bounding box center [389, 97] width 13 height 13
